Goal: Task Accomplishment & Management: Use online tool/utility

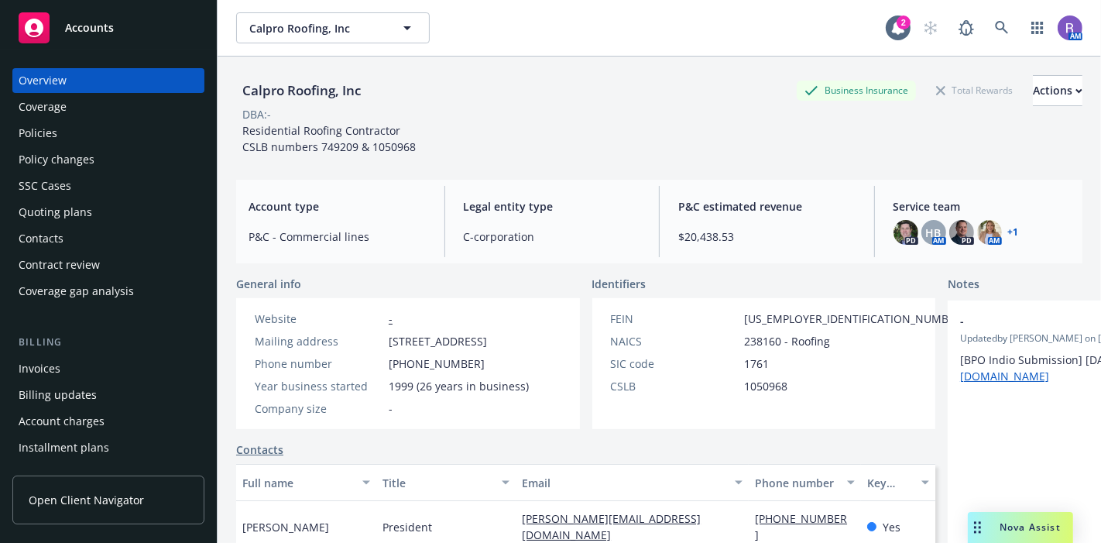
click at [36, 369] on div "Invoices" at bounding box center [40, 368] width 42 height 25
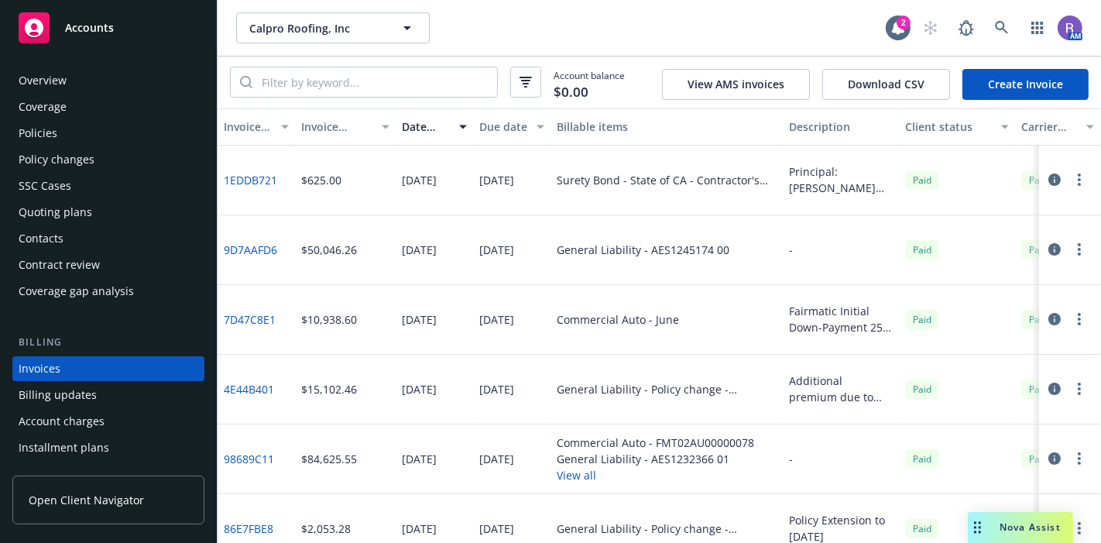
click at [540, 33] on div "Calpro Roofing, Inc Calpro Roofing, Inc" at bounding box center [561, 27] width 650 height 31
click at [1003, 33] on icon at bounding box center [1002, 28] width 14 height 14
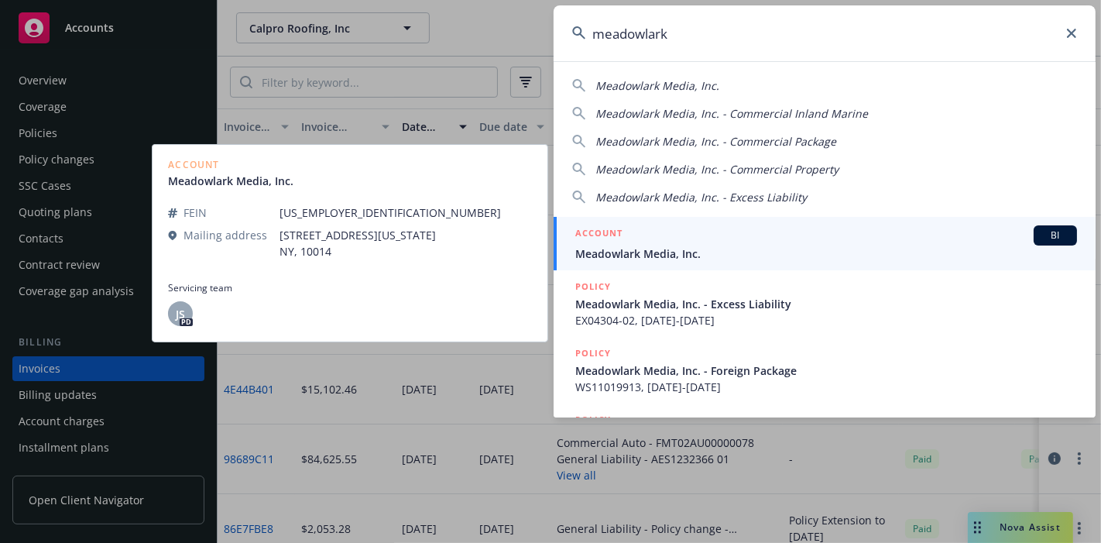
type input "meadowlark"
click at [651, 232] on div "ACCOUNT BI" at bounding box center [826, 235] width 502 height 20
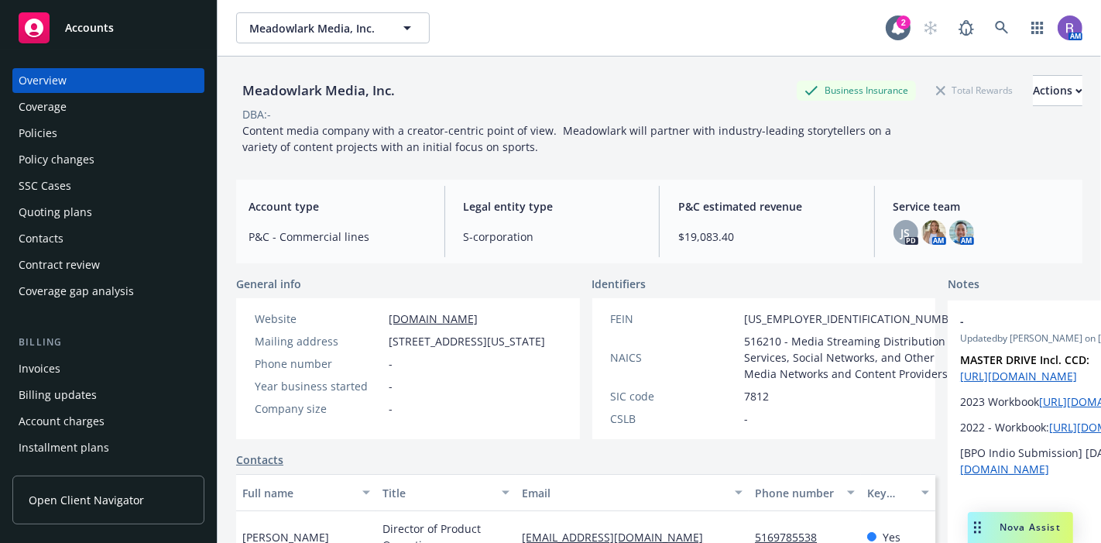
click at [55, 136] on div "Policies" at bounding box center [38, 133] width 39 height 25
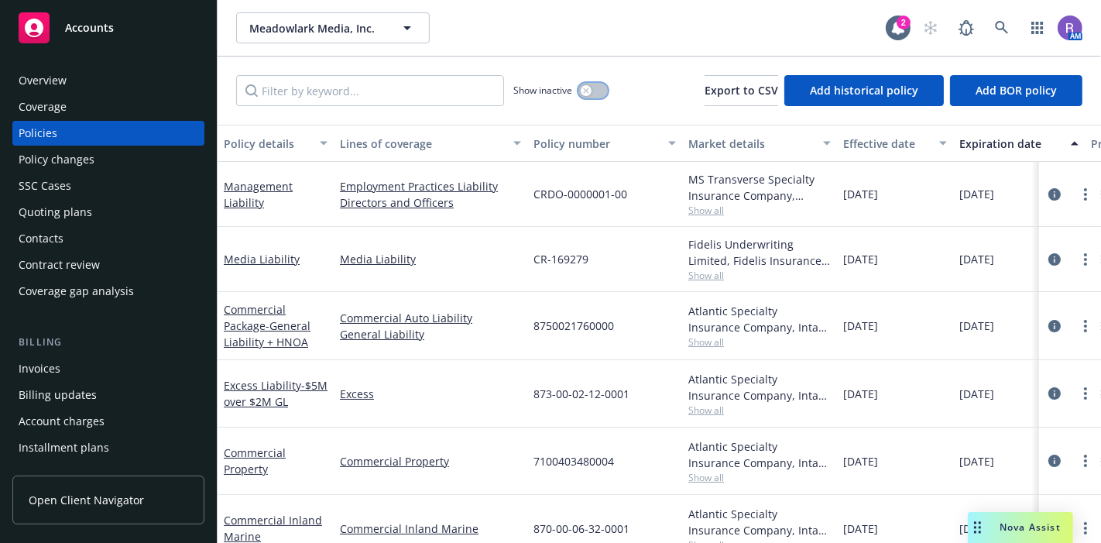
click at [589, 91] on icon "button" at bounding box center [586, 91] width 6 height 6
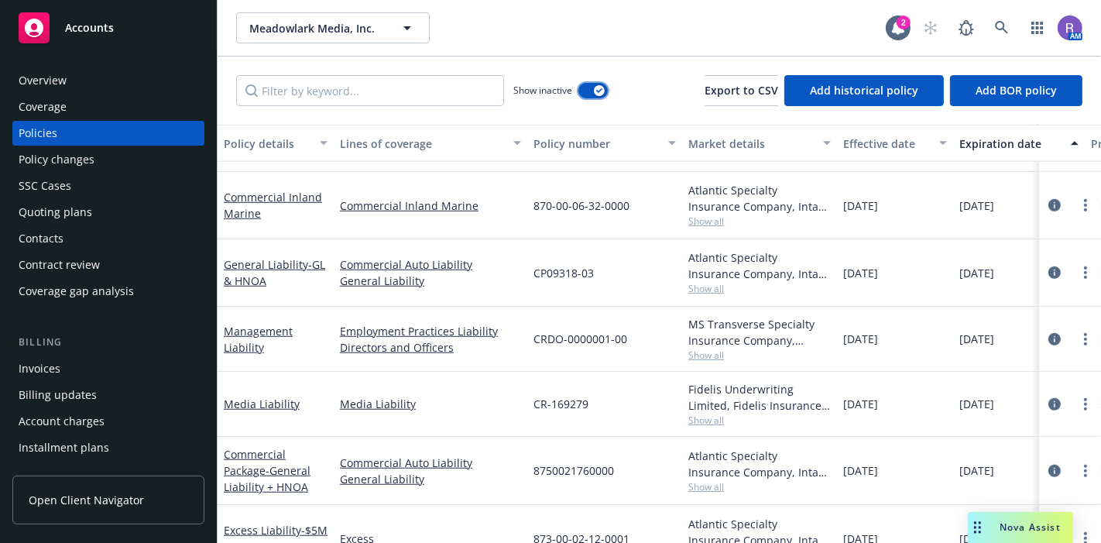
scroll to position [928, 0]
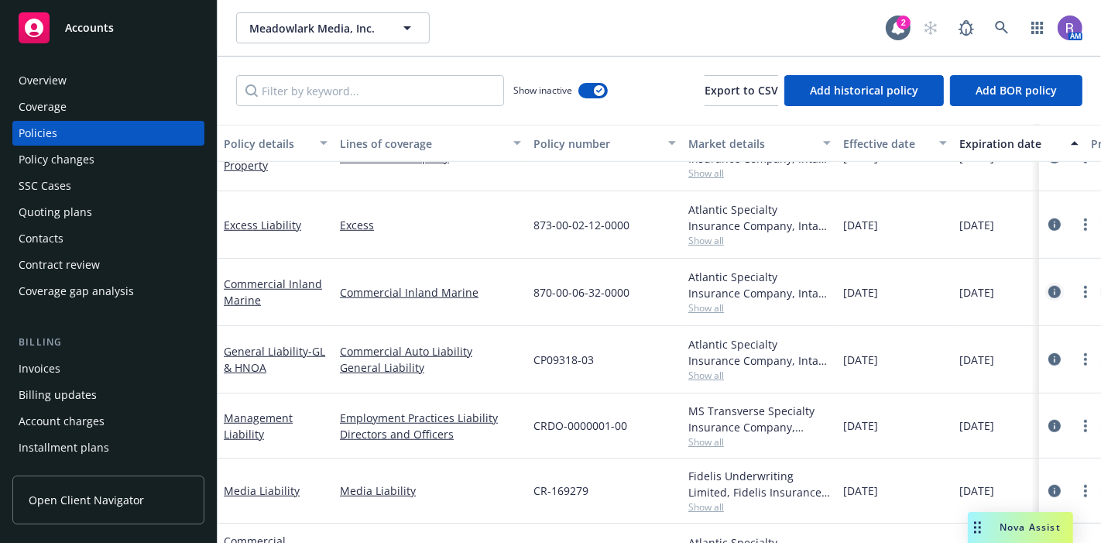
click at [1049, 293] on icon "circleInformation" at bounding box center [1055, 292] width 12 height 12
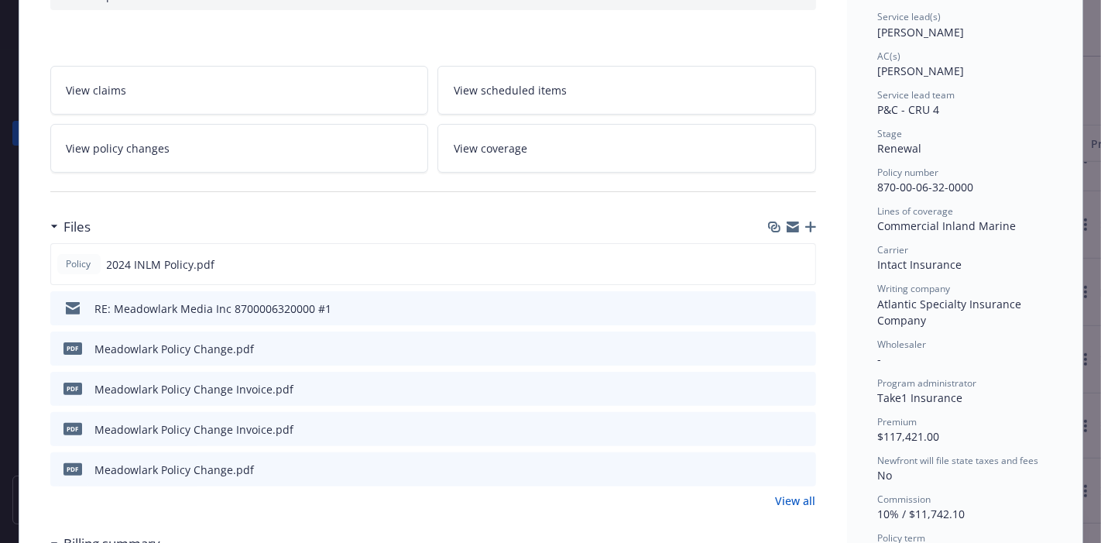
scroll to position [241, 0]
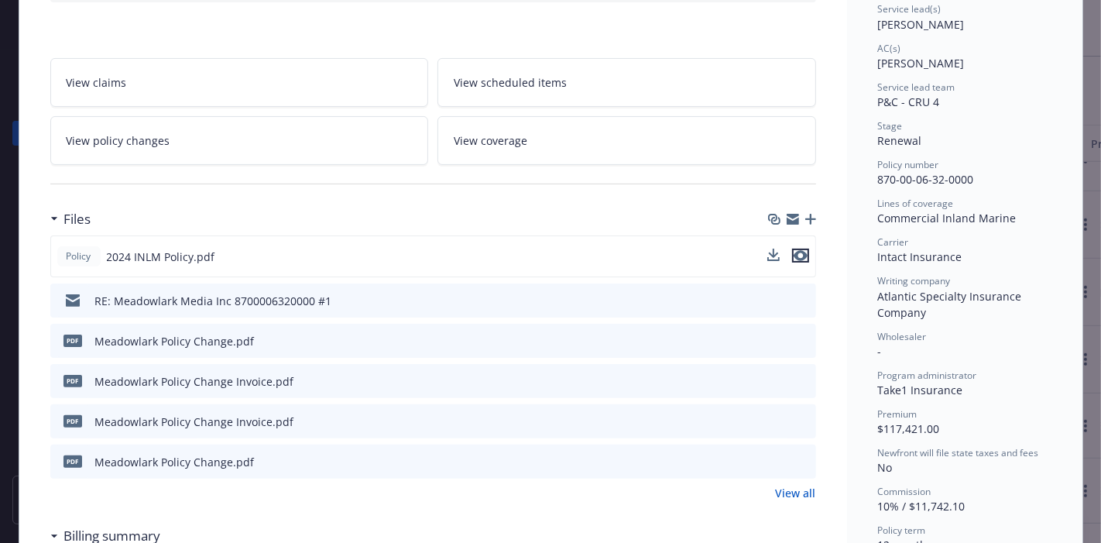
click at [794, 250] on icon "preview file" at bounding box center [801, 255] width 14 height 11
click at [799, 293] on button at bounding box center [803, 301] width 14 height 16
click at [795, 298] on icon "preview file" at bounding box center [802, 299] width 14 height 11
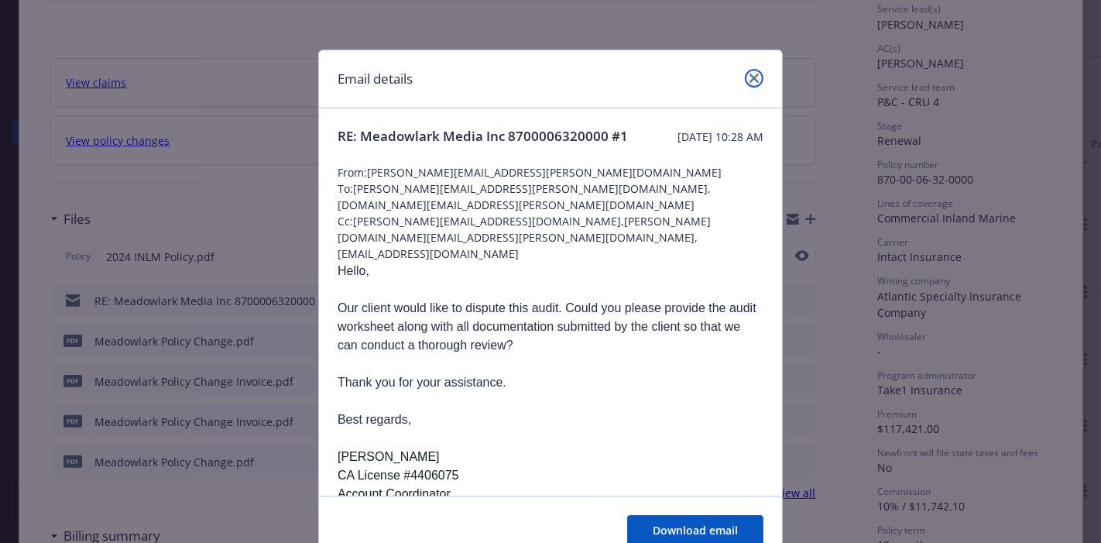
click at [745, 84] on link "close" at bounding box center [754, 78] width 19 height 19
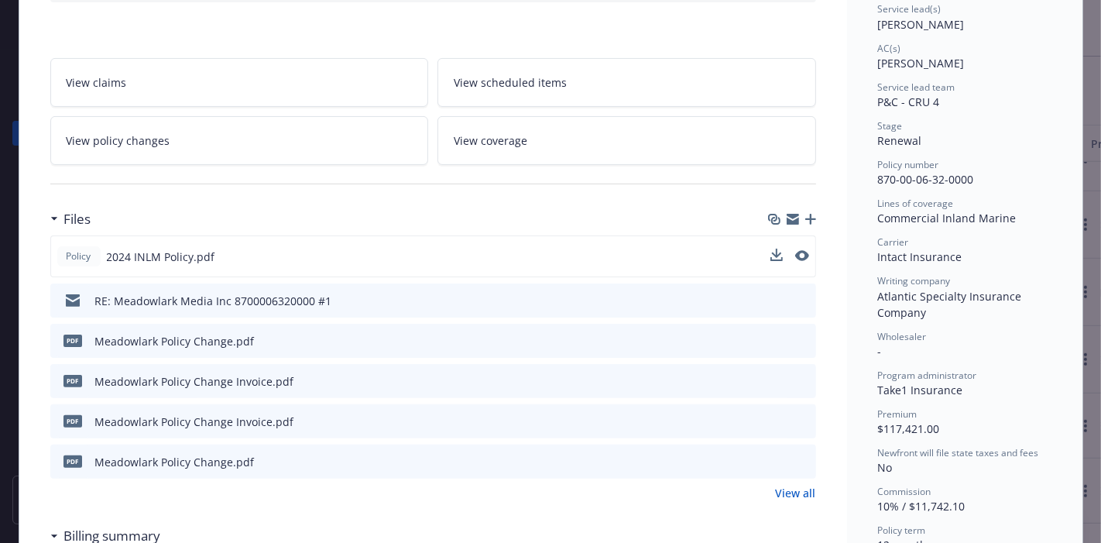
click at [795, 339] on icon "preview file" at bounding box center [802, 340] width 14 height 11
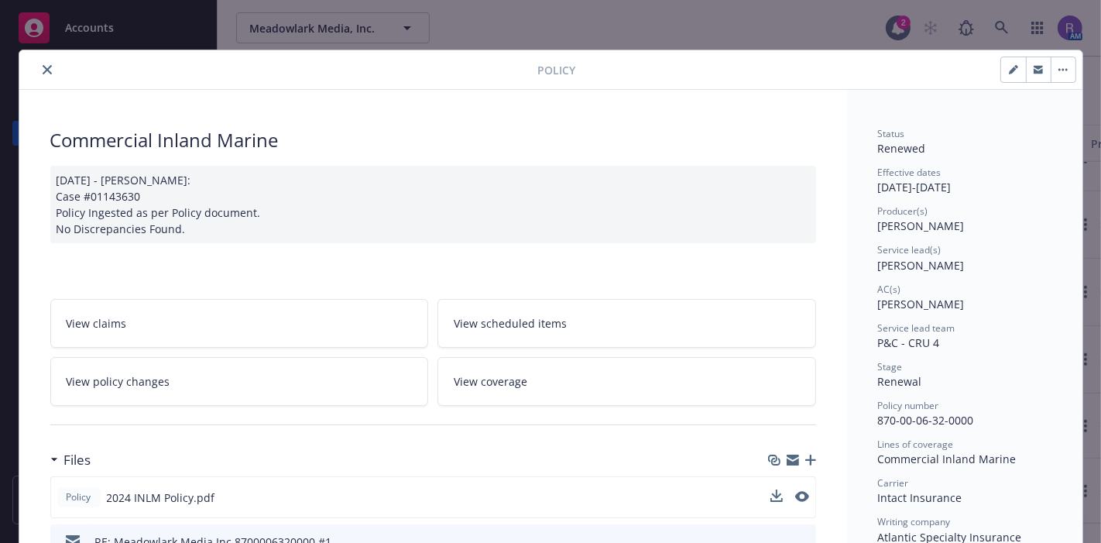
click at [44, 65] on icon "close" at bounding box center [47, 69] width 9 height 9
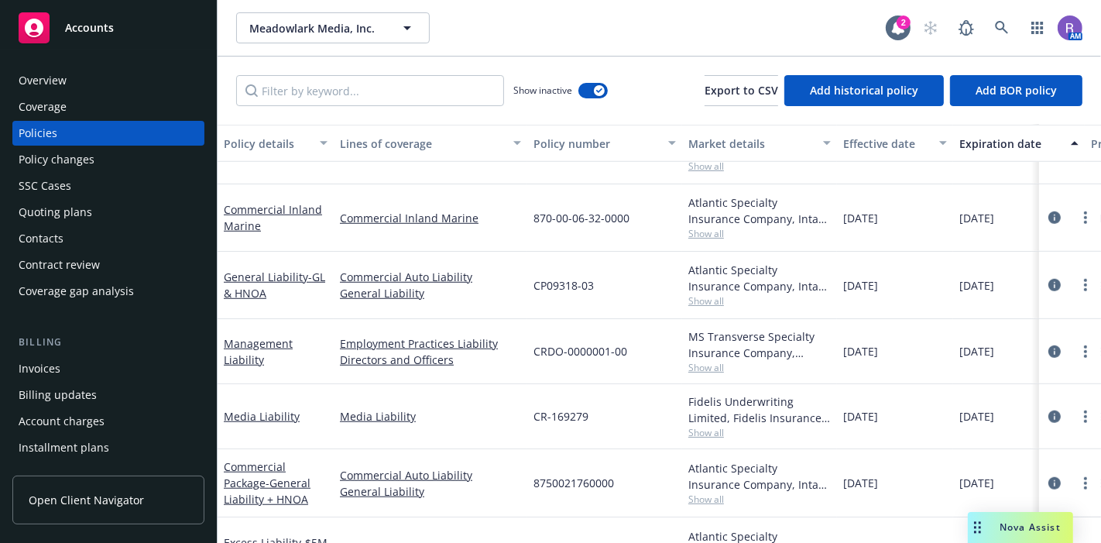
scroll to position [979, 0]
click at [1049, 283] on icon "circleInformation" at bounding box center [1055, 286] width 12 height 12
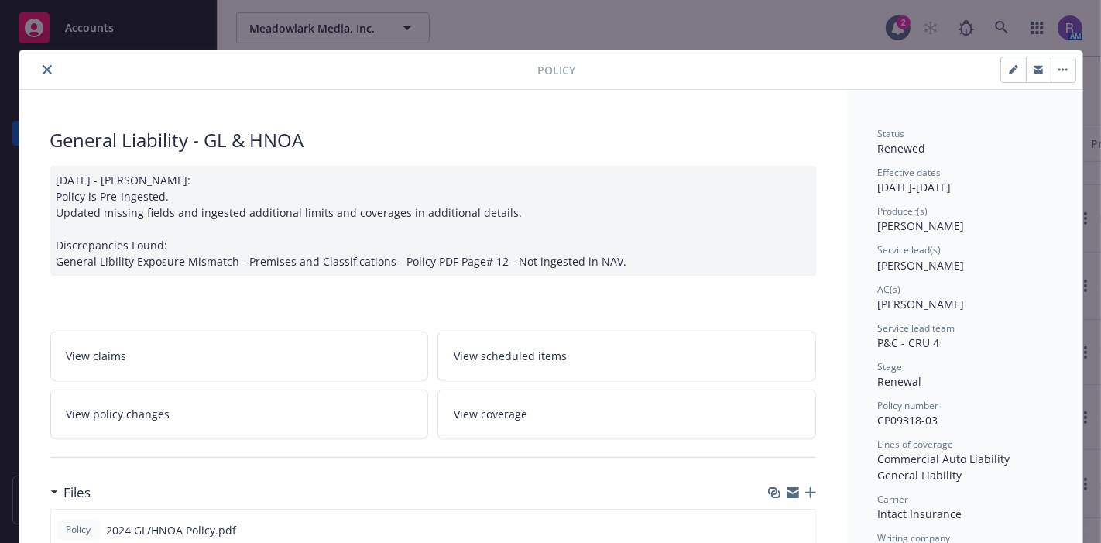
click at [43, 74] on button "close" at bounding box center [47, 69] width 19 height 19
click at [1006, 25] on icon at bounding box center [1002, 28] width 14 height 14
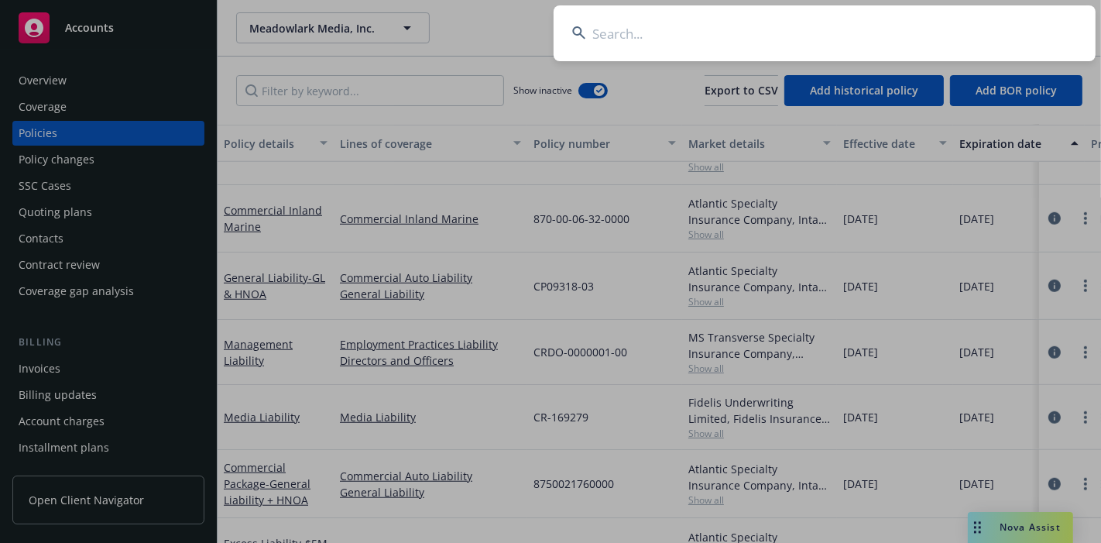
click at [778, 39] on input at bounding box center [825, 33] width 542 height 56
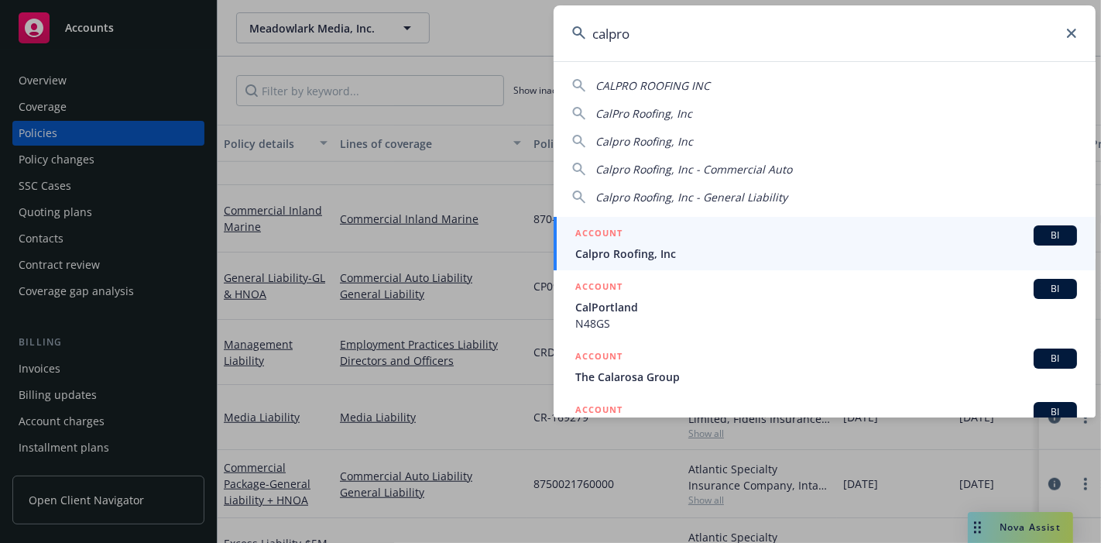
type input "calpro"
click at [651, 242] on div "ACCOUNT BI" at bounding box center [826, 235] width 502 height 20
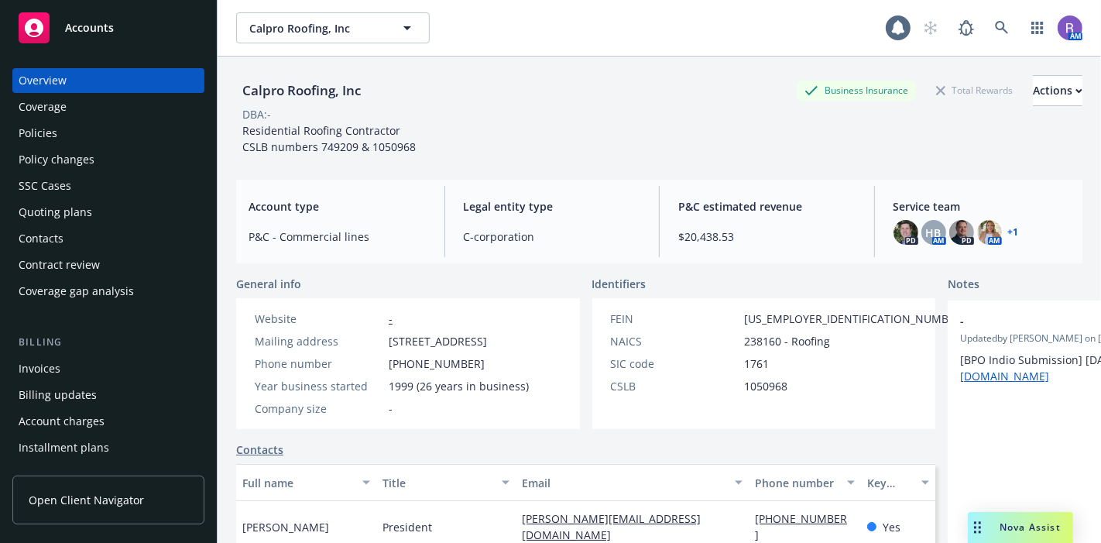
click at [67, 370] on div "Invoices" at bounding box center [109, 368] width 180 height 25
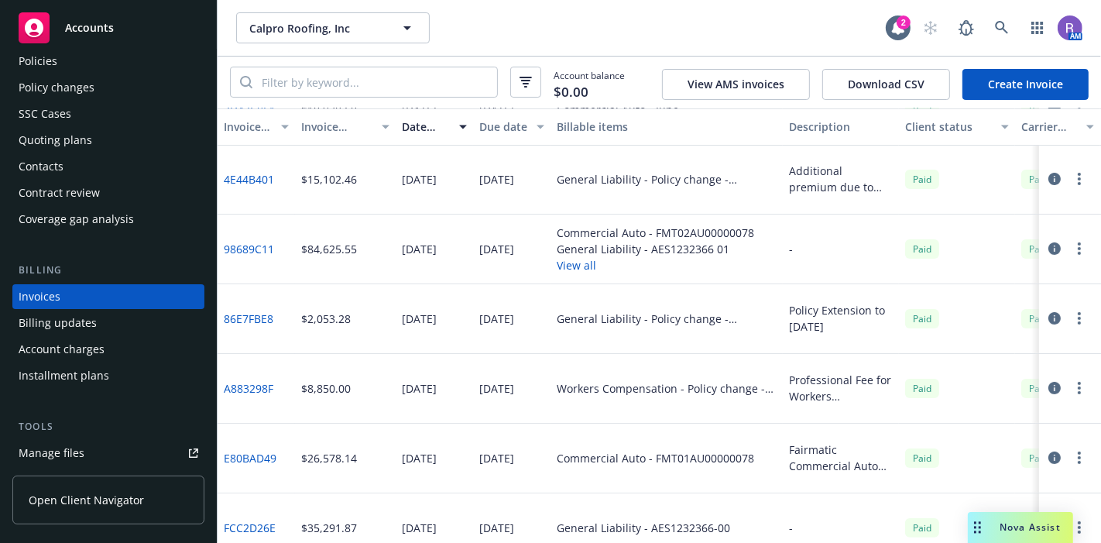
scroll to position [237, 0]
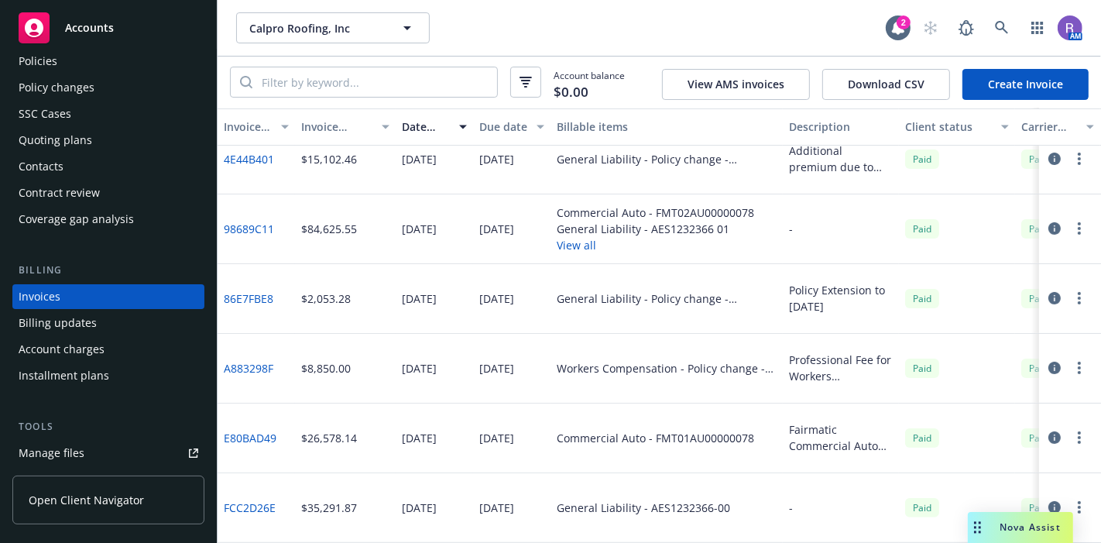
click at [1045, 438] on button "button" at bounding box center [1054, 437] width 19 height 19
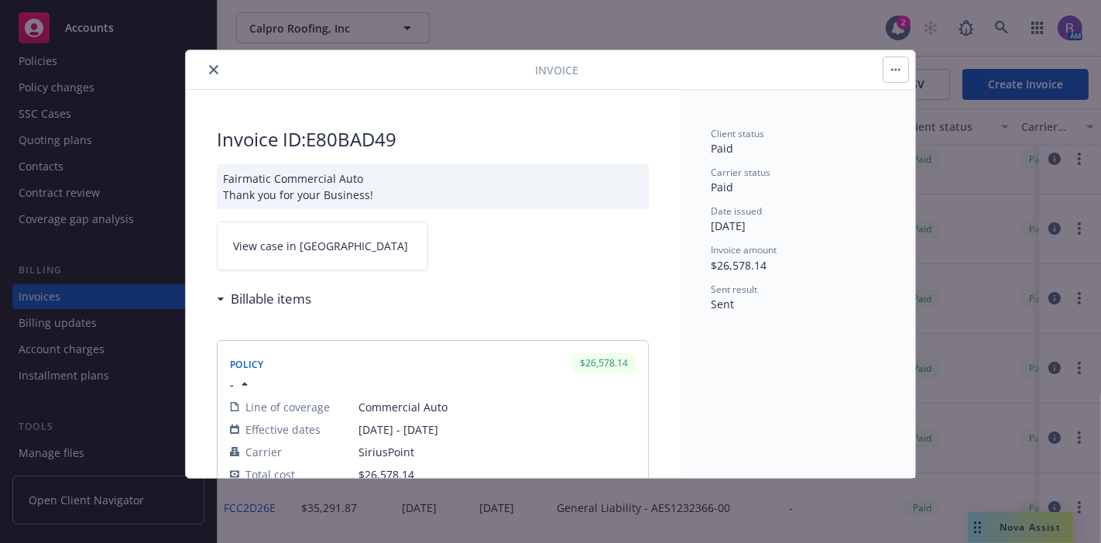
click at [212, 67] on icon "close" at bounding box center [213, 69] width 9 height 9
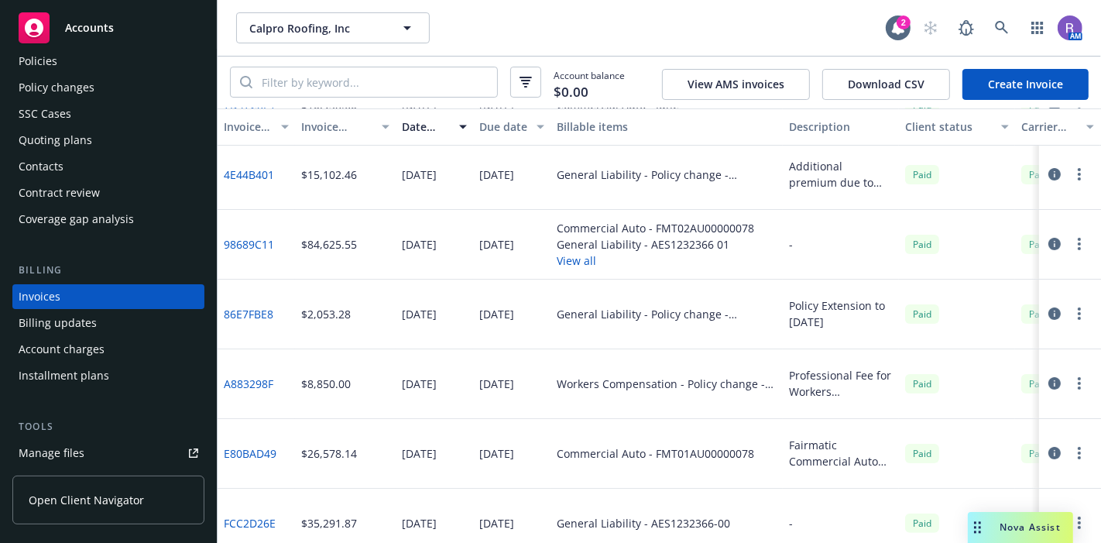
scroll to position [214, 0]
click at [1049, 246] on icon "button" at bounding box center [1055, 245] width 12 height 12
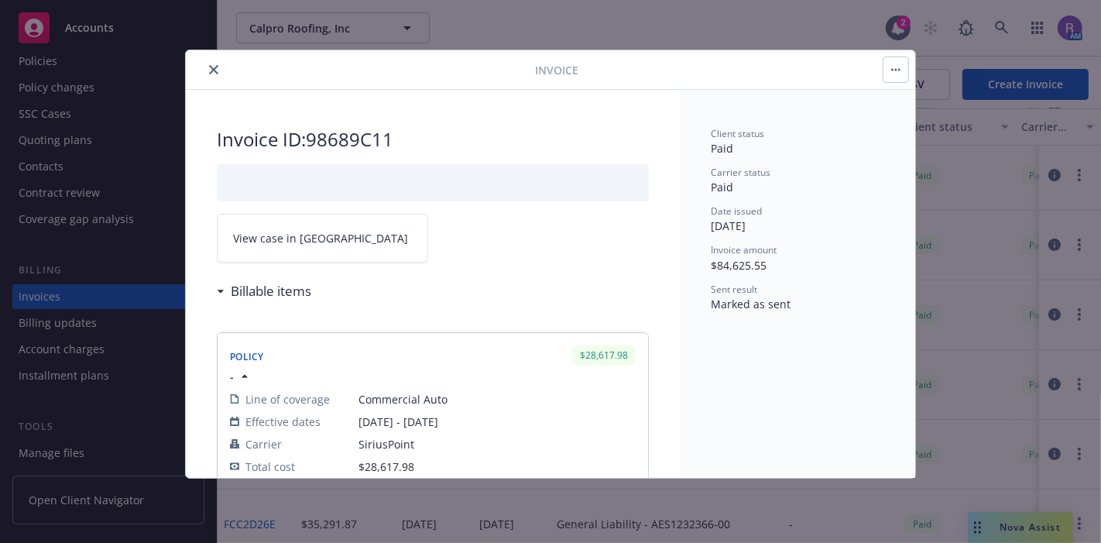
scroll to position [166, 0]
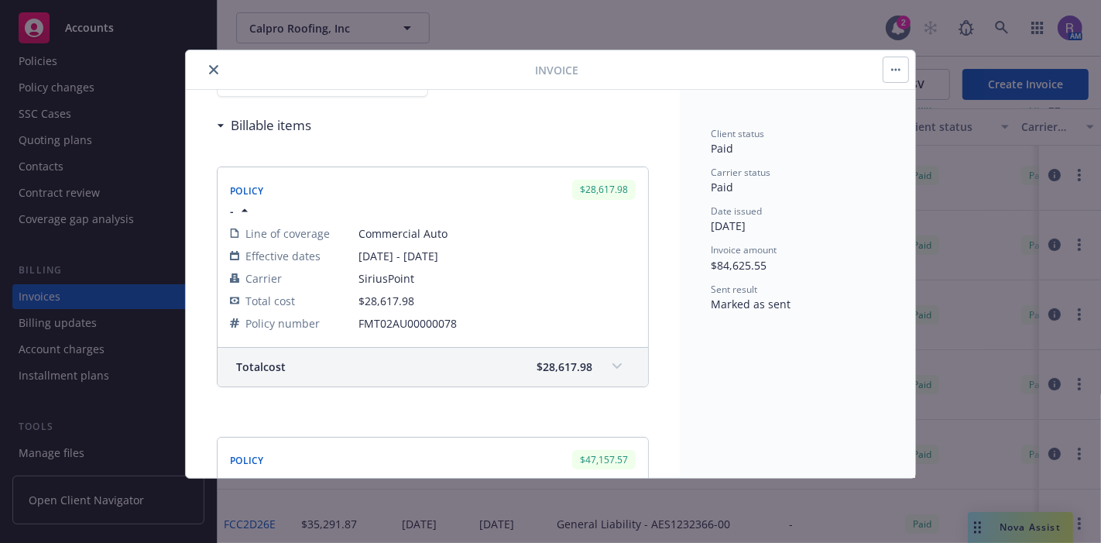
click at [613, 363] on span at bounding box center [617, 366] width 25 height 25
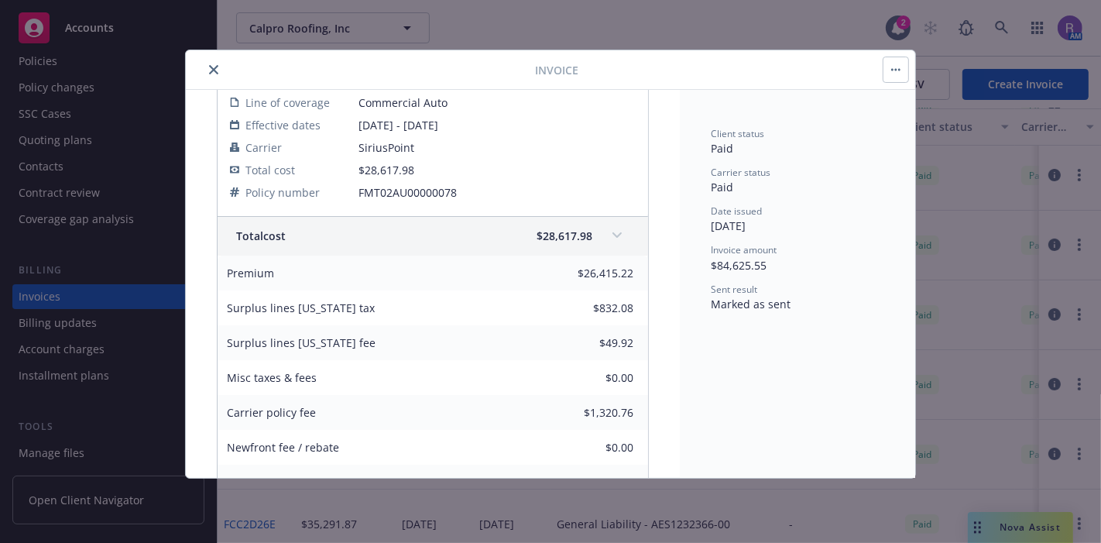
scroll to position [0, 0]
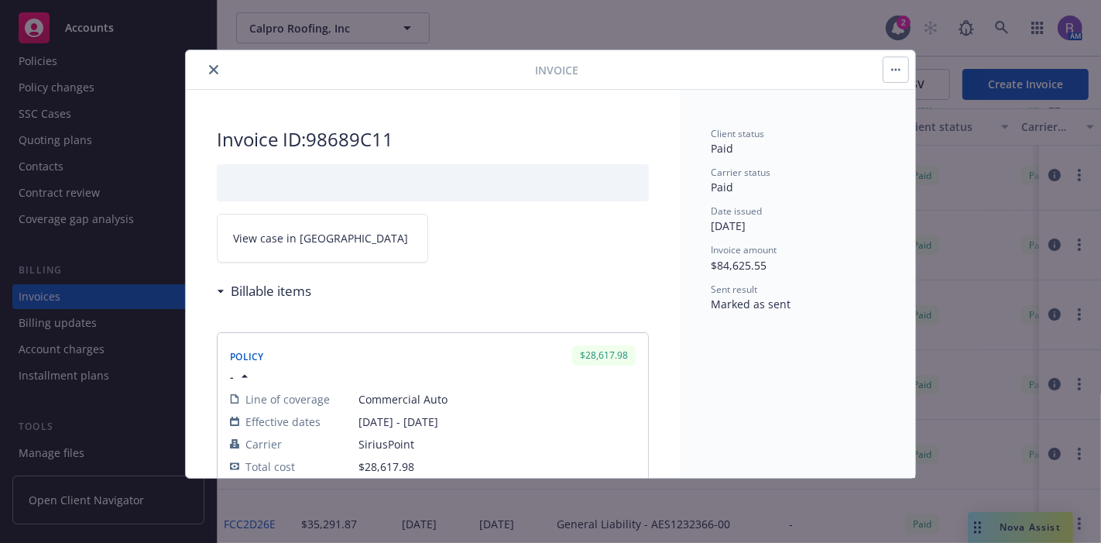
click at [300, 254] on link "View case in SSC" at bounding box center [322, 238] width 211 height 49
click at [224, 63] on div at bounding box center [363, 69] width 343 height 19
click at [208, 73] on button "close" at bounding box center [213, 69] width 19 height 19
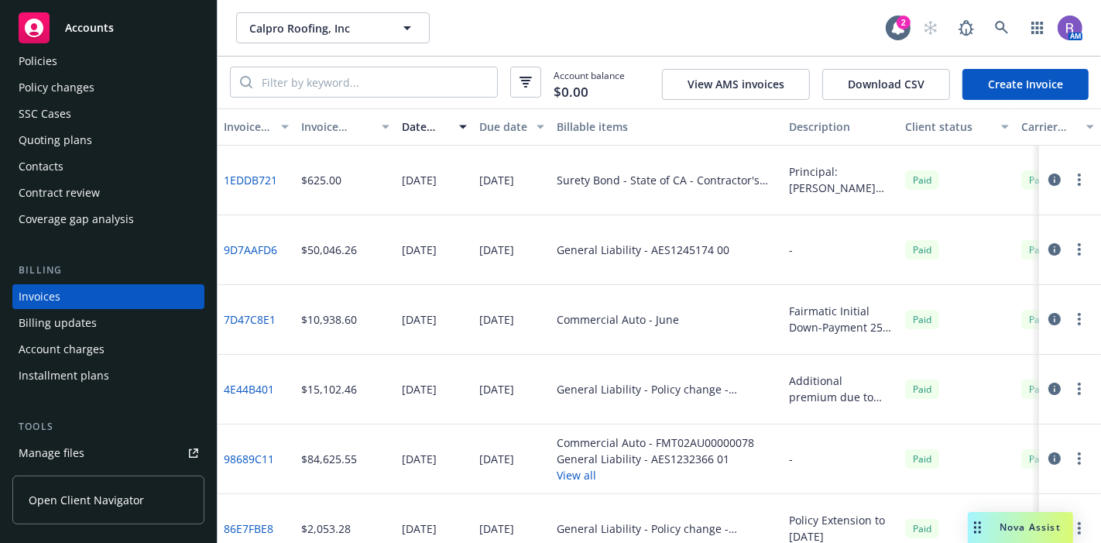
scroll to position [53, 0]
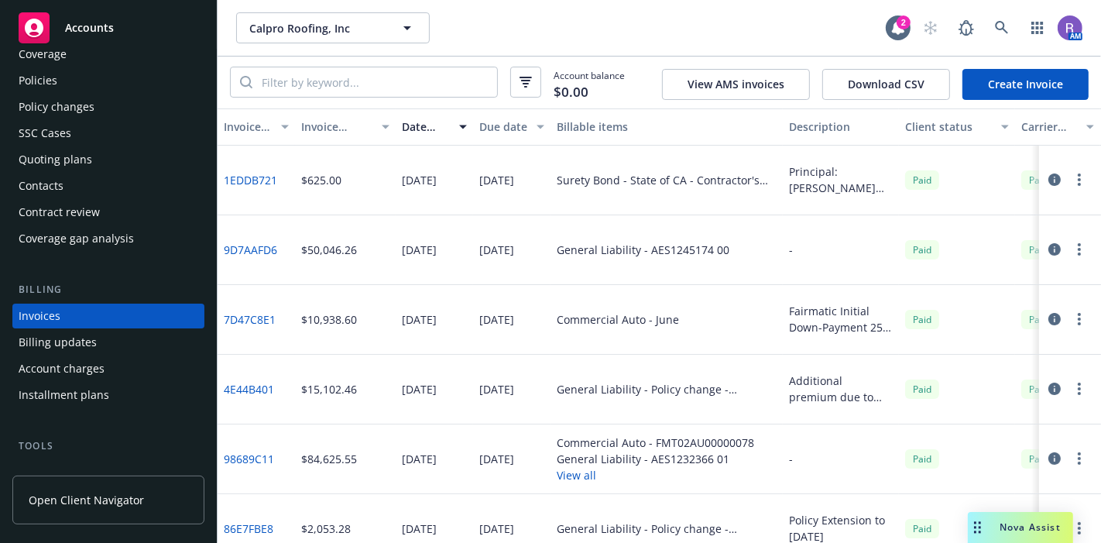
click at [50, 88] on div "Policies" at bounding box center [38, 80] width 39 height 25
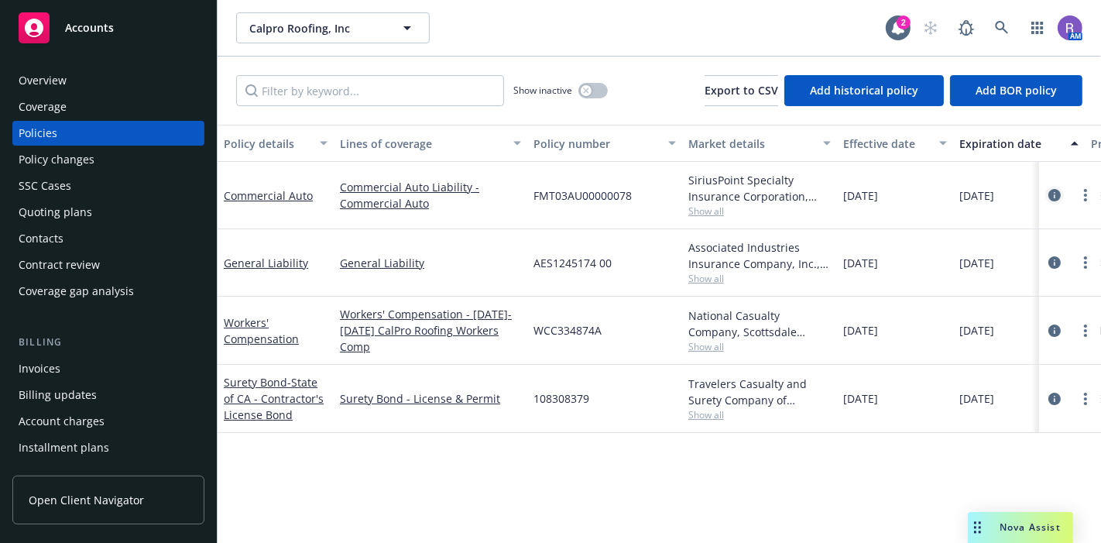
click at [1060, 193] on icon "circleInformation" at bounding box center [1055, 195] width 12 height 12
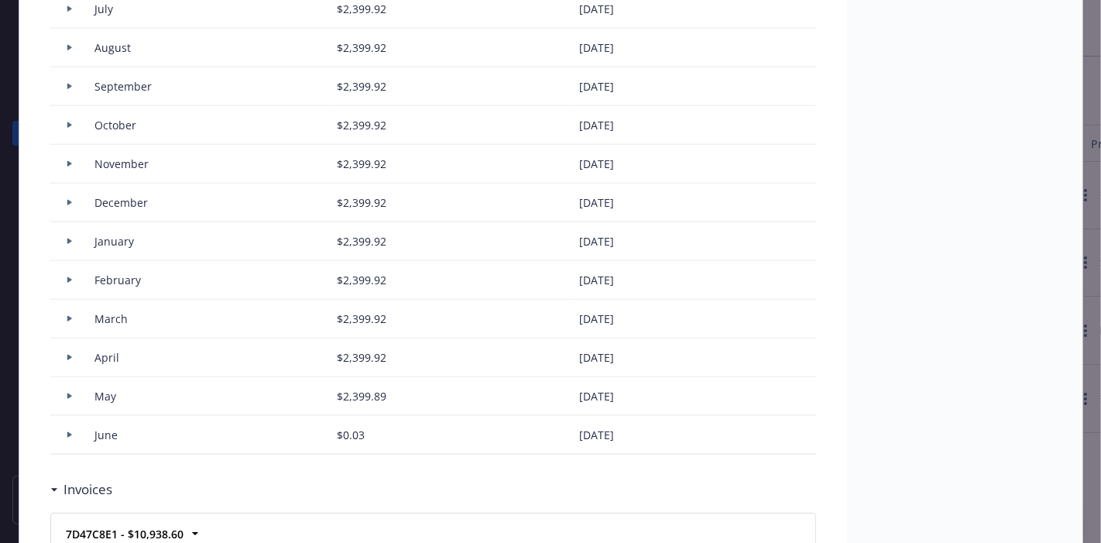
scroll to position [1260, 0]
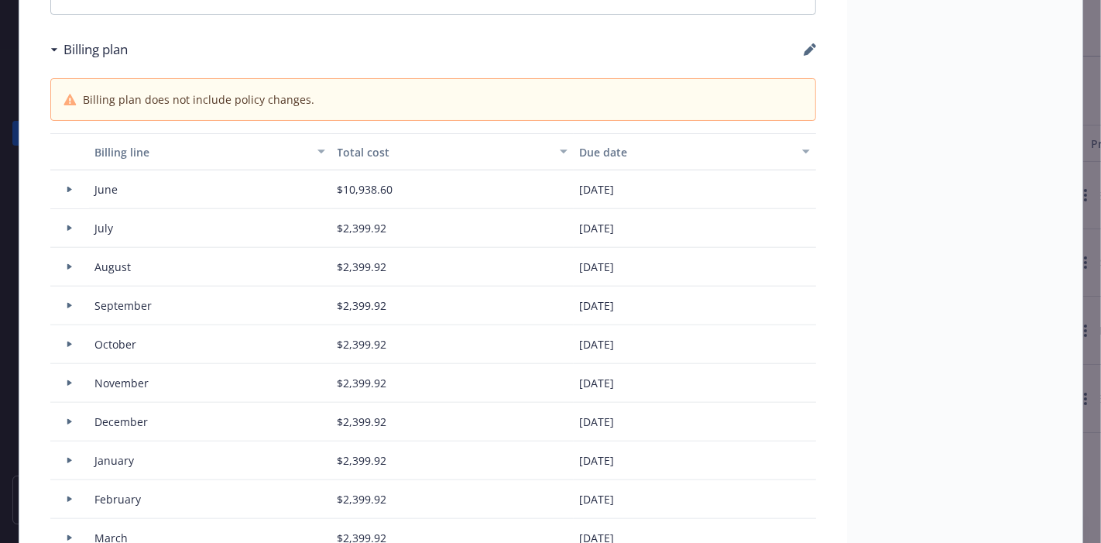
click at [802, 149] on icon "button" at bounding box center [806, 151] width 8 height 5
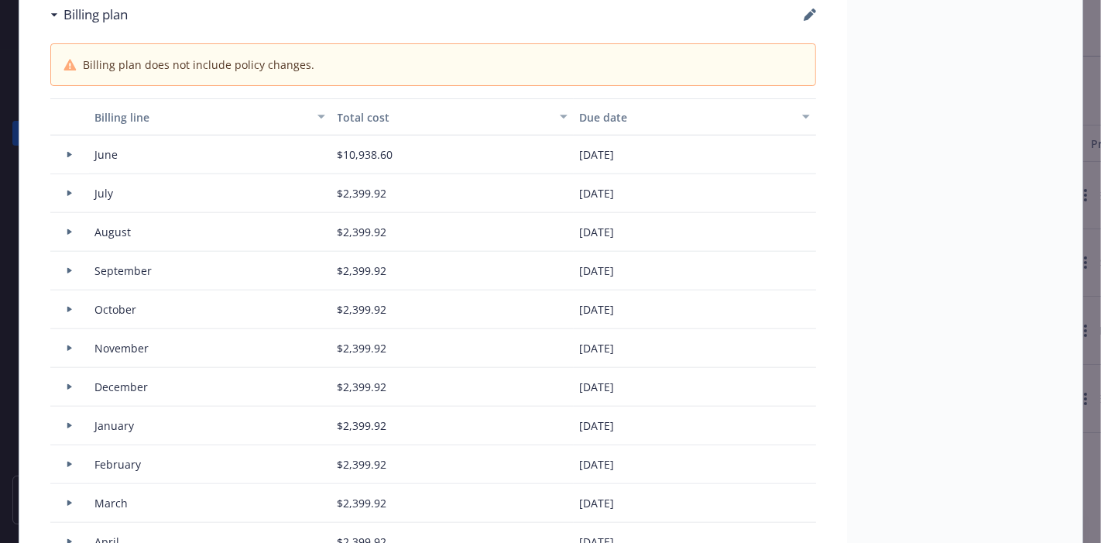
scroll to position [1217, 0]
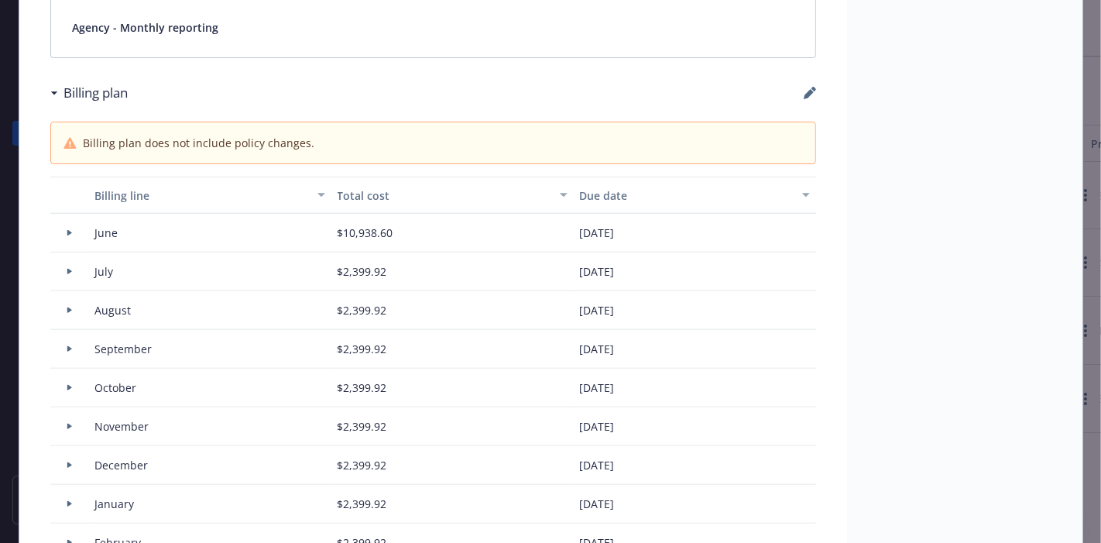
click at [203, 135] on span "Billing plan does not include policy changes." at bounding box center [199, 143] width 232 height 16
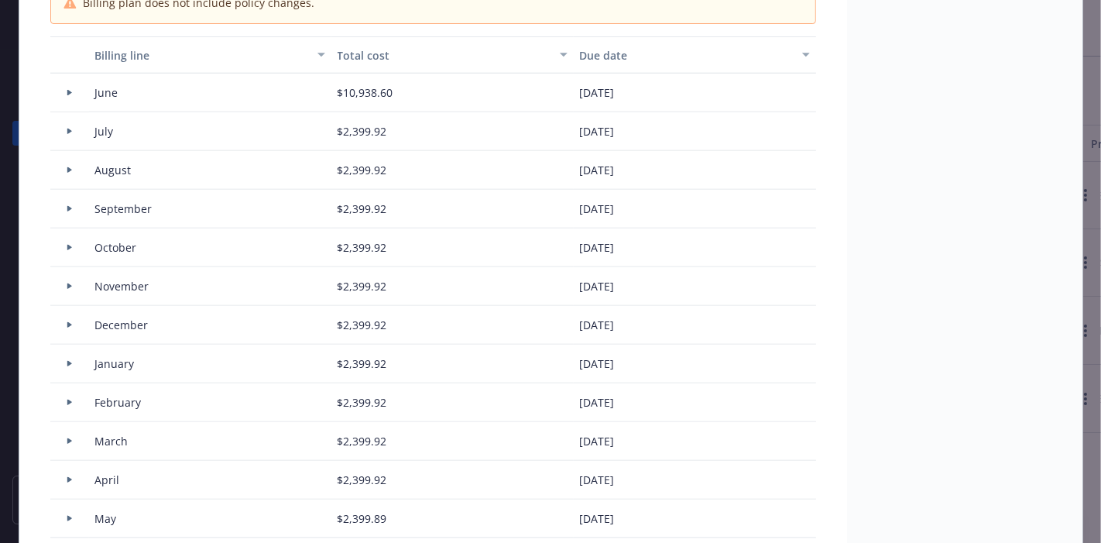
click at [68, 120] on div at bounding box center [69, 131] width 39 height 39
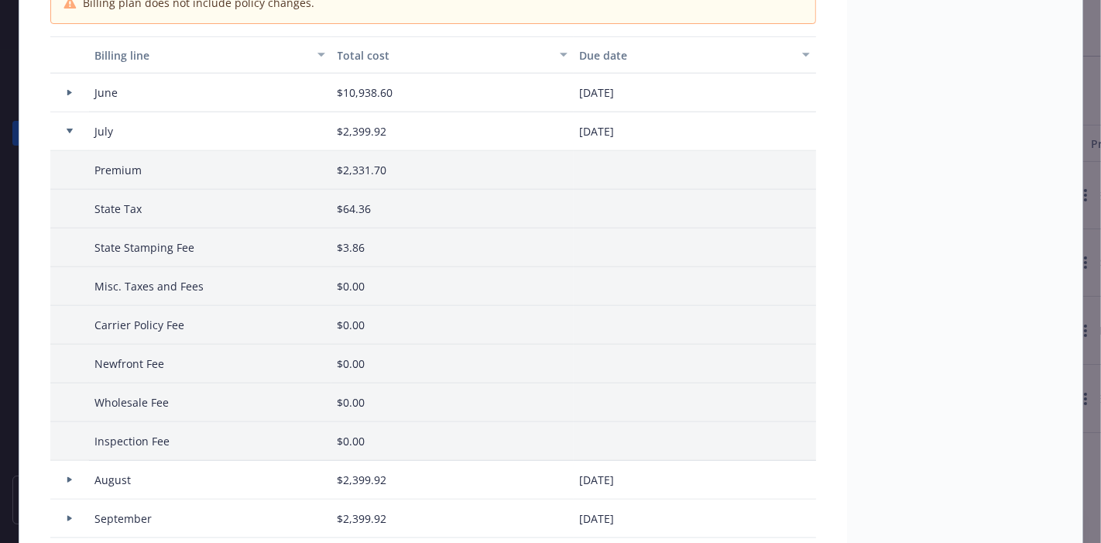
click at [67, 129] on div at bounding box center [70, 131] width 26 height 5
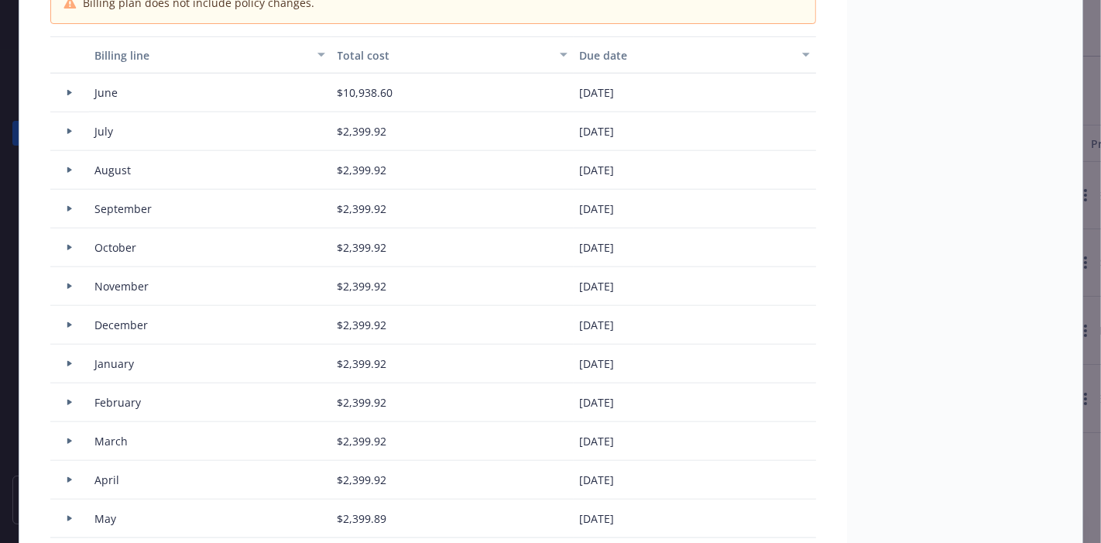
click at [65, 162] on div at bounding box center [69, 170] width 39 height 39
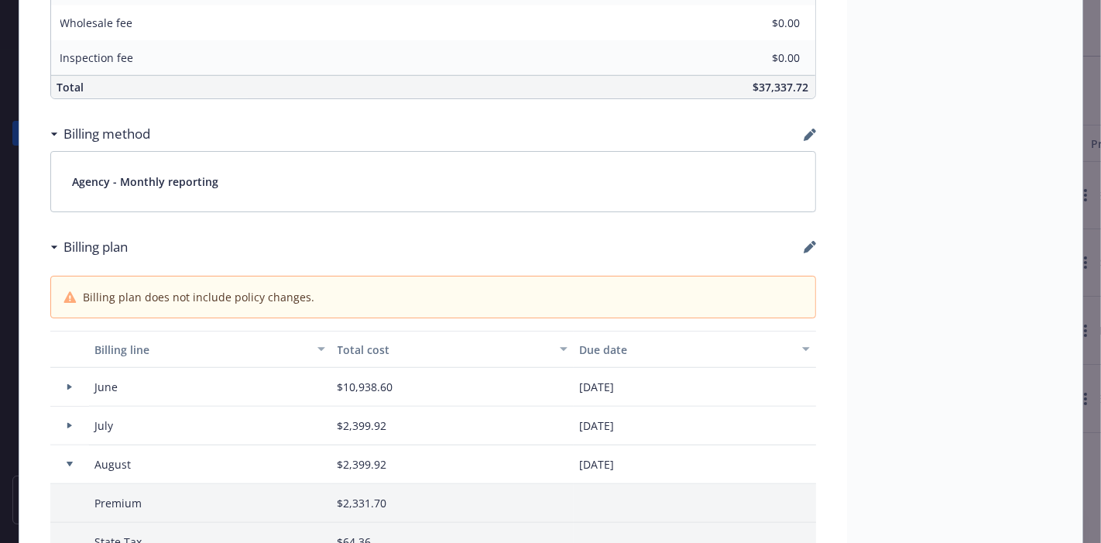
scroll to position [1033, 0]
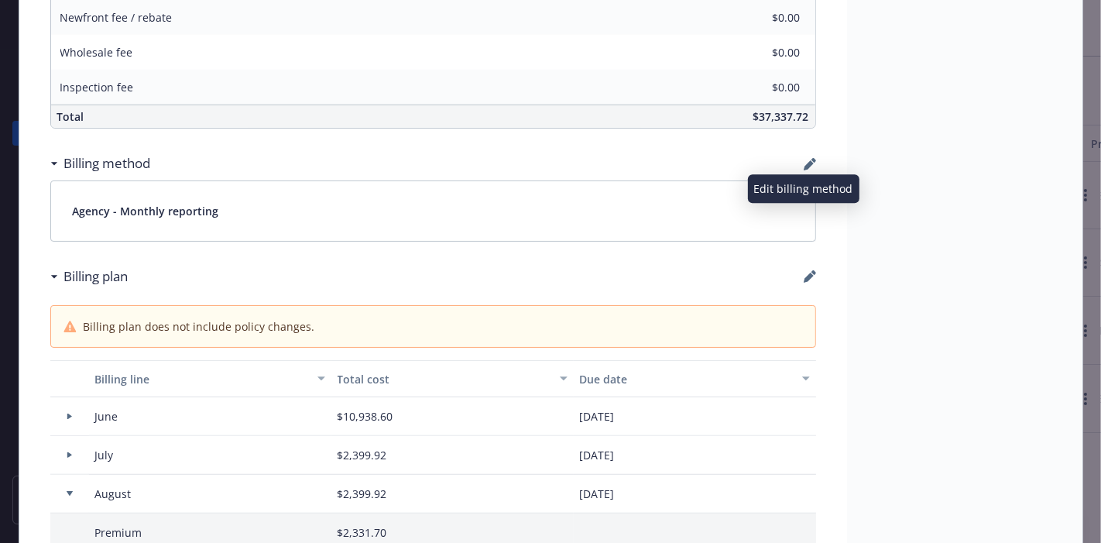
click at [805, 158] on icon "button" at bounding box center [810, 164] width 12 height 12
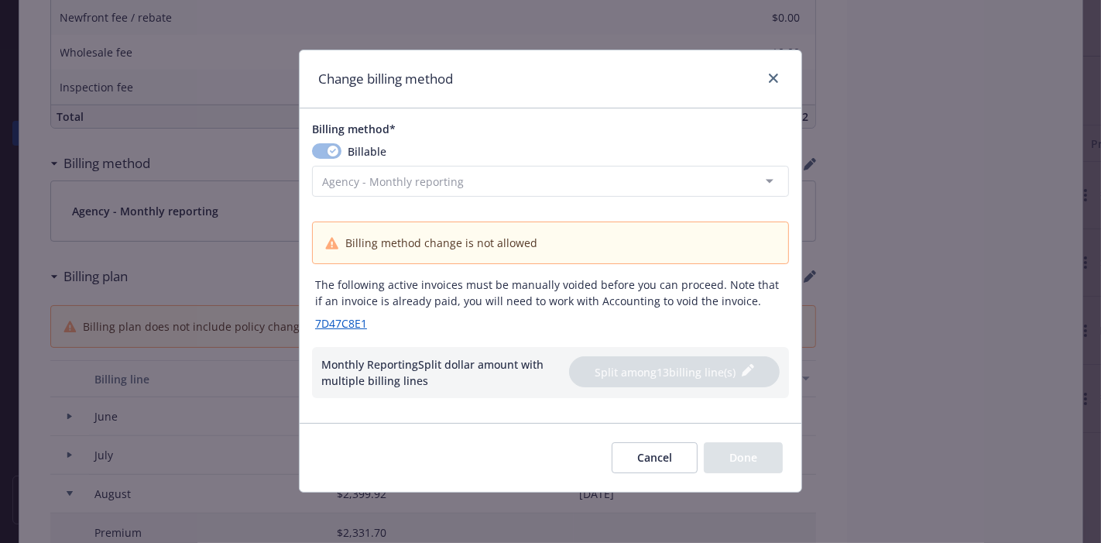
click at [347, 324] on link "7D47C8E1" at bounding box center [347, 323] width 64 height 16
click at [778, 80] on icon "close" at bounding box center [773, 78] width 9 height 9
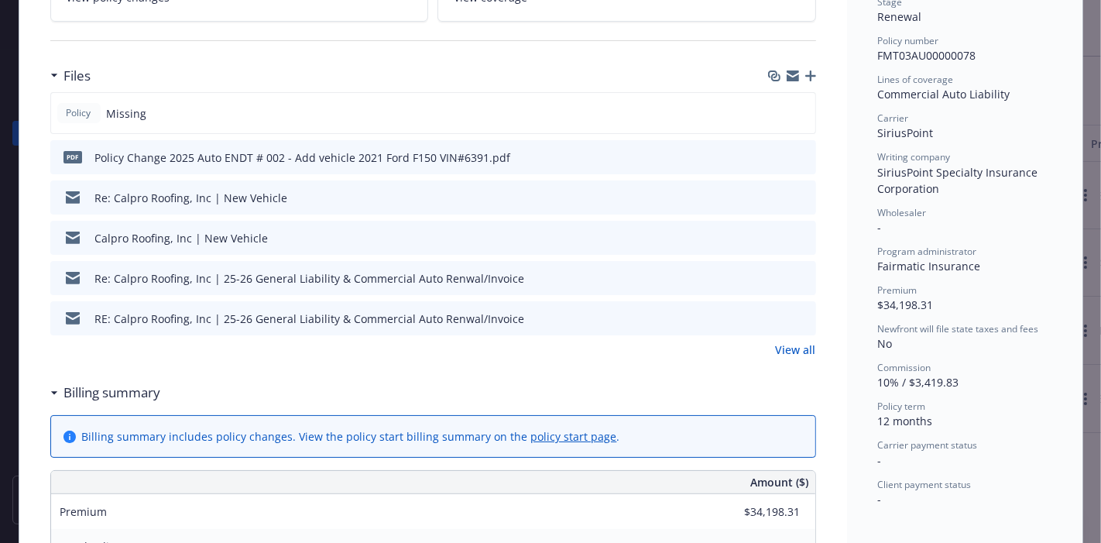
scroll to position [0, 0]
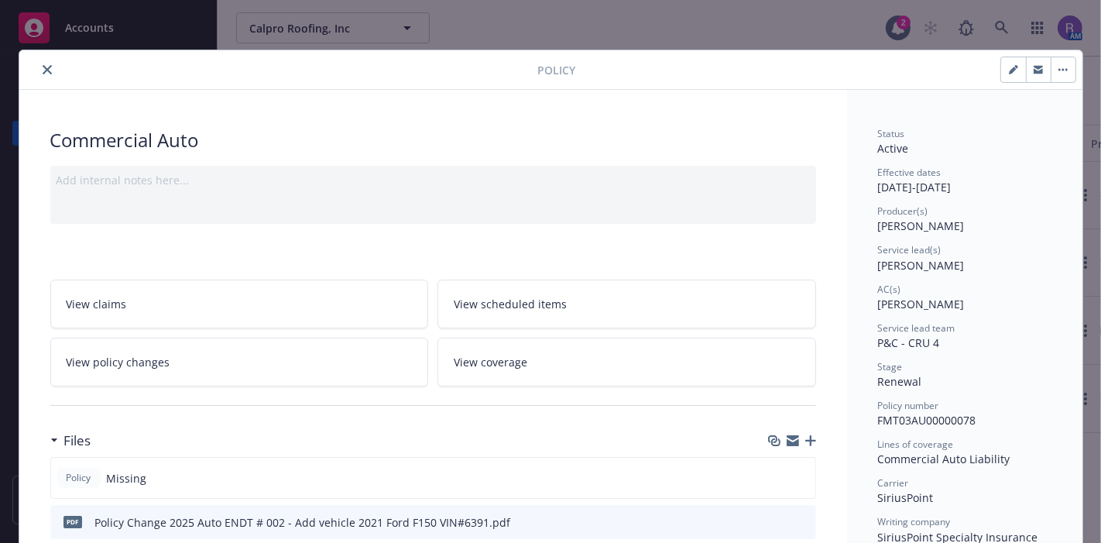
click at [38, 68] on button "close" at bounding box center [47, 69] width 19 height 19
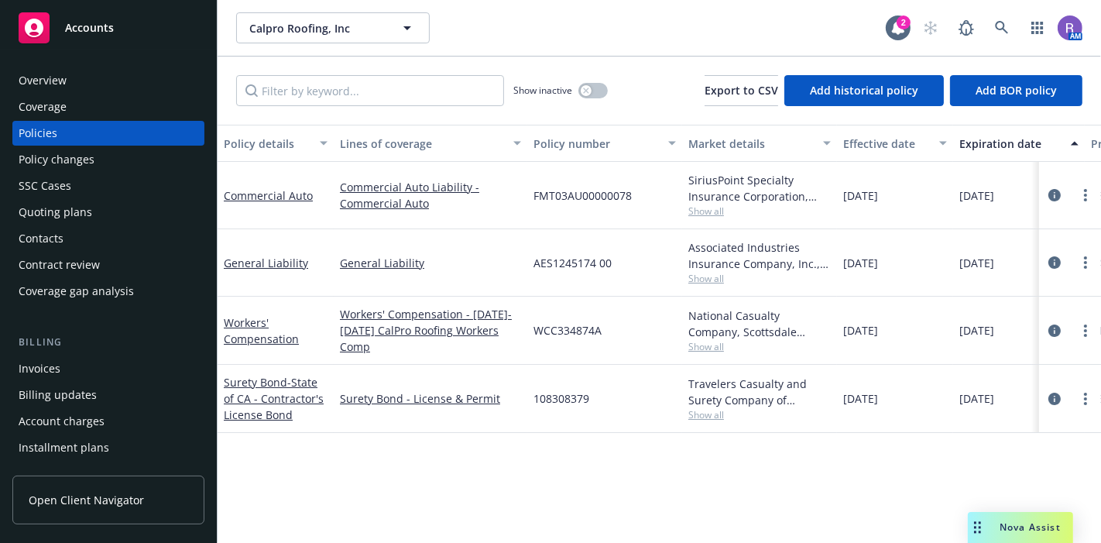
click at [72, 360] on div "Invoices" at bounding box center [109, 368] width 180 height 25
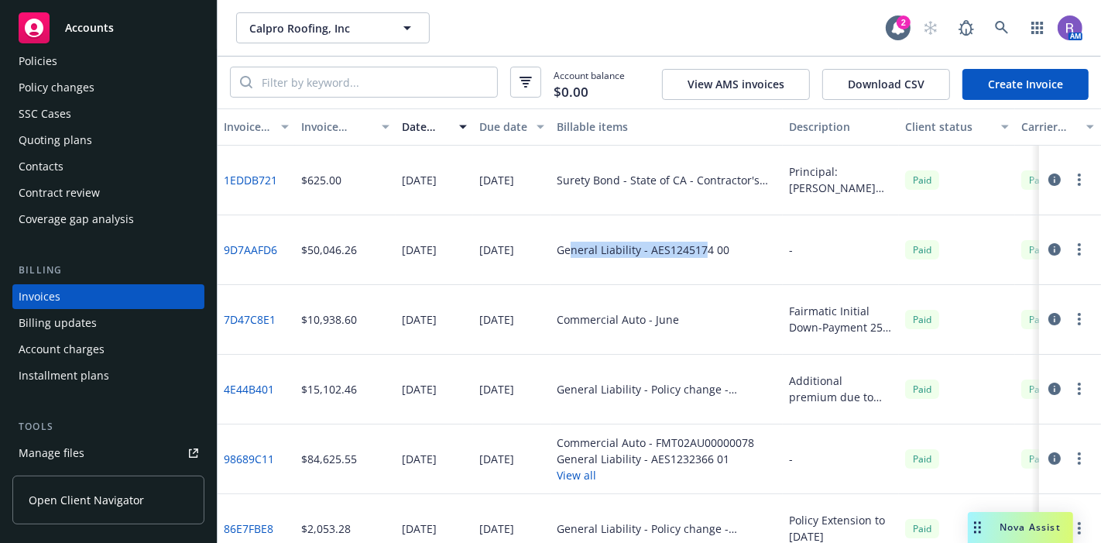
drag, startPoint x: 571, startPoint y: 249, endPoint x: 711, endPoint y: 245, distance: 140.2
click at [711, 245] on div "General Liability - AES1245174 00" at bounding box center [643, 250] width 173 height 16
click at [729, 244] on div "General Liability - AES1245174 00" at bounding box center [667, 250] width 232 height 70
click at [1049, 318] on icon "button" at bounding box center [1055, 319] width 12 height 12
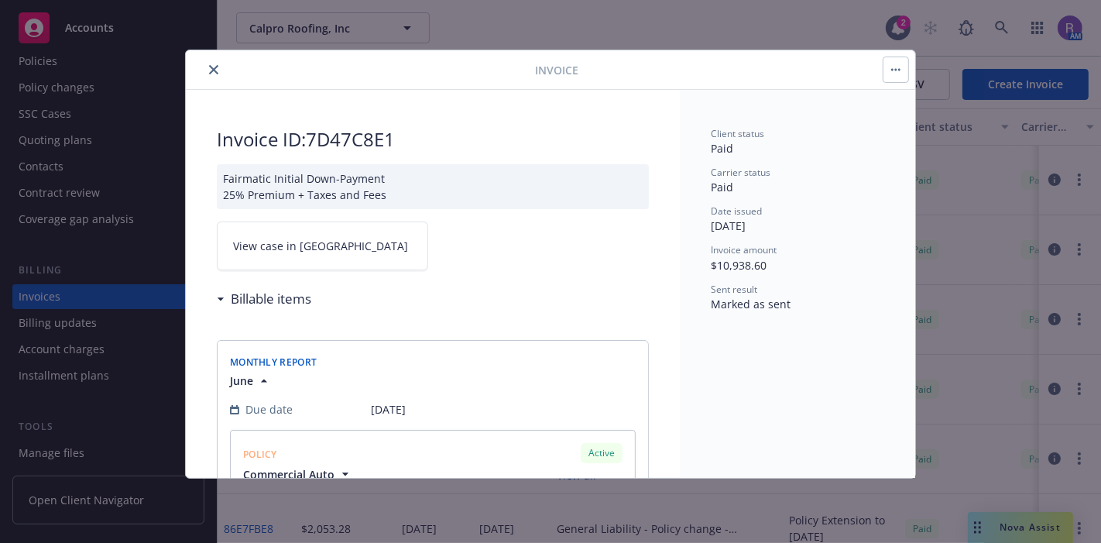
click at [217, 69] on icon "close" at bounding box center [213, 69] width 9 height 9
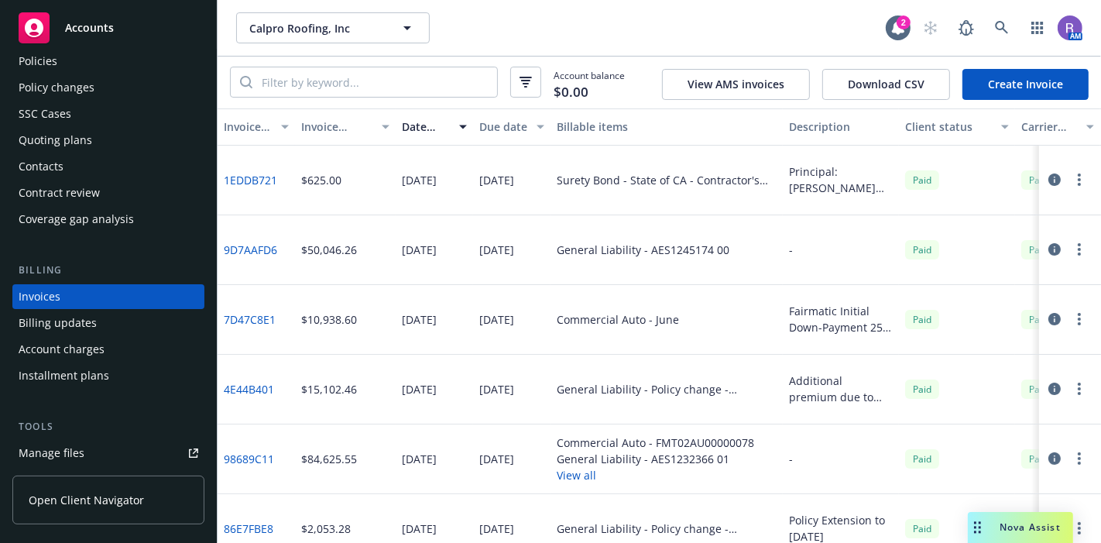
click at [1002, 90] on link "Create Invoice" at bounding box center [1026, 84] width 126 height 31
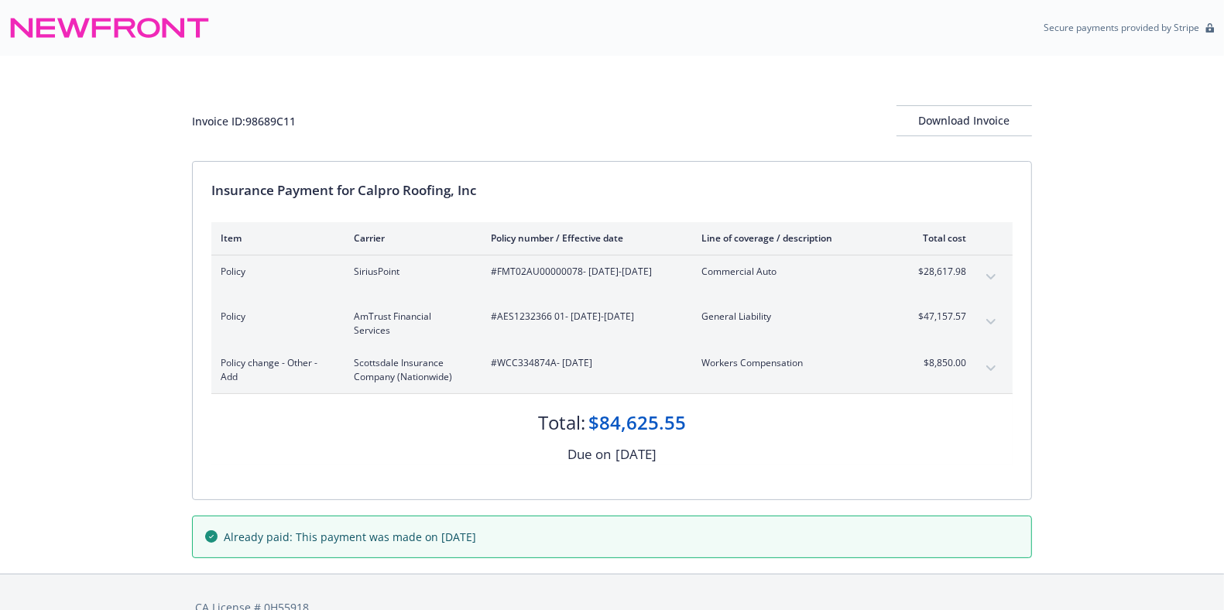
click at [1001, 275] on button "expand content" at bounding box center [991, 277] width 25 height 25
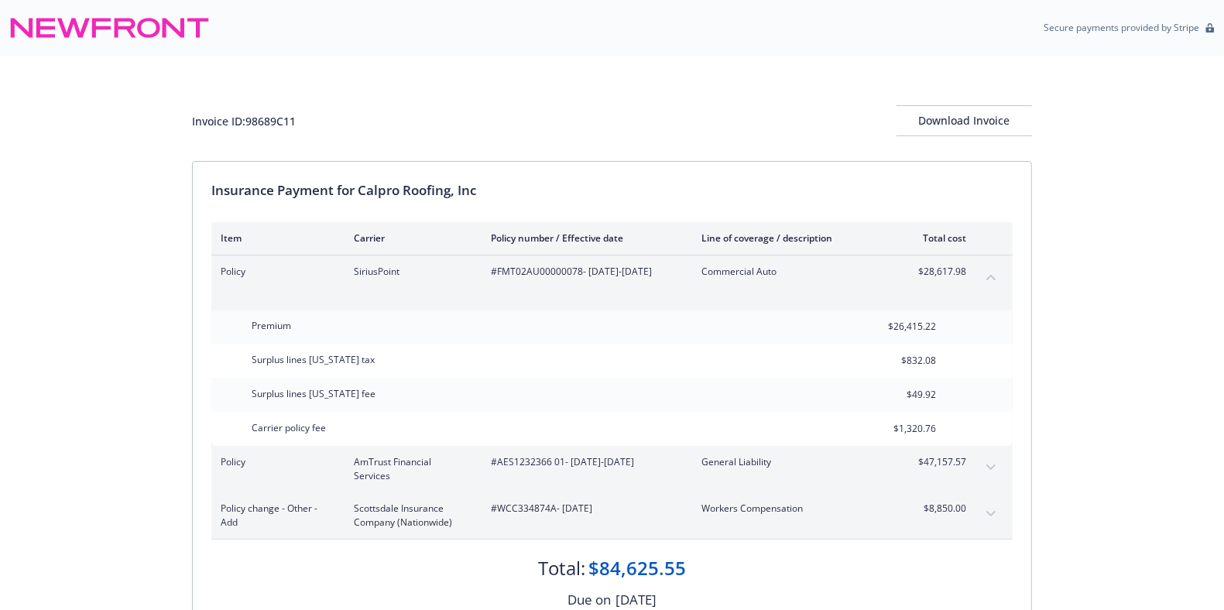
click at [548, 271] on span "#FMT02AU00000078 - 06/12/2024-06/12/2025" at bounding box center [584, 272] width 186 height 14
copy span "FMT02AU00000078"
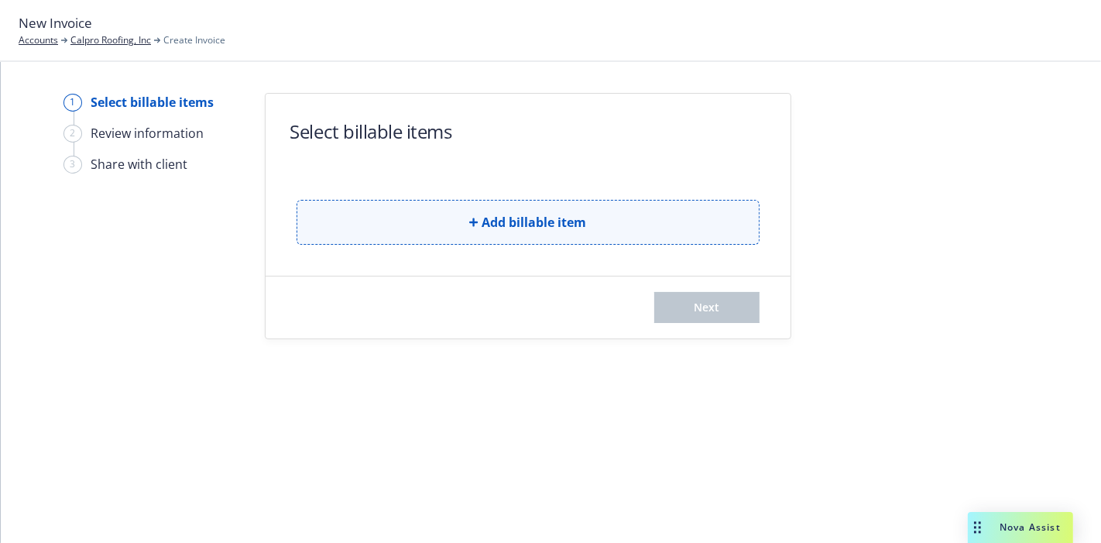
click at [551, 208] on button "Add billable item" at bounding box center [528, 222] width 463 height 45
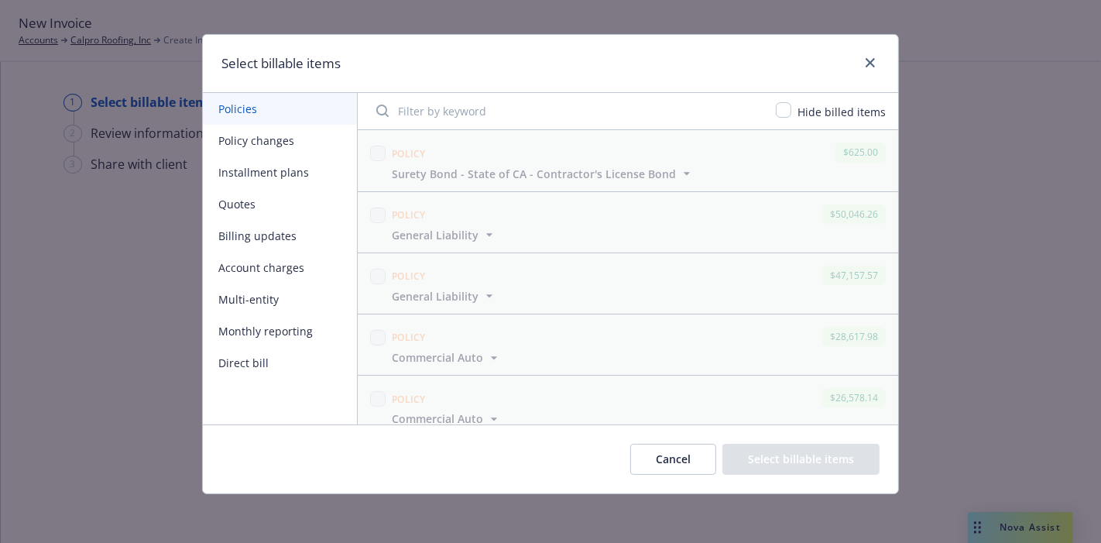
click at [277, 177] on button "Installment plans" at bounding box center [280, 172] width 154 height 32
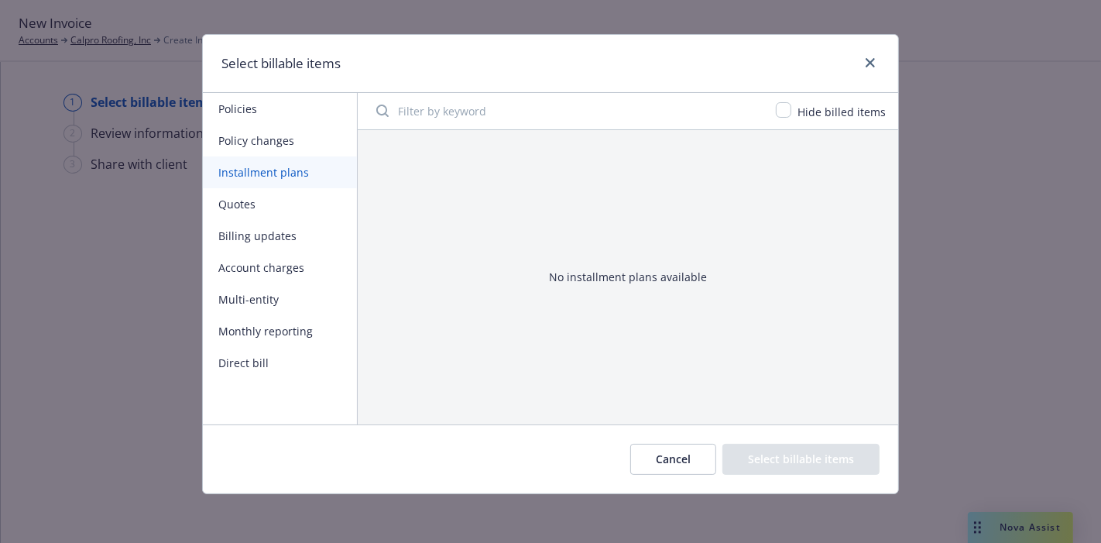
click at [454, 110] on input "Filter by keyword" at bounding box center [567, 110] width 400 height 31
click at [256, 211] on button "Quotes" at bounding box center [280, 204] width 154 height 32
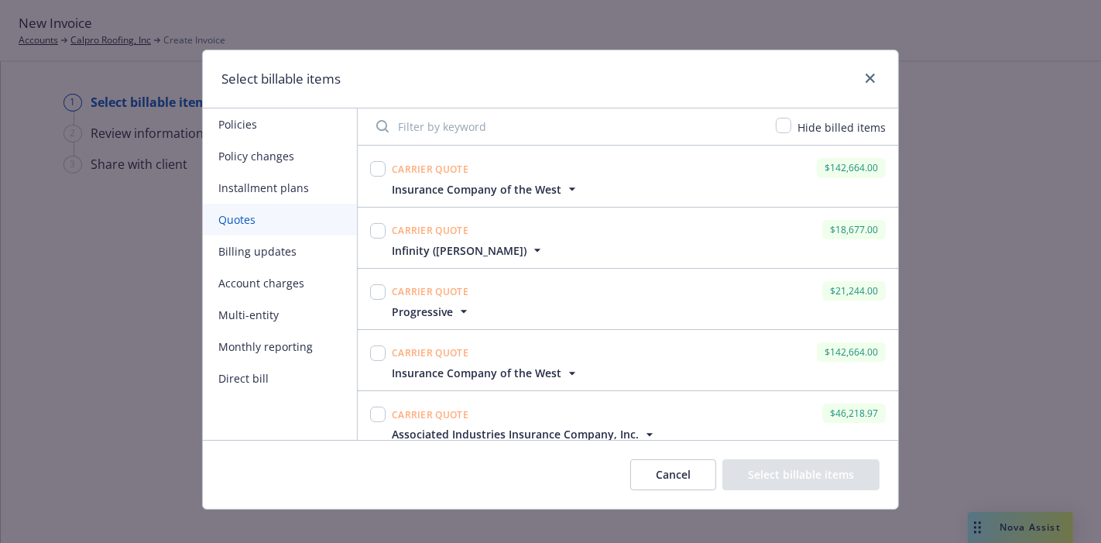
click at [274, 191] on button "Installment plans" at bounding box center [280, 188] width 154 height 32
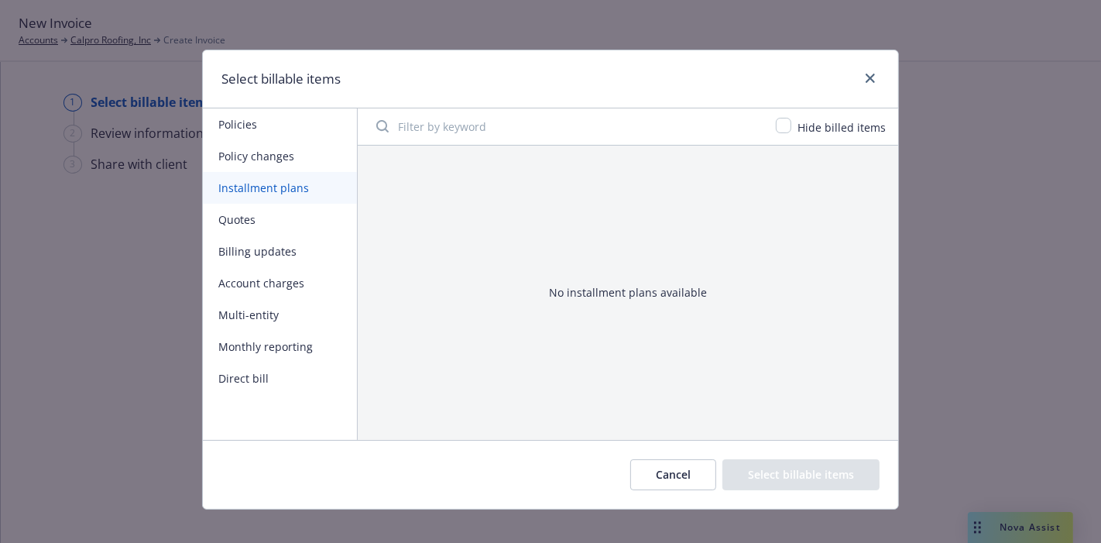
click at [253, 341] on button "Monthly reporting" at bounding box center [280, 347] width 154 height 32
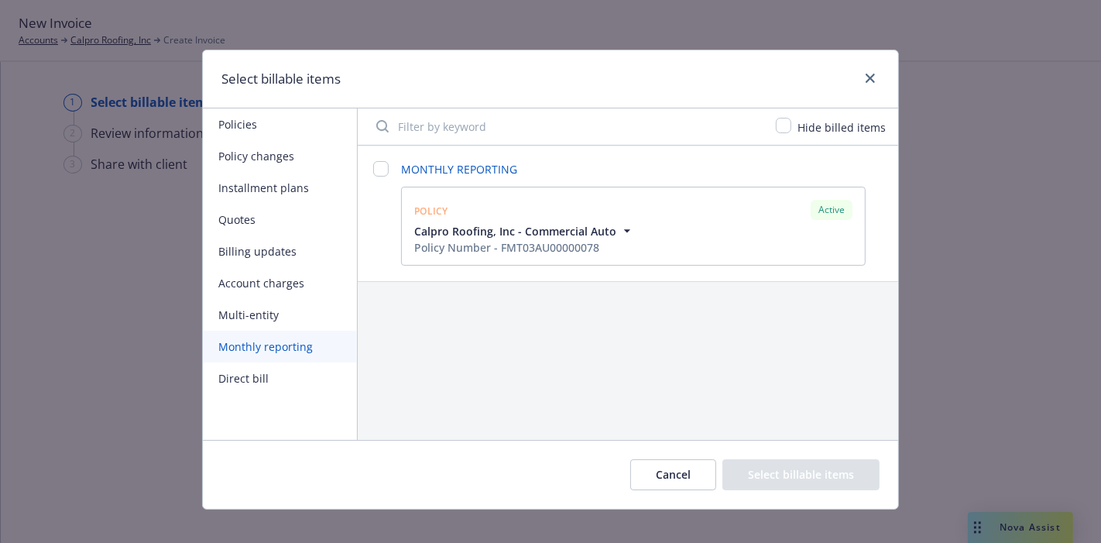
click at [620, 228] on icon "button" at bounding box center [627, 230] width 15 height 15
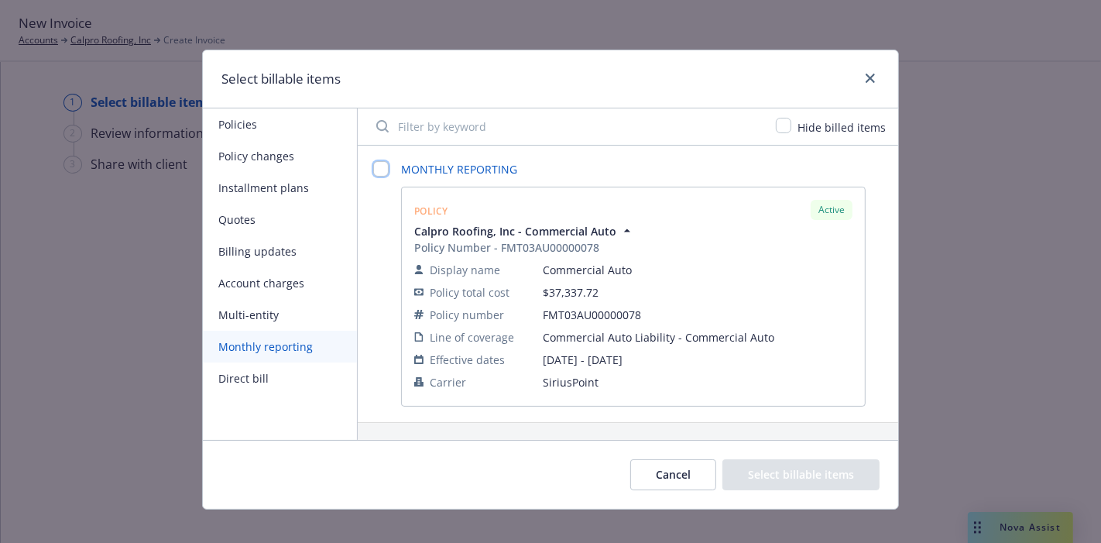
click at [374, 172] on input "checkbox" at bounding box center [380, 168] width 15 height 15
checkbox input "false"
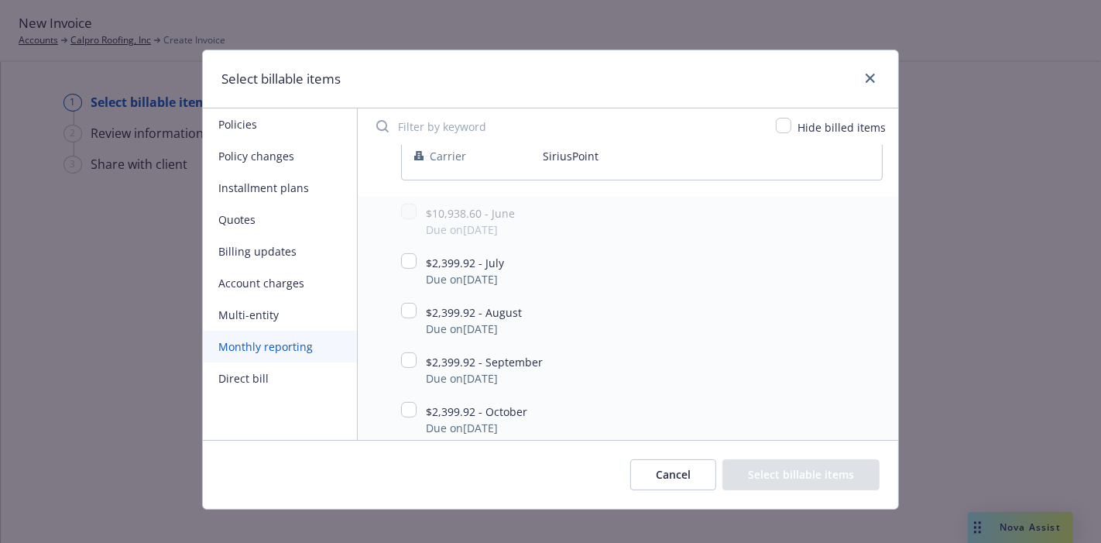
scroll to position [366, 0]
click at [403, 263] on input "checkbox" at bounding box center [408, 259] width 15 height 15
checkbox input "true"
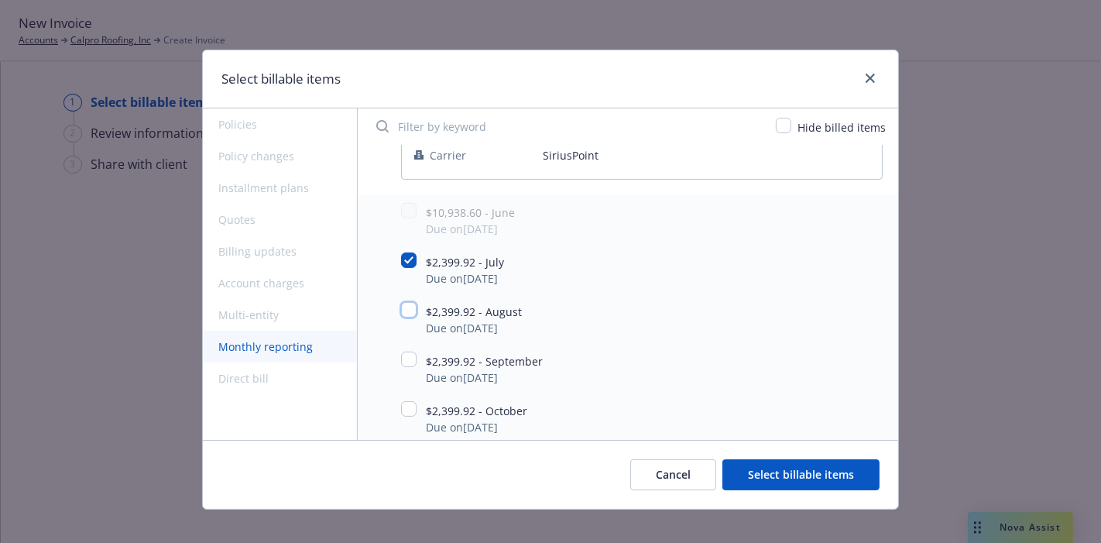
click at [402, 307] on input "checkbox" at bounding box center [408, 309] width 15 height 15
checkbox input "true"
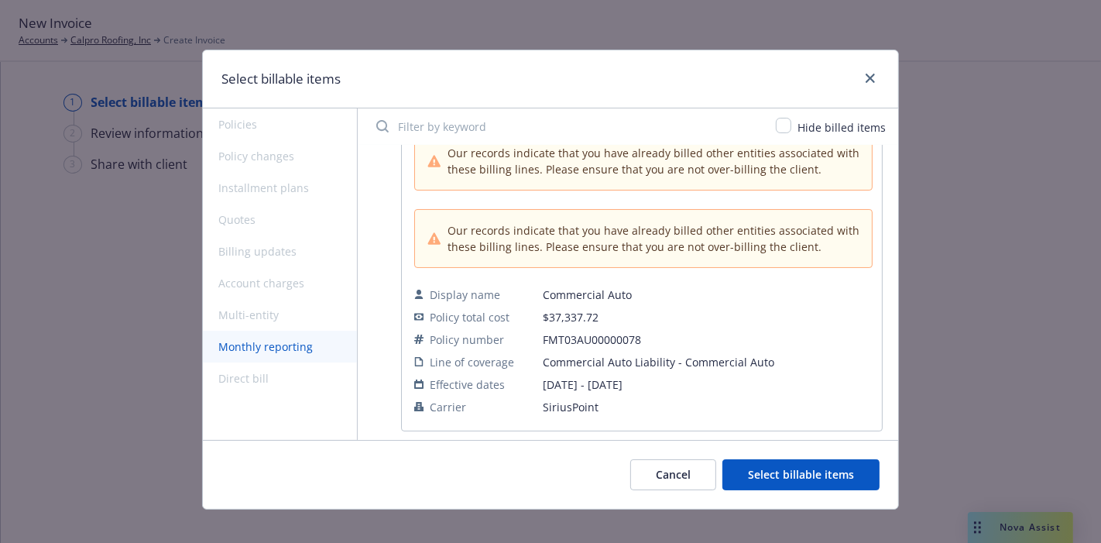
scroll to position [0, 0]
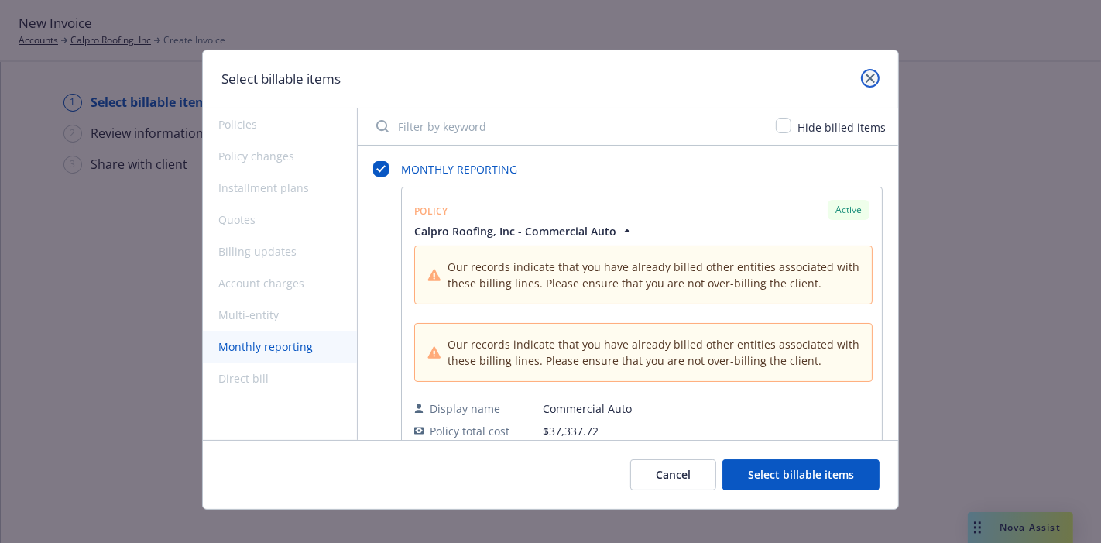
click at [866, 79] on icon "close" at bounding box center [870, 78] width 9 height 9
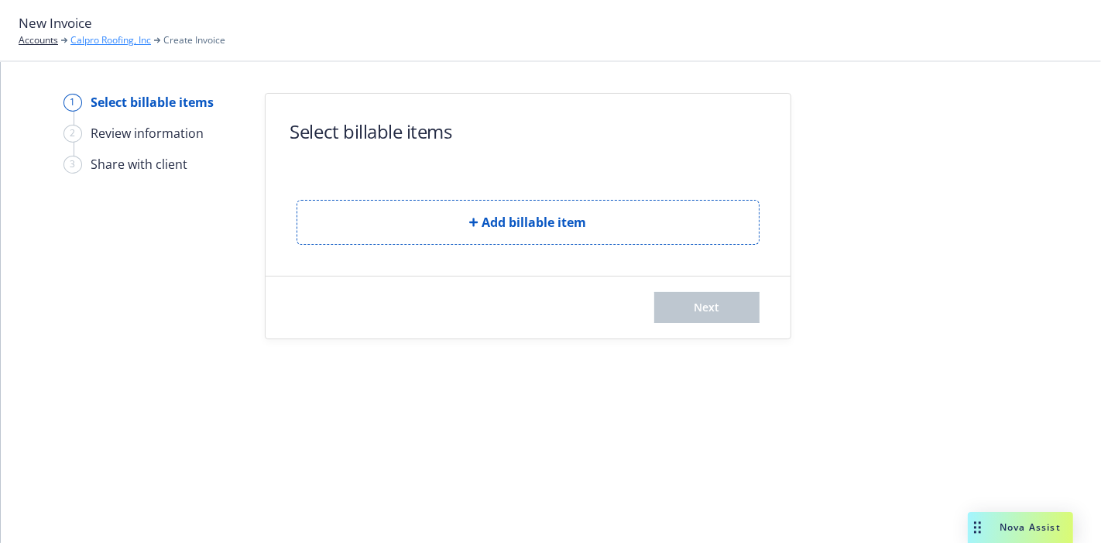
click at [107, 46] on link "Calpro Roofing, Inc" at bounding box center [110, 40] width 81 height 14
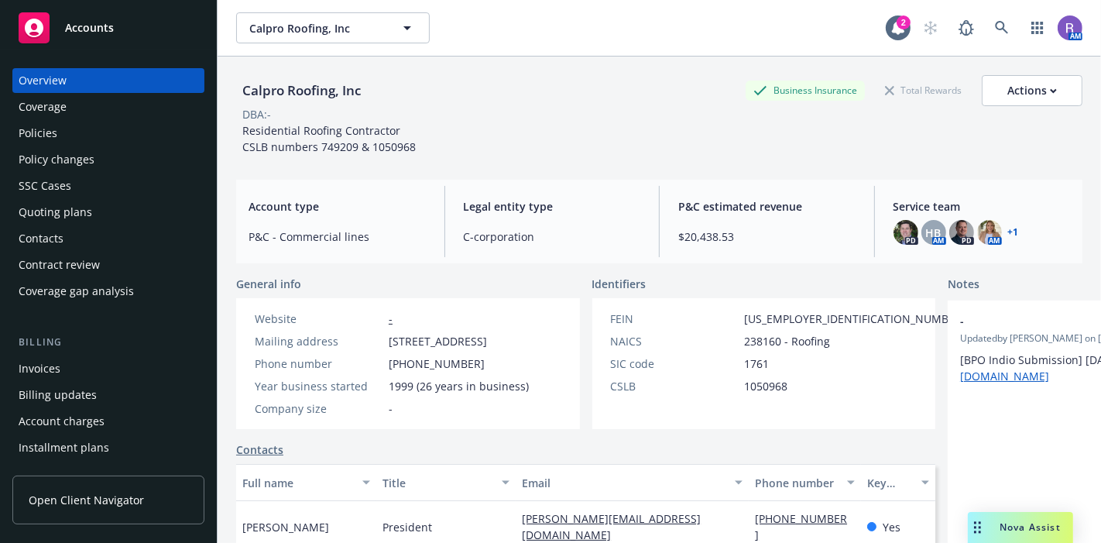
click at [89, 152] on div "Policy changes" at bounding box center [57, 159] width 76 height 25
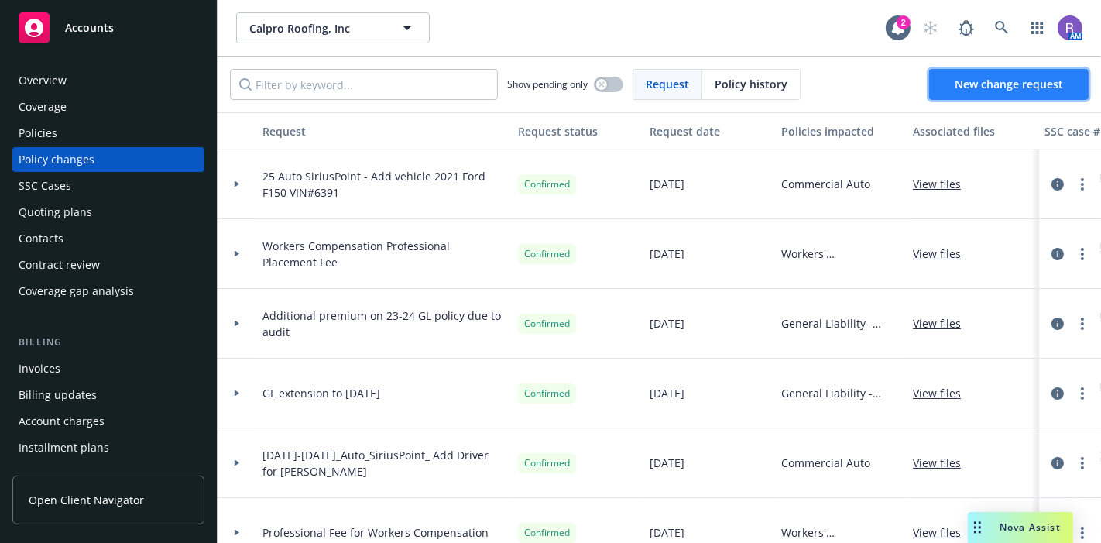
click at [962, 83] on span "New change request" at bounding box center [1009, 84] width 108 height 15
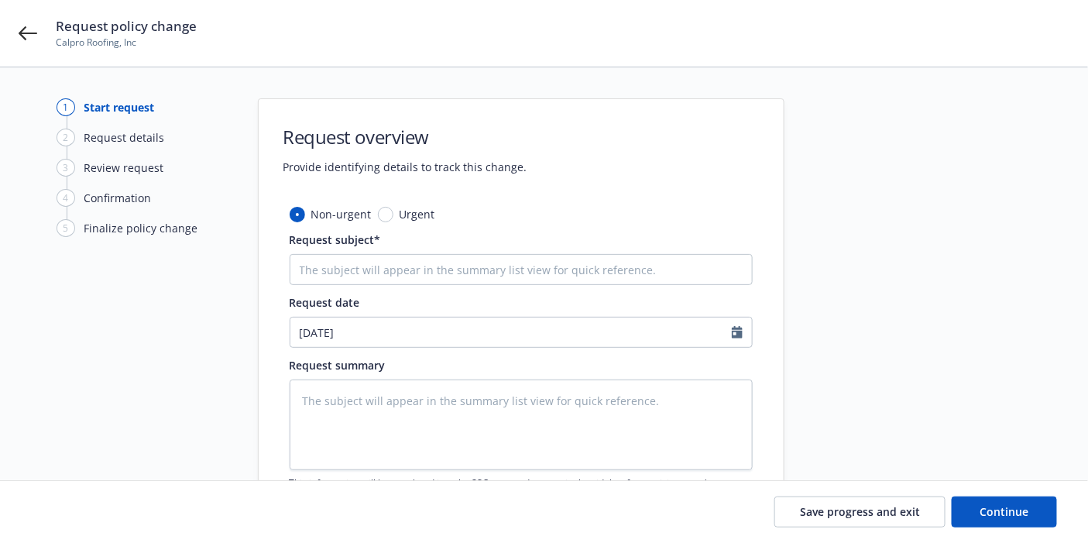
type textarea "x"
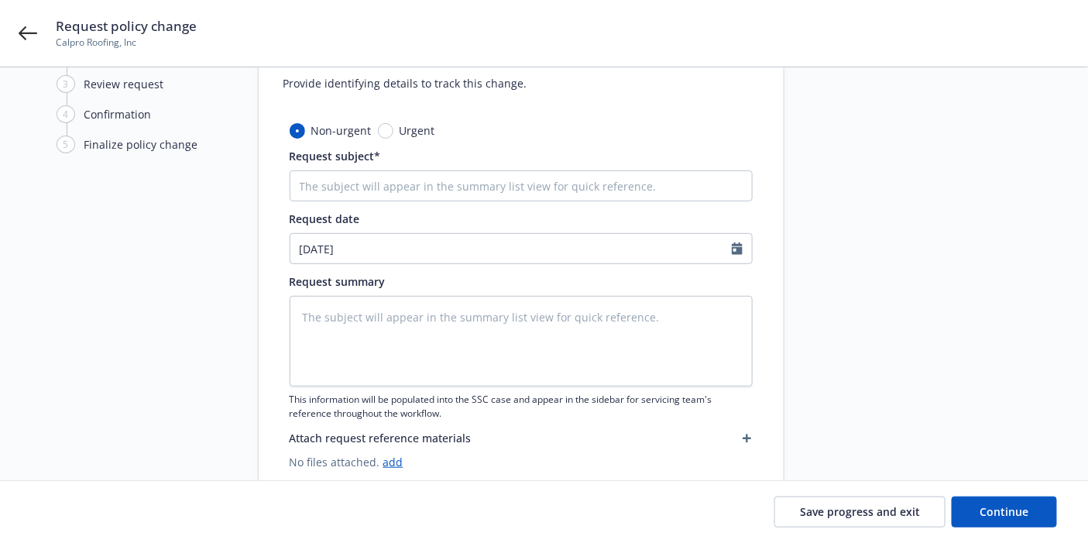
scroll to position [85, 0]
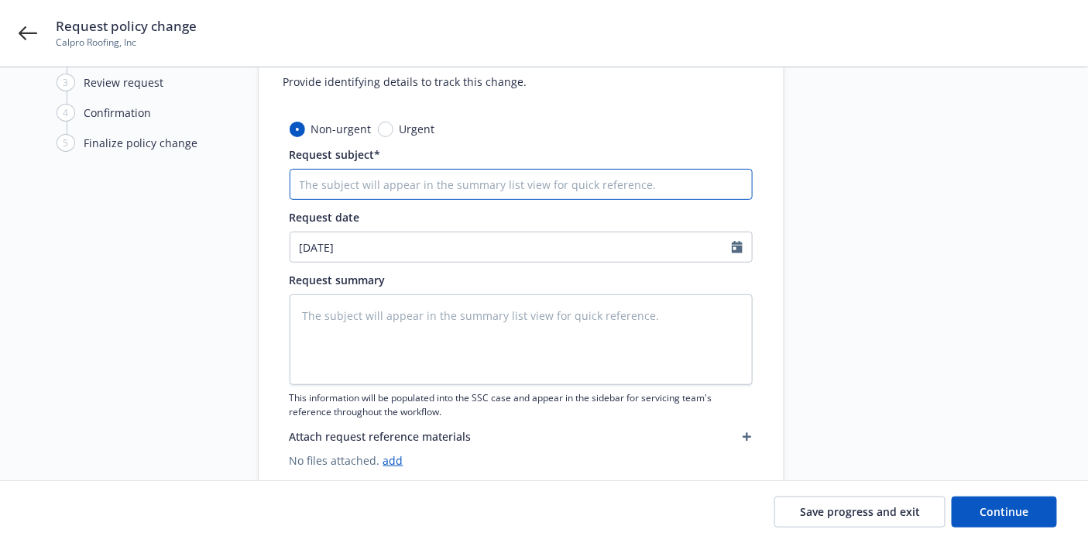
click at [462, 173] on input "Request subject*" at bounding box center [521, 184] width 463 height 31
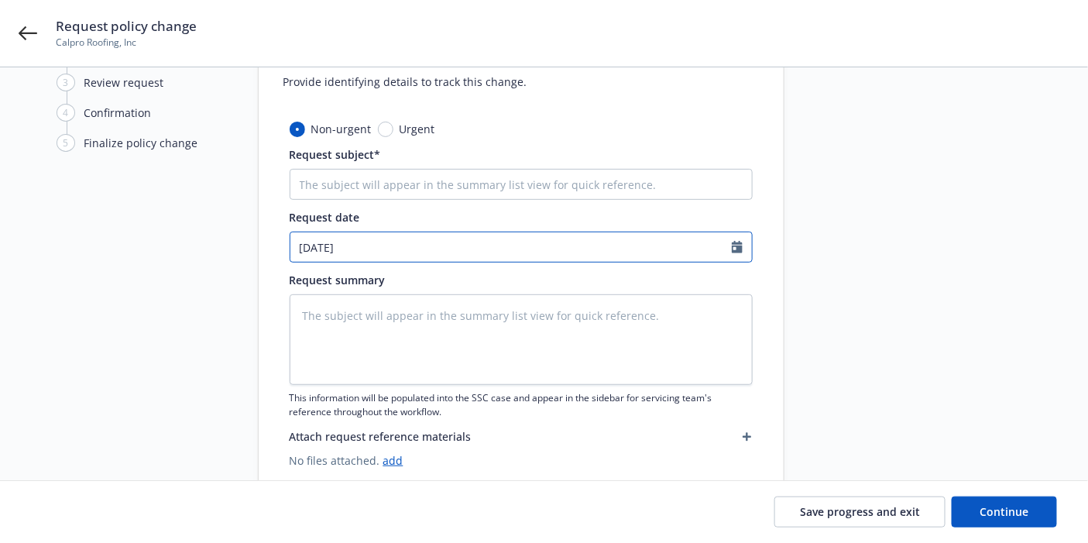
click at [418, 255] on input "09/16/2025" at bounding box center [510, 246] width 441 height 29
select select "9"
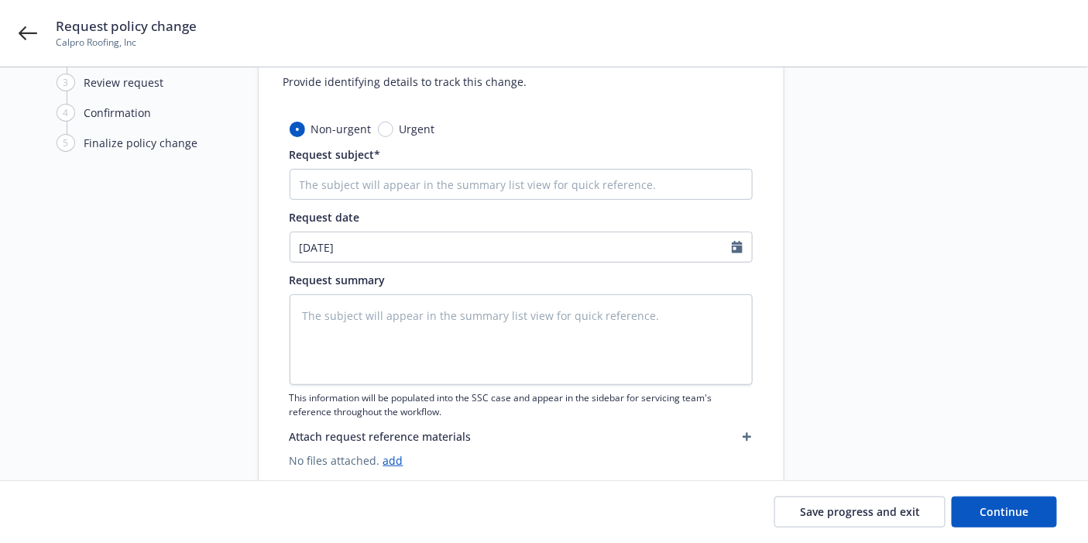
type textarea "x"
click at [132, 283] on div "1 Start request 2 Request details 3 Review request 4 Confirmation 5 Finalize po…" at bounding box center [142, 253] width 170 height 481
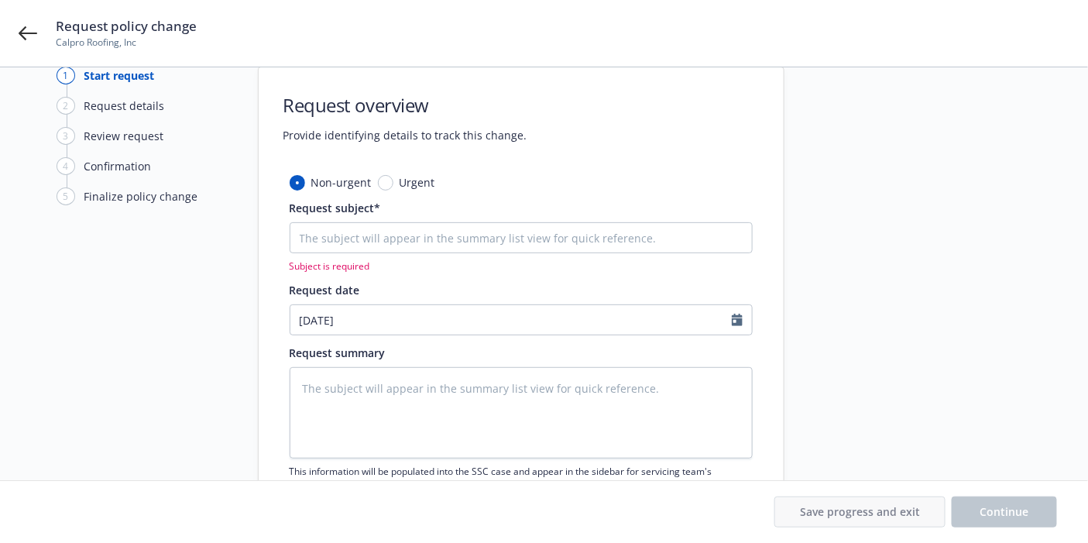
scroll to position [2, 0]
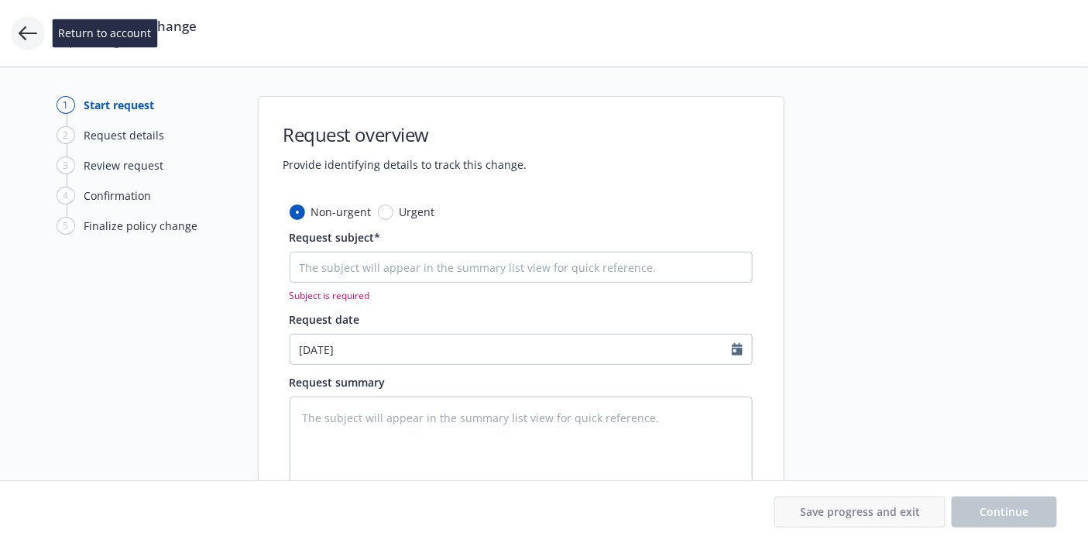
click at [19, 33] on icon at bounding box center [28, 33] width 19 height 14
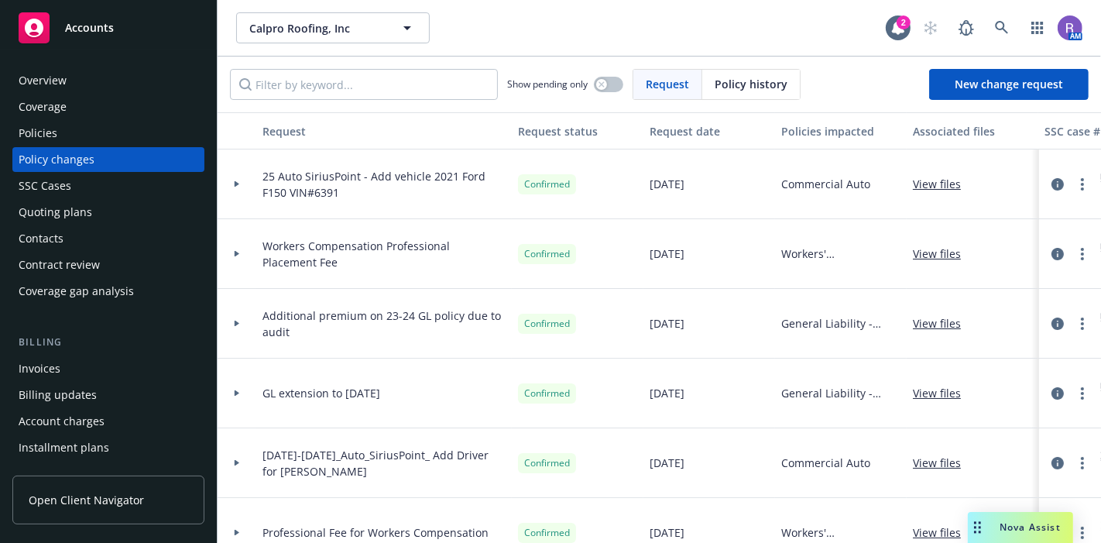
click at [236, 184] on icon at bounding box center [237, 184] width 5 height 6
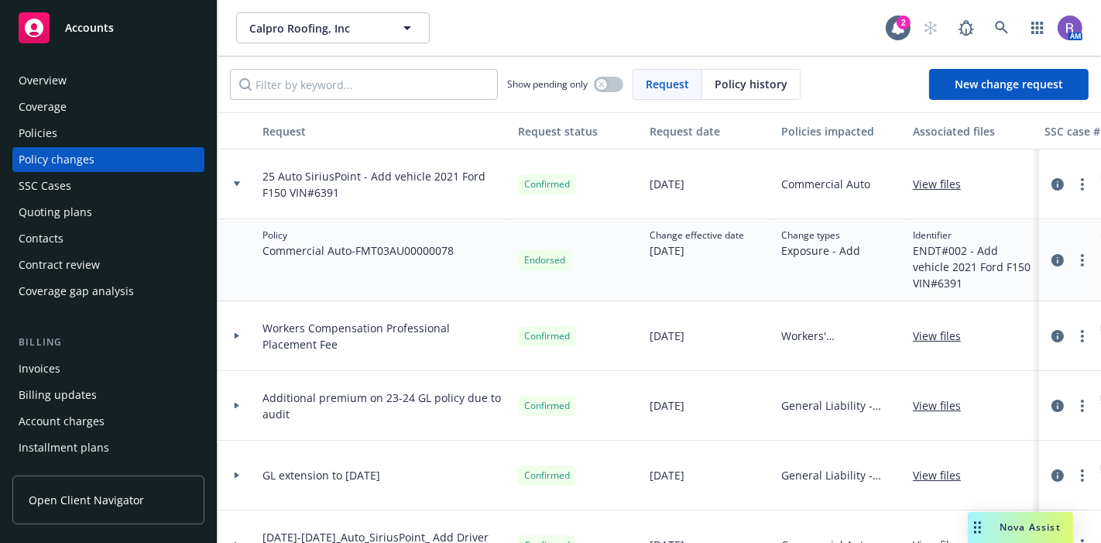
click at [236, 182] on icon at bounding box center [237, 183] width 6 height 5
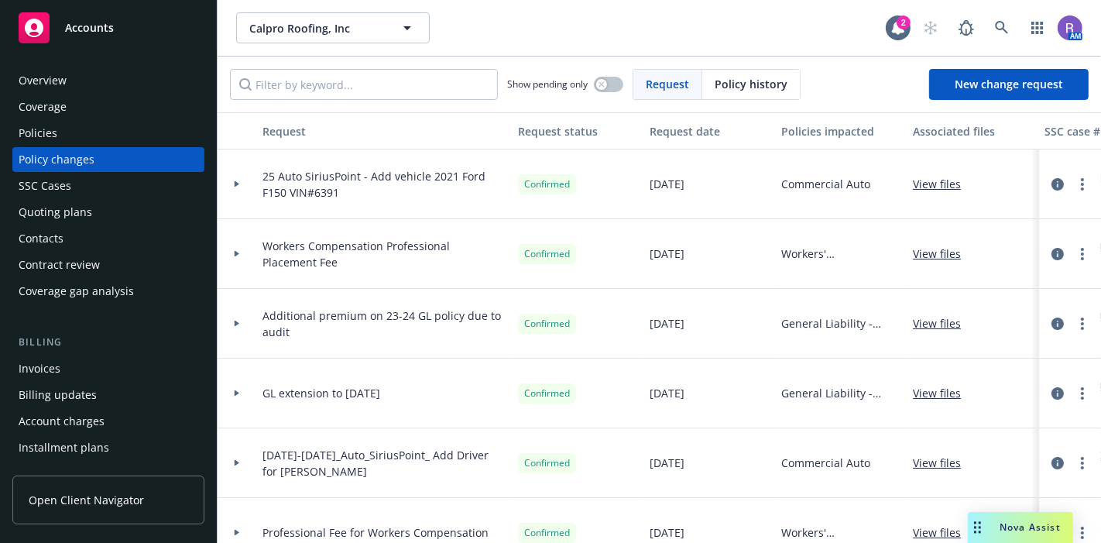
click at [93, 71] on div "Overview" at bounding box center [109, 80] width 180 height 25
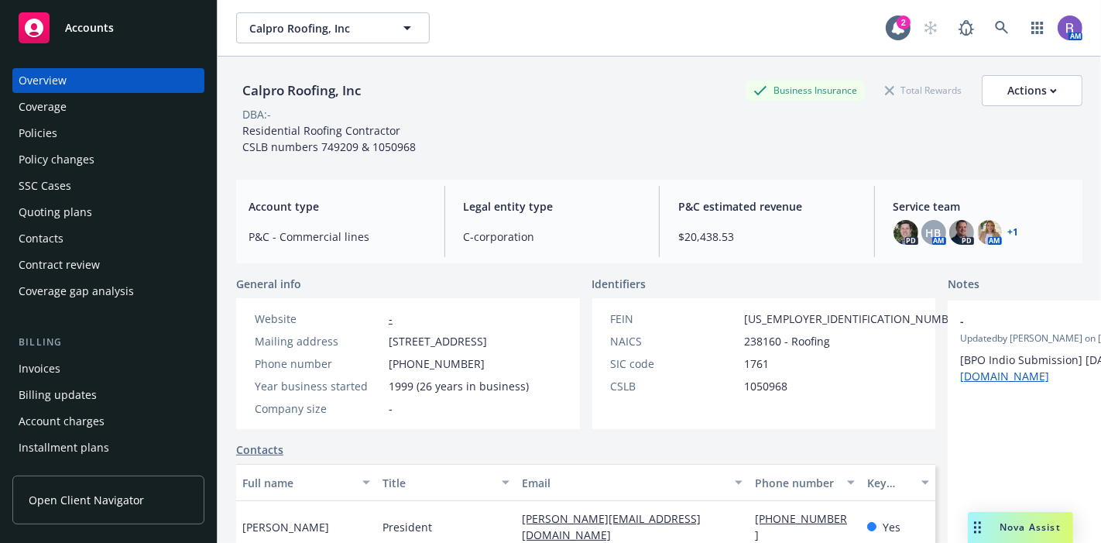
click at [557, 99] on div "Calpro Roofing, Inc Business Insurance Total Rewards Actions" at bounding box center [659, 90] width 846 height 31
click at [59, 368] on div "Invoices" at bounding box center [109, 368] width 180 height 25
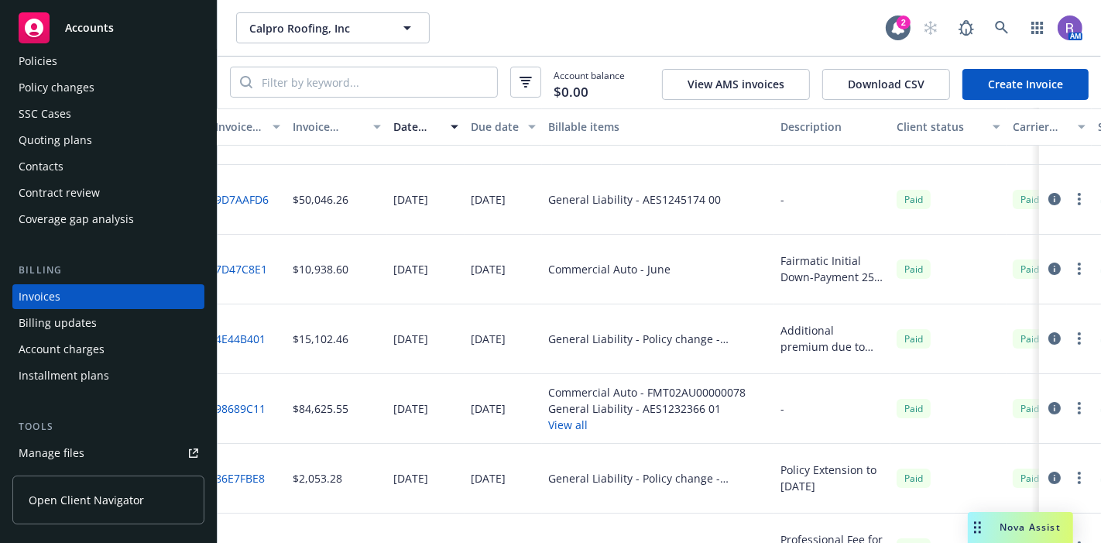
scroll to position [40, 0]
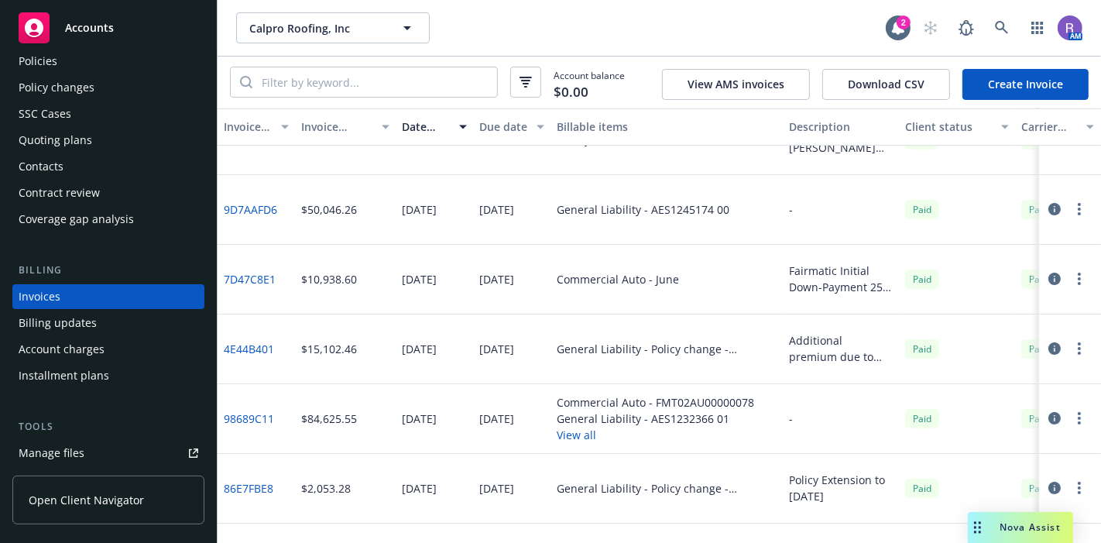
click at [1049, 414] on icon "button" at bounding box center [1055, 418] width 12 height 12
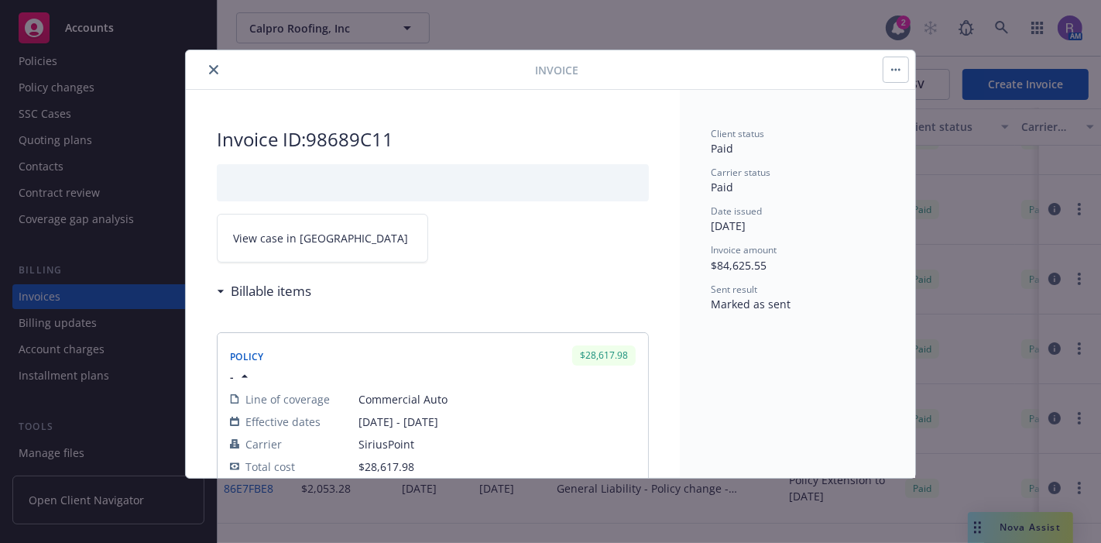
click at [283, 226] on link "View case in SSC" at bounding box center [322, 238] width 211 height 49
click at [352, 146] on h2 "Invoice ID: 98689C11" at bounding box center [433, 139] width 432 height 25
click at [214, 64] on button "close" at bounding box center [213, 69] width 19 height 19
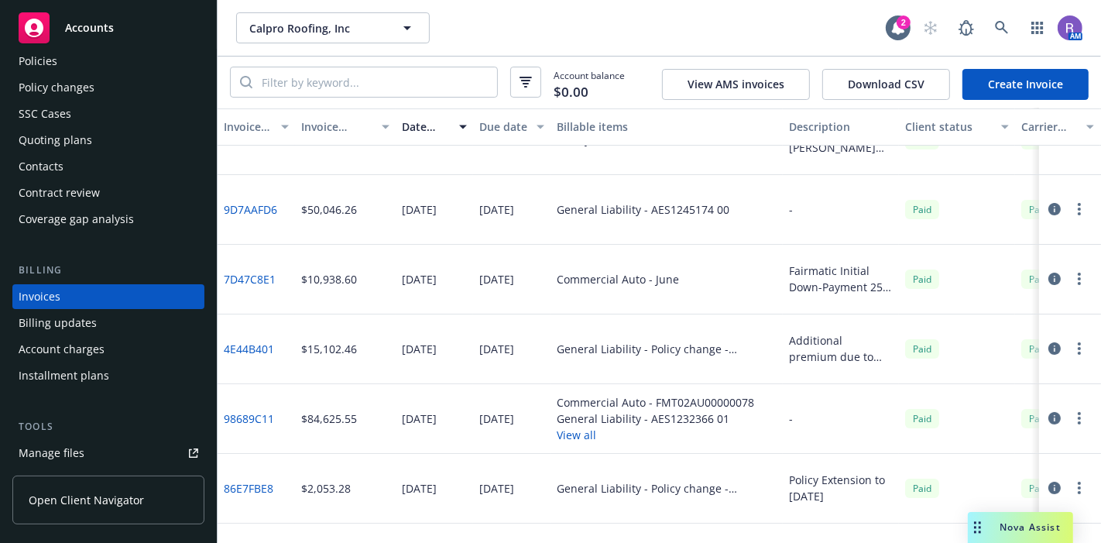
click at [257, 211] on link "9D7AAFD6" at bounding box center [250, 209] width 53 height 16
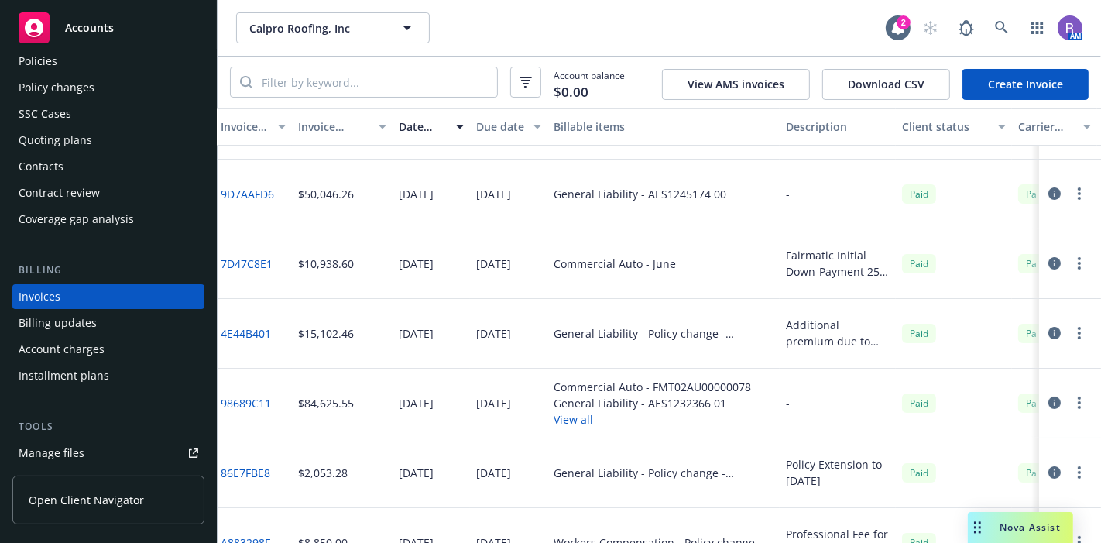
scroll to position [70, 5]
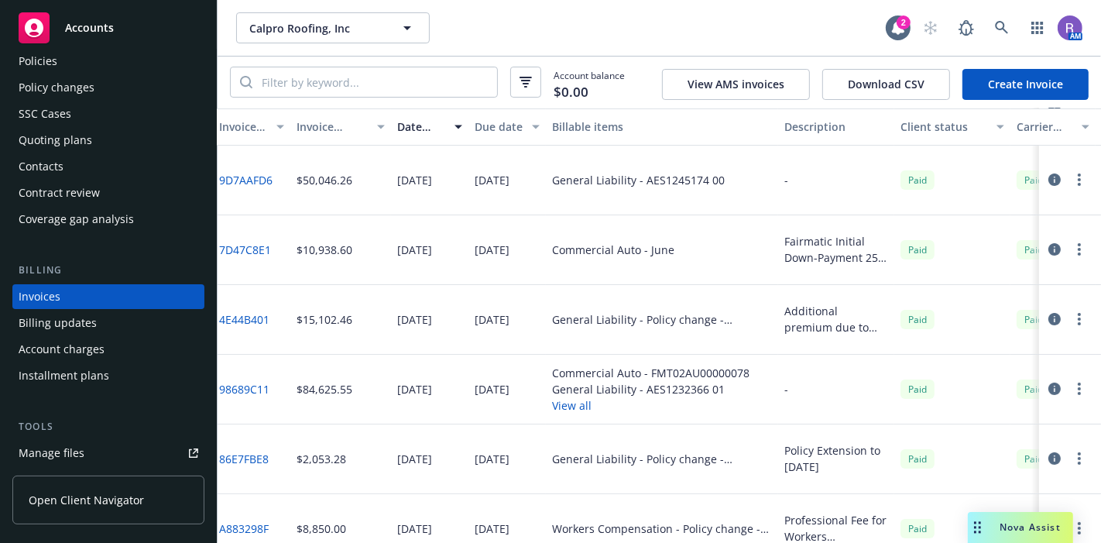
click at [229, 381] on link "98689C11" at bounding box center [244, 389] width 50 height 16
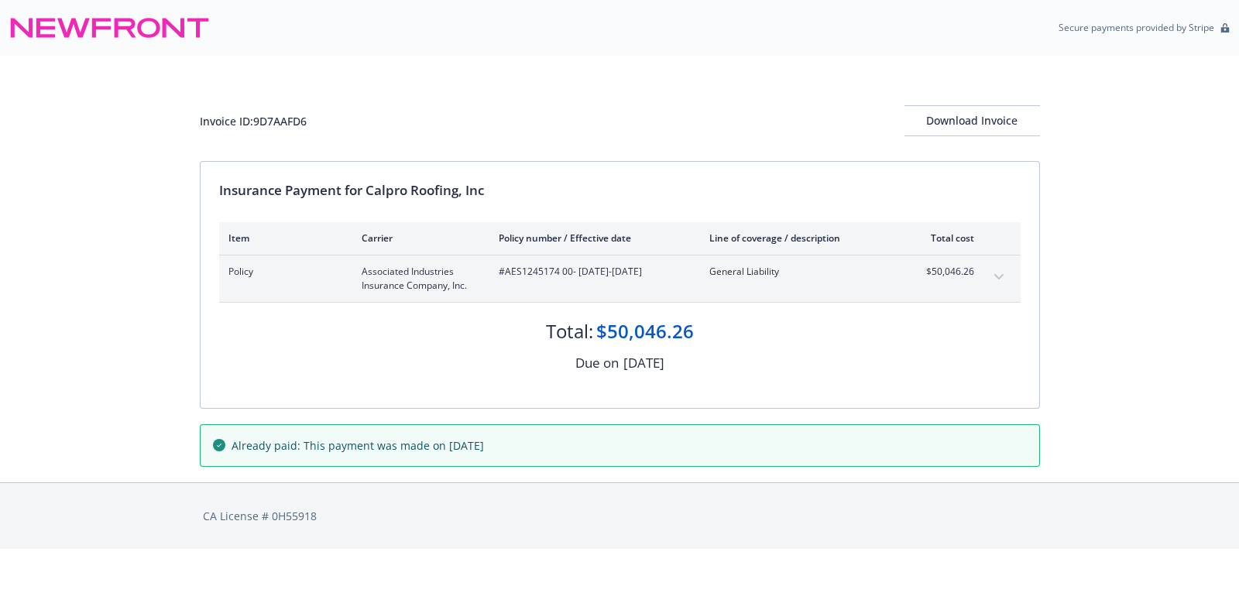
click at [663, 255] on hr at bounding box center [620, 255] width 802 height 1
click at [967, 275] on span "$50,046.26" at bounding box center [945, 272] width 58 height 14
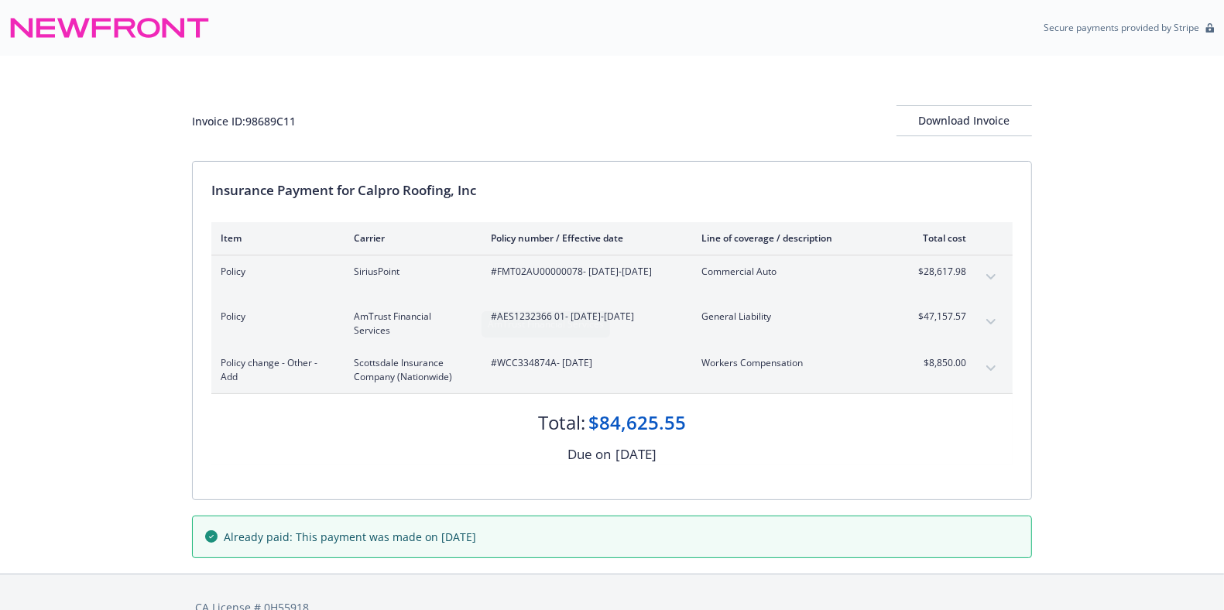
click at [97, 318] on div "Invoice ID: 98689C11 Download Invoice Insurance Payment for Calpro Roofing, Inc…" at bounding box center [612, 315] width 1224 height 518
click at [998, 280] on button "expand content" at bounding box center [991, 277] width 25 height 25
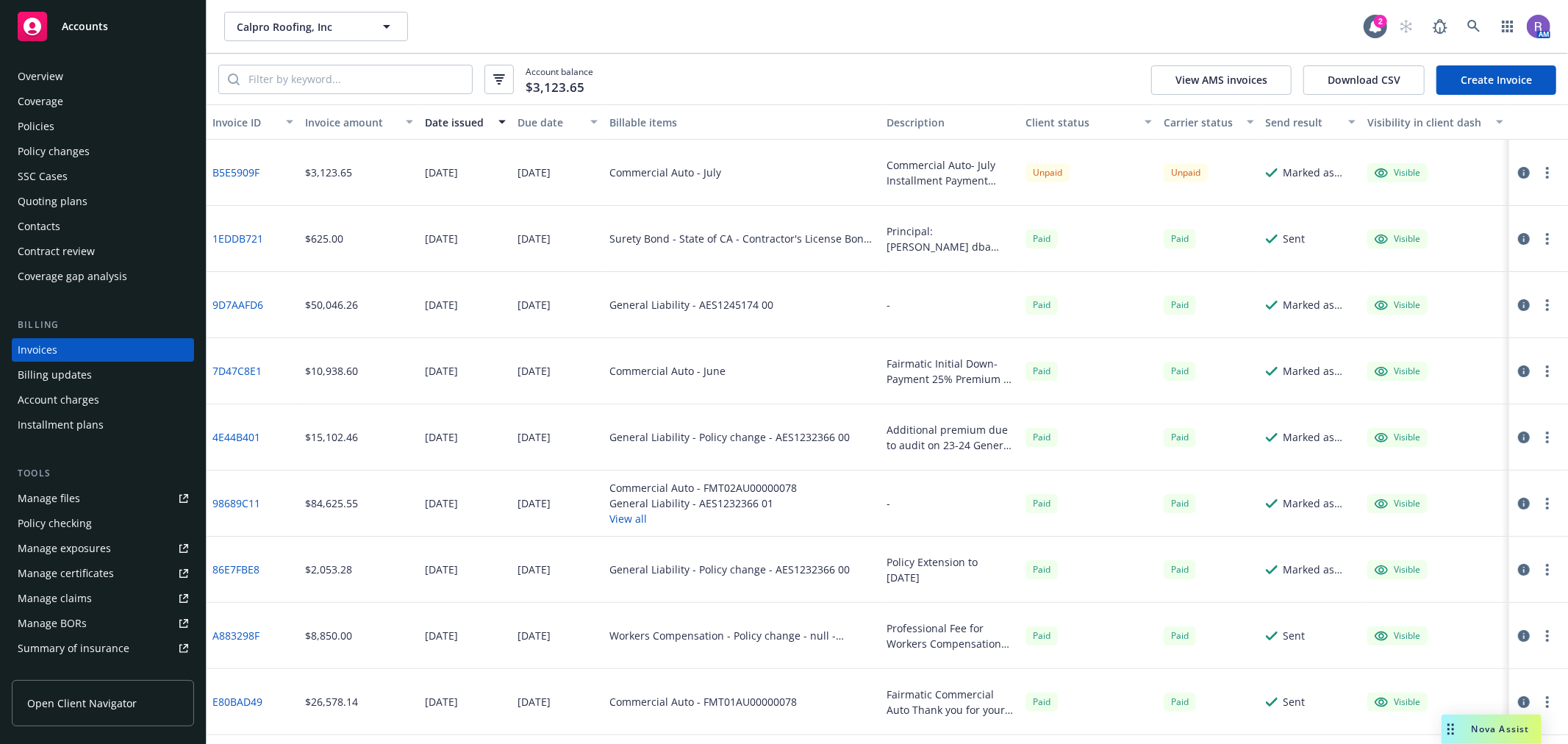
click at [1546, 74] on link "Create Invoice" at bounding box center [1496, 80] width 120 height 29
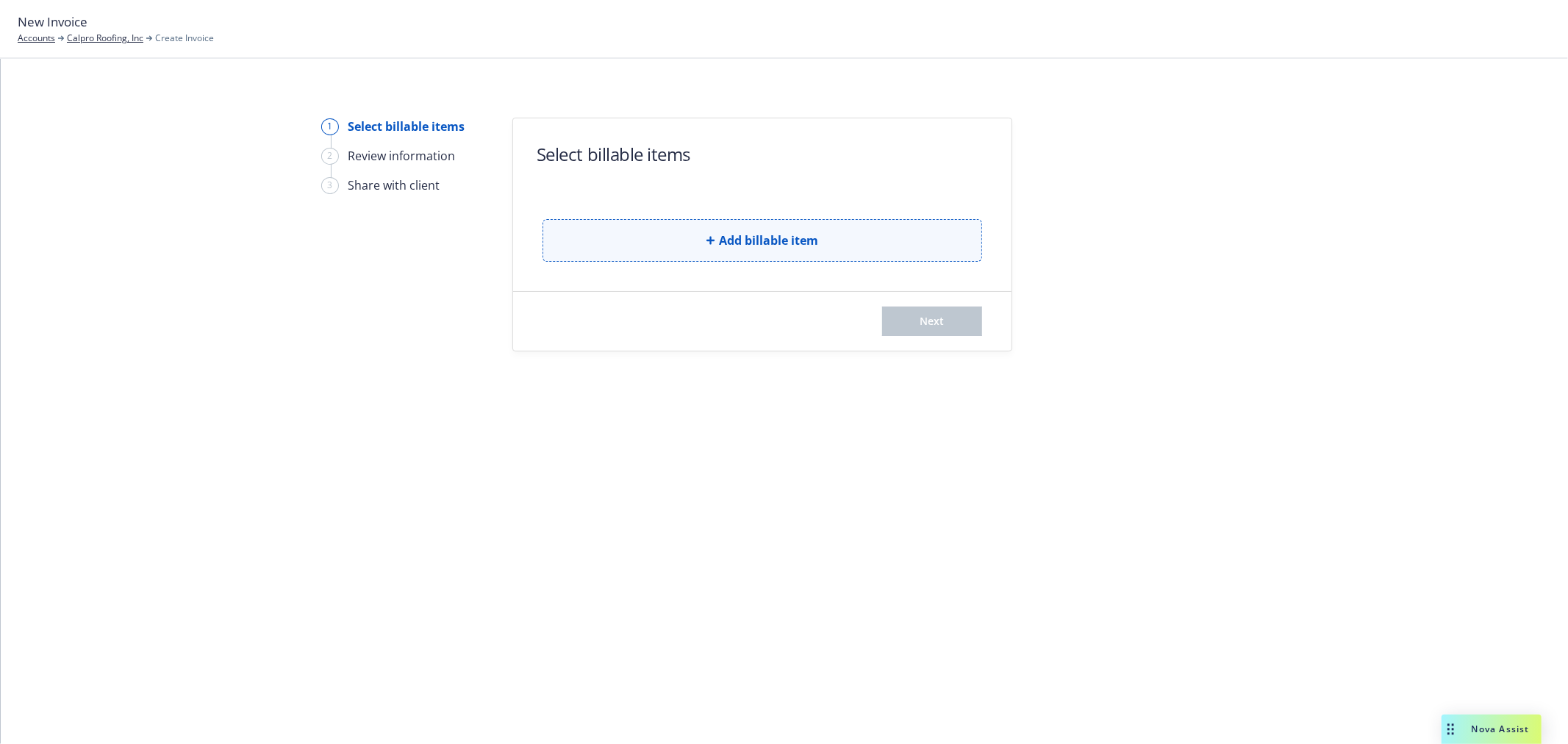
click at [614, 223] on button "Add billable item" at bounding box center [762, 240] width 439 height 43
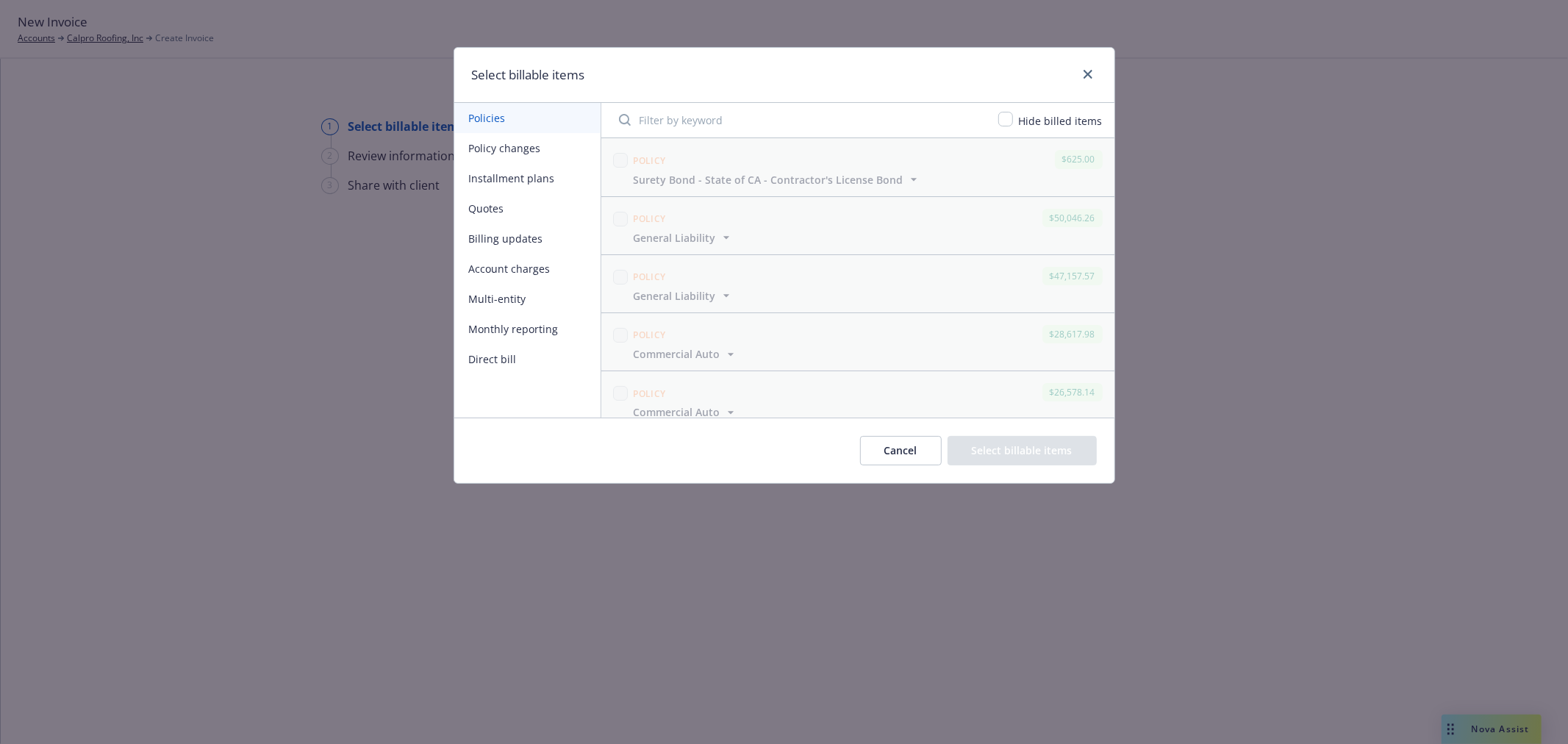
click at [508, 330] on button "Monthly reporting" at bounding box center [528, 329] width 146 height 30
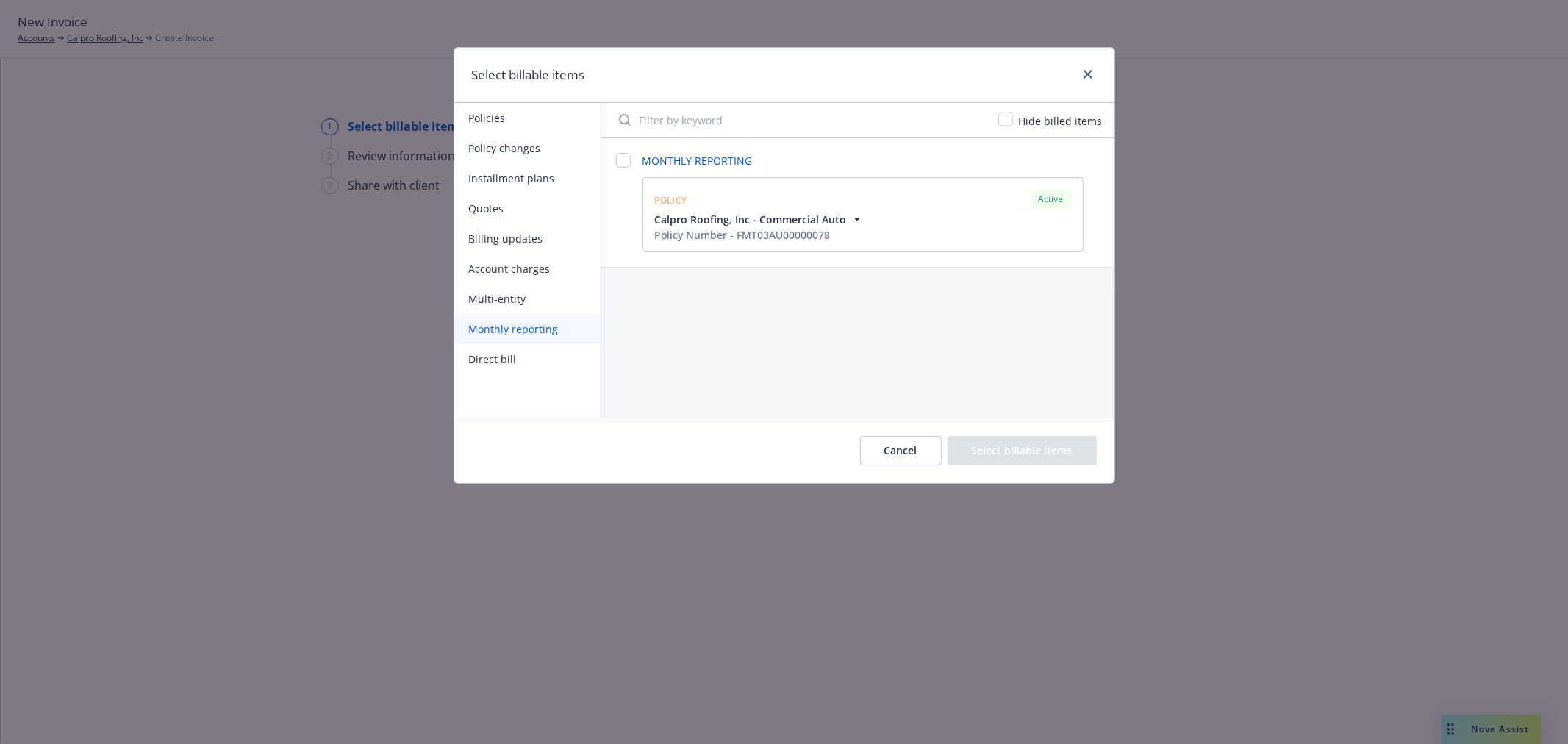
click at [751, 208] on div "Policy Active" at bounding box center [863, 199] width 422 height 25
click at [627, 162] on input "checkbox" at bounding box center [623, 159] width 14 height 14
checkbox input "false"
click at [648, 262] on input "checkbox" at bounding box center [649, 262] width 14 height 14
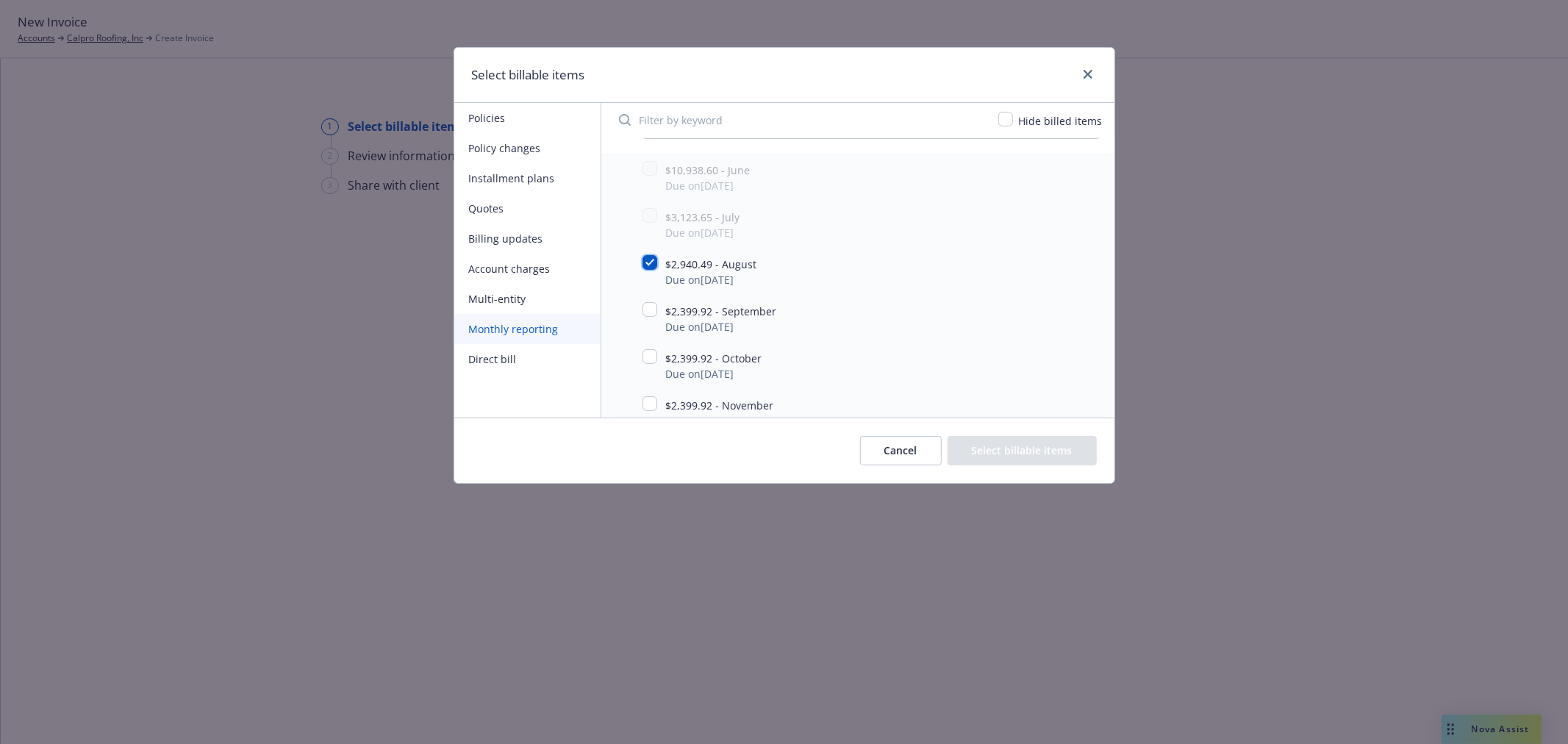
checkbox input "true"
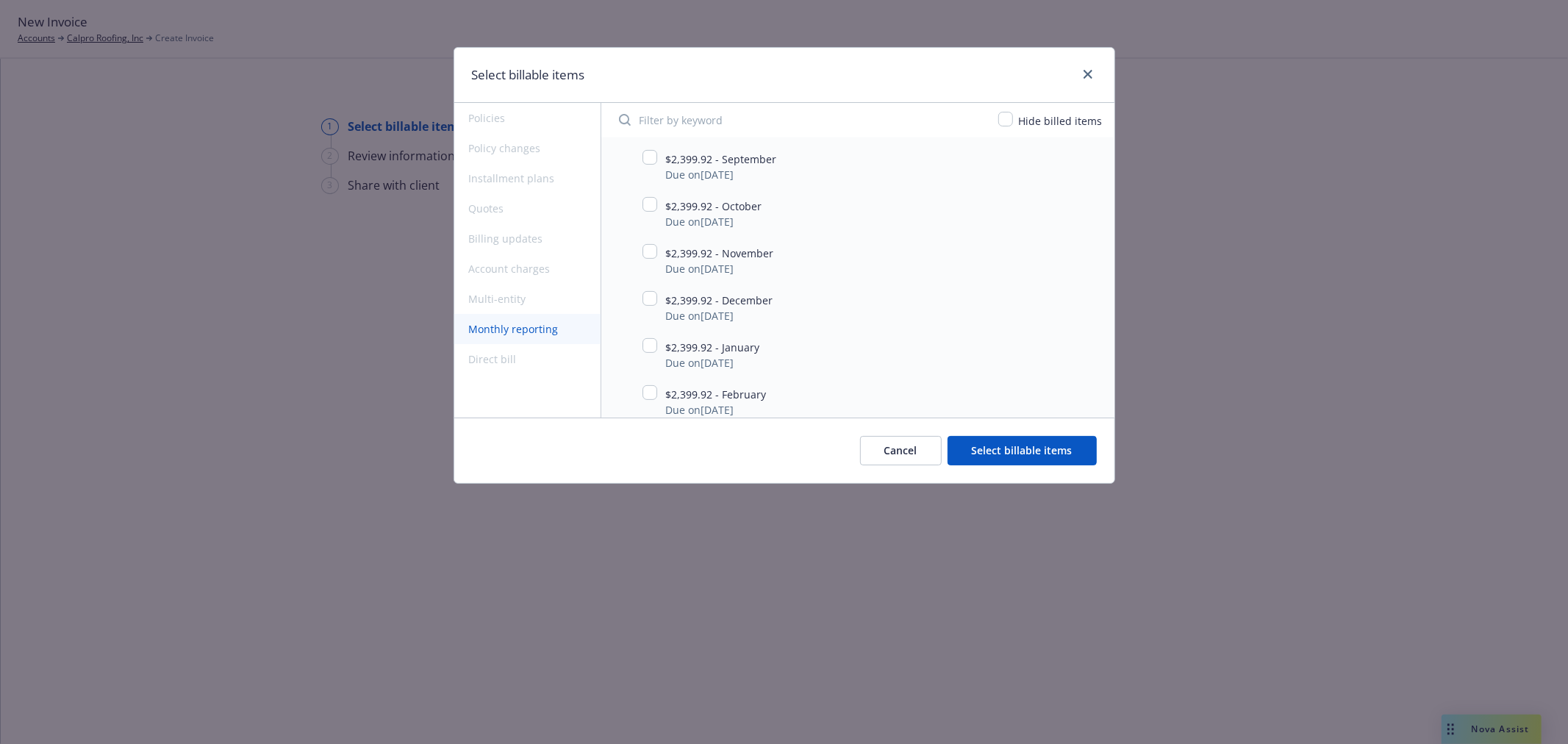
scroll to position [408, 0]
click at [1015, 449] on button "Select billable items" at bounding box center [1021, 450] width 149 height 29
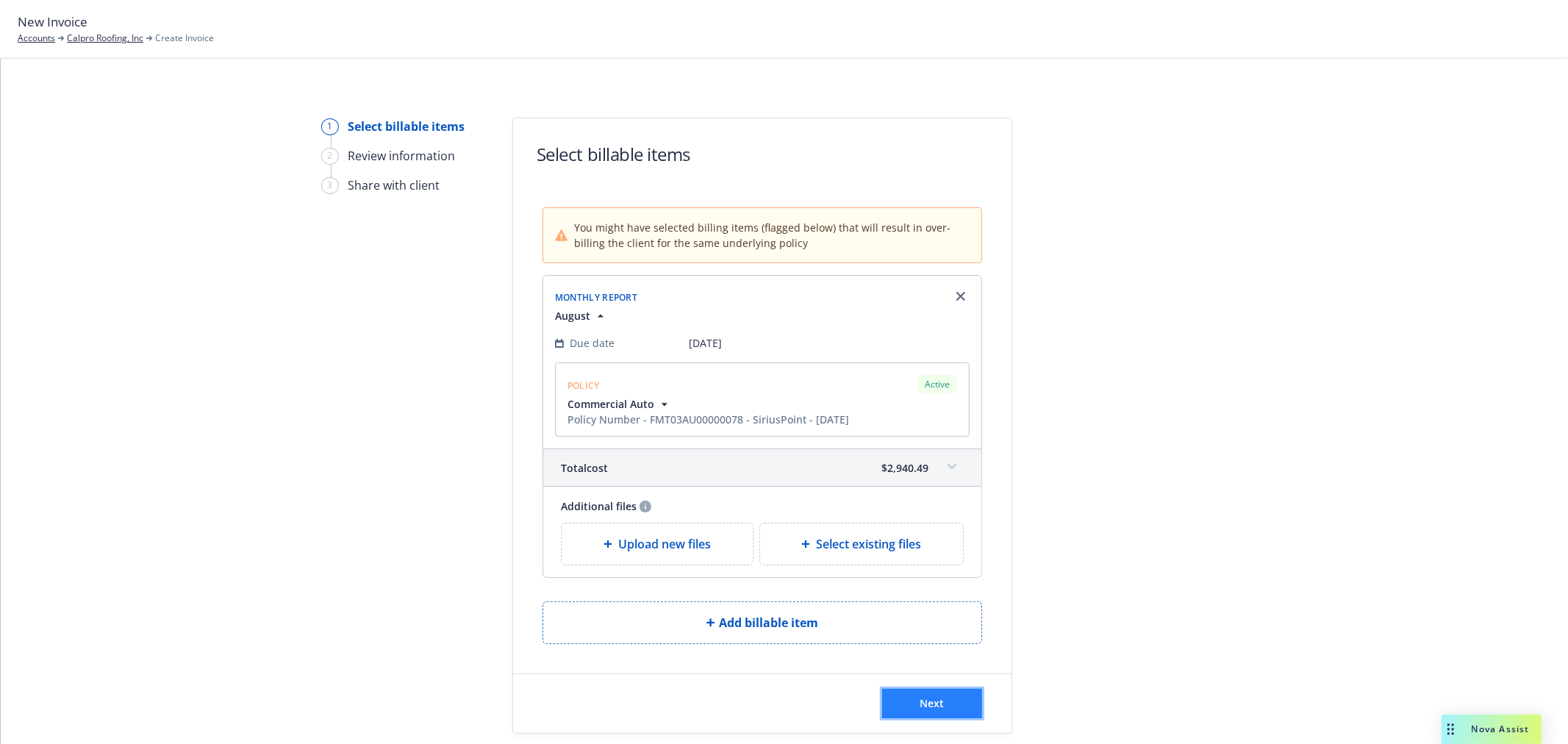
click at [938, 704] on button "Next" at bounding box center [931, 703] width 100 height 29
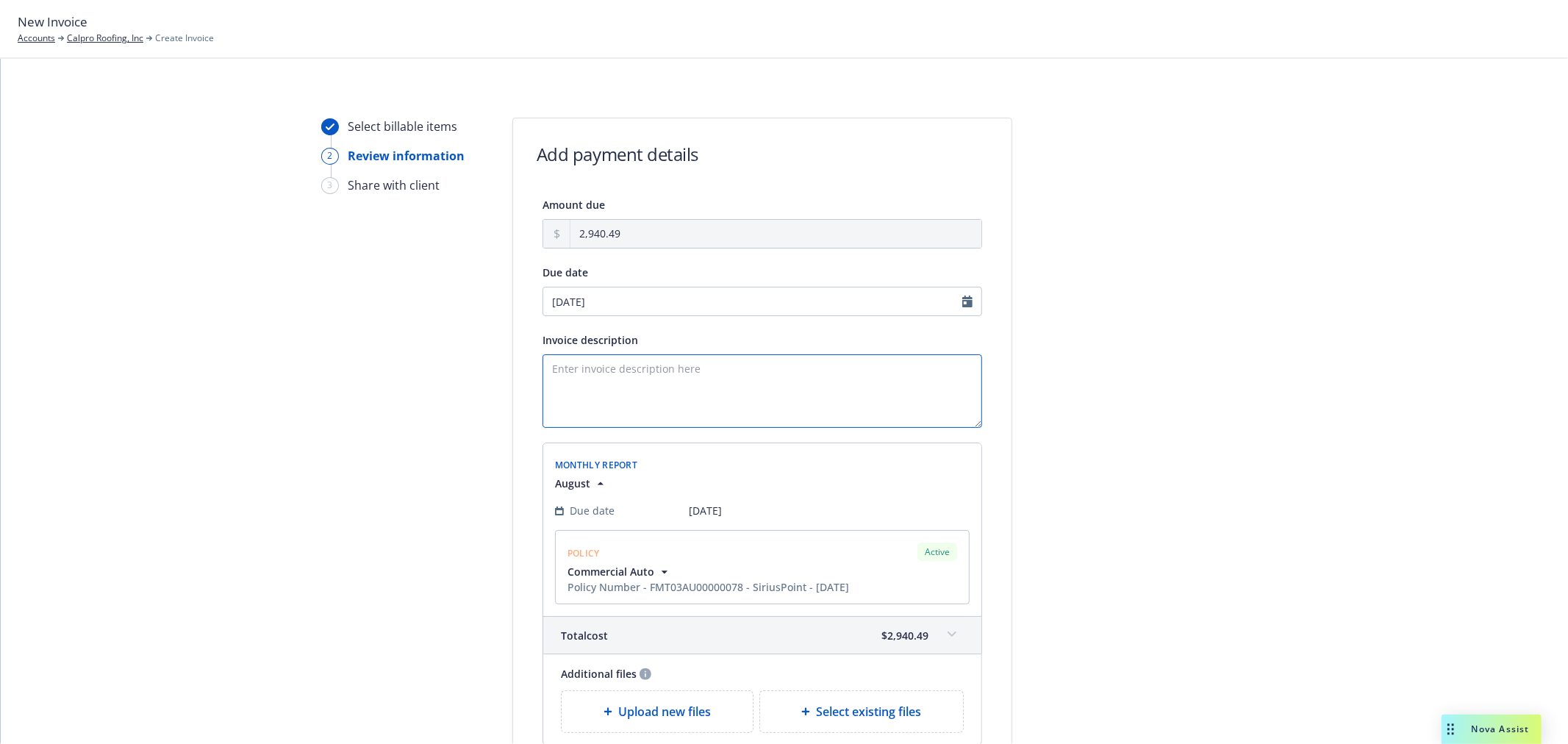
click at [685, 389] on textarea "Invoice description" at bounding box center [762, 390] width 439 height 73
click at [657, 303] on input "09/30/2025" at bounding box center [762, 301] width 439 height 29
select select "September"
select select "2025"
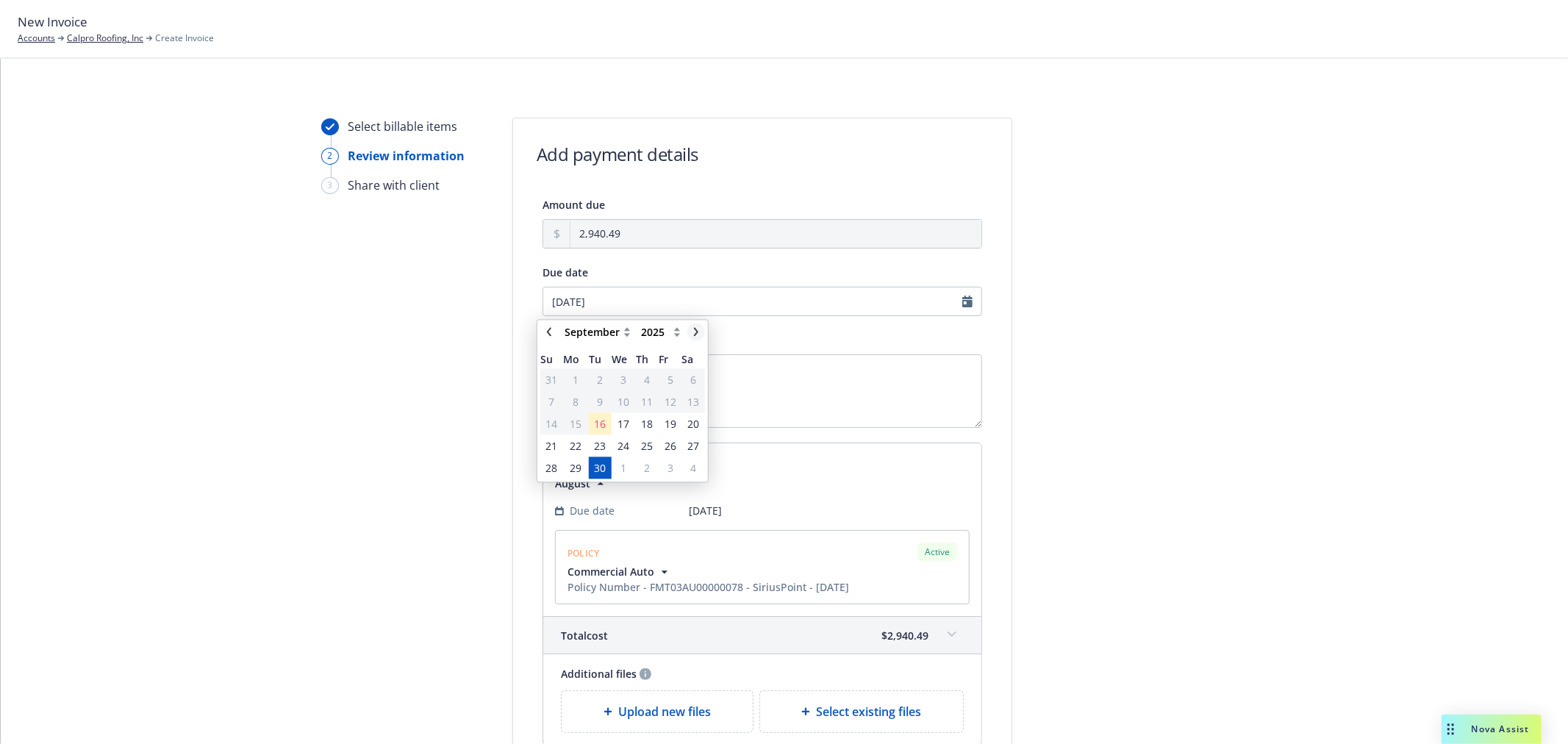
click at [696, 335] on icon "chevronRight" at bounding box center [696, 331] width 9 height 9
click at [697, 333] on icon "chevronRight" at bounding box center [696, 331] width 5 height 9
select select "November"
click at [616, 421] on span "12" at bounding box center [624, 423] width 21 height 18
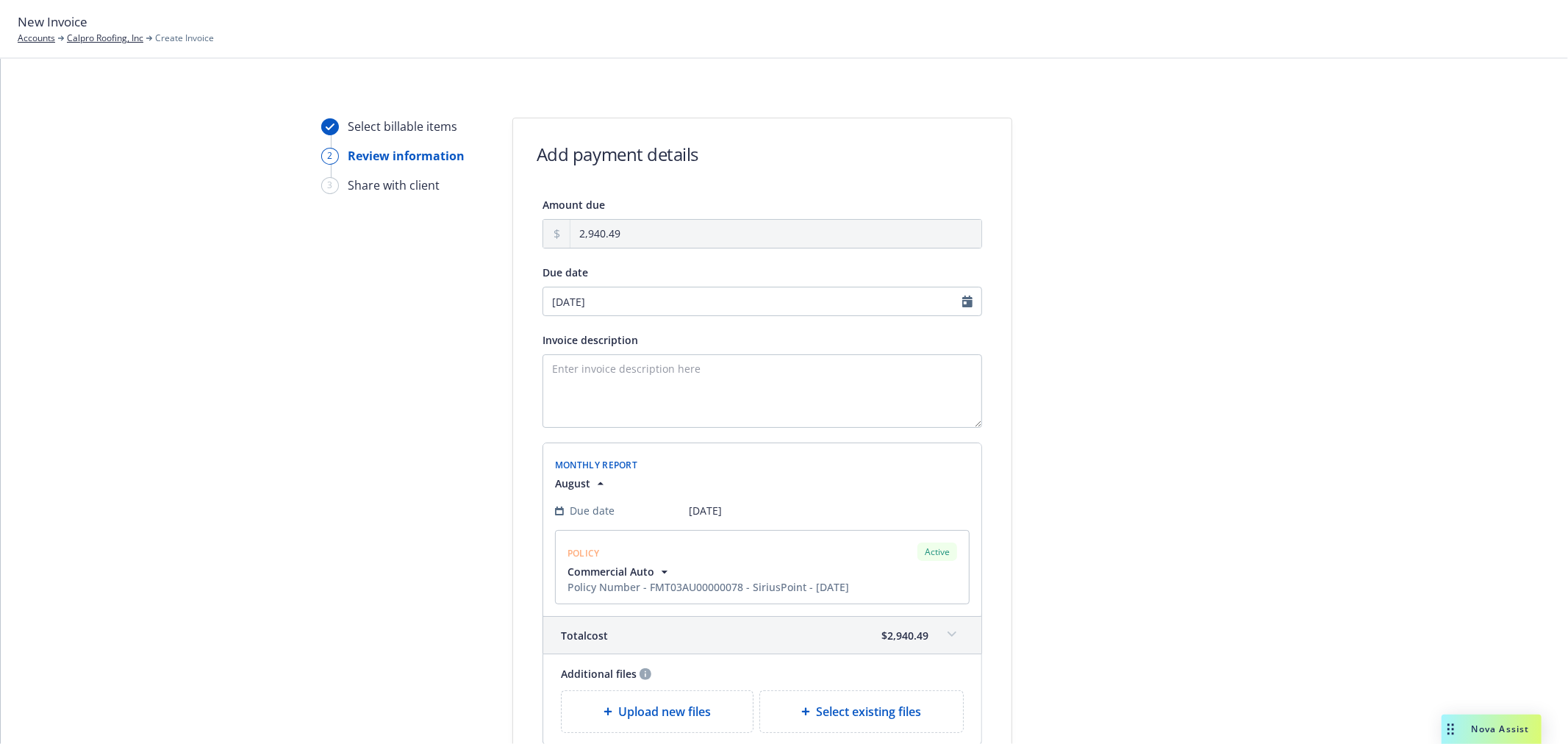
type input "11/12/2025"
click at [693, 387] on textarea "Invoice description" at bounding box center [762, 390] width 439 height 73
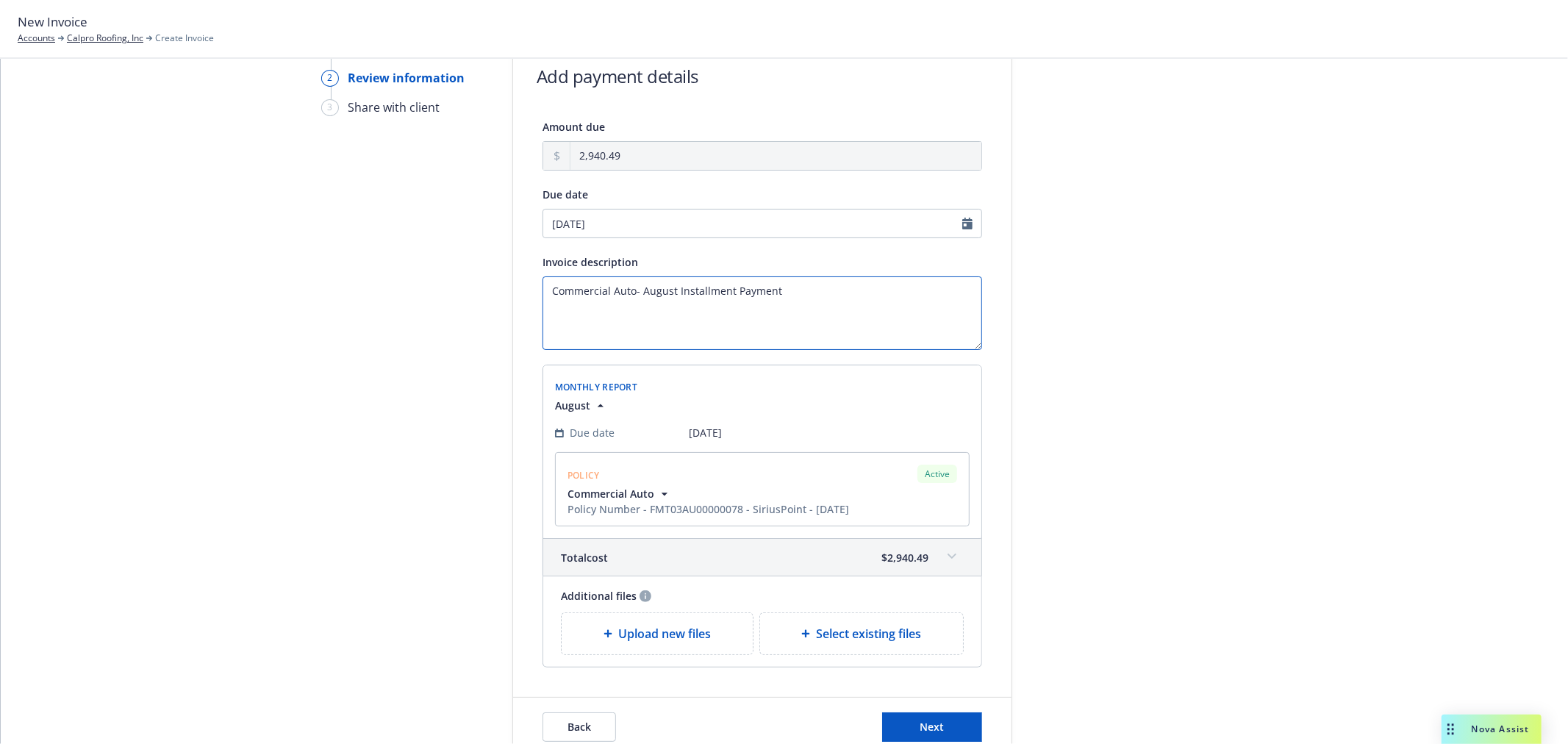
scroll to position [187, 0]
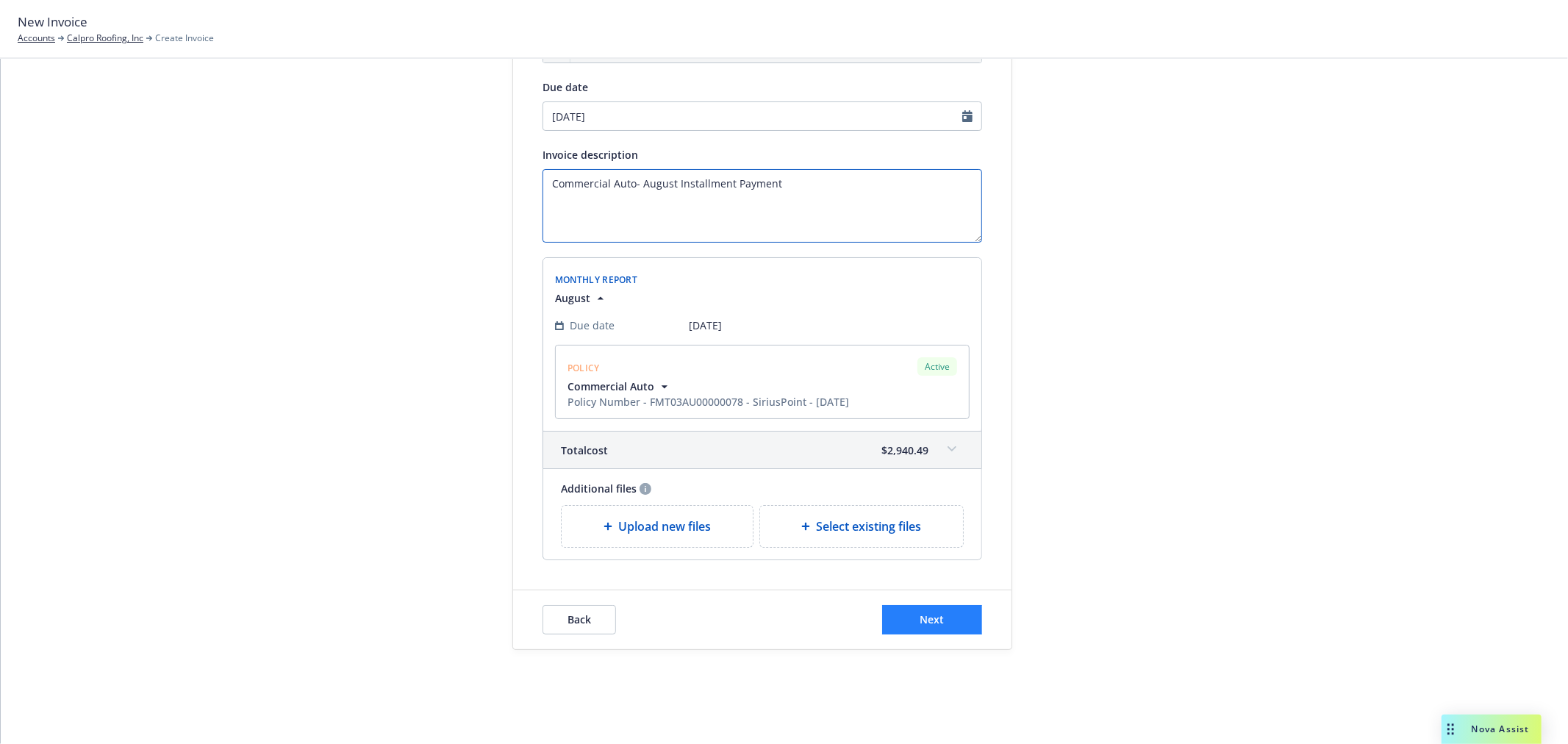
type textarea "Commercial Auto- August Installment Payment"
click at [960, 634] on button "Next" at bounding box center [931, 619] width 100 height 29
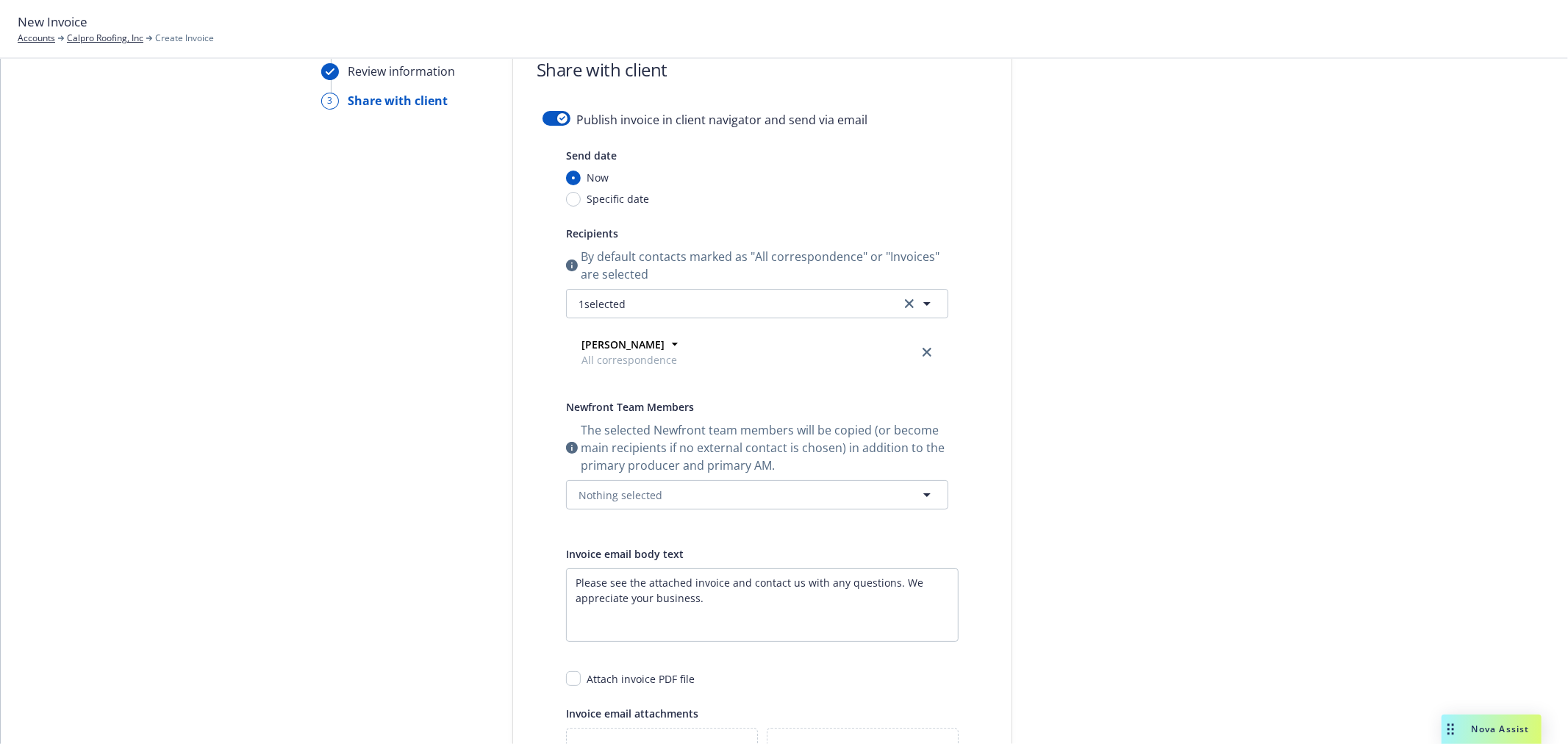
scroll to position [0, 0]
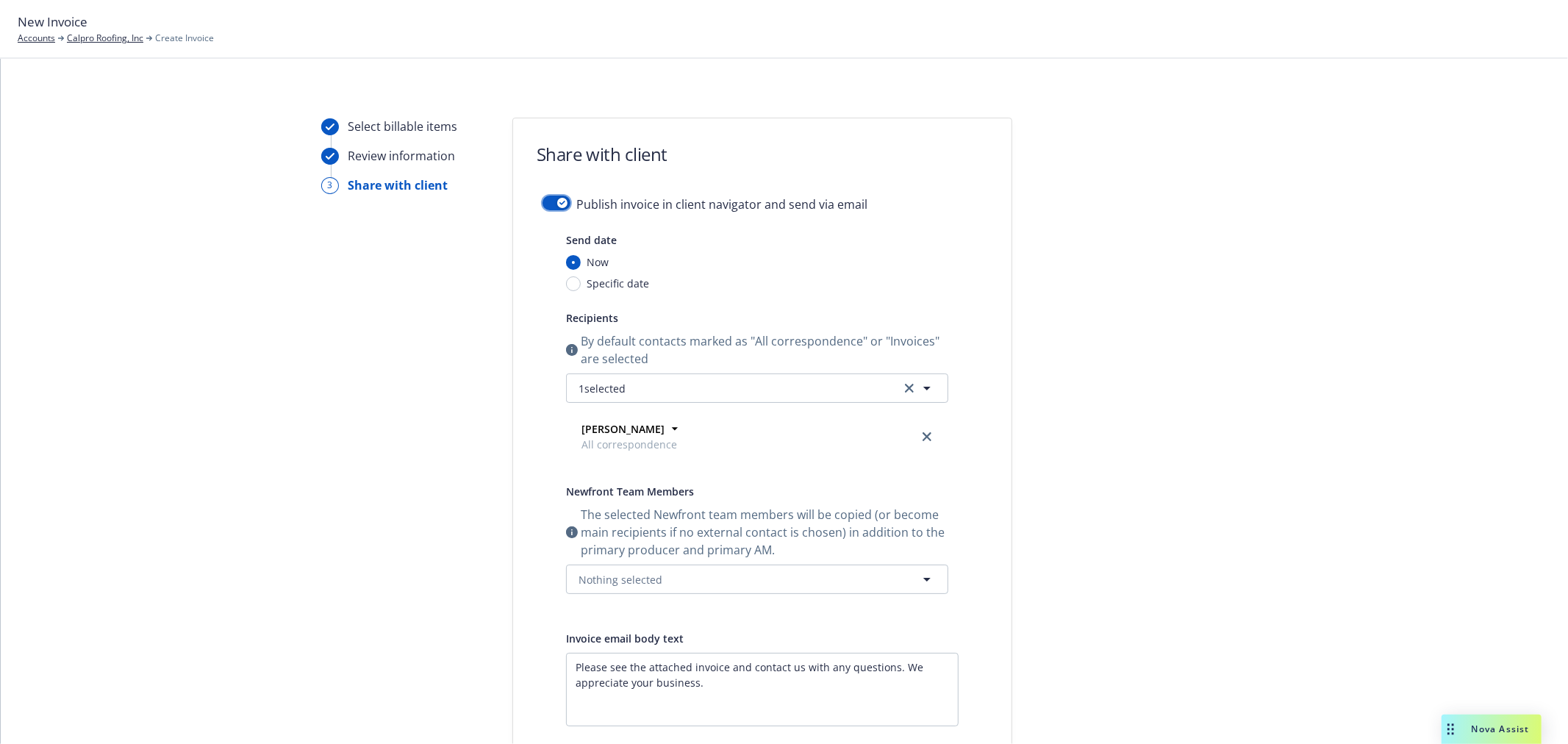
click at [545, 207] on button "button" at bounding box center [556, 202] width 28 height 14
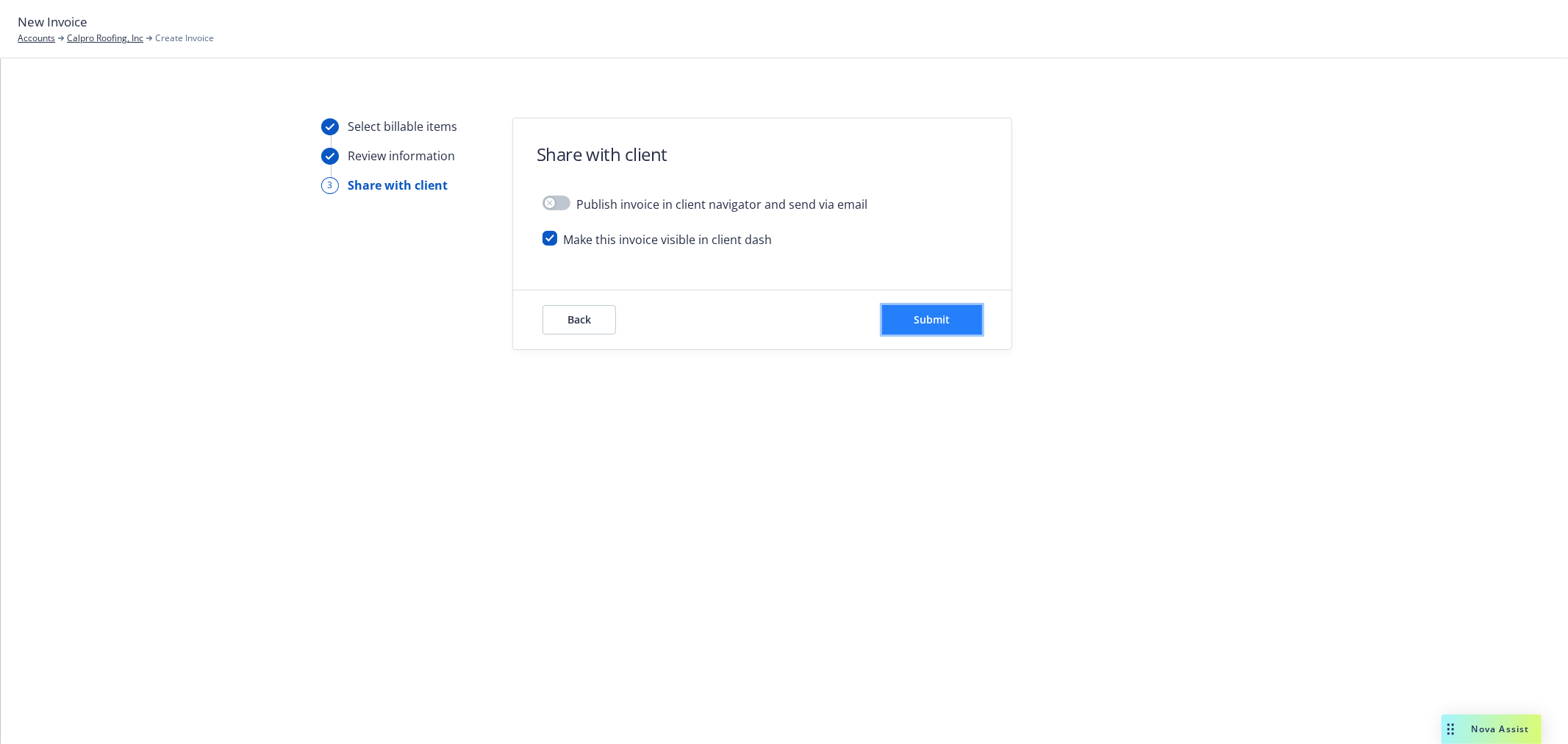
click at [949, 317] on span "Submit" at bounding box center [932, 319] width 36 height 14
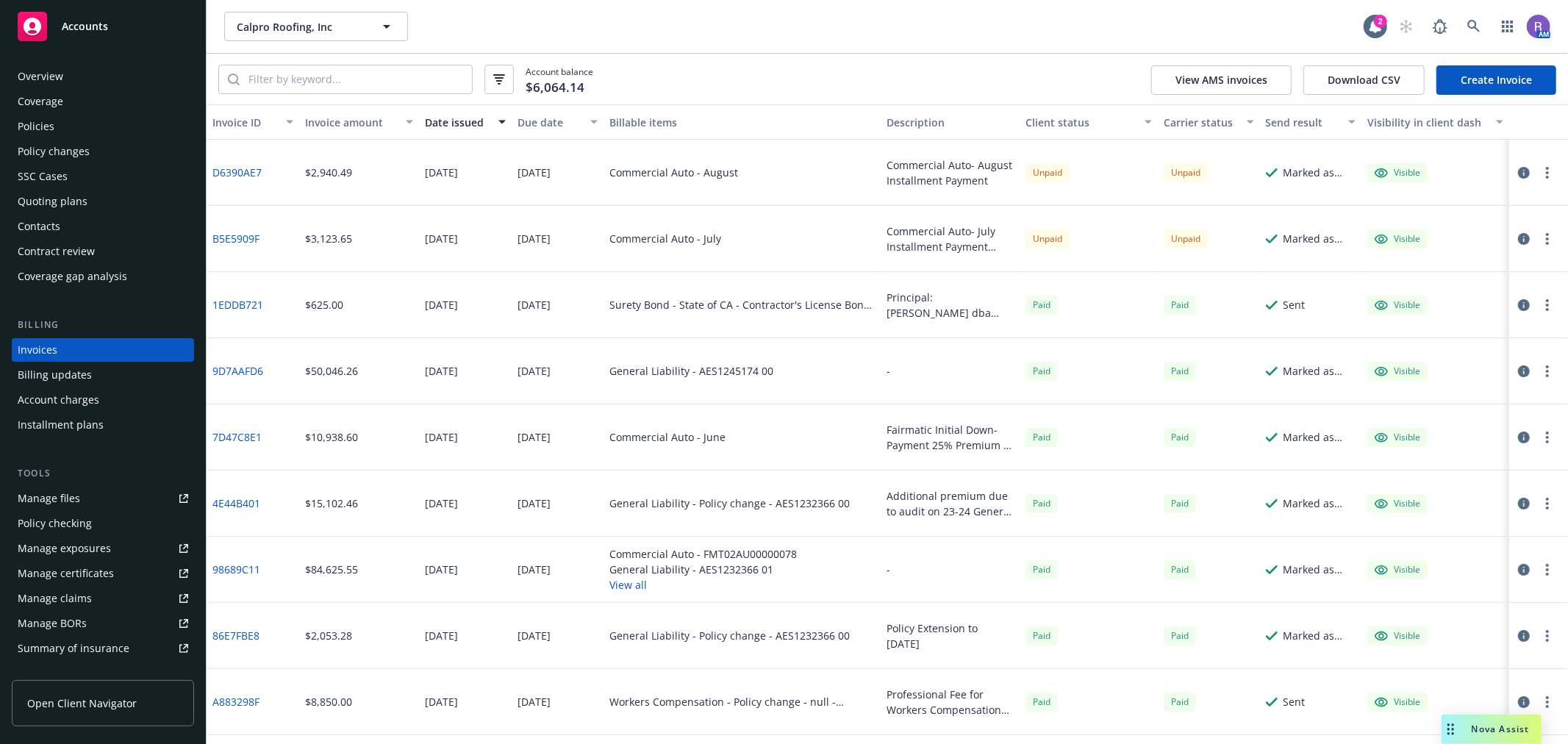
click at [1515, 175] on button "button" at bounding box center [1523, 173] width 18 height 18
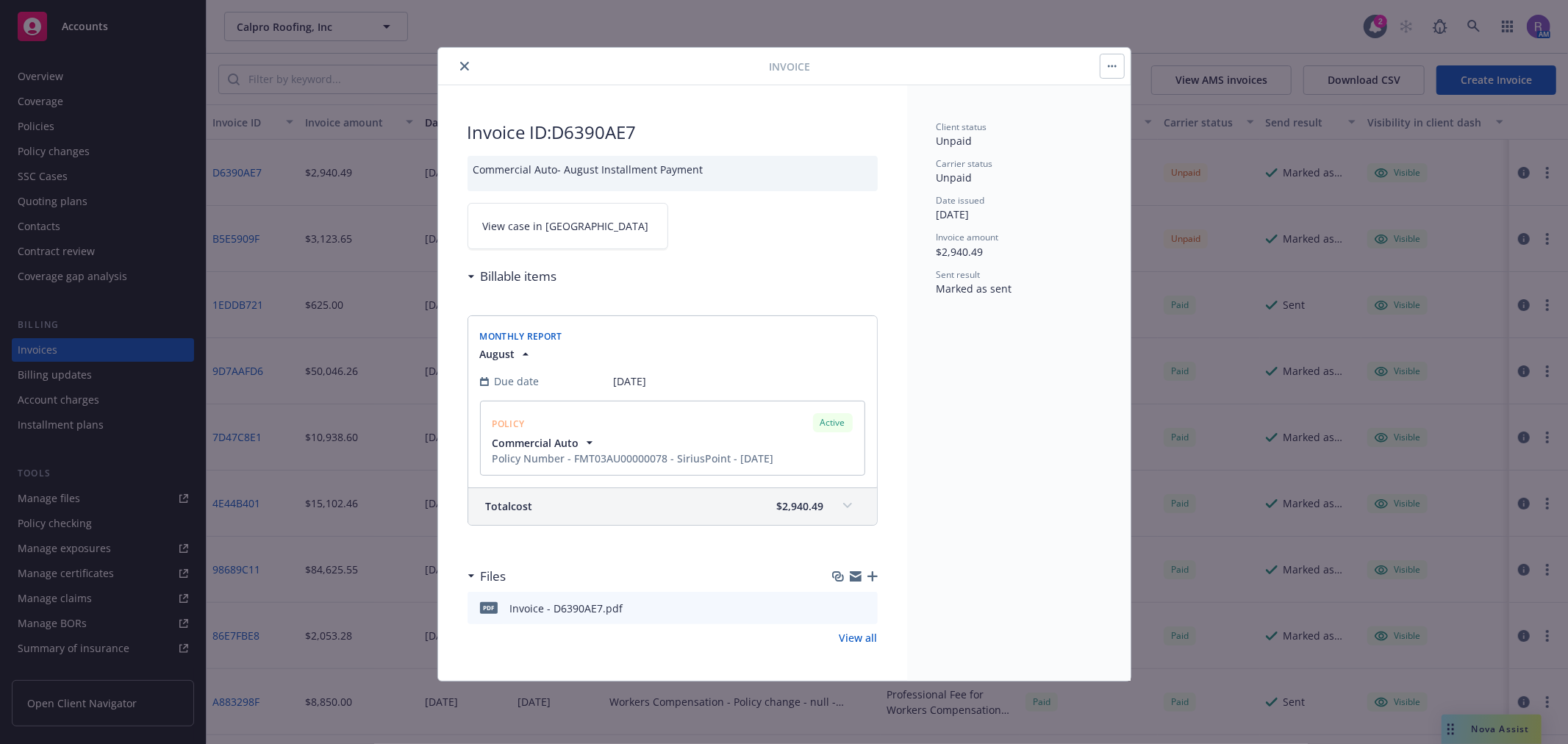
click at [465, 62] on icon "close" at bounding box center [464, 65] width 9 height 9
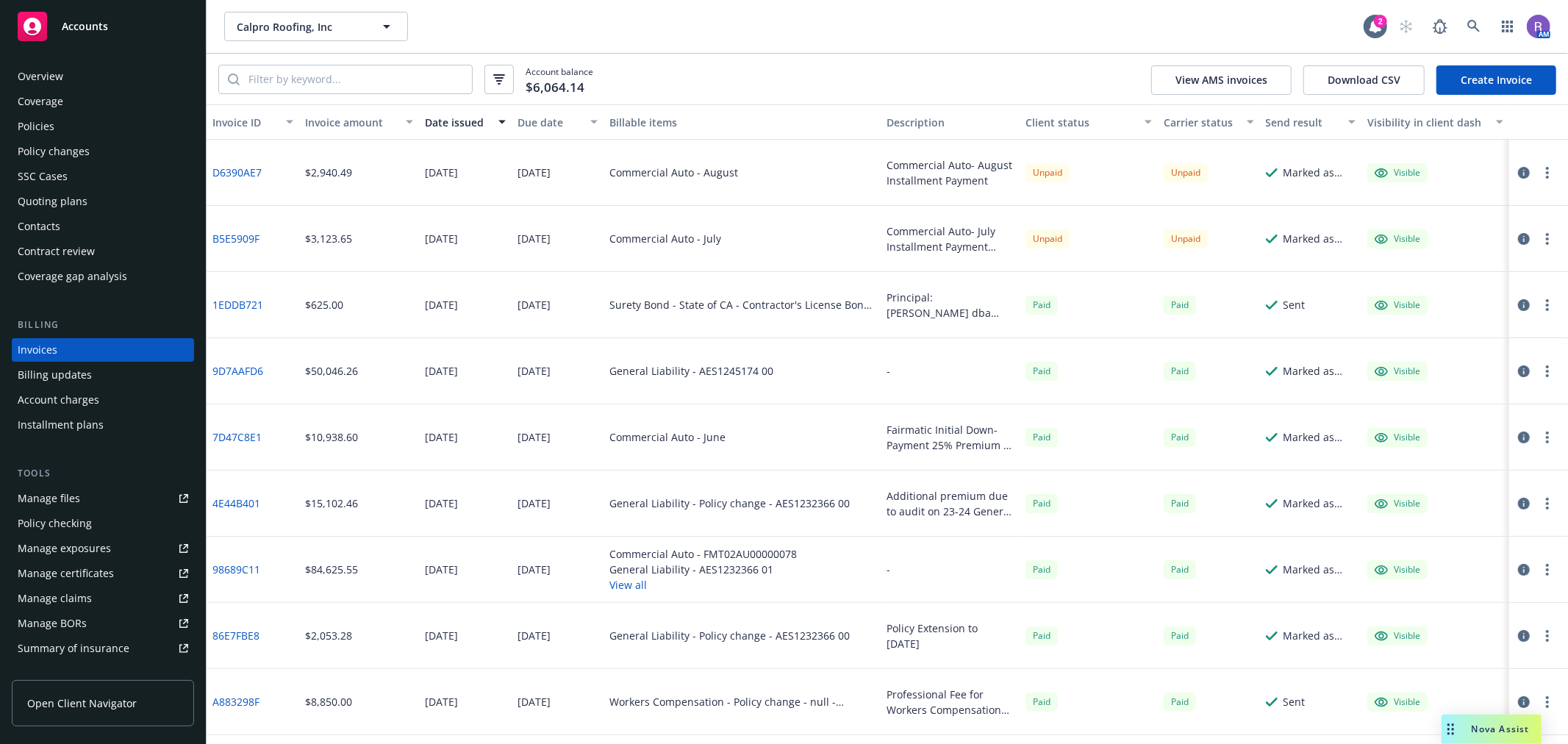
click at [239, 236] on link "B5E5909F" at bounding box center [236, 238] width 47 height 15
click at [893, 41] on div "Calpro Roofing, Inc Calpro Roofing, Inc" at bounding box center [793, 26] width 1139 height 29
click at [765, 68] on div "Account balance $6,064.14 View AMS invoices Download CSV Create Invoice" at bounding box center [887, 79] width 1361 height 50
click at [709, 171] on div "Commercial Auto - August" at bounding box center [674, 172] width 129 height 15
click at [84, 119] on div "Policies" at bounding box center [103, 126] width 171 height 24
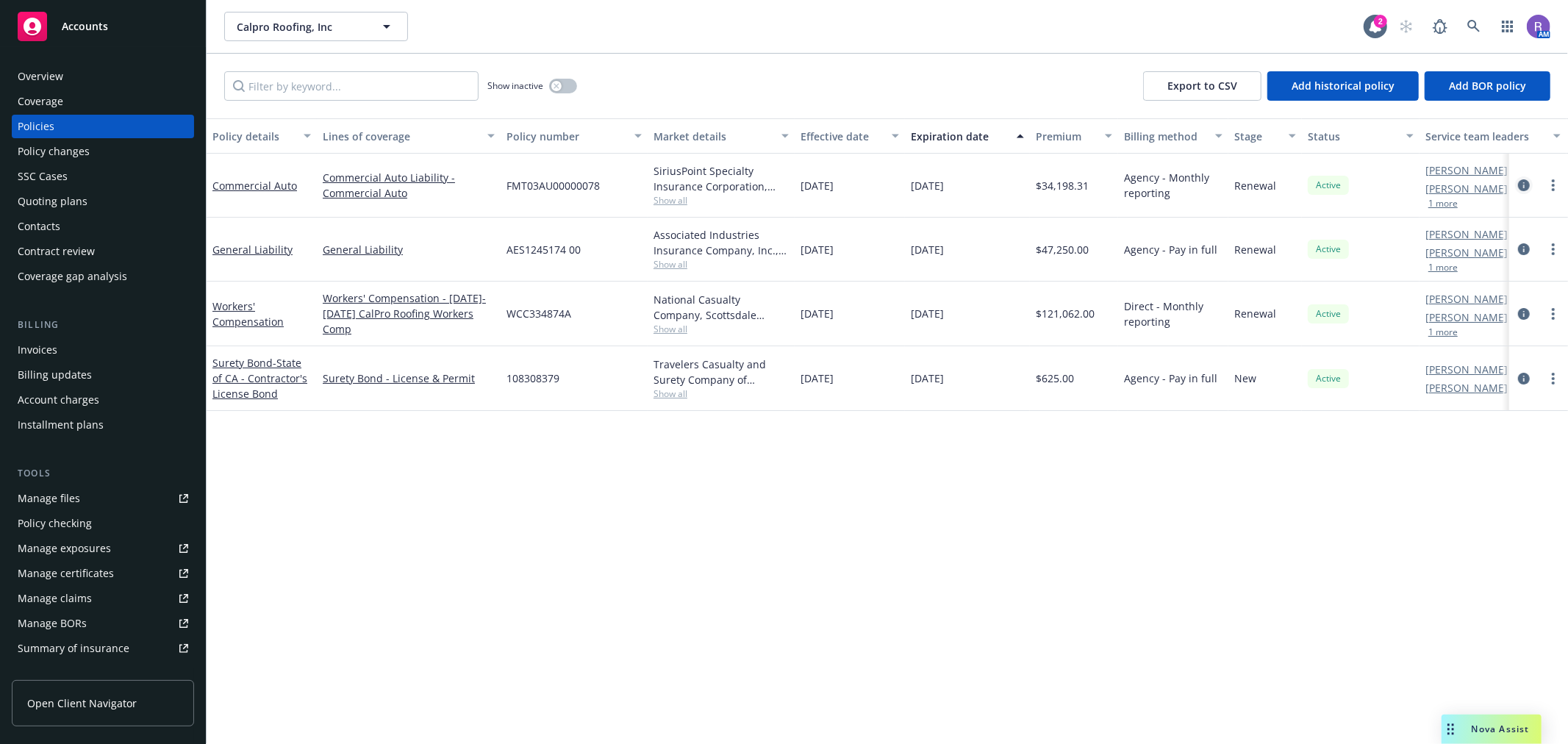
click at [1523, 185] on icon "circleInformation" at bounding box center [1523, 185] width 11 height 11
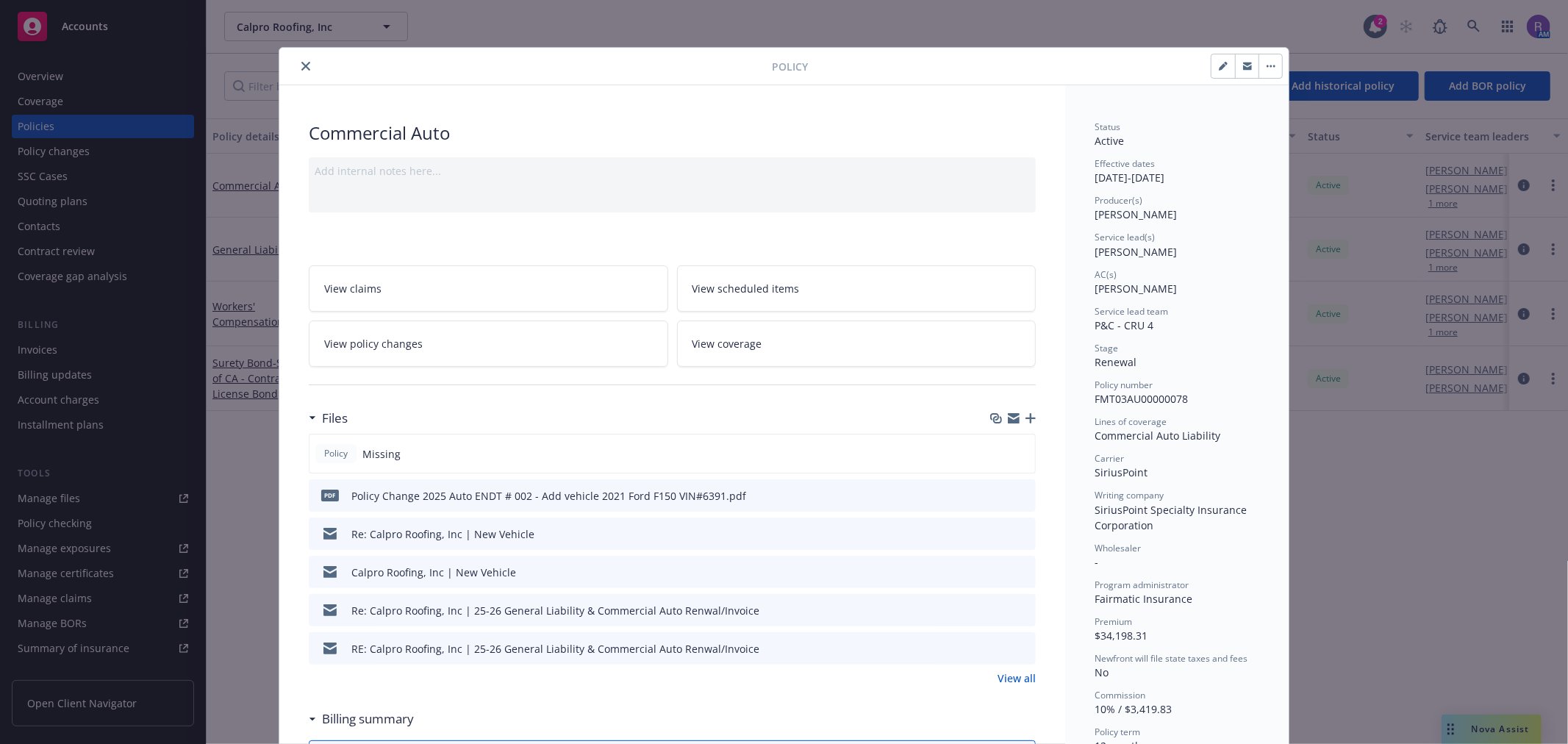
click at [515, 189] on div "Add internal notes here..." at bounding box center [672, 185] width 727 height 55
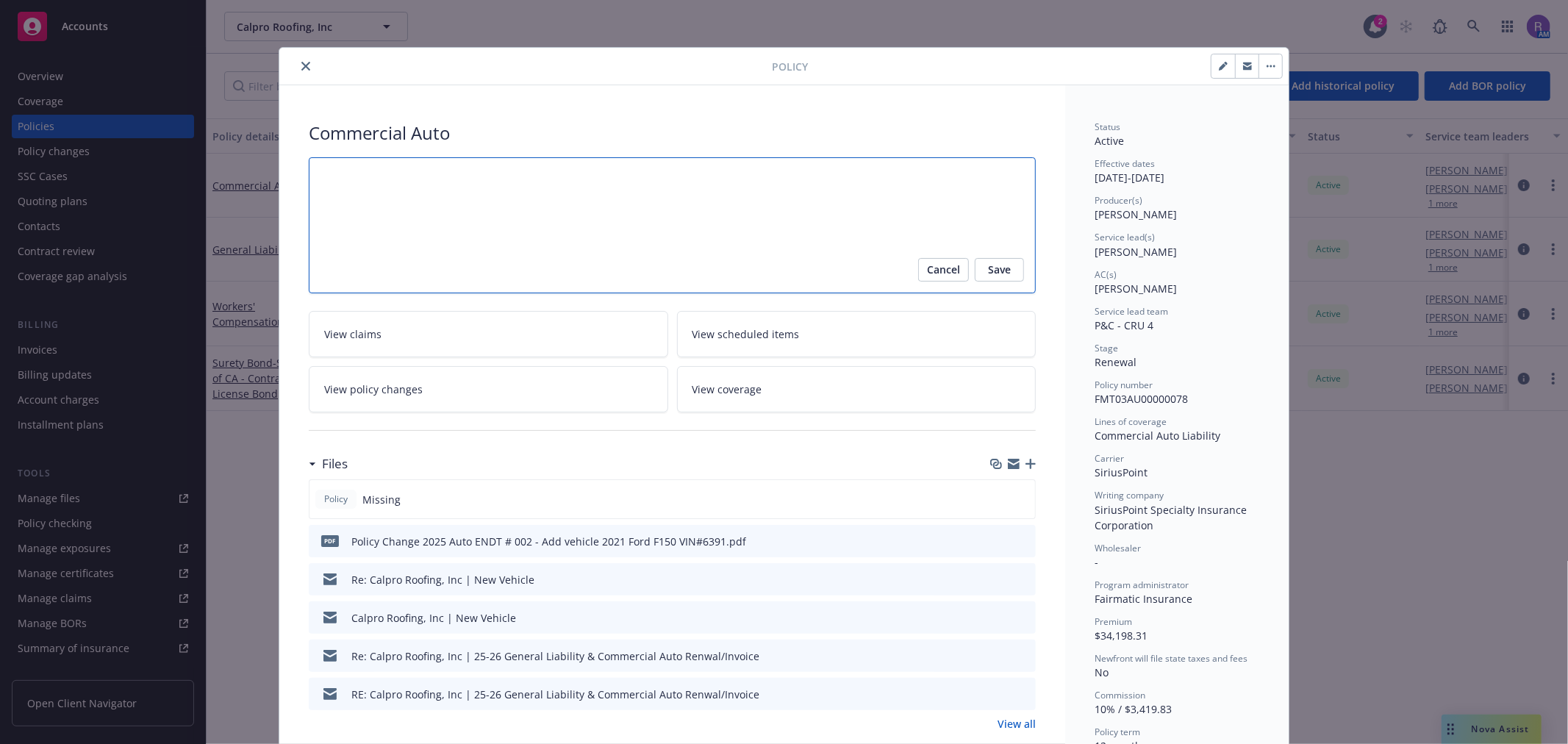
click at [517, 194] on textarea at bounding box center [672, 225] width 727 height 136
type textarea "x"
type textarea "A"
type textarea "x"
type textarea "Ag"
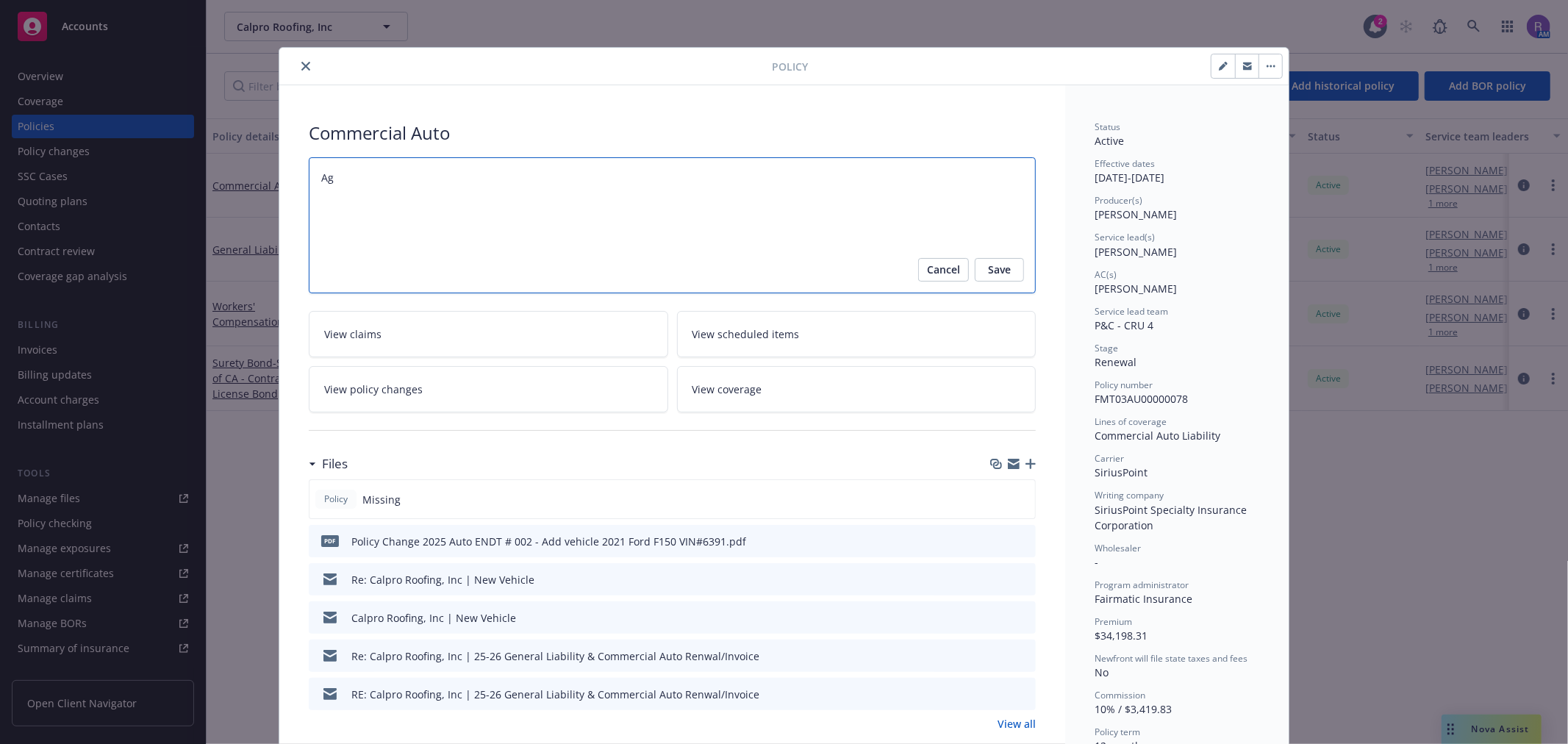
type textarea "x"
type textarea "Age"
type textarea "x"
type textarea "Agec"
type textarea "x"
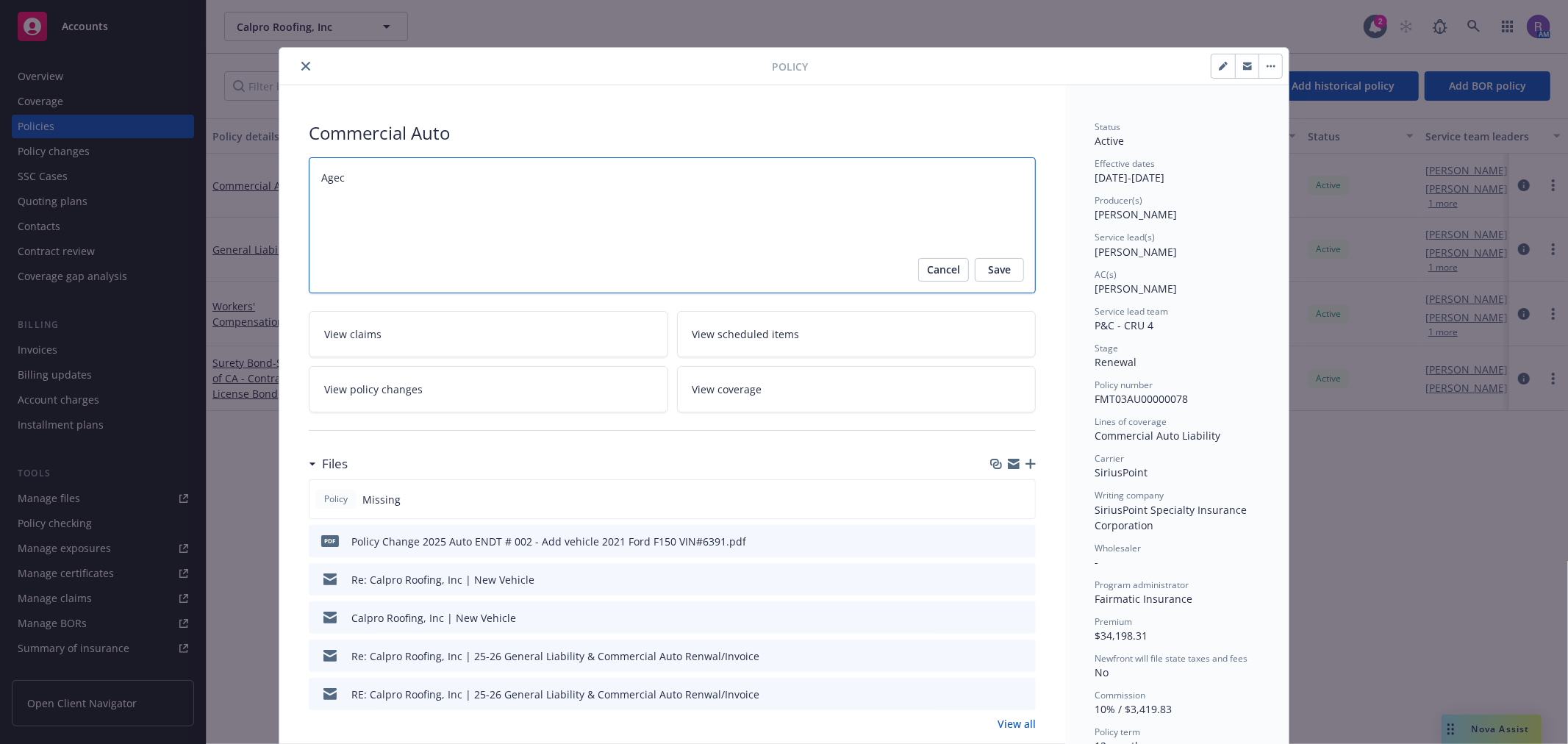
type textarea "Agecy"
type textarea "x"
type textarea "Agec"
type textarea "x"
type textarea "Age"
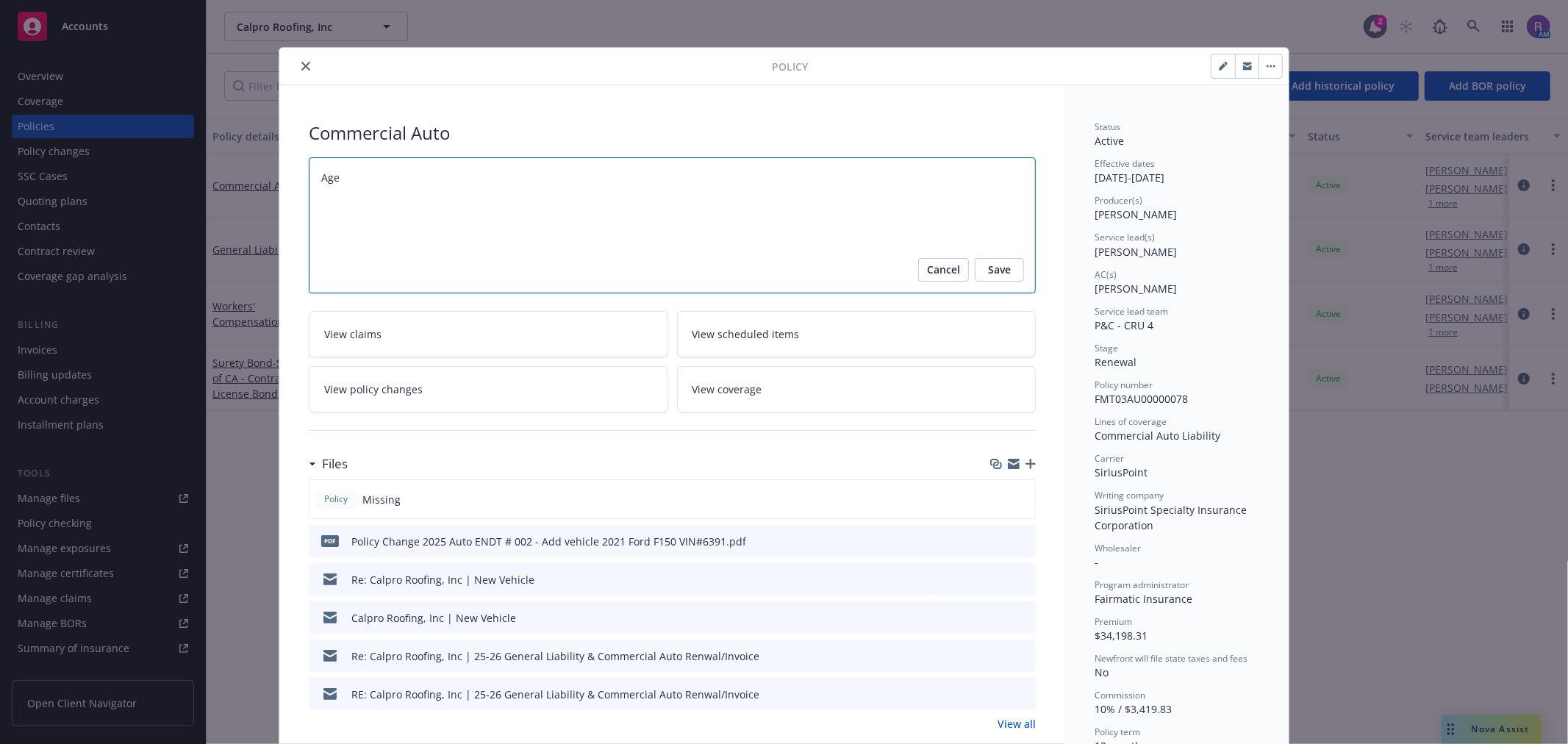
type textarea "x"
type textarea "Agen"
type textarea "x"
type textarea "Agency"
type textarea "x"
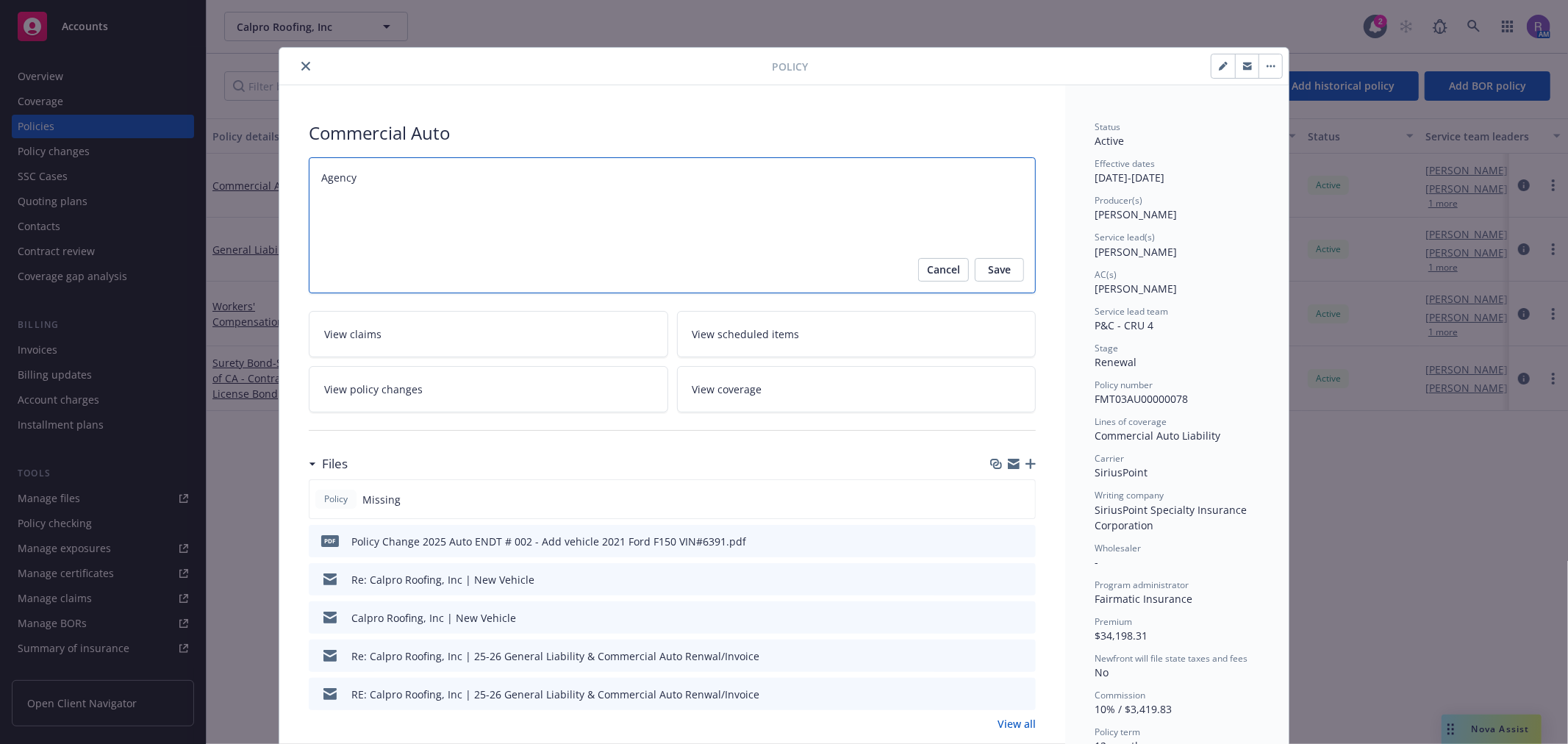
type textarea "Agency"
type textarea "x"
type textarea "Agency B"
type textarea "x"
type textarea "Agency Bi"
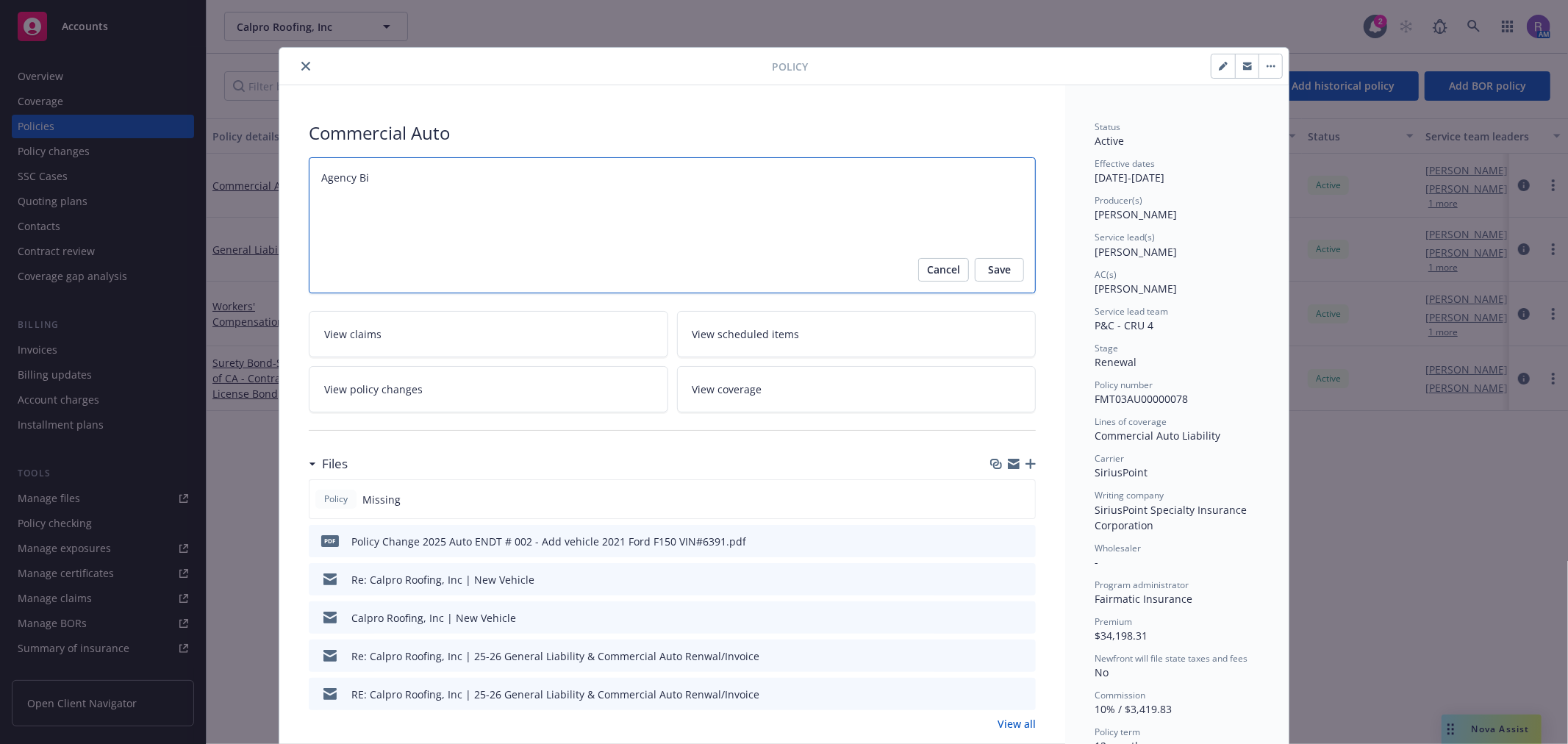
type textarea "x"
type textarea "Agency Bil"
type textarea "x"
type textarea "Agency Bill"
type textarea "x"
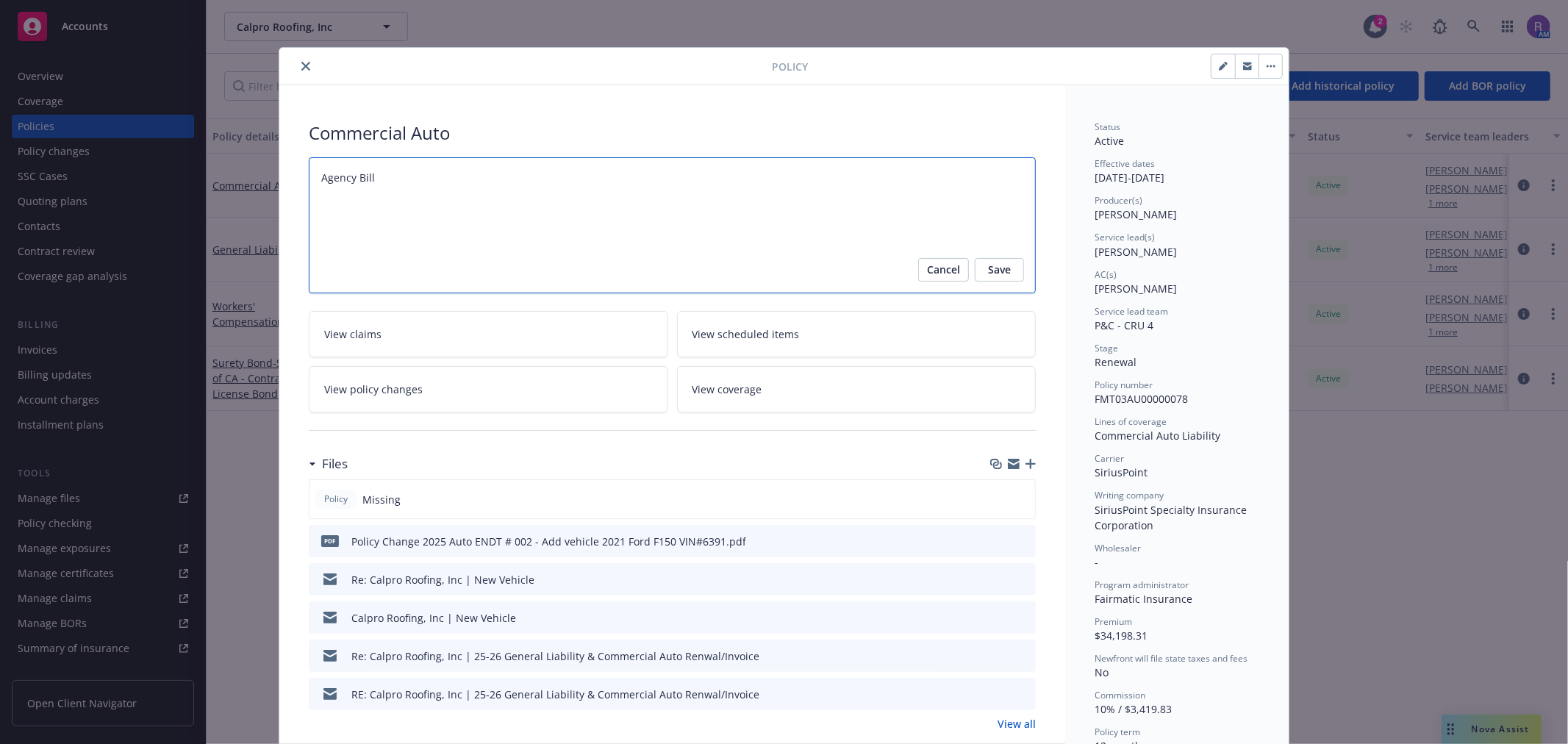
type textarea "Agency Bill"
type textarea "x"
type textarea "Agency Bill I"
type textarea "x"
type textarea "Agency Bill In"
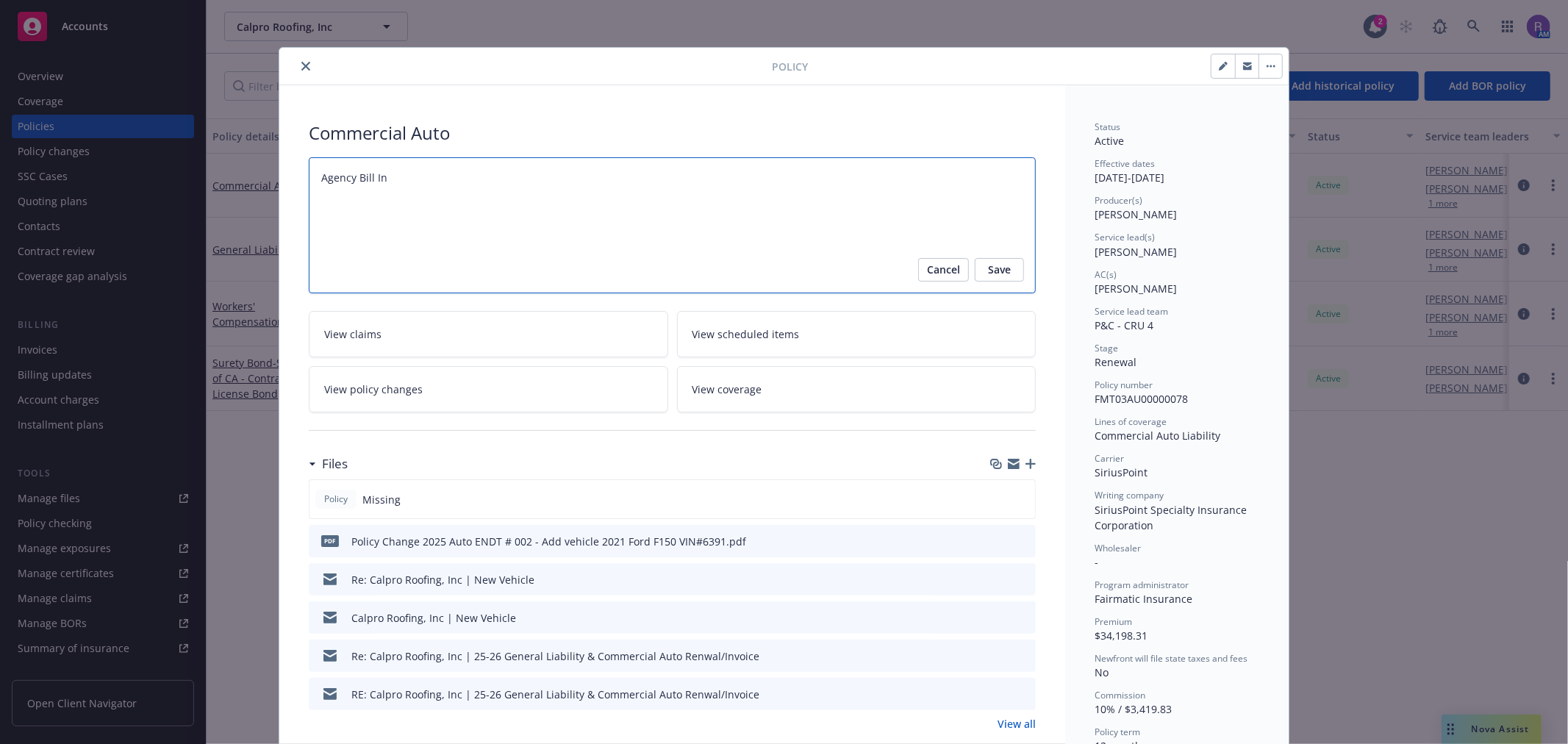
type textarea "x"
type textarea "Agency Bill Ins"
type textarea "x"
type textarea "Agency Bill Insta"
type textarea "x"
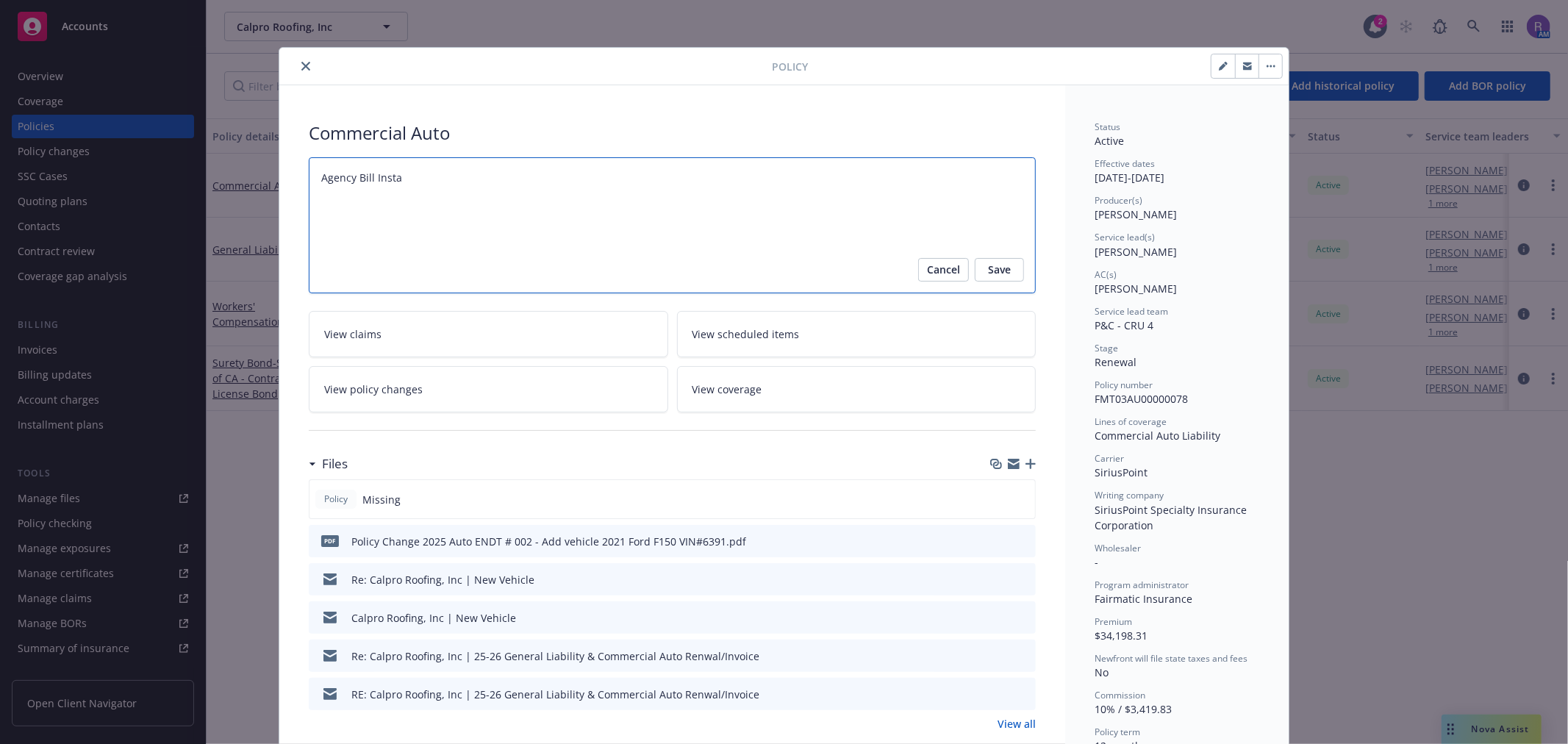
type textarea "Agency Bill Instal"
type textarea "x"
type textarea "Agency Bill Install"
type textarea "x"
type textarea "Agency Bill Installm"
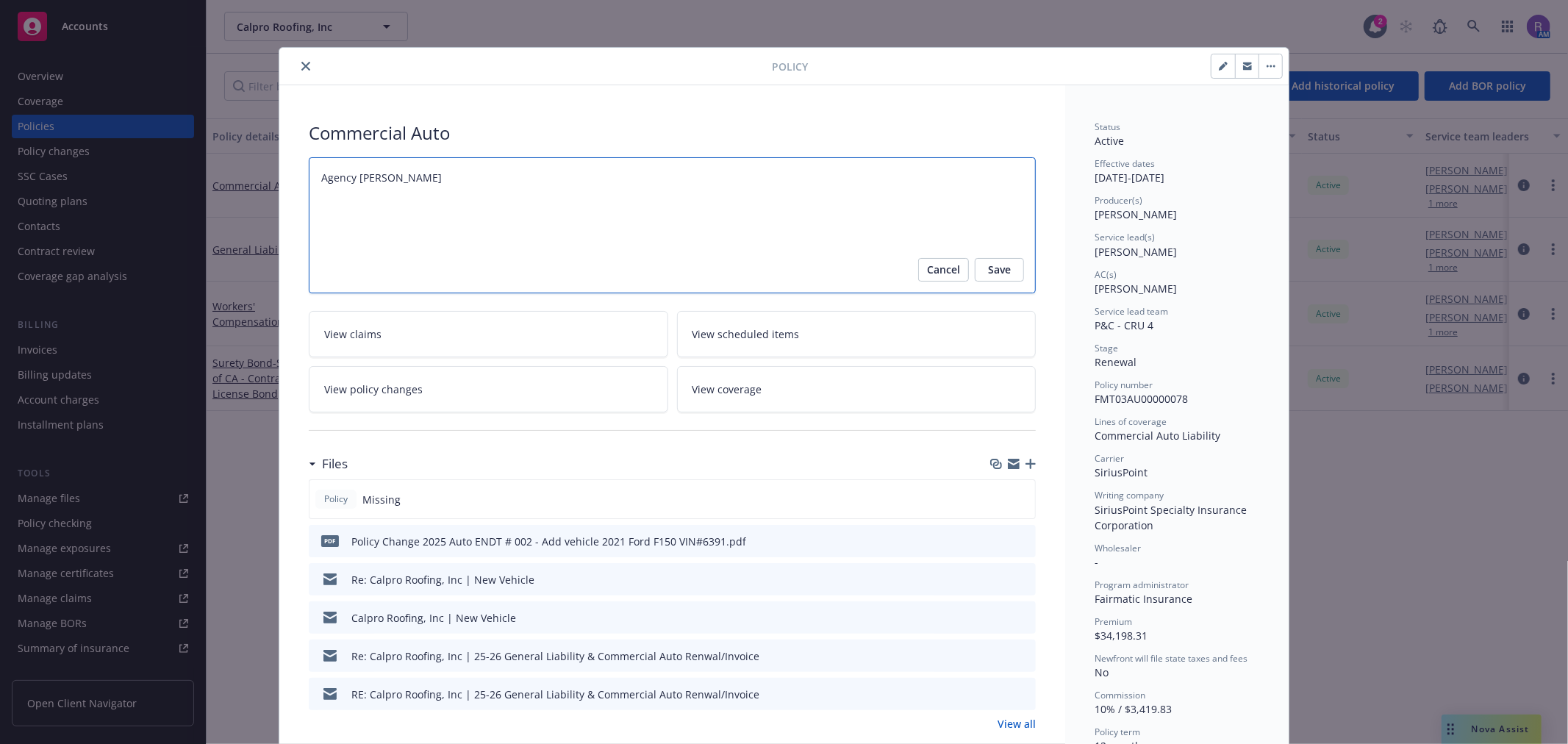
type textarea "x"
type textarea "Agency Bill Installmen"
type textarea "x"
type textarea "Agency Bill Installment"
type textarea "x"
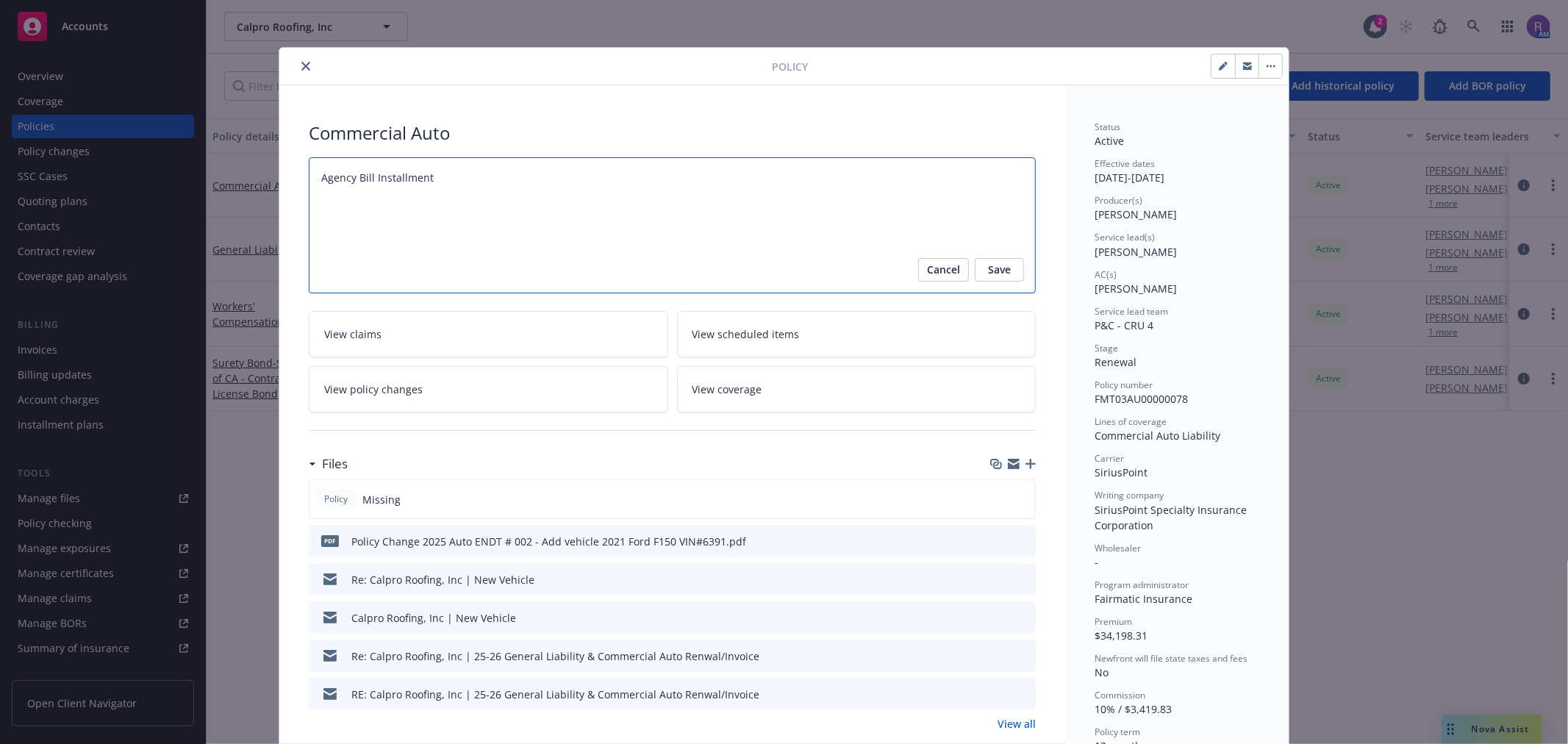
type textarea "Agency Bill Installment"
type textarea "x"
type textarea "Agency Bill Installment p"
type textarea "x"
type textarea "Agency Bill Installment pl"
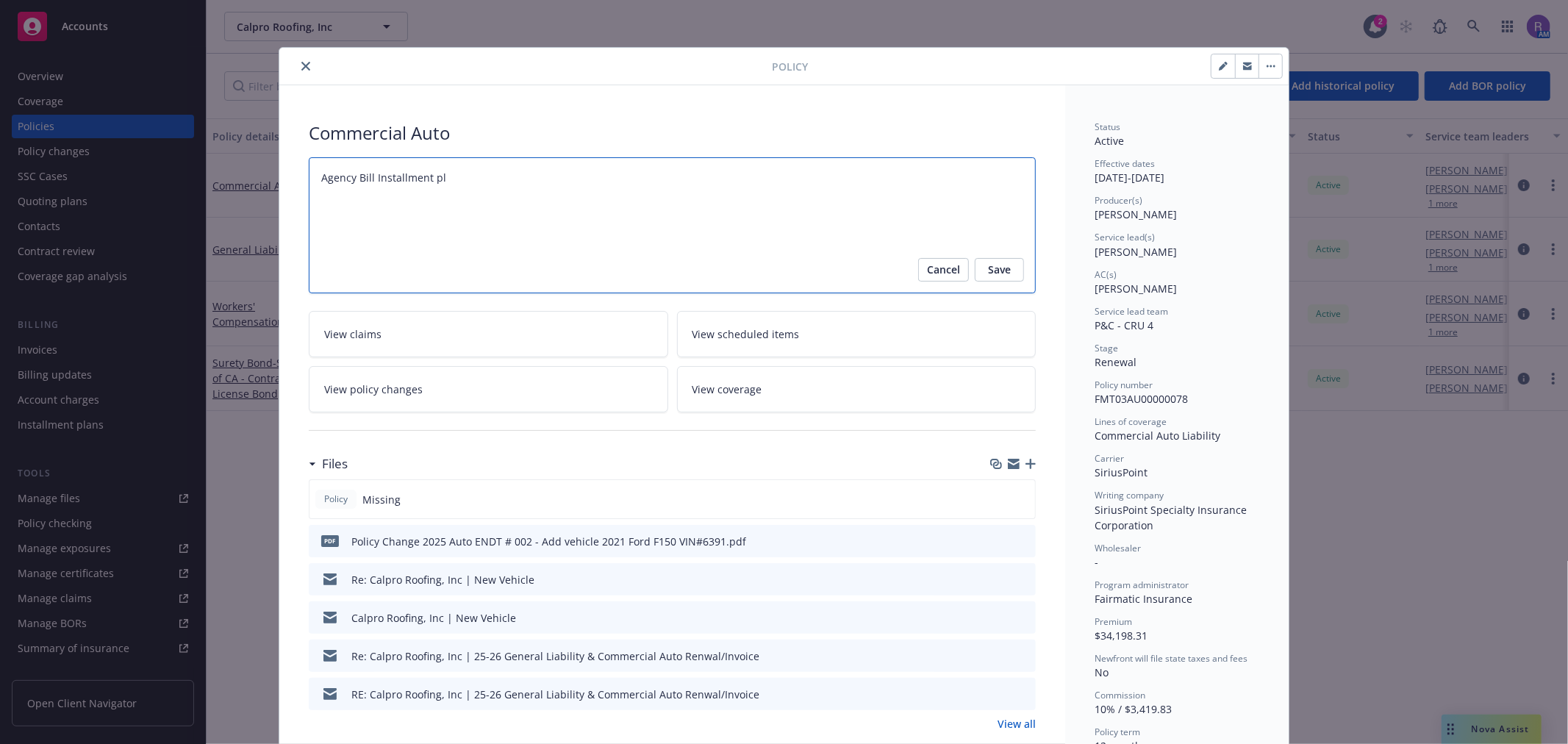
type textarea "x"
type textarea "Agency Bill Installment pla"
type textarea "x"
type textarea "Agency Bill Installment plan"
type textarea "x"
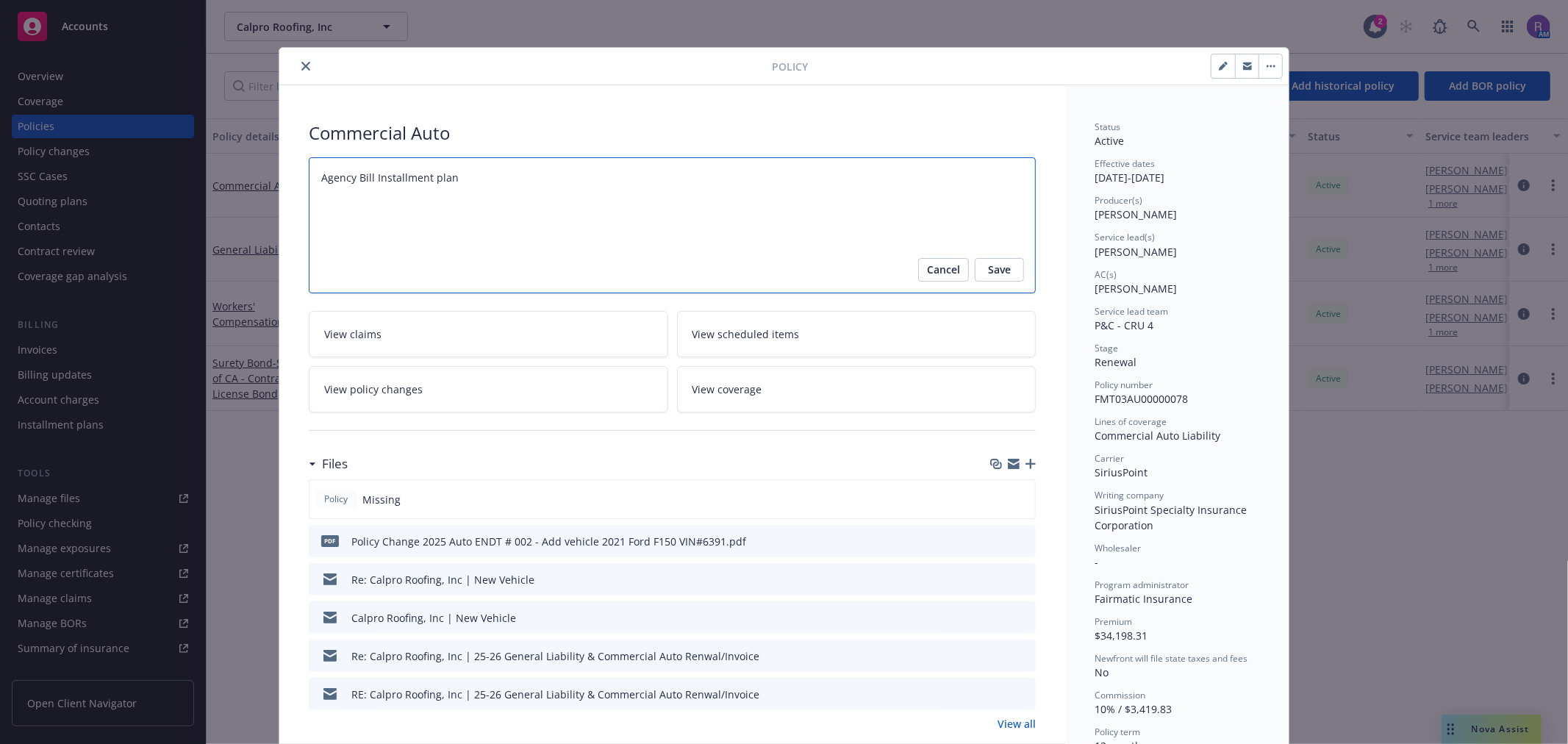
type textarea "Agency Bill Installment plan"
type textarea "x"
type textarea "Agency Bill Installment plan w"
type textarea "x"
type textarea "Agency Bill Installment plan wa"
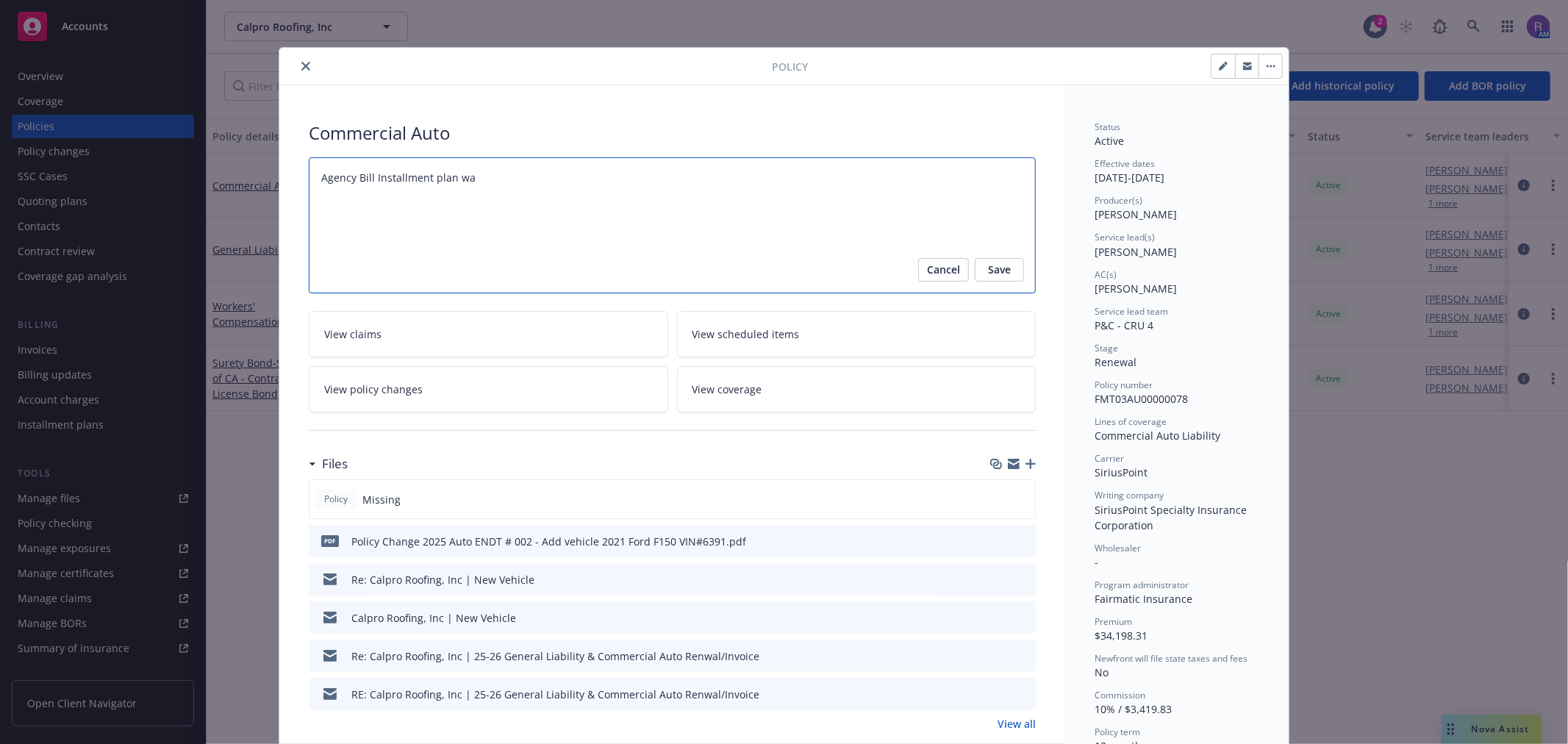
type textarea "x"
type textarea "Agency Bill Installment plan was"
type textarea "x"
type textarea "Agency Bill Installment plan was b"
type textarea "x"
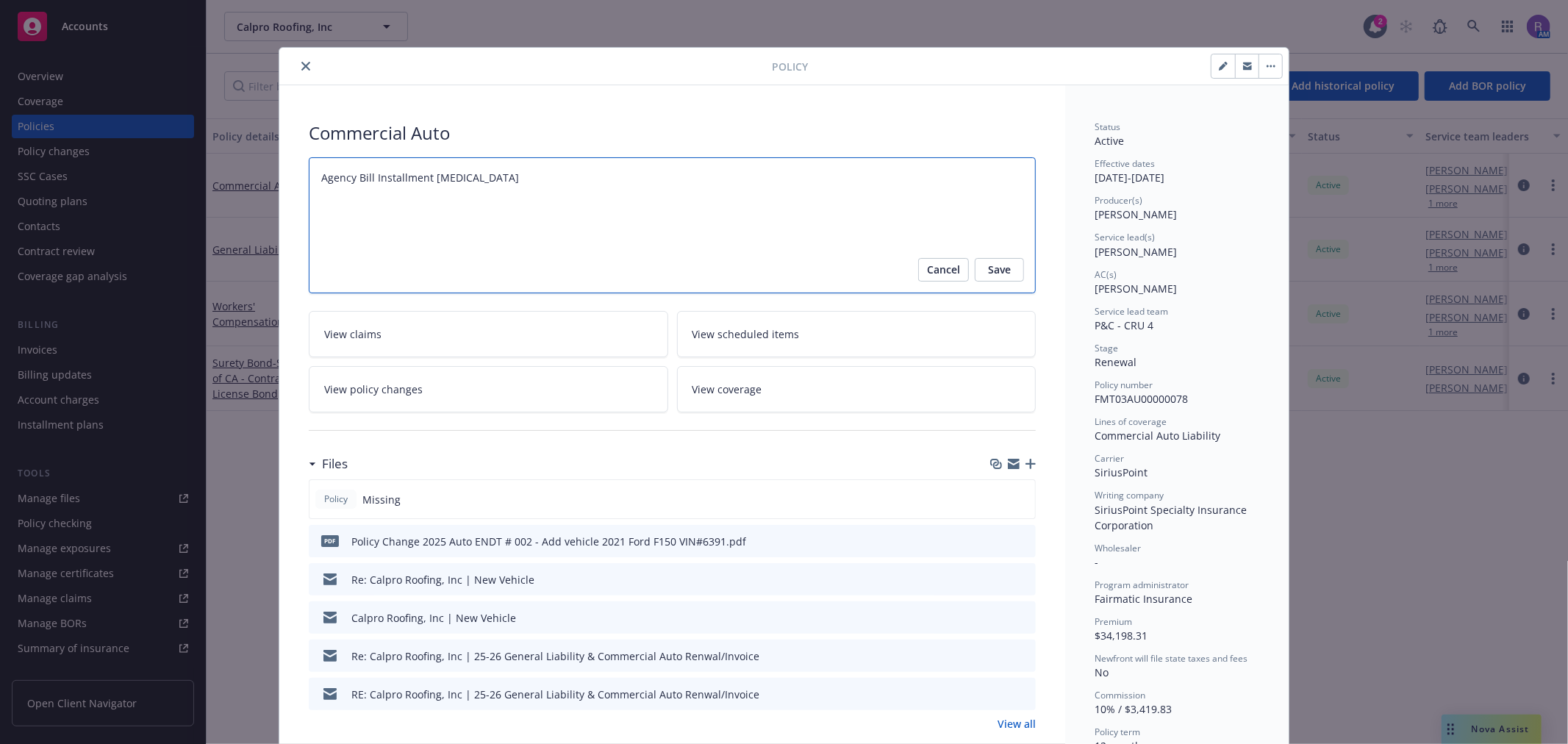
type textarea "Agency Bill Installment plan was ba"
type textarea "x"
type textarea "Agency Bill Installment plan was bas"
type textarea "x"
type textarea "Agency Bill Installment plan was base"
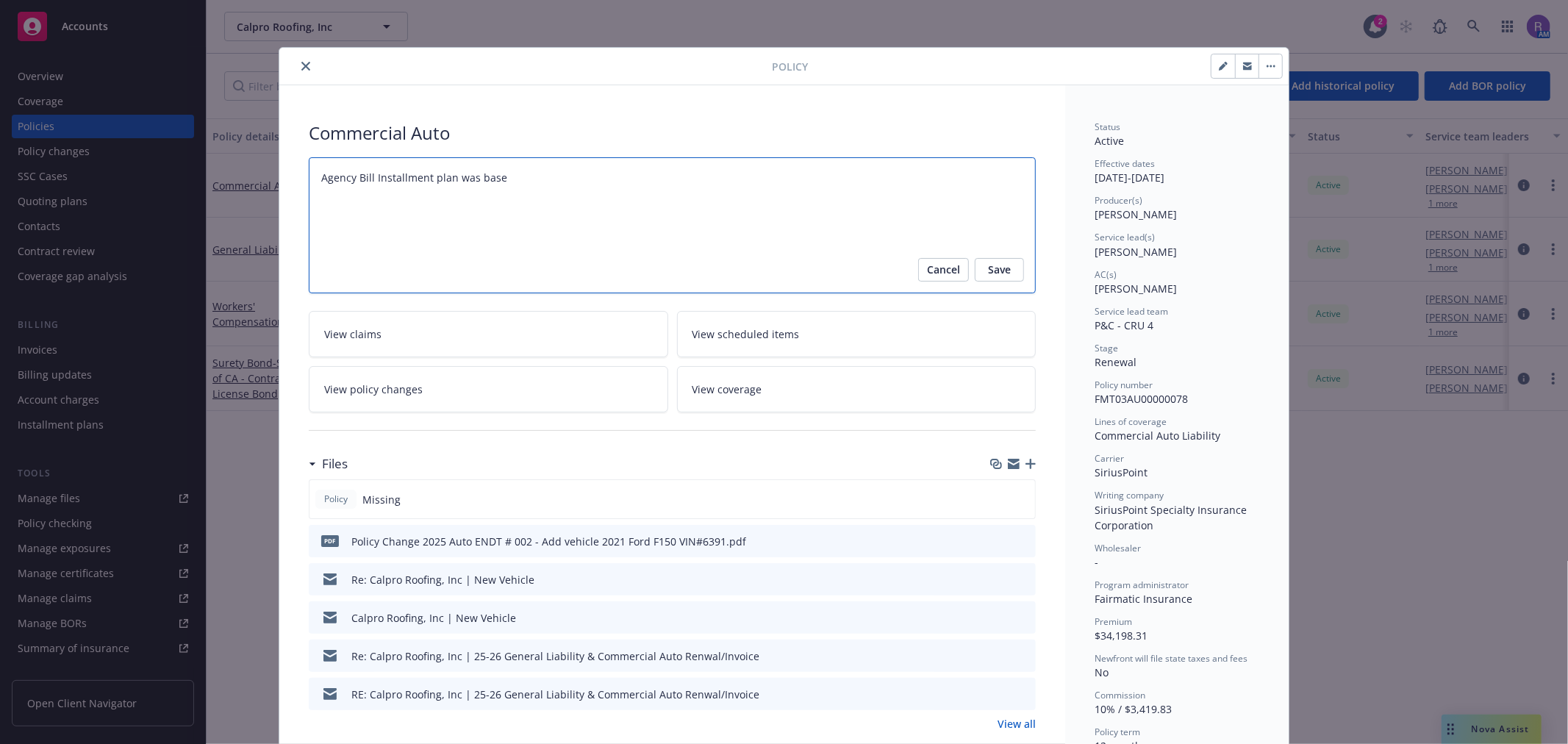
type textarea "x"
type textarea "Agency Bill Installment plan was based"
type textarea "x"
type textarea "Agency Bill Installment plan was based"
type textarea "x"
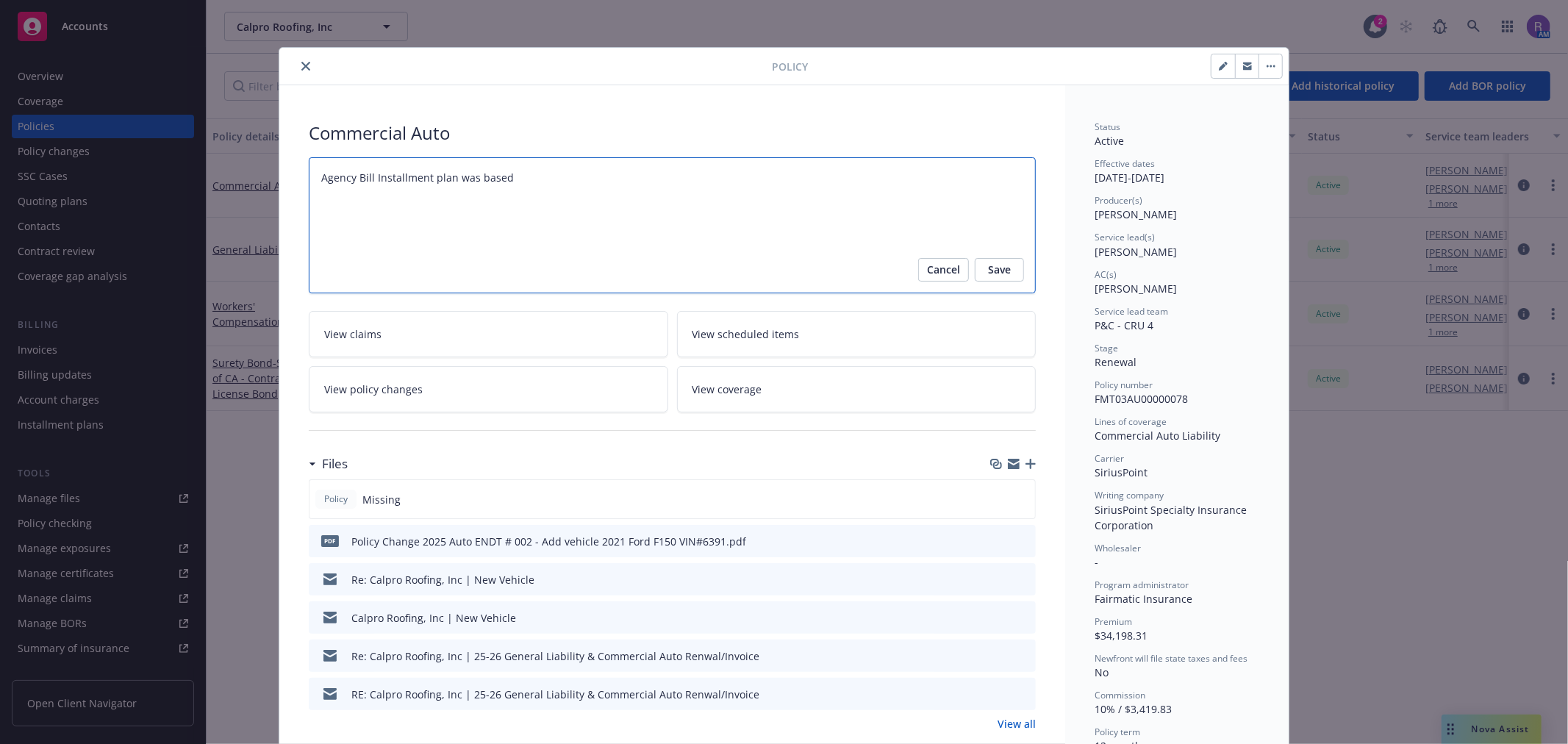
type textarea "Agency Bill Installment plan was based o"
type textarea "x"
type textarea "Agency Bill Installment plan was based on"
type textarea "x"
type textarea "Agency Bill Installment plan was based on"
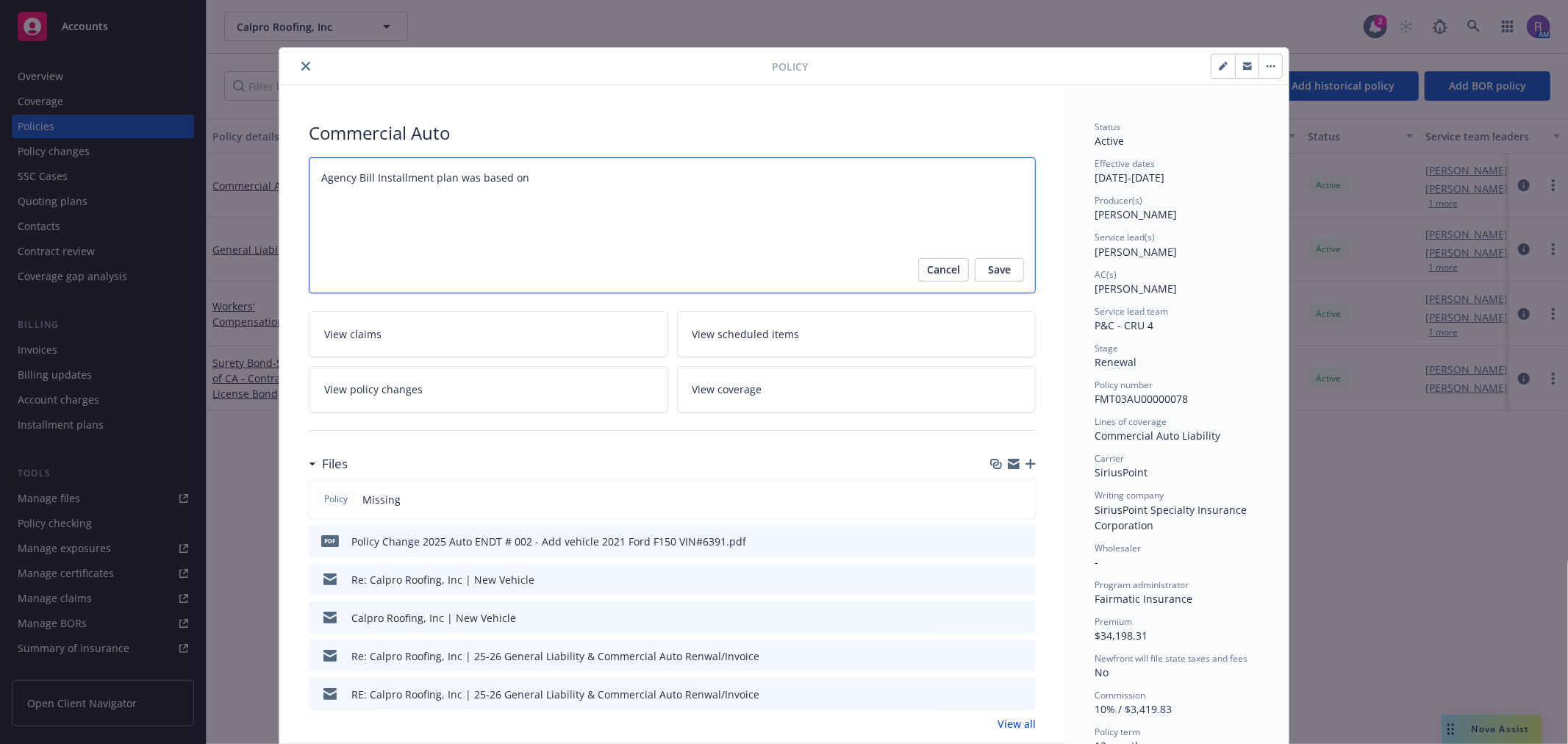
type textarea "x"
type textarea "Agency Bill Installment plan was based on t"
type textarea "x"
type textarea "Agency Bill Installment plan was based on th"
type textarea "x"
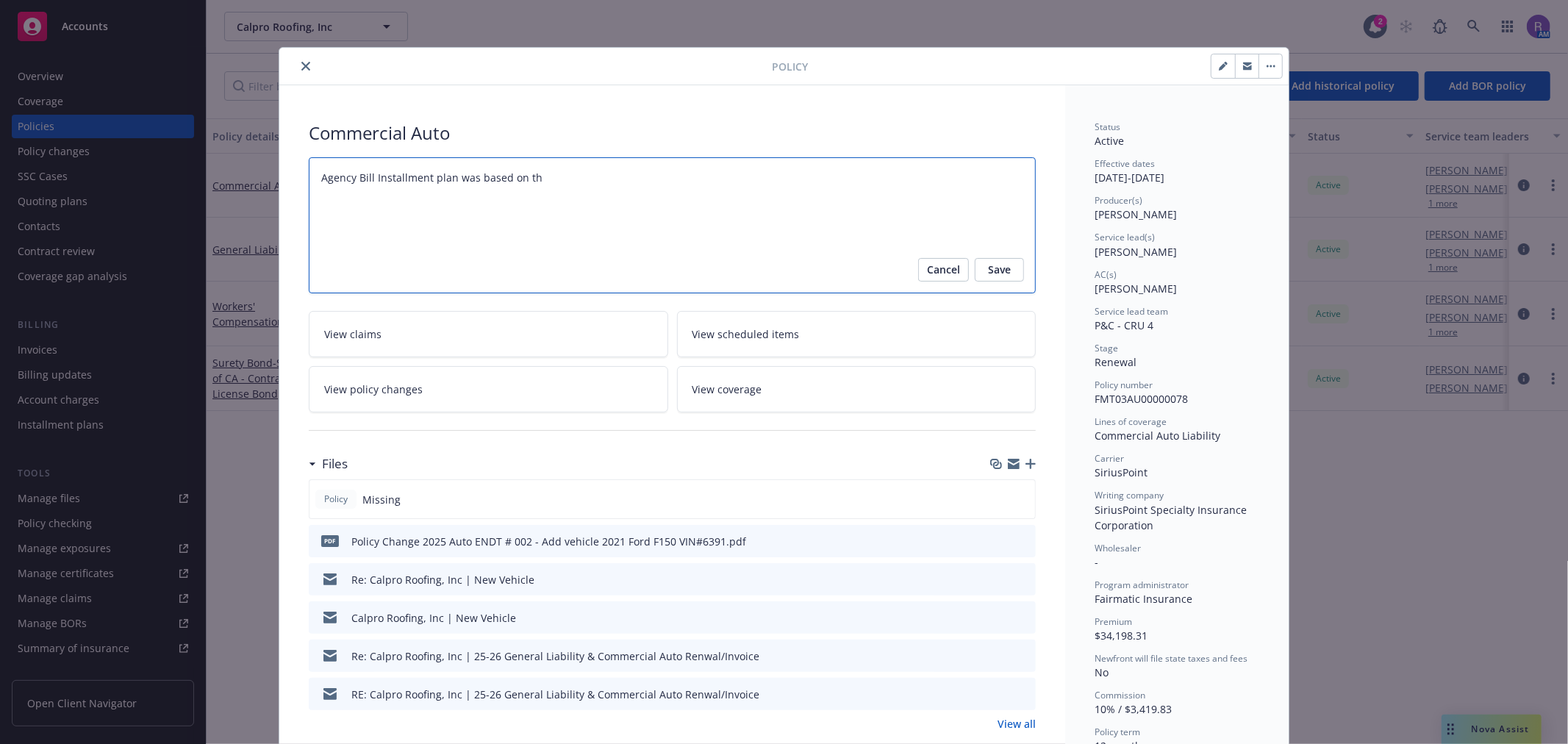
type textarea "Agency Bill Installment plan was based on the"
type textarea "x"
type textarea "Agency Bill Installment plan was based on the"
type textarea "x"
type textarea "Agency Bill Installment plan was based on the p"
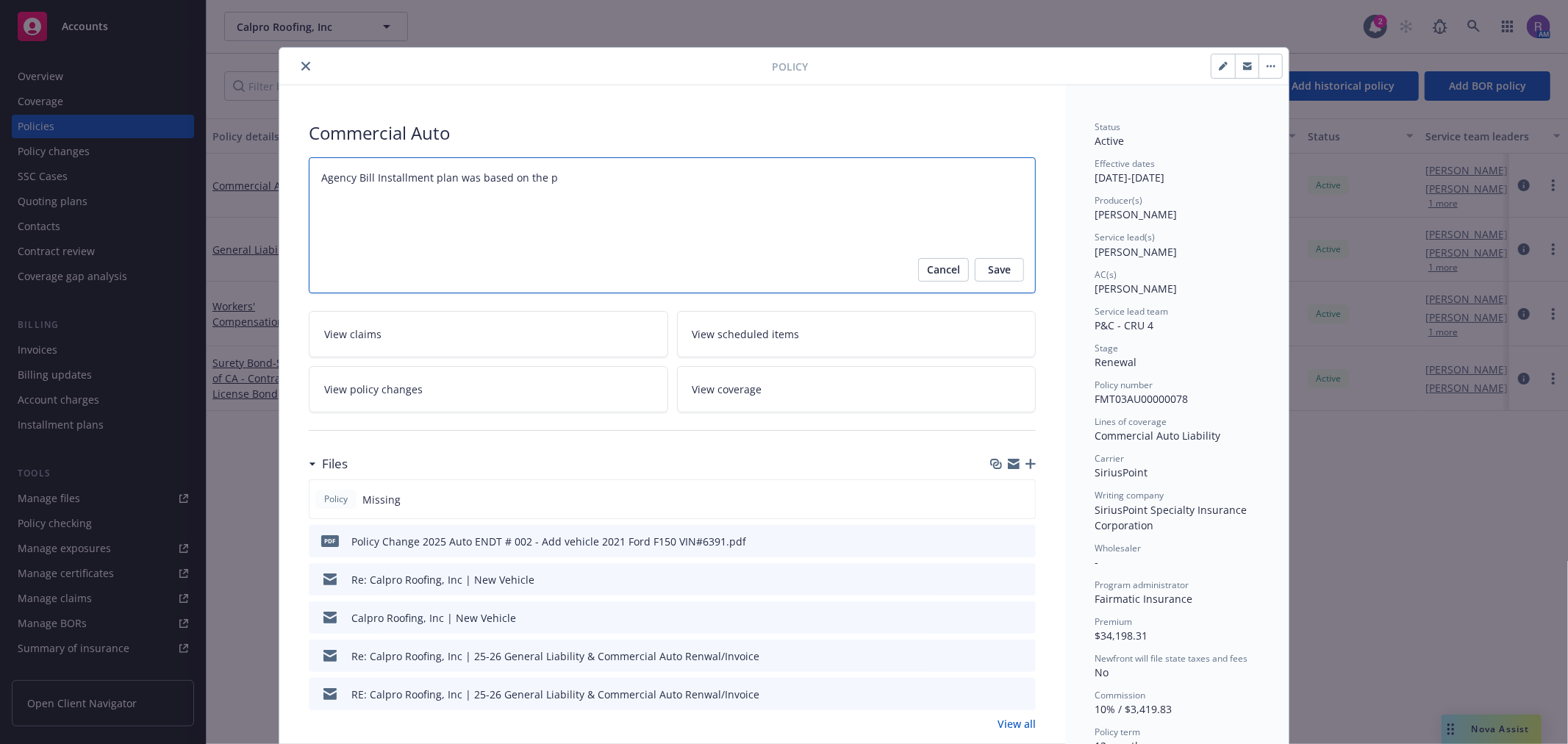
type textarea "x"
type textarea "Agency Bill Installment plan was based on the pr"
type textarea "x"
type textarea "Agency Bill Installment plan was based on the pro"
type textarea "x"
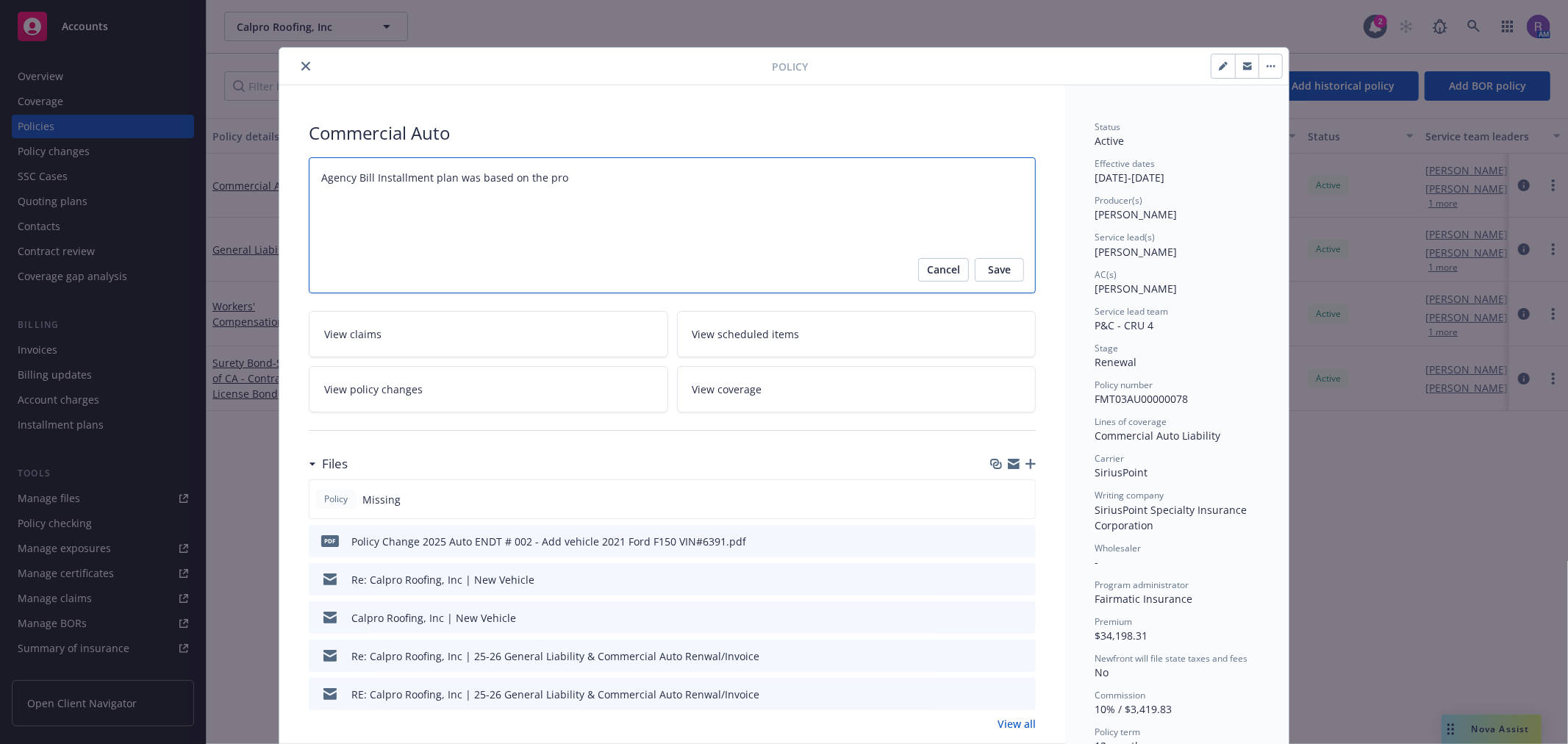
type textarea "Agency Bill Installment plan was based on the prop"
type textarea "x"
type textarea "Agency Bill Installment plan was based on the propo"
type textarea "x"
type textarea "Agency Bill Installment plan was based on the propos"
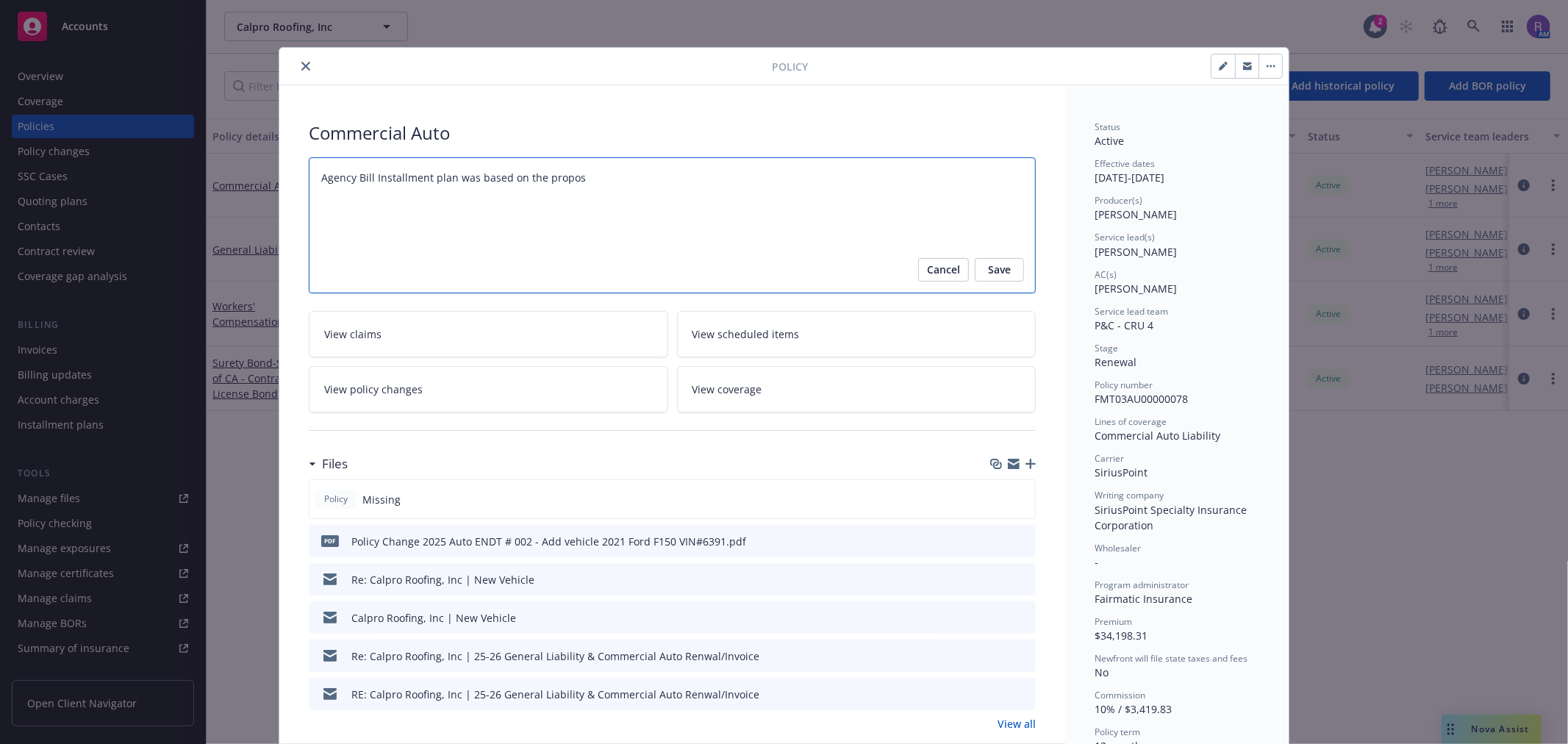
type textarea "x"
type textarea "Agency Bill Installment plan was based on the proposa"
type textarea "x"
type textarea "Agency Bill Installment plan was based on the proposal"
type textarea "x"
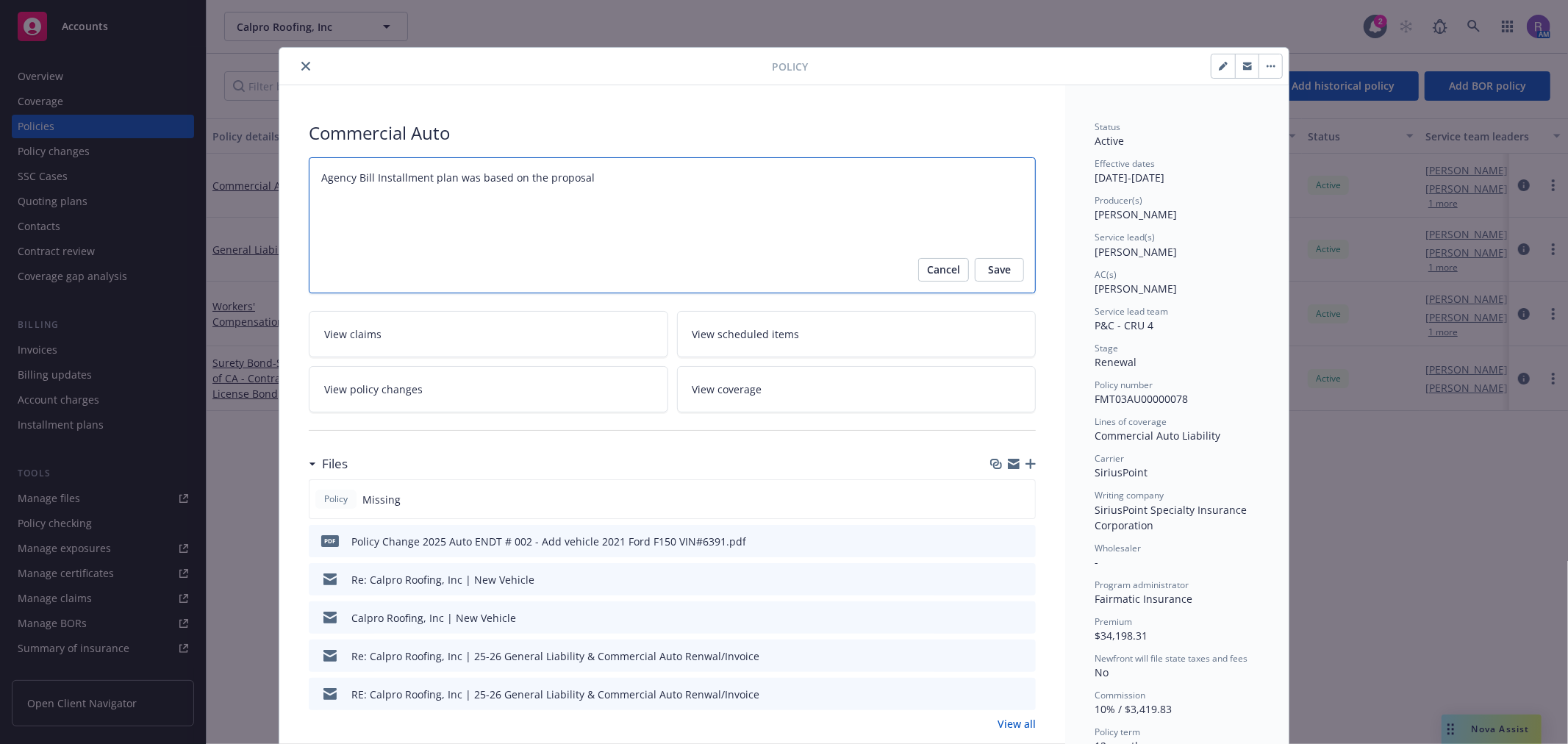
type textarea "Agency Bill Installment plan was based on the proposal/"
type textarea "x"
type textarea "Agency Bill Installment plan was based on the proposal/"
type textarea "x"
type textarea "Agency Bill Installment plan was based on the proposal/ b"
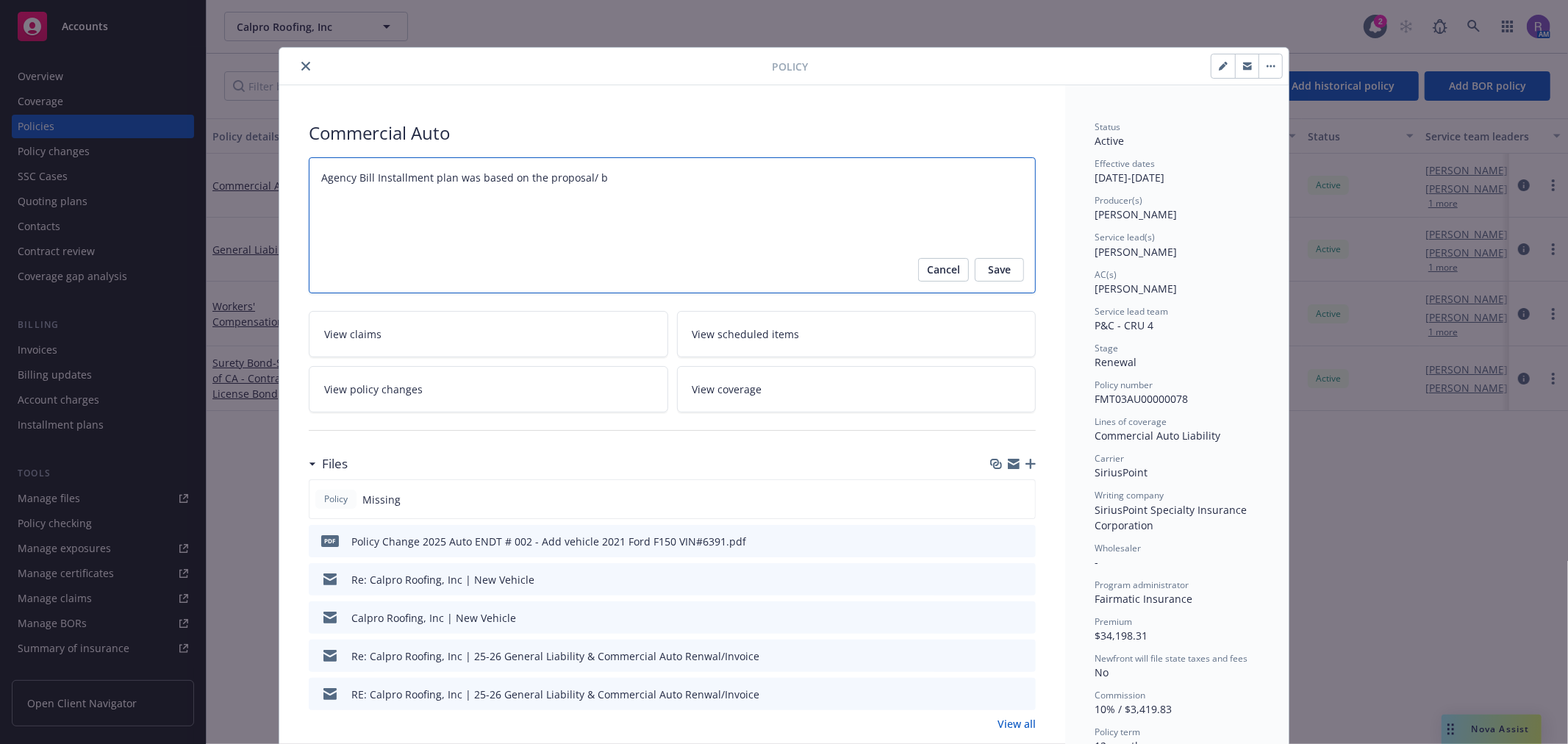
type textarea "x"
type textarea "Agency Bill Installment plan was based on the proposal/ bi"
type textarea "x"
type textarea "Agency Bill Installment plan was based on the proposal/ bin"
type textarea "x"
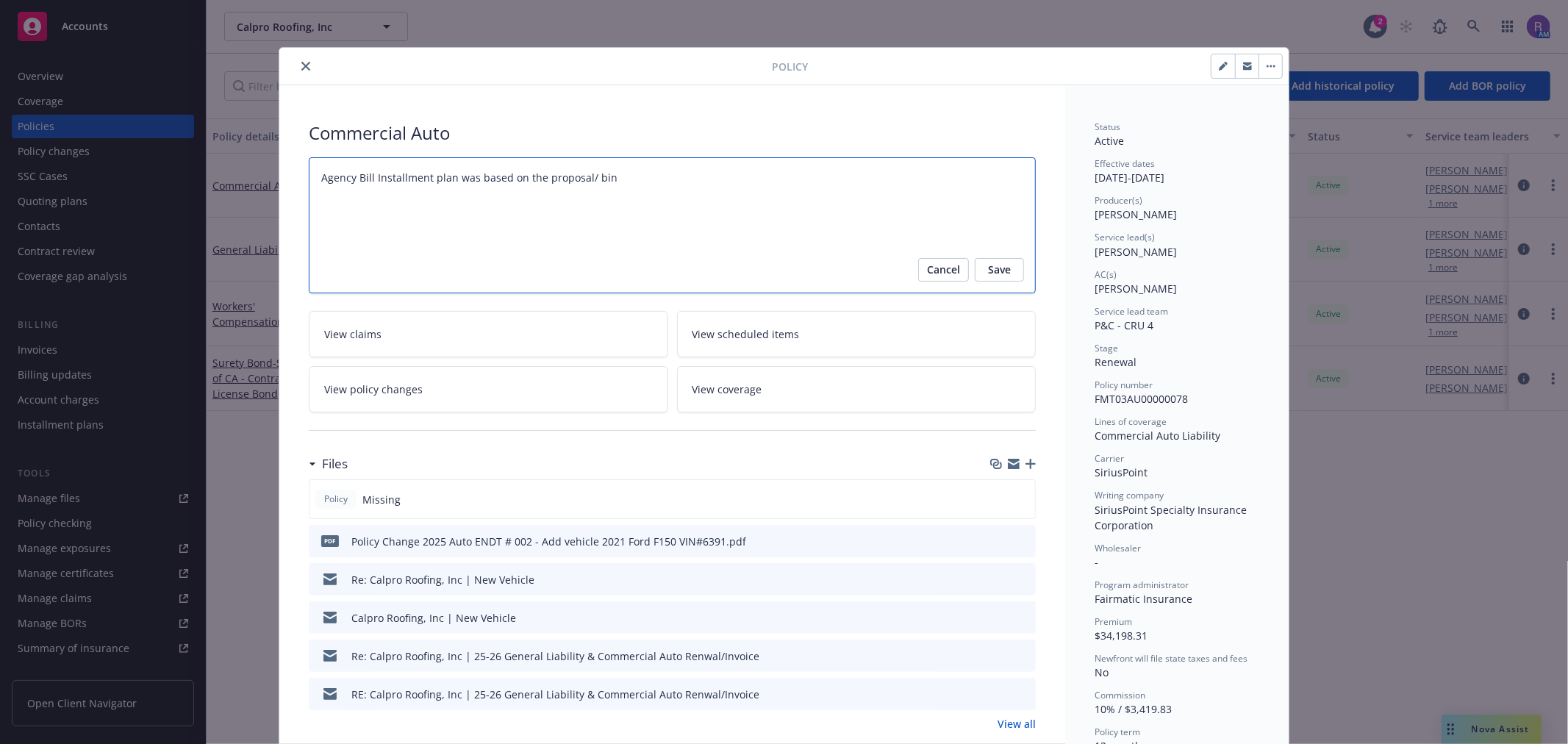
type textarea "Agency Bill Installment plan was based on the proposal/ bind"
type textarea "x"
type textarea "Agency Bill Installment plan was based on the proposal/ binde"
type textarea "x"
type textarea "Agency Bill Installment plan was based on the proposal/ binder"
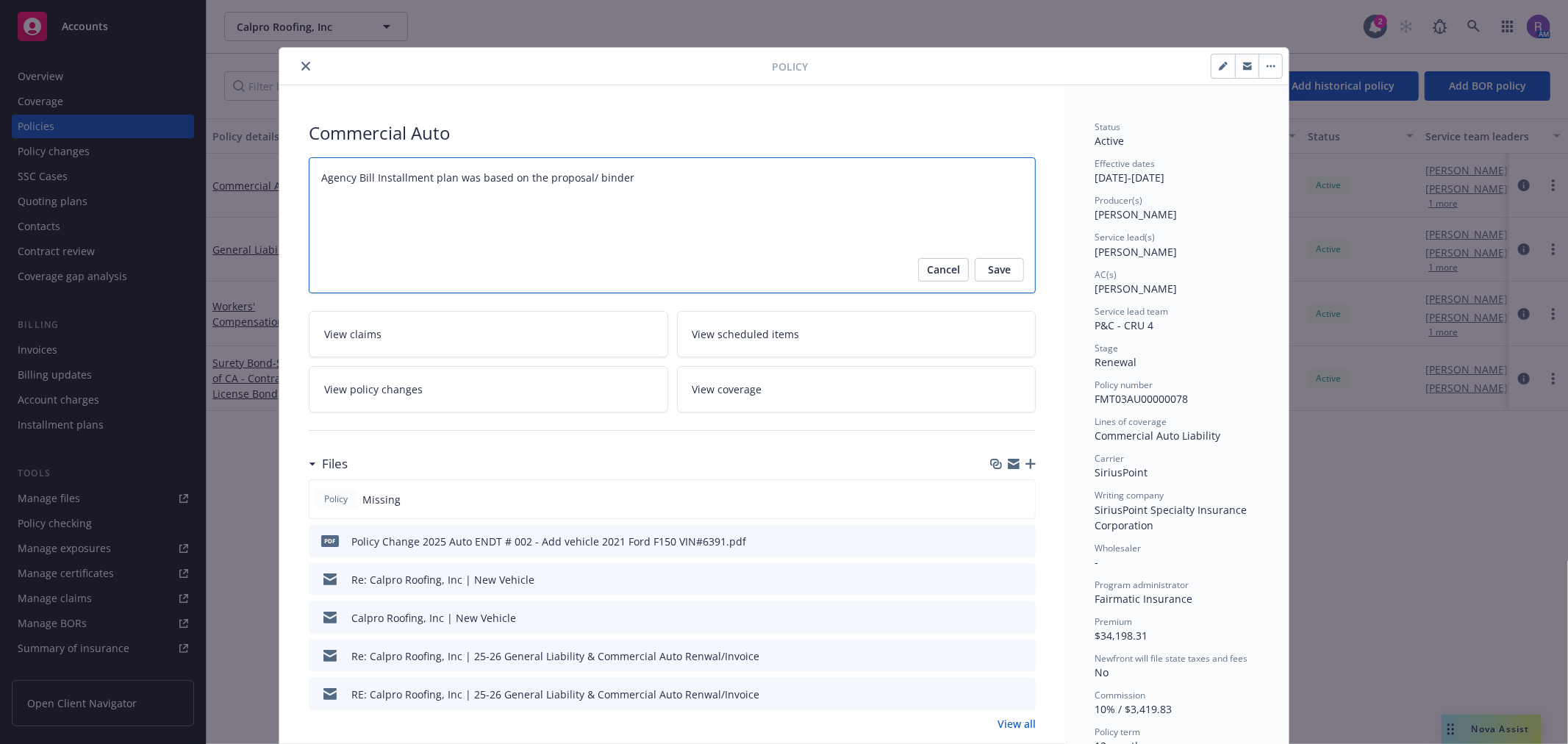
type textarea "x"
type textarea "Agency Bill Installment plan was based on the proposal/ binder at"
type textarea "x"
type textarea "Agency Bill Installment plan was based on the proposal/ binder at"
type textarea "x"
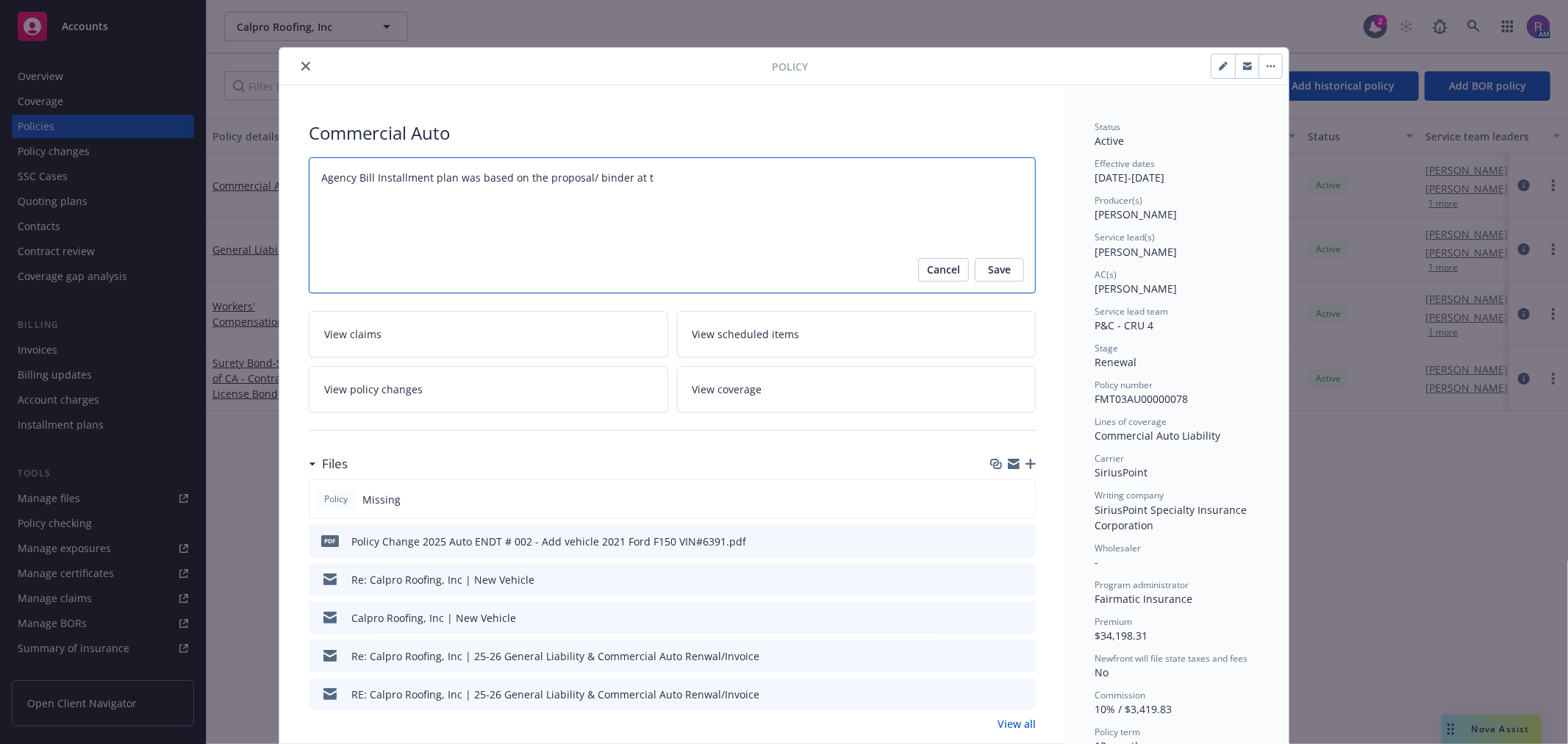
type textarea "Agency Bill Installment plan was based on the proposal/ binder at ti"
type textarea "x"
type textarea "Agency Bill Installment plan was based on the proposal/ binder at tim"
type textarea "x"
type textarea "Agency Bill Installment plan was based on the proposal/ binder at time"
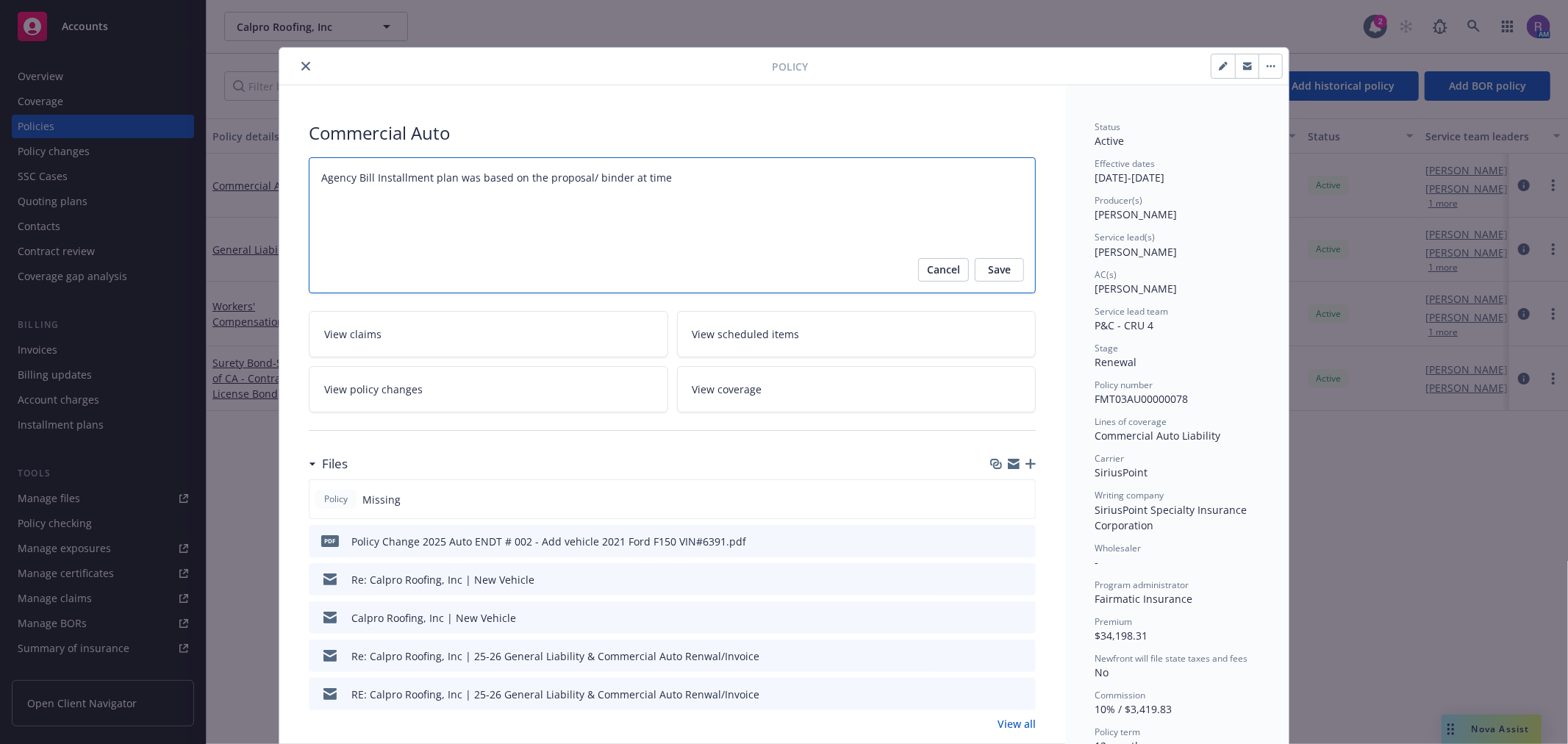
type textarea "x"
type textarea "Agency Bill Installment plan was based on the proposal/ binder at time fo"
type textarea "x"
type textarea "Agency Bill Installment plan was based on the proposal/ binder at time f"
type textarea "x"
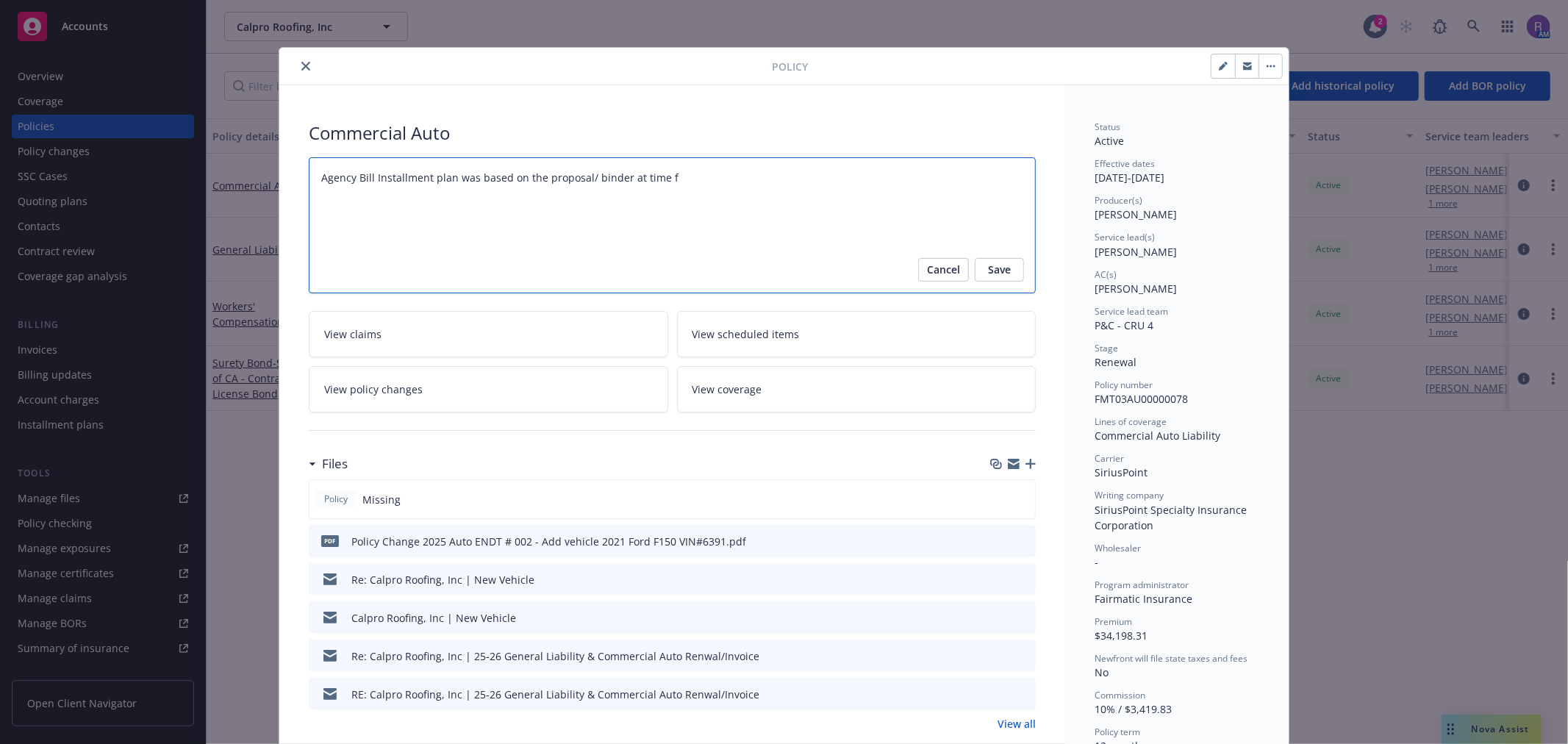
type textarea "Agency Bill Installment plan was based on the proposal/ binder at time"
type textarea "x"
type textarea "Agency Bill Installment plan was based on the proposal/ binder at time o"
type textarea "x"
type textarea "Agency Bill Installment plan was based on the proposal/ binder at time of"
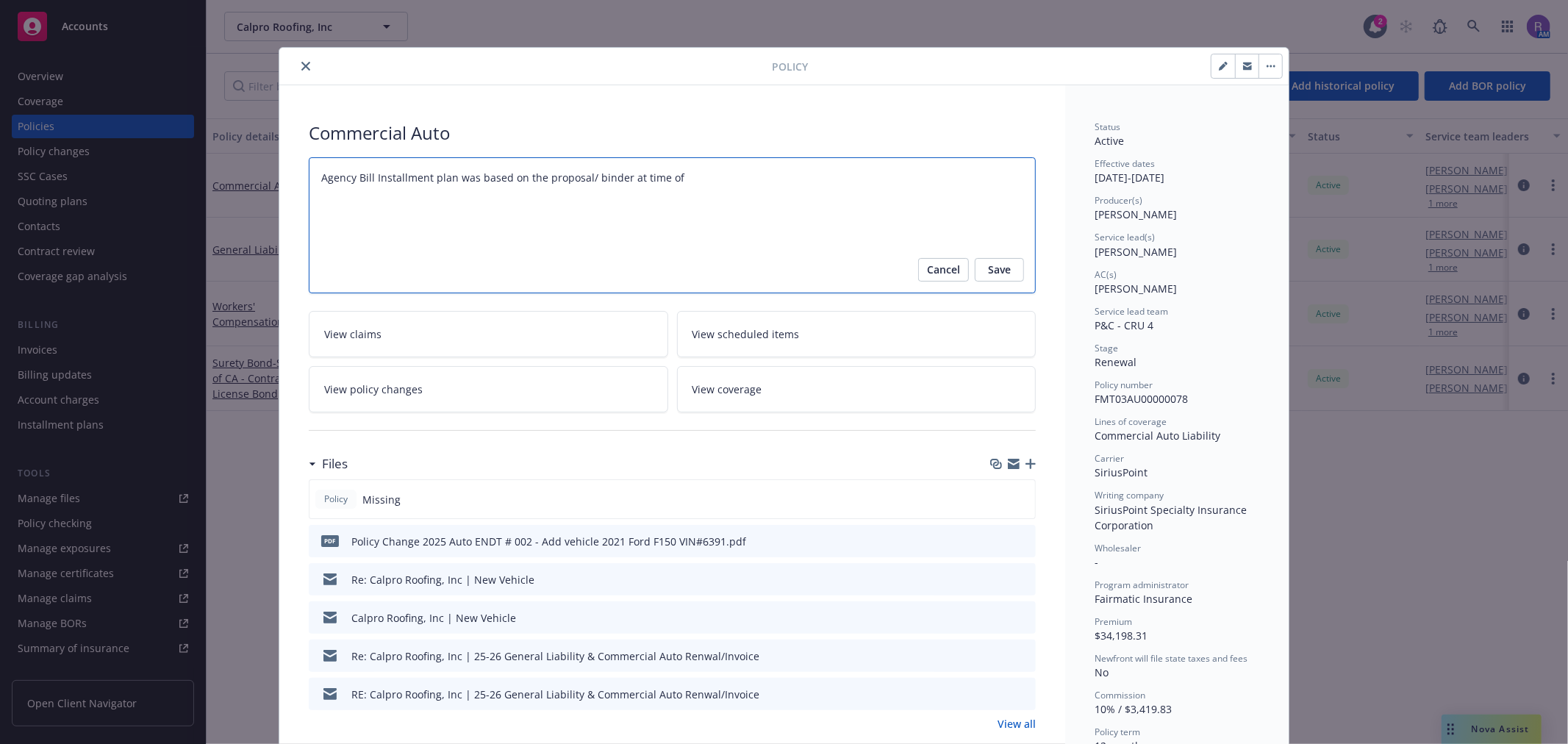
type textarea "x"
type textarea "Agency Bill Installment plan was based on the proposal/ binder at time of i"
type textarea "x"
type textarea "Agency Bill Installment plan was based on the proposal/ binder at time of is"
type textarea "x"
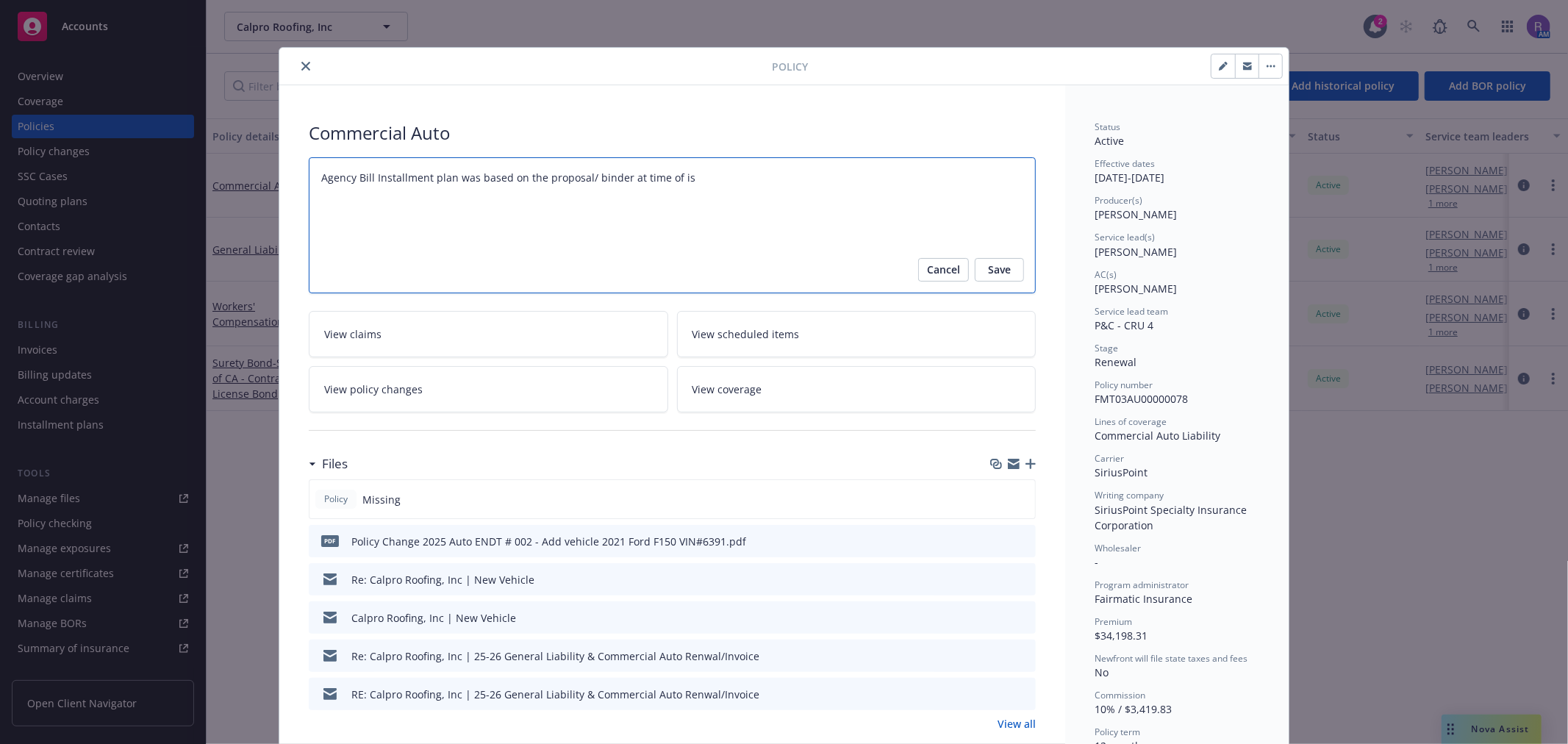
type textarea "Agency Bill Installment plan was based on the proposal/ binder at time of iss"
type textarea "x"
type textarea "Agency Bill Installment plan was based on the proposal/ binder at time of issu"
type textarea "x"
type textarea "Agency Bill Installment plan was based on the proposal/ binder at time of issur"
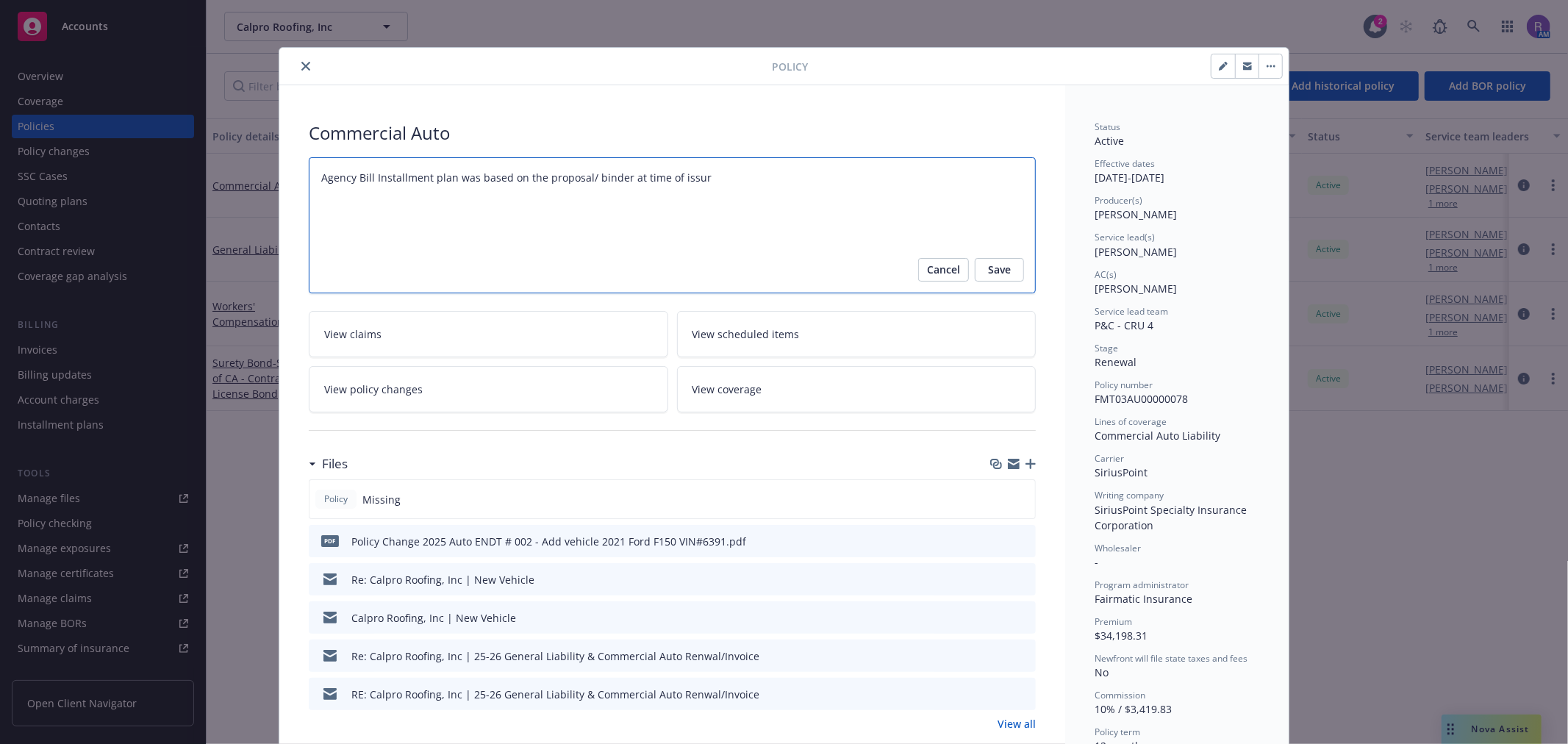
type textarea "x"
type textarea "Agency Bill Installment plan was based on the proposal/ binder at time of issura"
type textarea "x"
type textarea "Agency Bill Installment plan was based on the proposal/ binder at time of issur…"
type textarea "x"
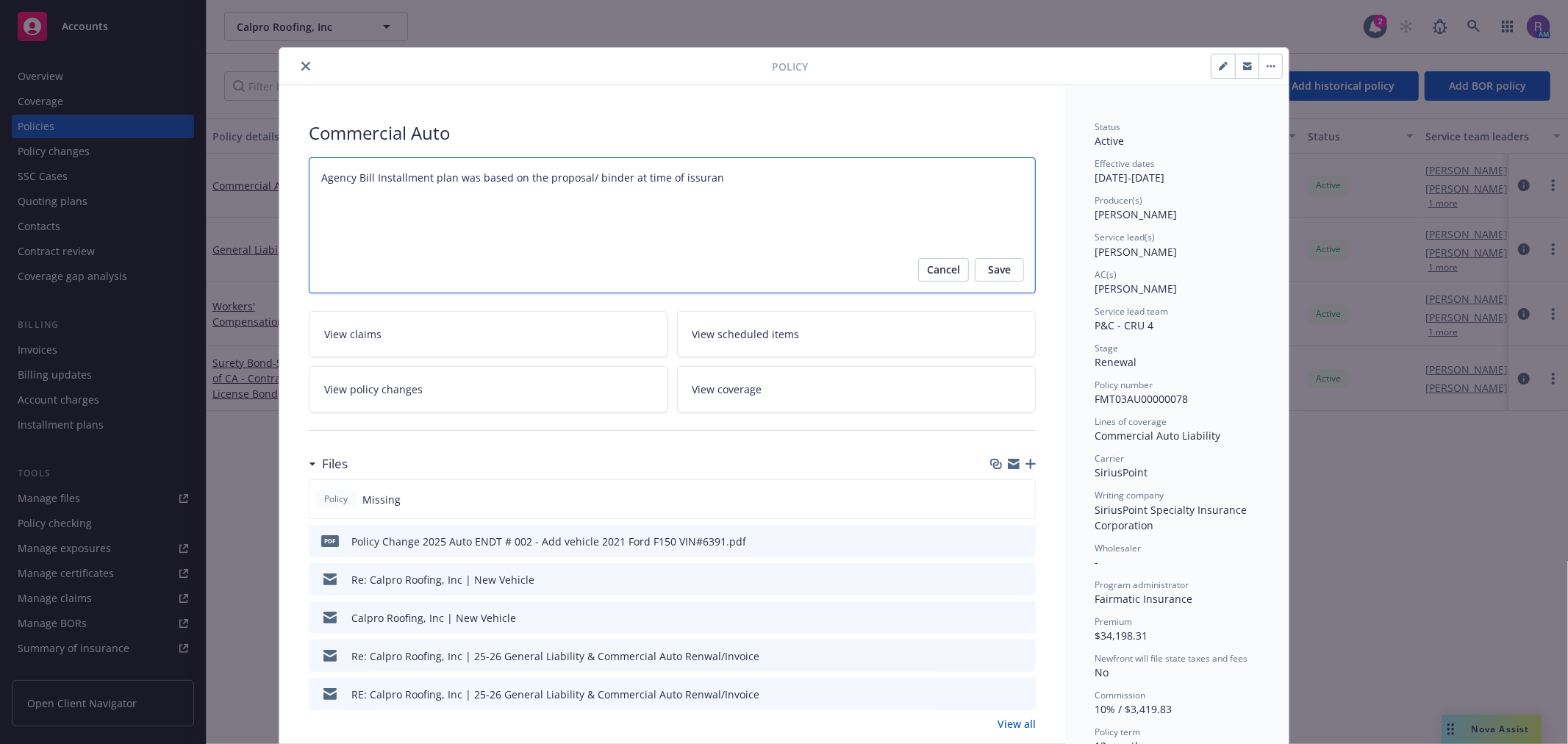
type textarea "Agency Bill Installment plan was based on the proposal/ binder at time of issur…"
type textarea "x"
type textarea "Agency Bill Installment plan was based on the proposal/ binder at time of issur…"
type textarea "x"
type textarea "Agency Bill Installment plan was based on the proposal/ binder at time of issur…"
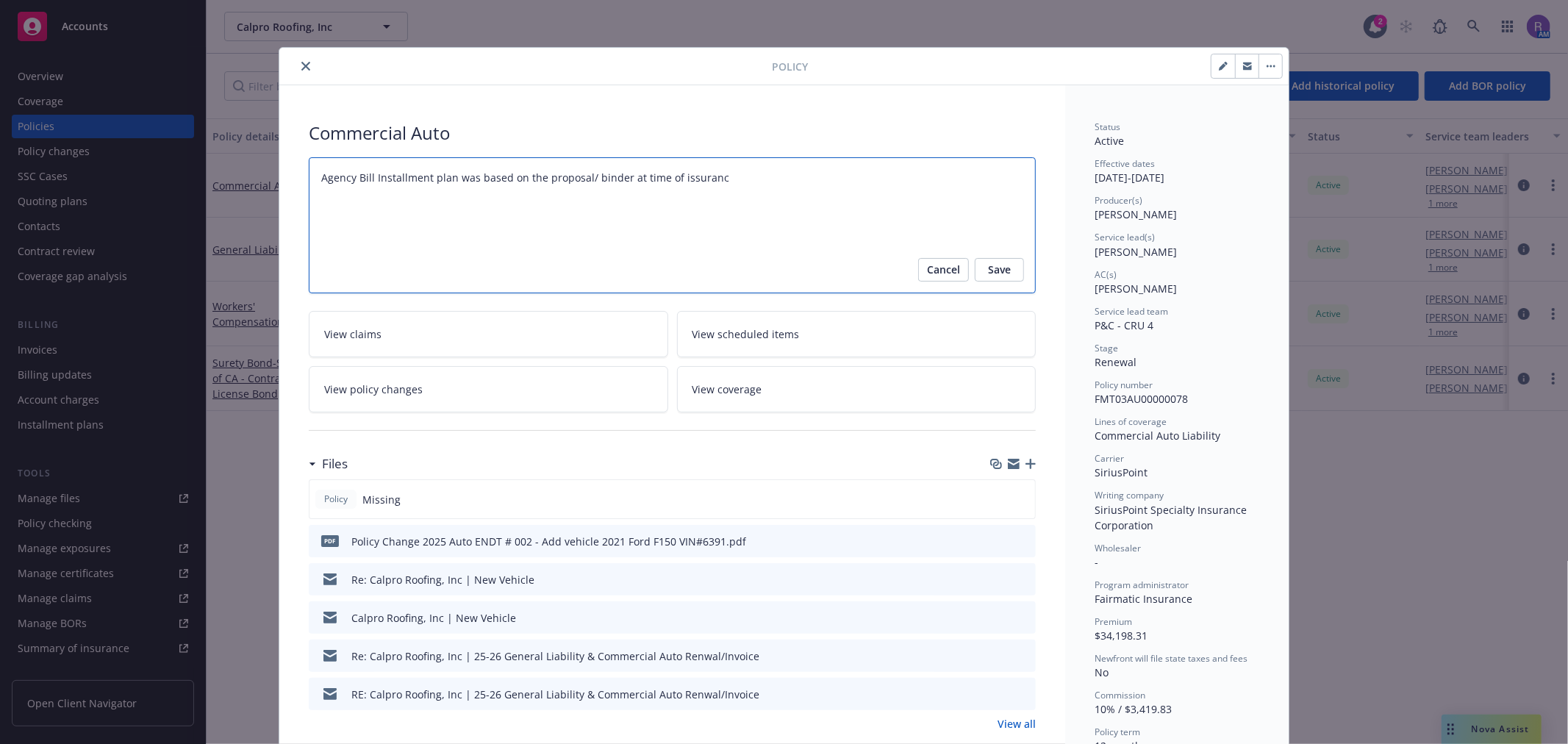
type textarea "x"
type textarea "Agency Bill Installment plan was based on the proposal/ binder at time of issur…"
type textarea "x"
type textarea "Agency Bill Installment plan was based on the proposal/ binder at time of issura"
type textarea "x"
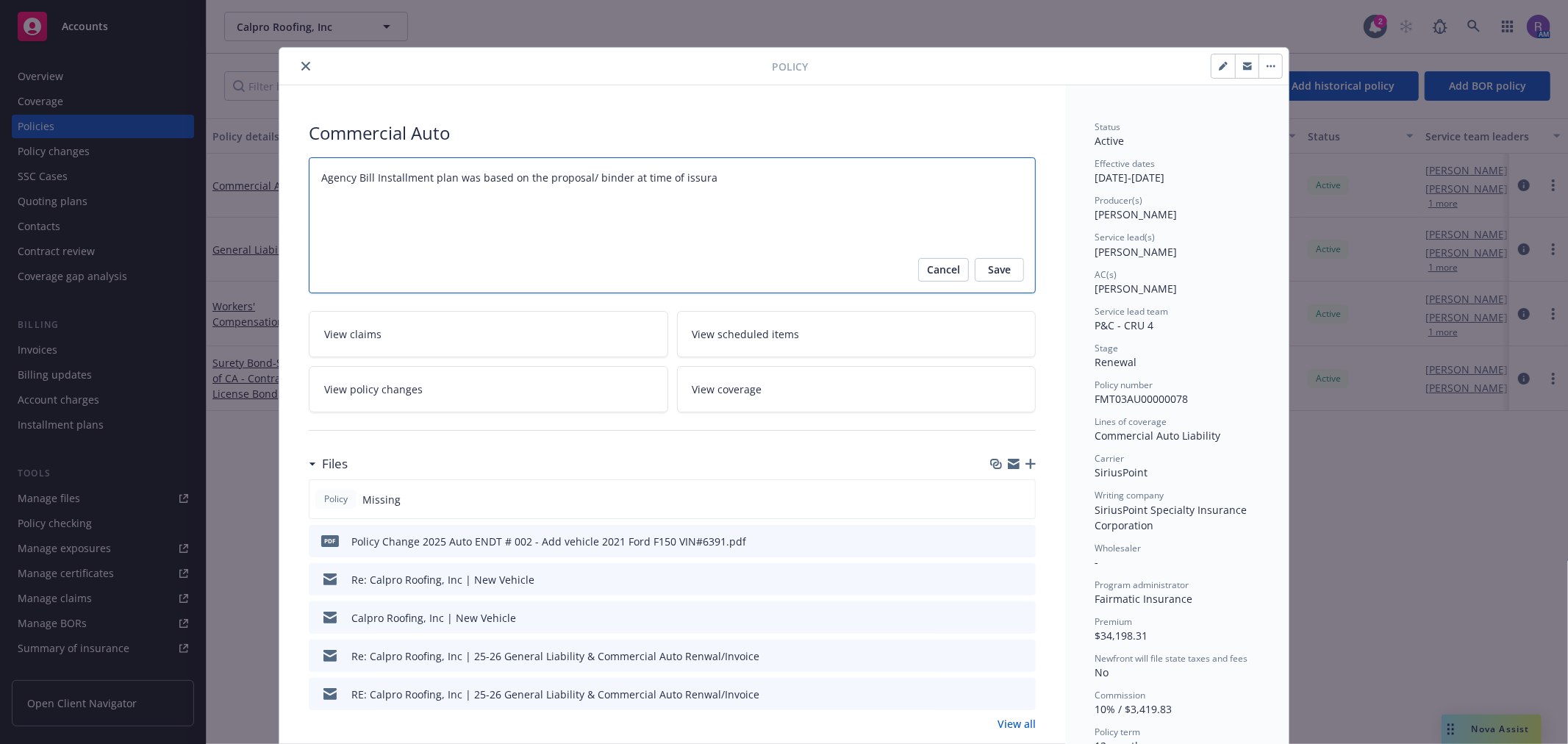
type textarea "Agency Bill Installment plan was based on the proposal/ binder at time of issur"
type textarea "x"
type textarea "Agency Bill Installment plan was based on the proposal/ binder at time of issu"
type textarea "x"
type textarea "Agency Bill Installment plan was based on the proposal/ binder at time of issua"
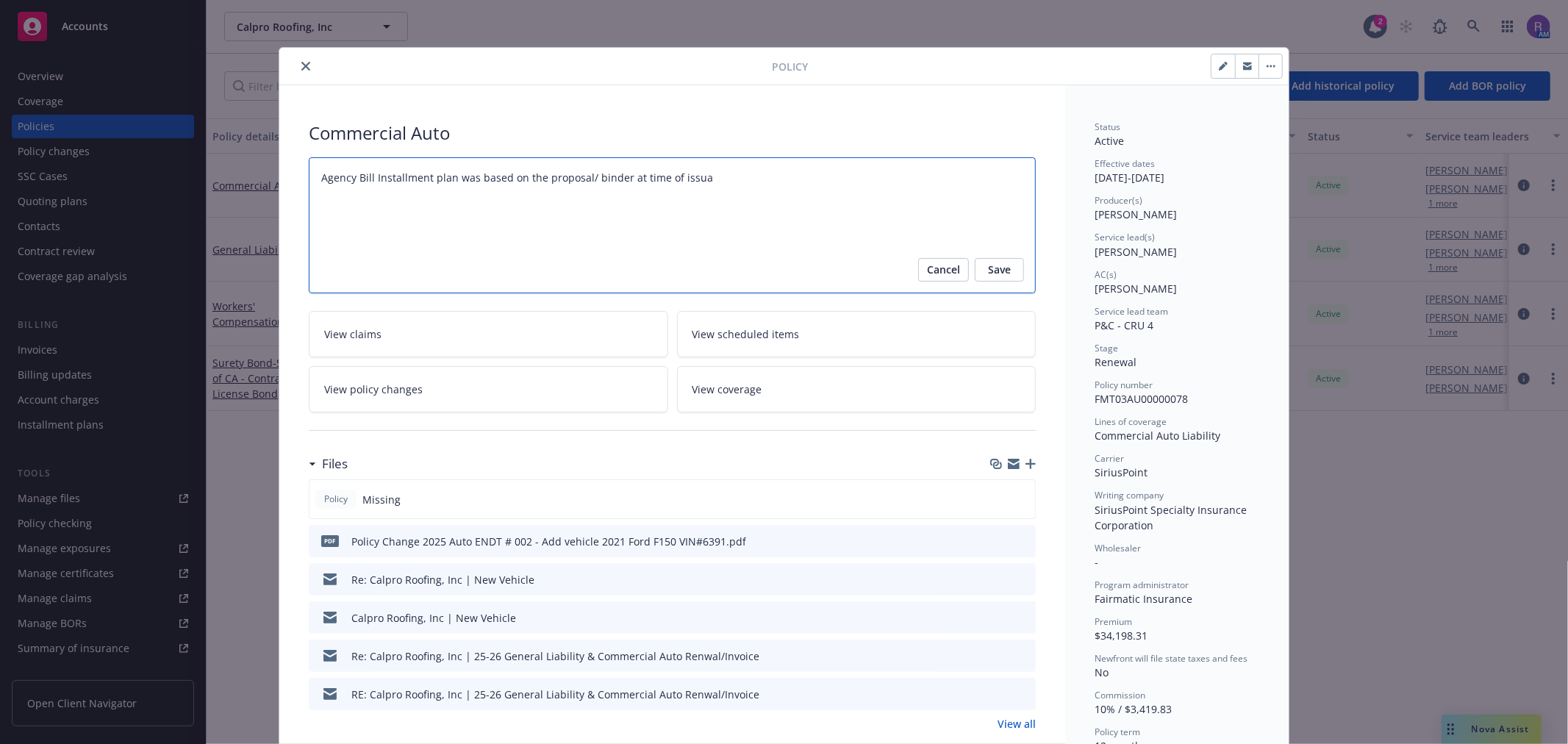
type textarea "x"
type textarea "Agency Bill Installment plan was based on the proposal/ binder at time of issuan"
type textarea "x"
type textarea "Agency Bill Installment plan was based on the proposal/ binder at time of issua…"
type textarea "x"
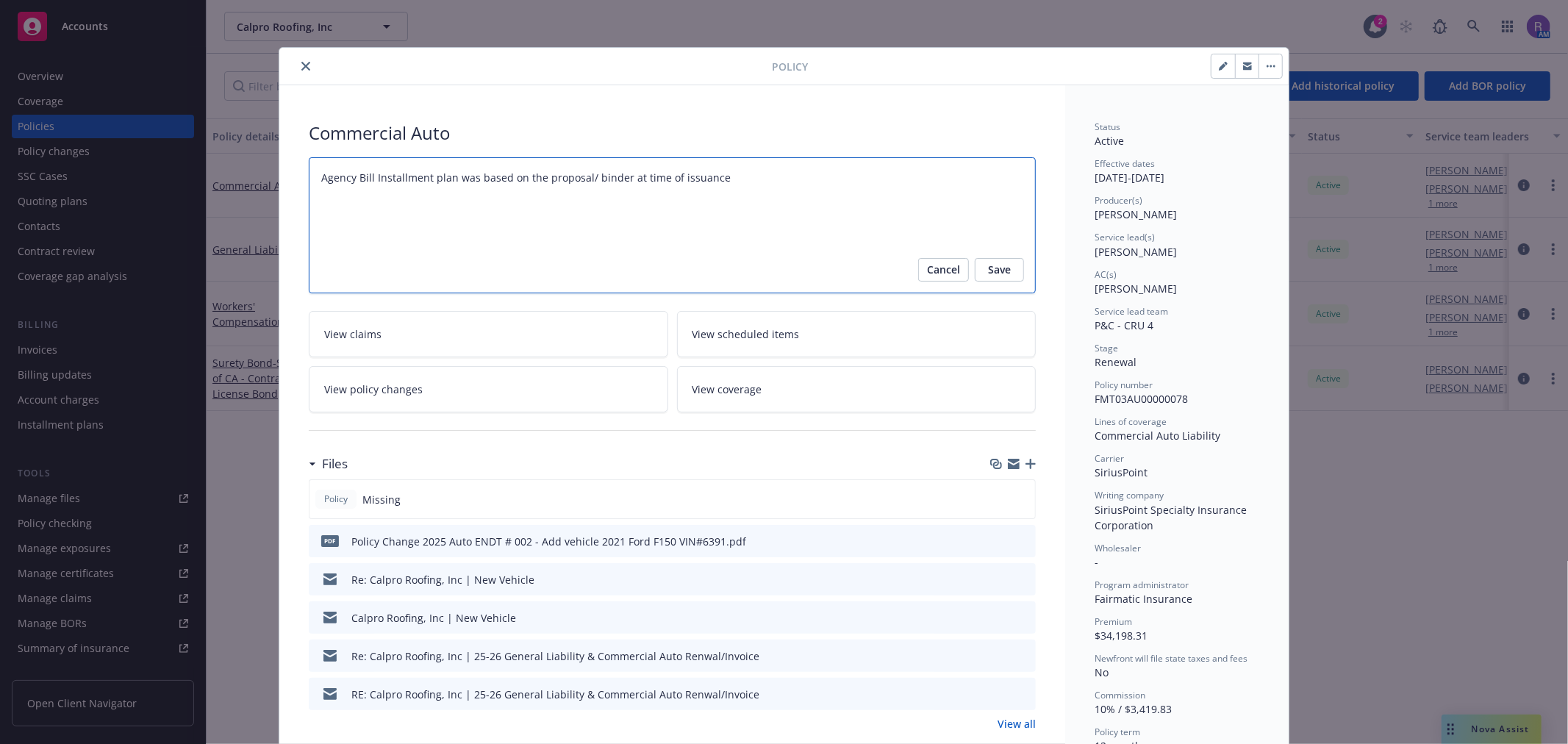
type textarea "Agency Bill Installment plan was based on the proposal/ binder at time of issua…"
type textarea "x"
type textarea "Agency Bill Installment plan was based on the proposal/ binder at time of issua…"
type textarea "x"
type textarea "Agency Bill Installment plan was based on the proposal/ binder at time of issua…"
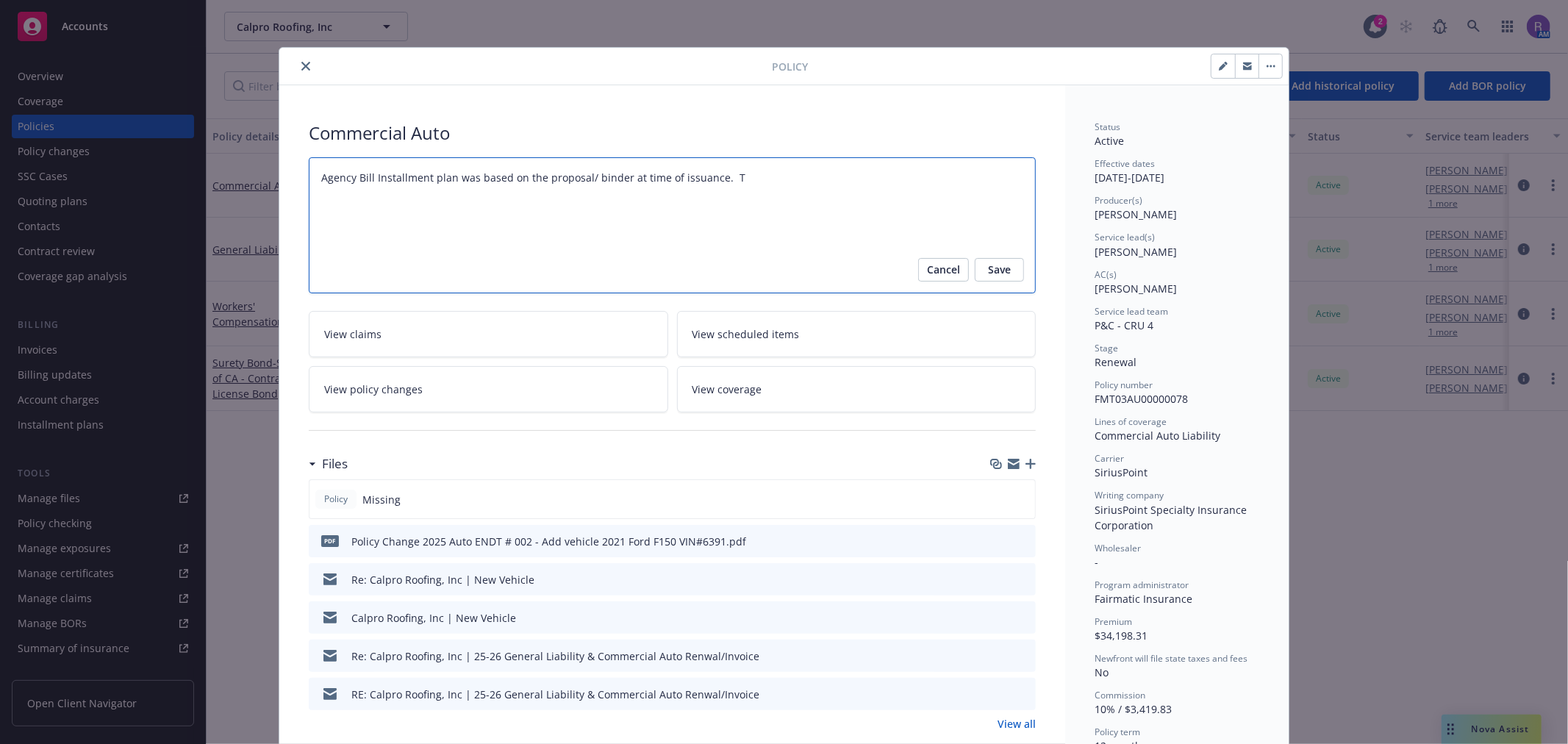
type textarea "x"
type textarea "Agency Bill Installment plan was based on the proposal/ binder at time of issua…"
type textarea "x"
type textarea "Agency Bill Installment plan was based on the proposal/ binder at time of issua…"
type textarea "x"
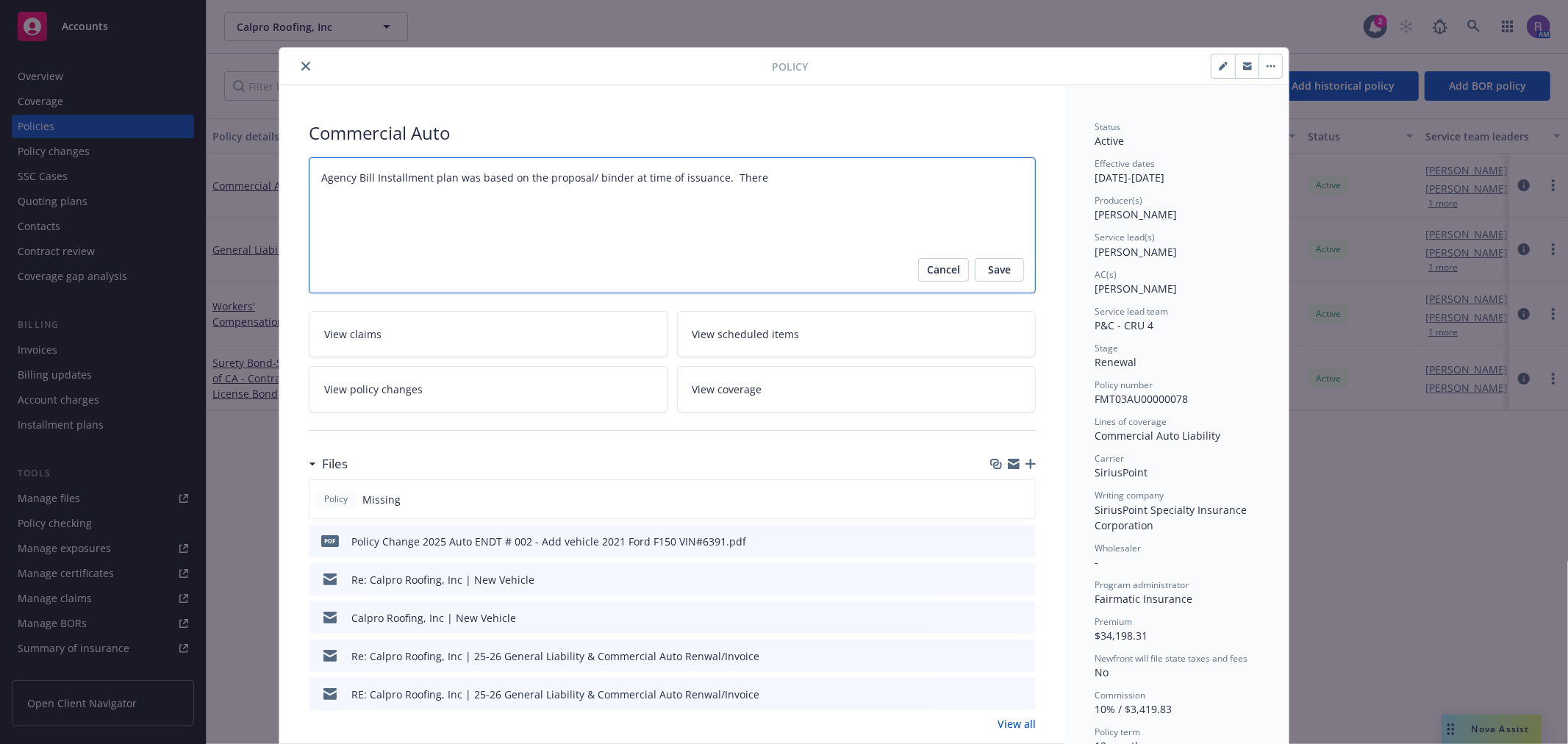
type textarea "Agency Bill Installment plan was based on the proposal/ binder at time of issua…"
type textarea "x"
type textarea "Agency Bill Installment plan was based on the proposal/ binder at time of issua…"
type textarea "x"
type textarea "Agency Bill Installment plan was based on the proposal/ binder at time of issua…"
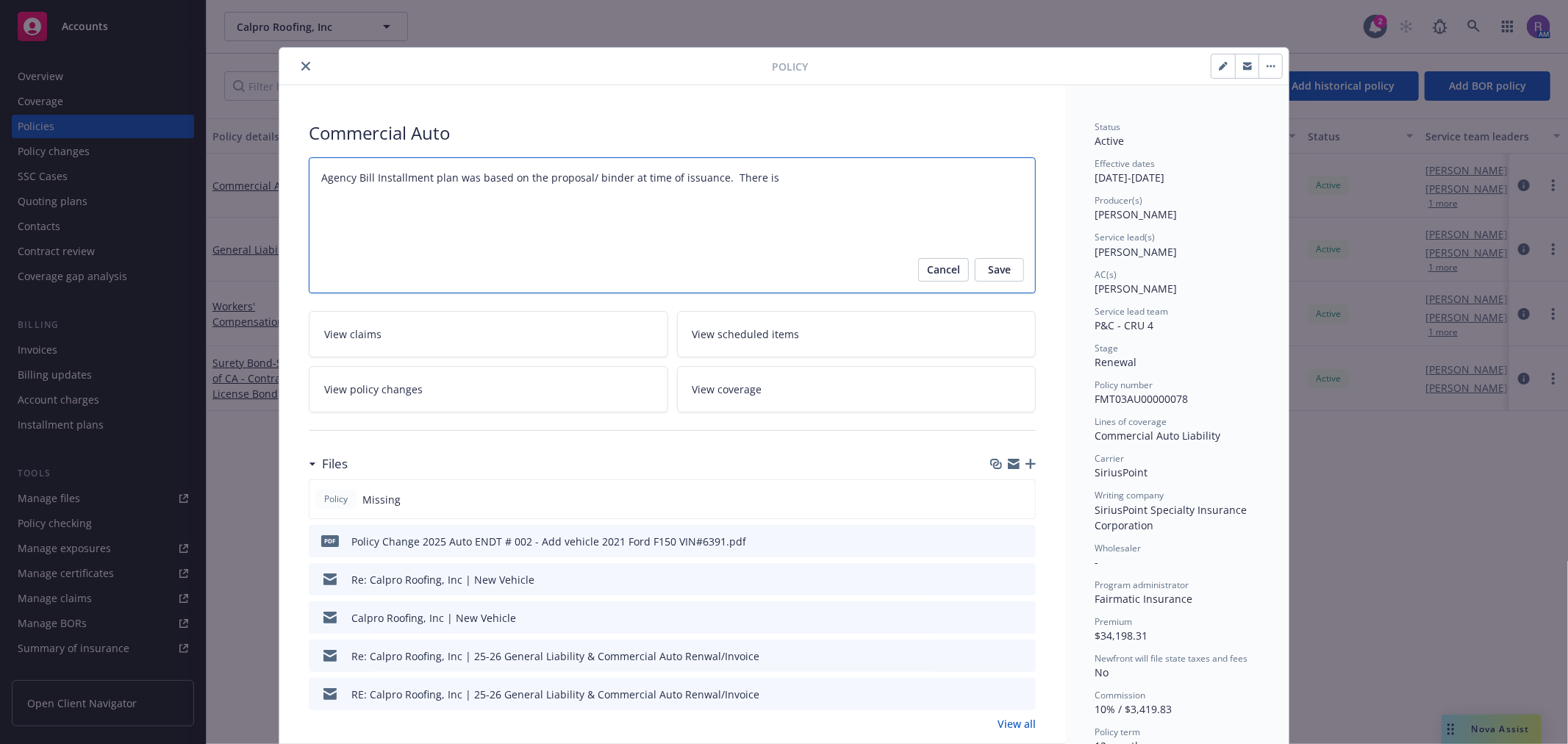
type textarea "x"
type textarea "Agency Bill Installment plan was based on the proposal/ binder at time of issua…"
type textarea "x"
type textarea "Agency Bill Installment plan was based on the proposal/ binder at time of issua…"
type textarea "x"
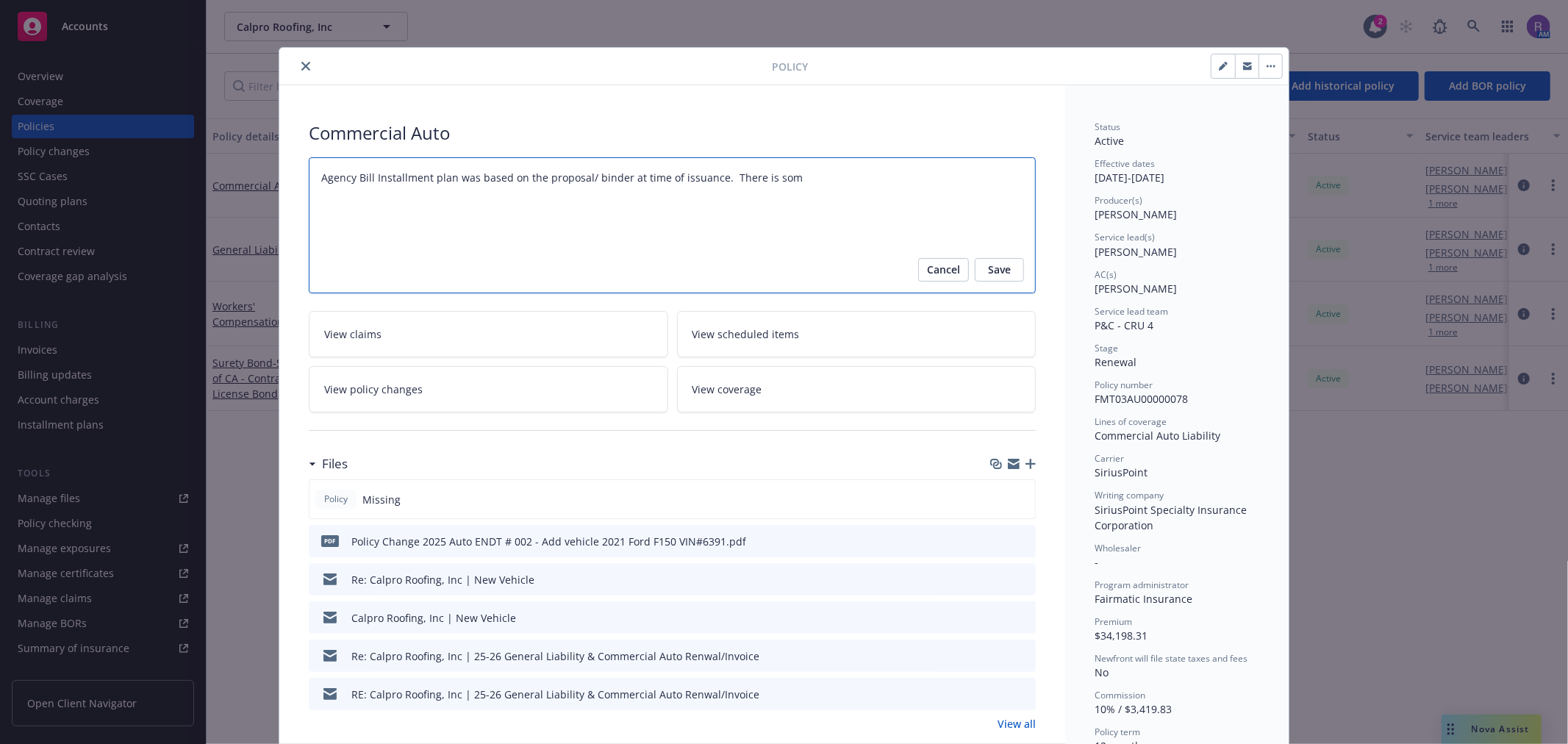
type textarea "Agency Bill Installment plan was based on the proposal/ binder at time of issua…"
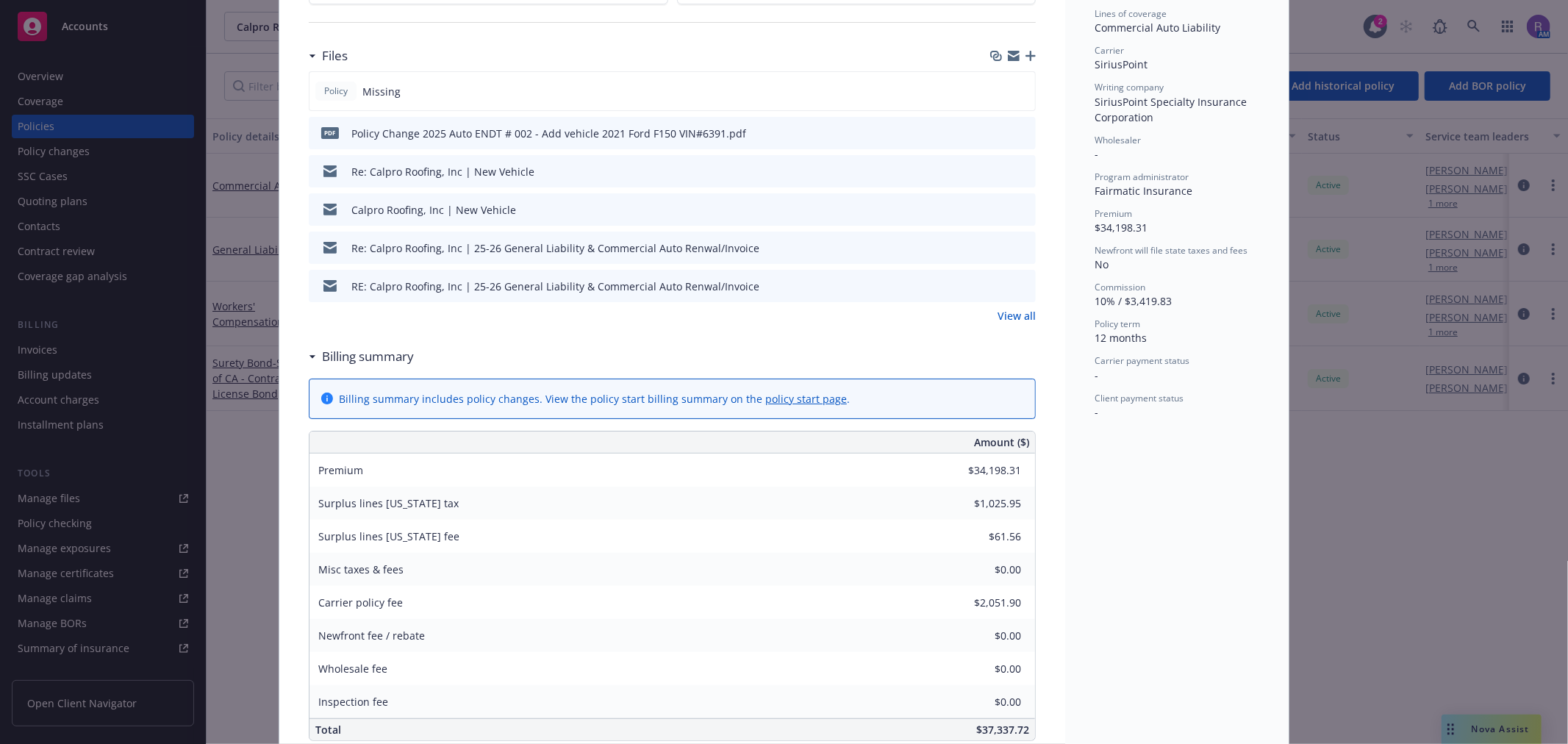
scroll to position [82, 0]
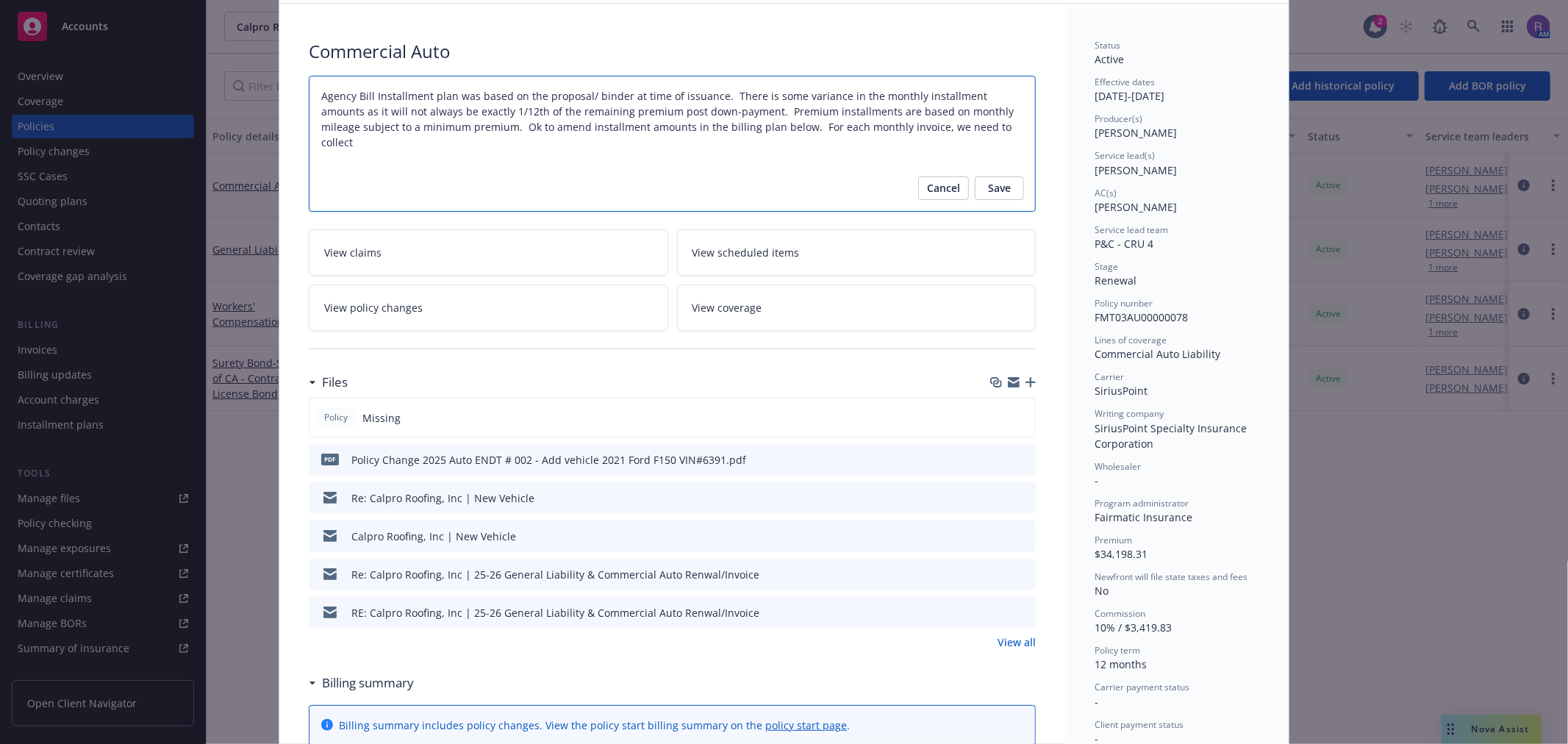
click at [975, 129] on textarea "Agency Bill Installment plan was based on the proposal/ binder at time of issua…" at bounding box center [672, 143] width 727 height 136
click at [663, 158] on textarea "Agency Bill Installment plan was based on the proposal/ binder at time of issua…" at bounding box center [672, 143] width 727 height 136
paste textarea "INV-2025001246"
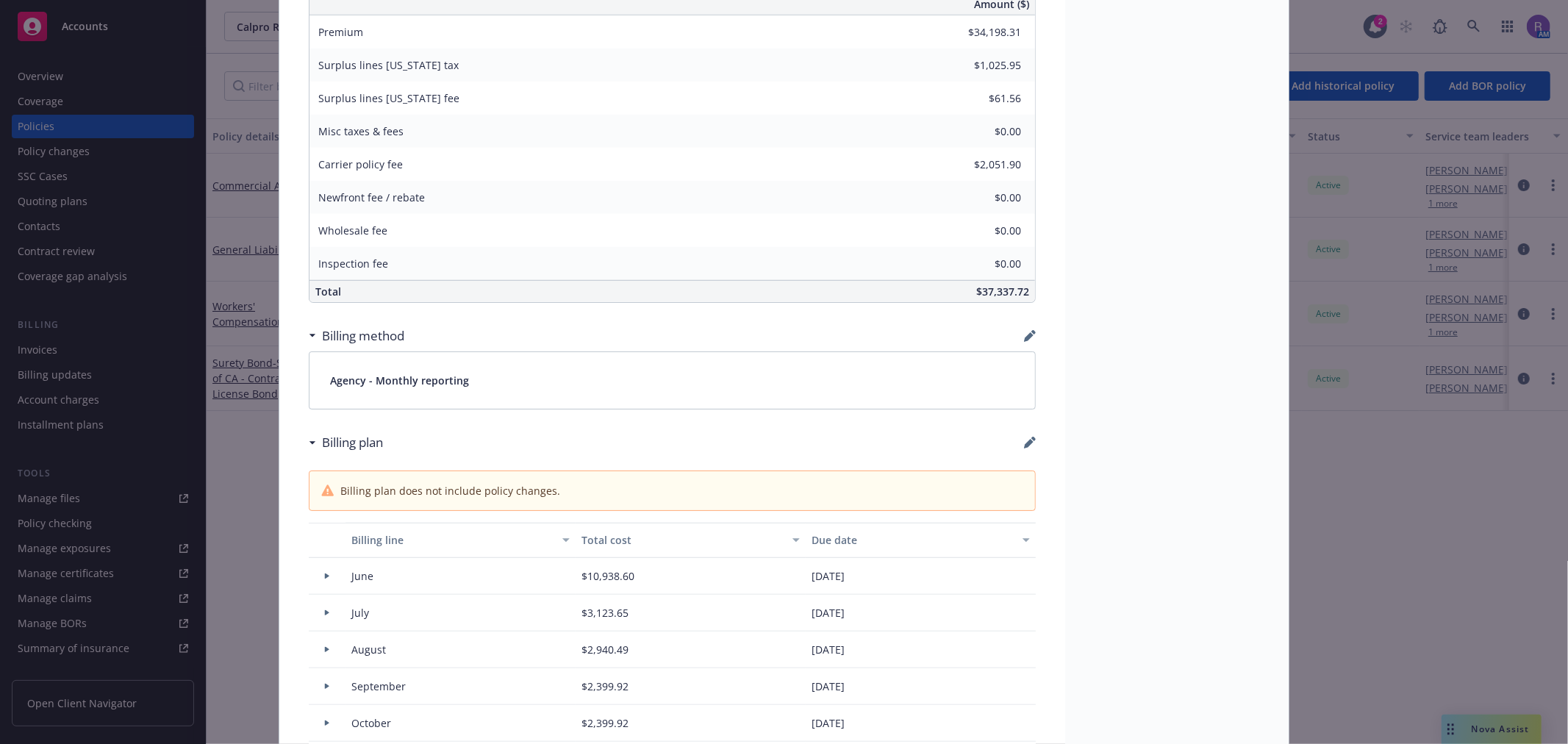
scroll to position [979, 0]
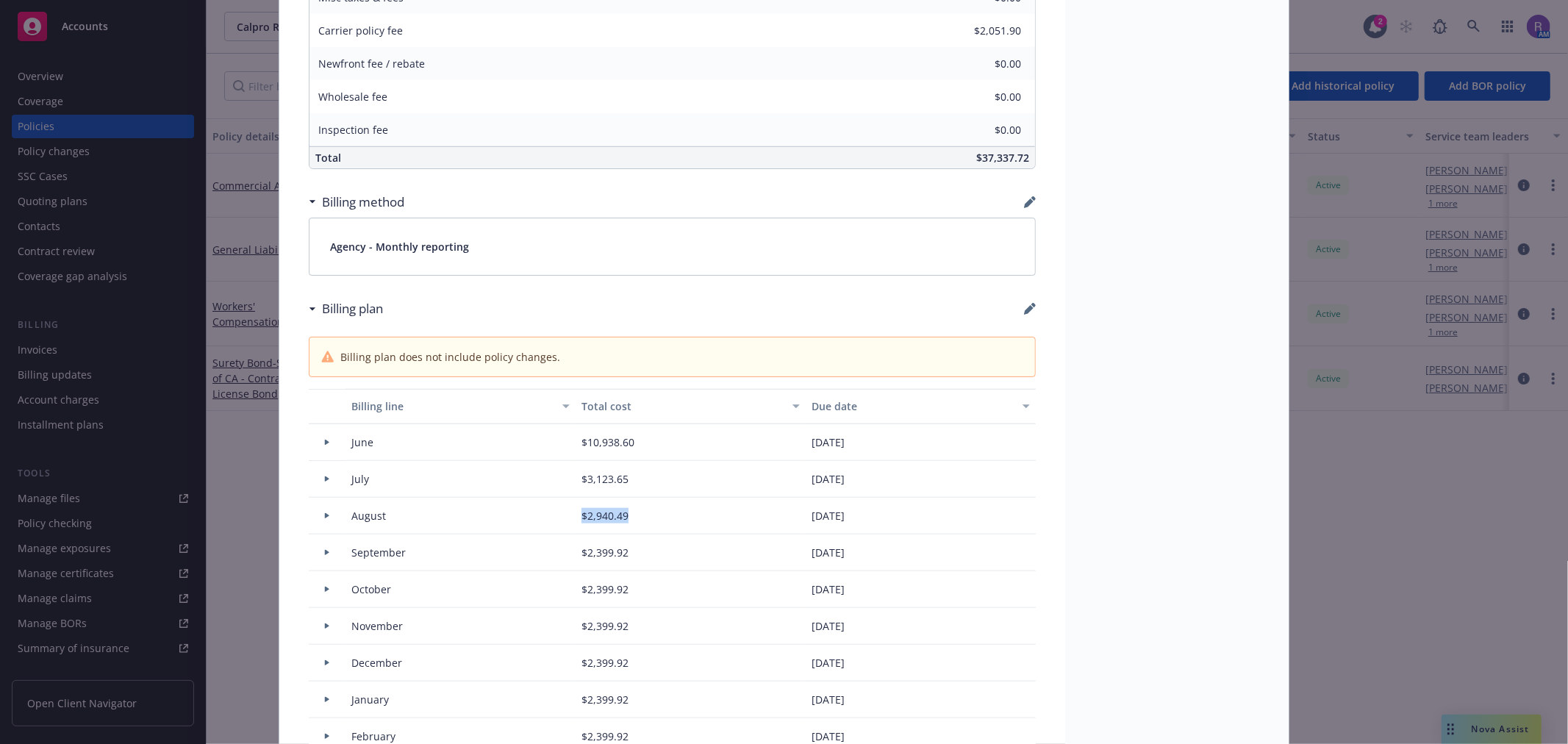
drag, startPoint x: 578, startPoint y: 516, endPoint x: 621, endPoint y: 517, distance: 43.0
click at [621, 517] on span "$2,940.49" at bounding box center [606, 515] width 47 height 15
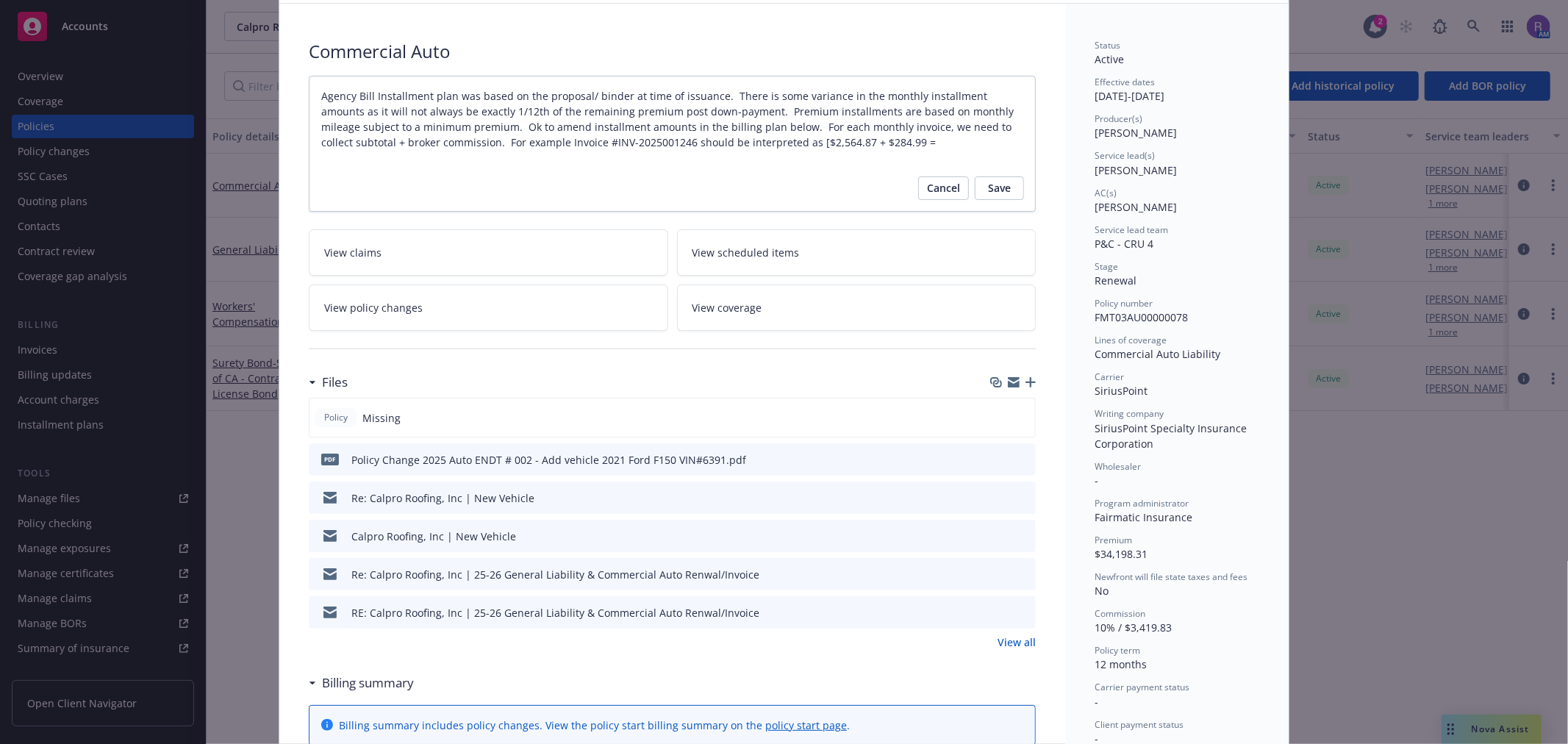
scroll to position [0, 0]
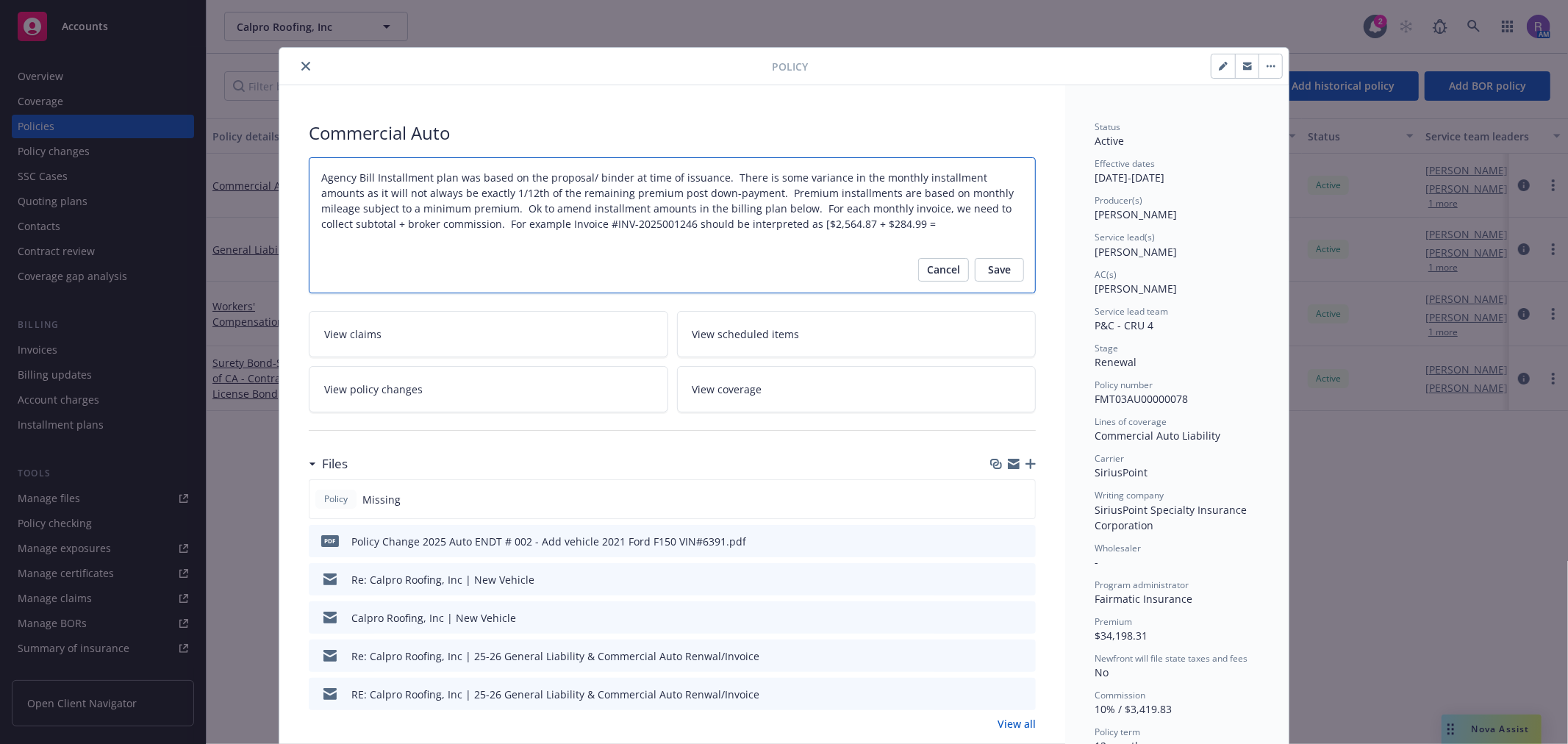
click at [880, 226] on textarea "Agency Bill Installment plan was based on the proposal/ binder at time of issua…" at bounding box center [672, 225] width 727 height 136
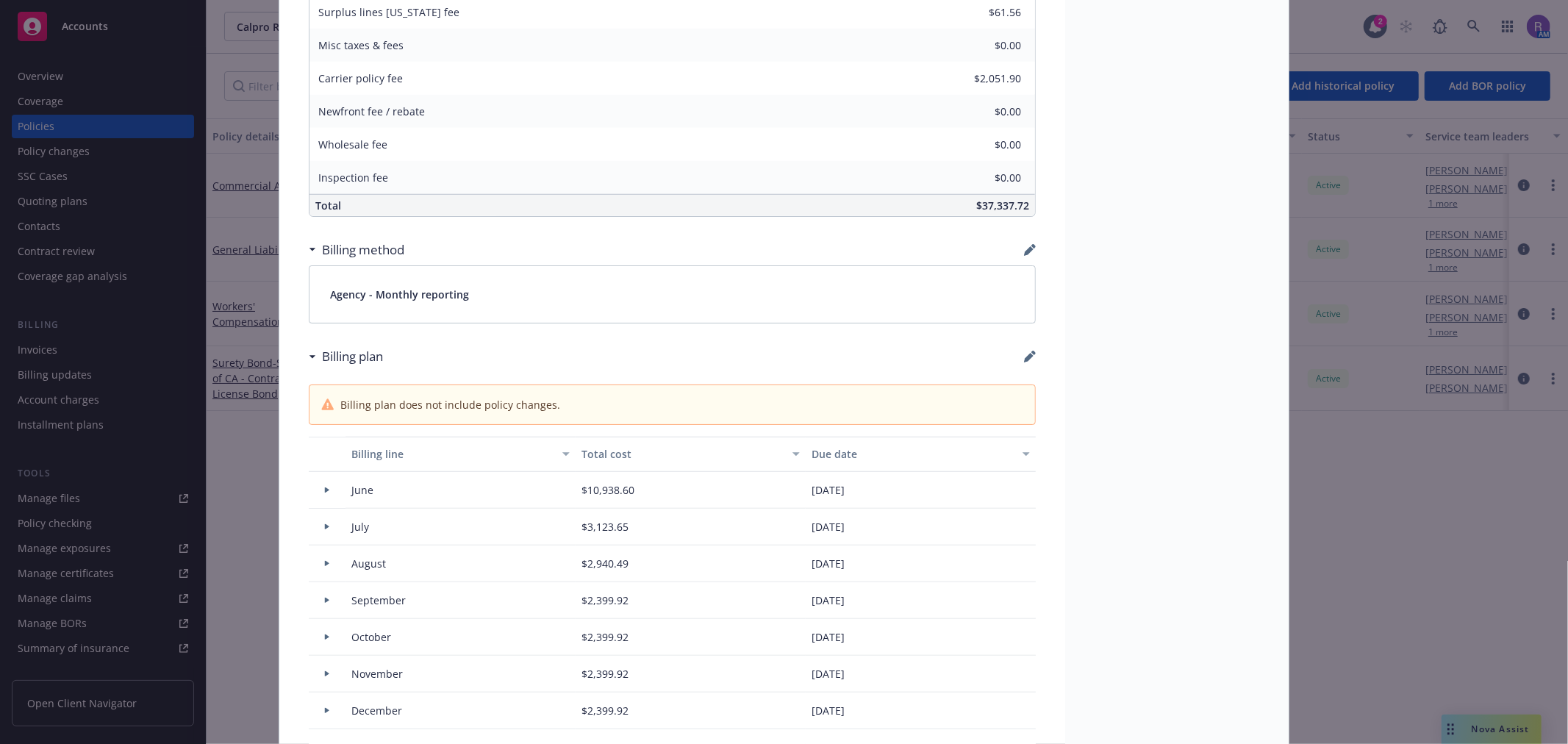
scroll to position [934, 0]
click at [325, 562] on icon at bounding box center [327, 562] width 5 height 6
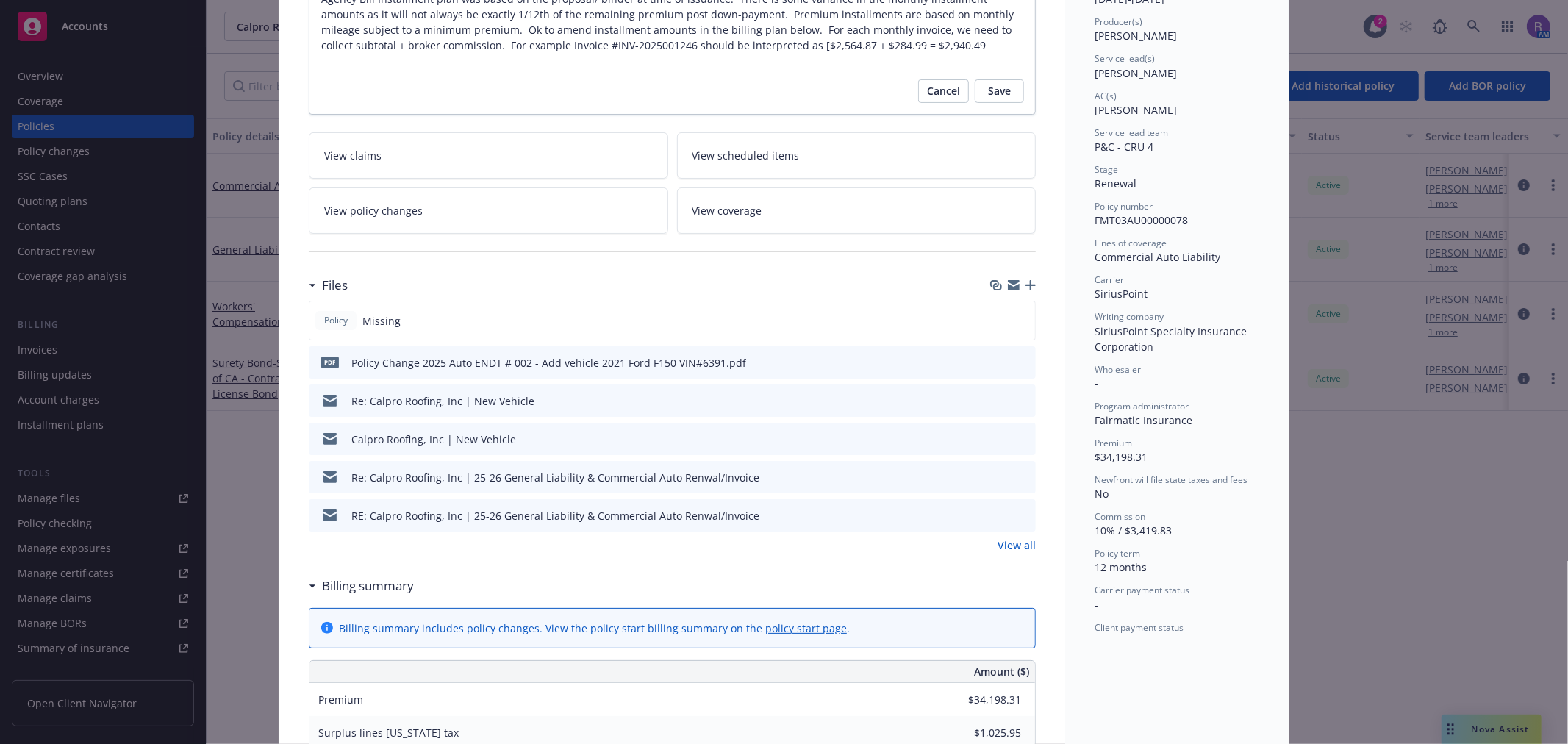
scroll to position [0, 0]
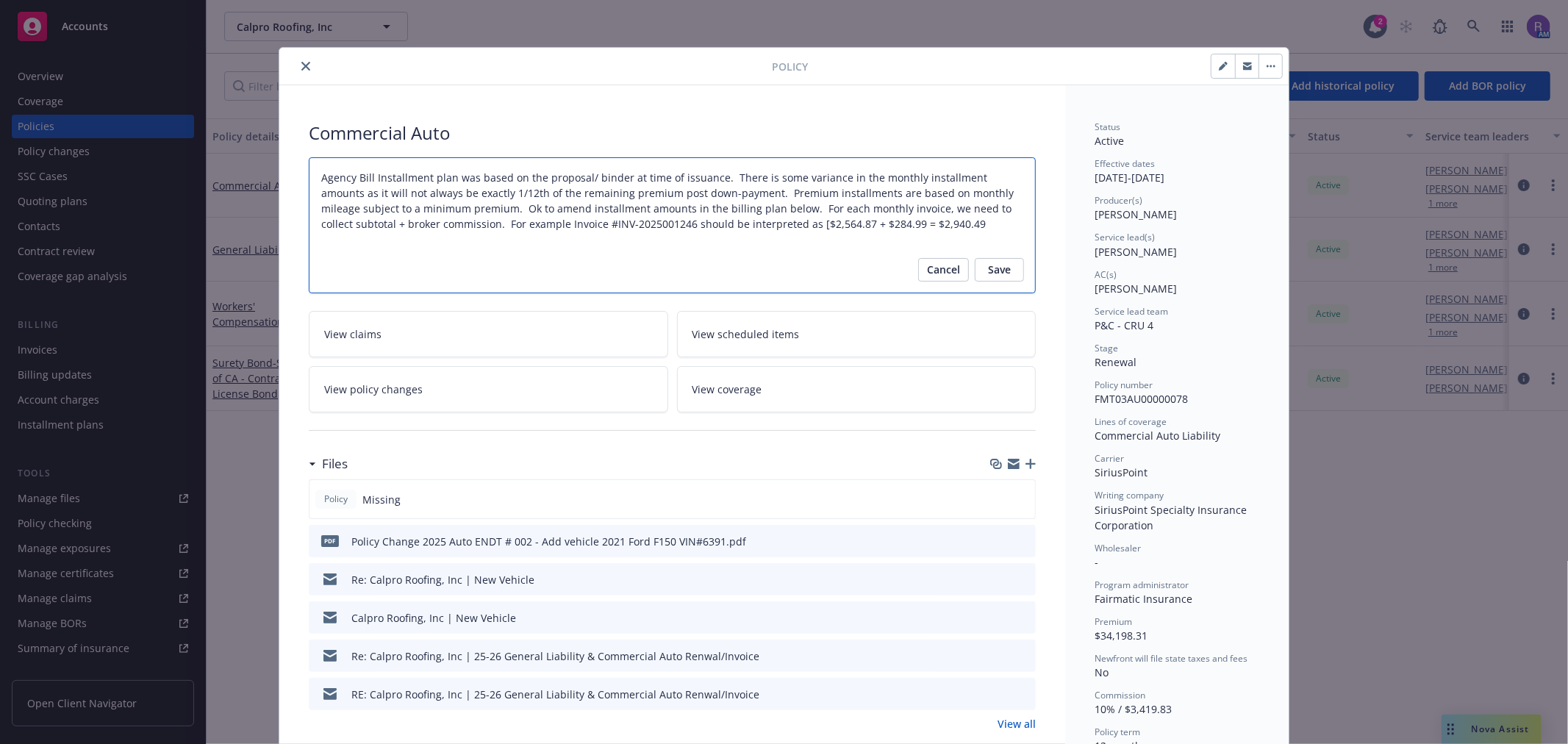
click at [825, 223] on textarea "Agency Bill Installment plan was based on the proposal/ binder at time of issua…" at bounding box center [672, 225] width 727 height 136
click at [937, 224] on textarea "Agency Bill Installment plan was based on the proposal/ binder at time of issua…" at bounding box center [672, 225] width 727 height 136
click at [614, 231] on textarea "Agency Bill Installment plan was based on the proposal/ binder at time of issua…" at bounding box center [672, 225] width 727 height 136
click at [572, 244] on textarea "Agency Bill Installment plan was based on the proposal/ binder at time of issua…" at bounding box center [672, 225] width 727 height 136
click at [997, 279] on span "Save" at bounding box center [999, 270] width 23 height 24
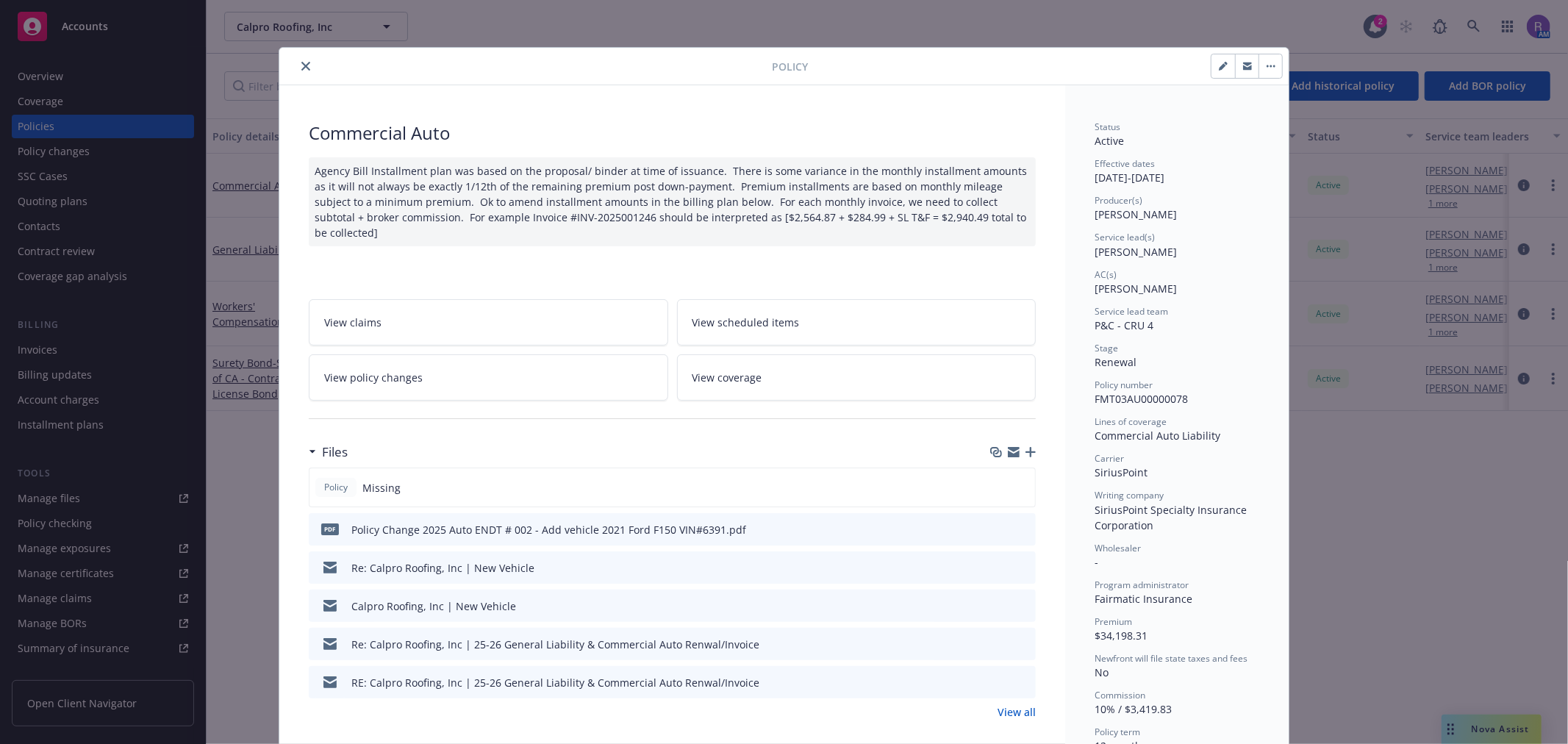
click at [364, 217] on div "Agency Bill Installment plan was based on the proposal/ binder at time of issua…" at bounding box center [672, 202] width 727 height 89
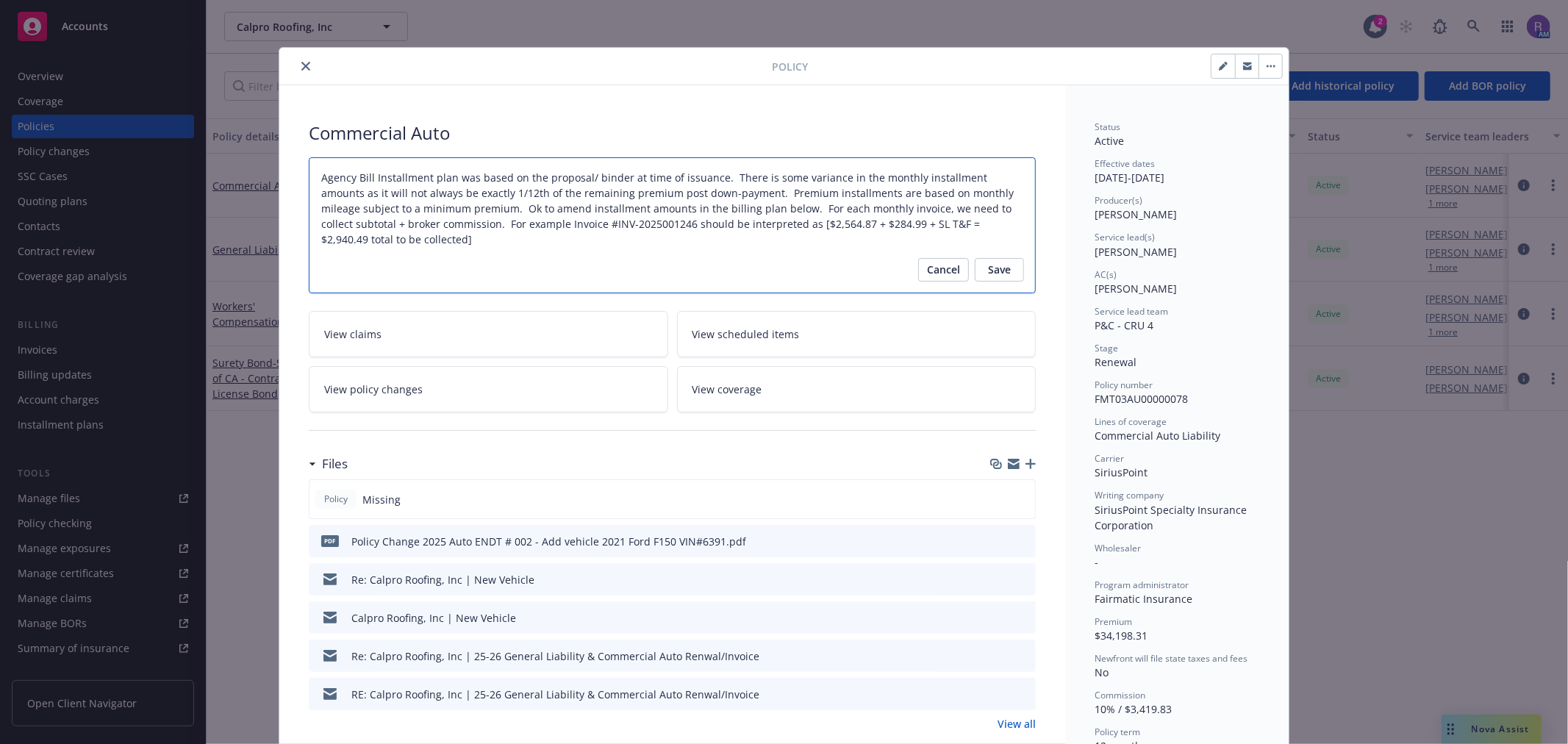
click at [405, 228] on textarea "Agency Bill Installment plan was based on the proposal/ binder at time of issua…" at bounding box center [672, 225] width 727 height 136
click at [624, 210] on textarea "Agency Bill Installment plan was based on the proposal/ binder at time of issua…" at bounding box center [672, 225] width 727 height 136
click at [995, 266] on span "Save" at bounding box center [999, 270] width 23 height 24
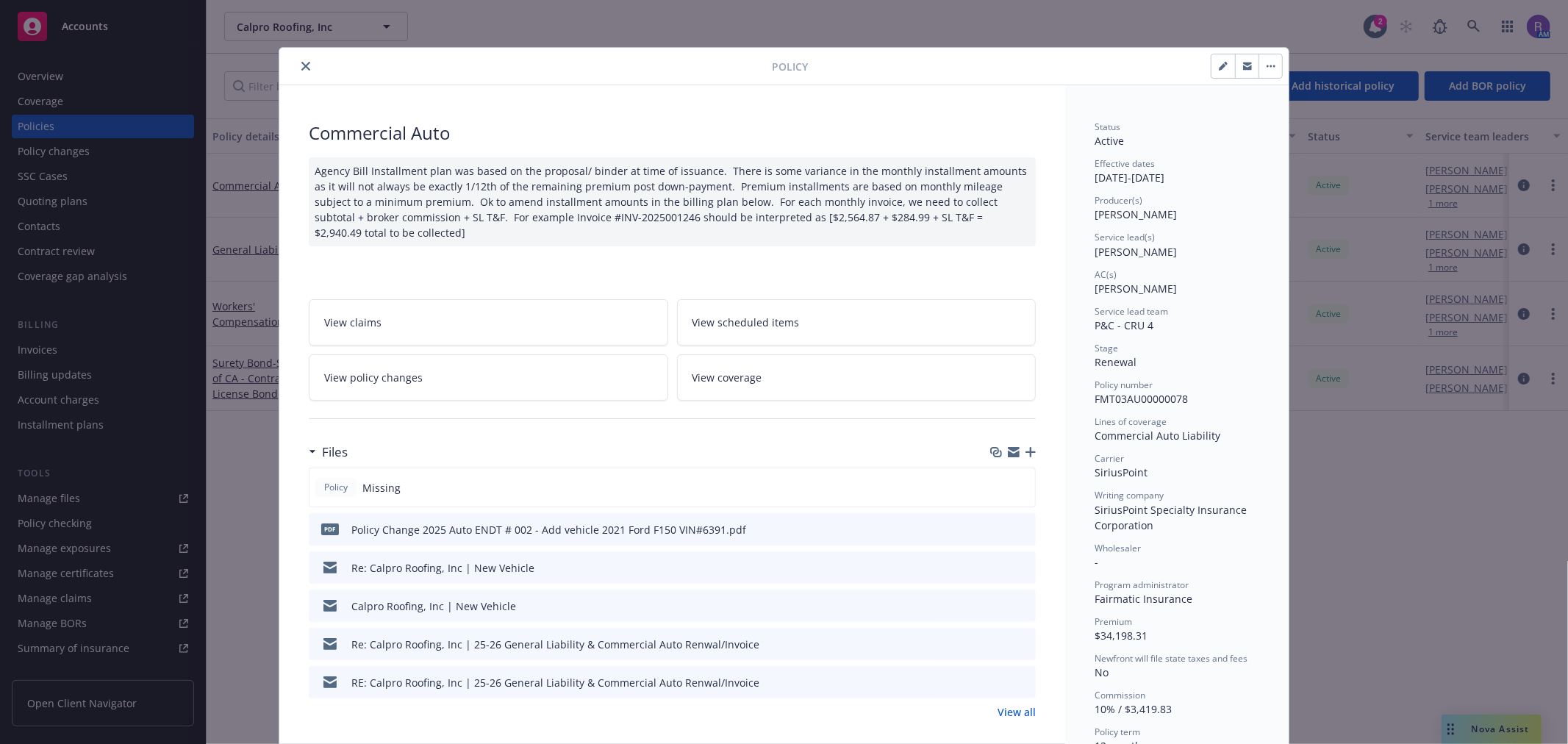
click at [302, 64] on icon "close" at bounding box center [306, 65] width 9 height 9
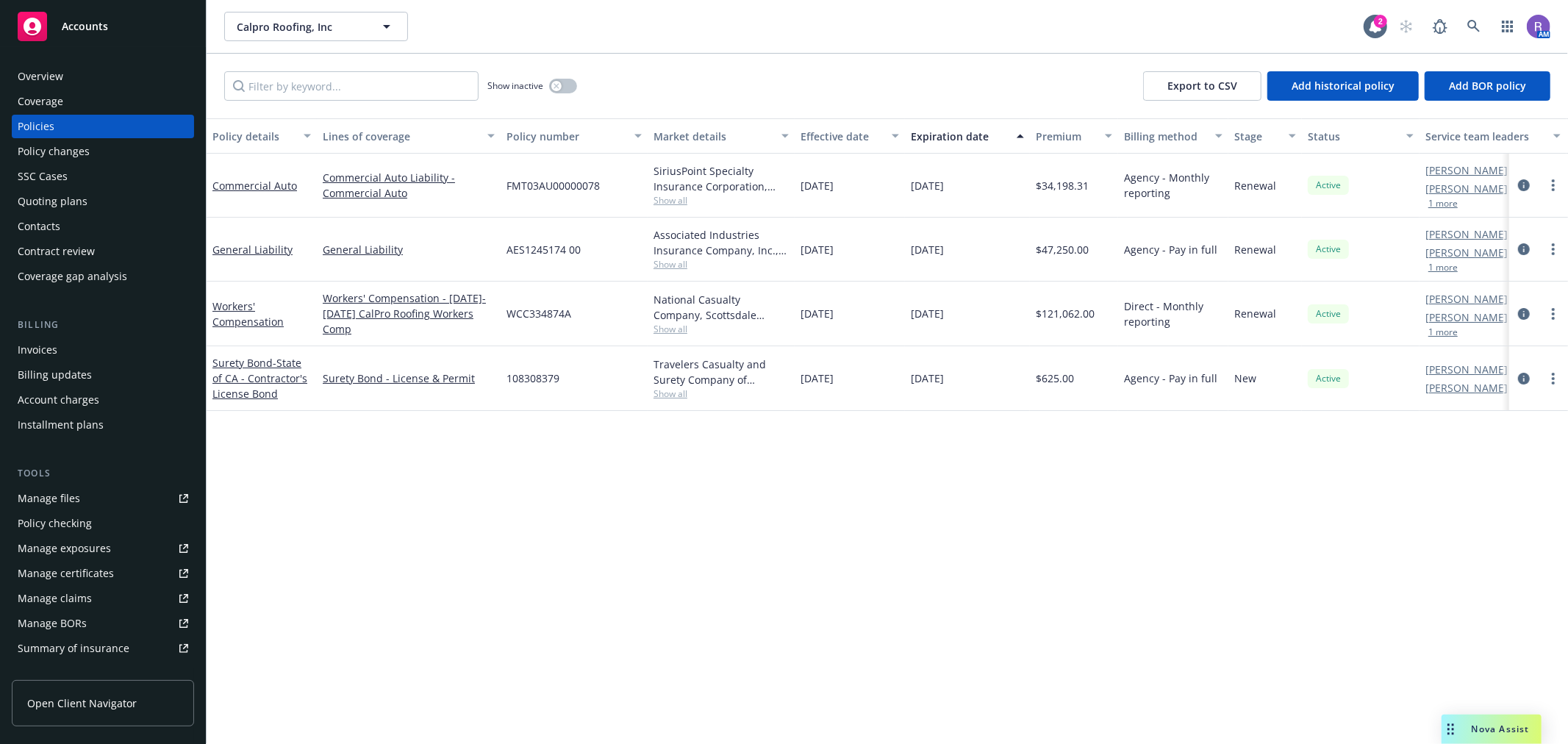
click at [707, 527] on div "Policy details Lines of coverage Policy number Market details Effective date Ex…" at bounding box center [887, 431] width 1361 height 625
click at [72, 349] on div "Invoices" at bounding box center [103, 349] width 171 height 24
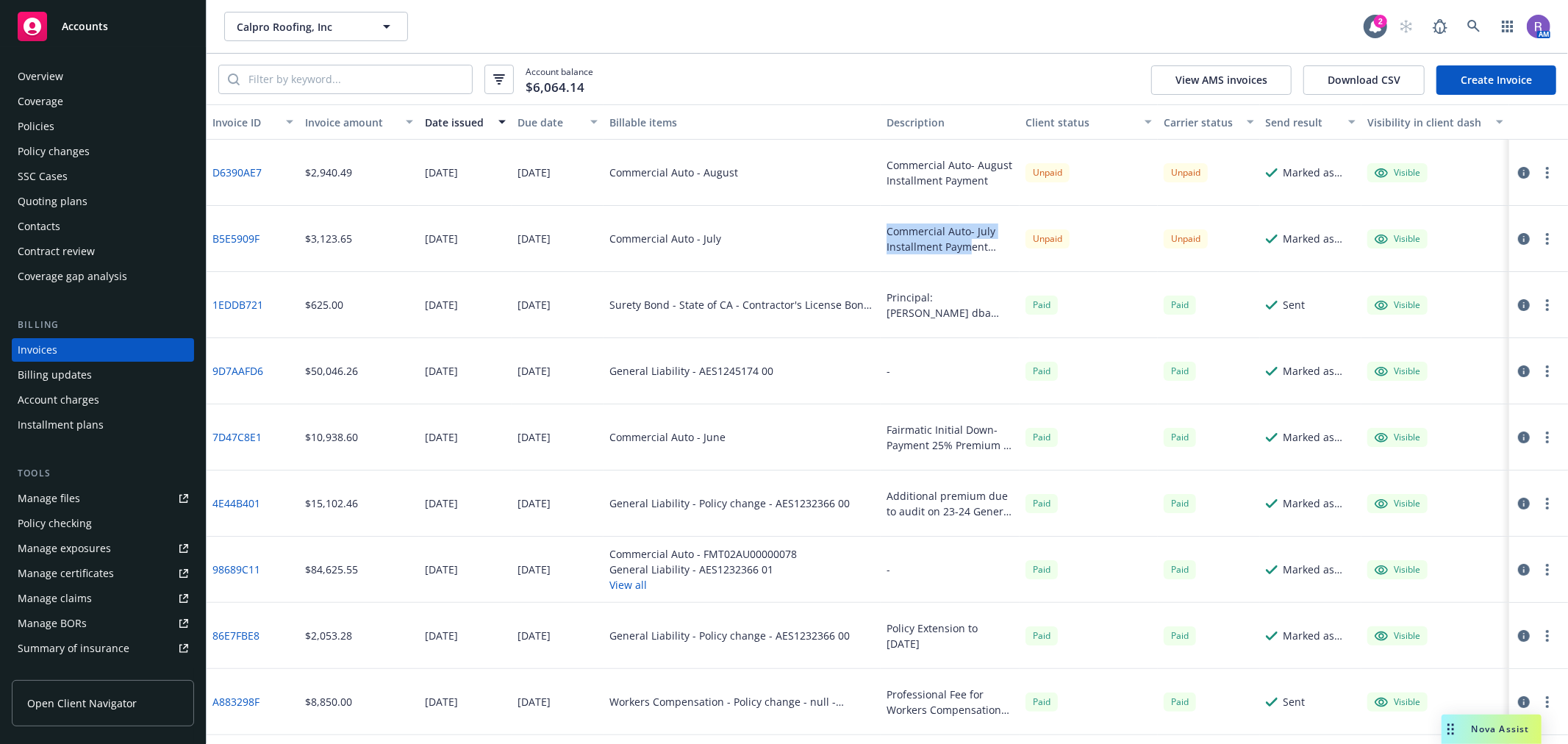
drag, startPoint x: 879, startPoint y: 232, endPoint x: 964, endPoint y: 239, distance: 85.3
click at [964, 239] on div "Commercial Auto- July Installment Payment Please make payment before 10/12/2025…" at bounding box center [950, 239] width 139 height 66
click at [966, 239] on div "Commercial Auto- July Installment Payment Please make payment before 10/12/2025…" at bounding box center [950, 238] width 127 height 31
click at [1518, 175] on icon "button" at bounding box center [1523, 173] width 11 height 11
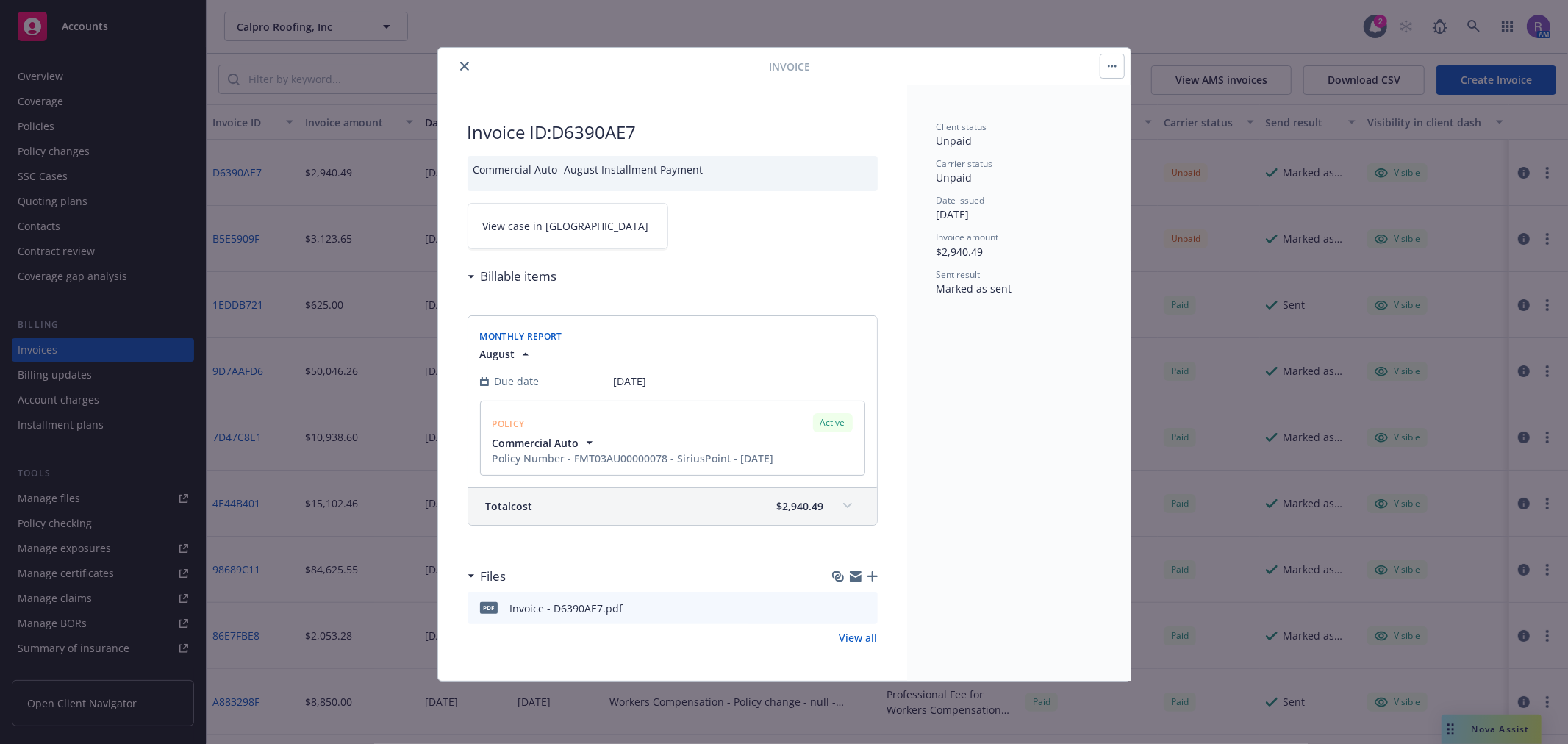
click at [849, 504] on icon at bounding box center [847, 505] width 9 height 5
click at [464, 70] on icon "close" at bounding box center [464, 65] width 9 height 9
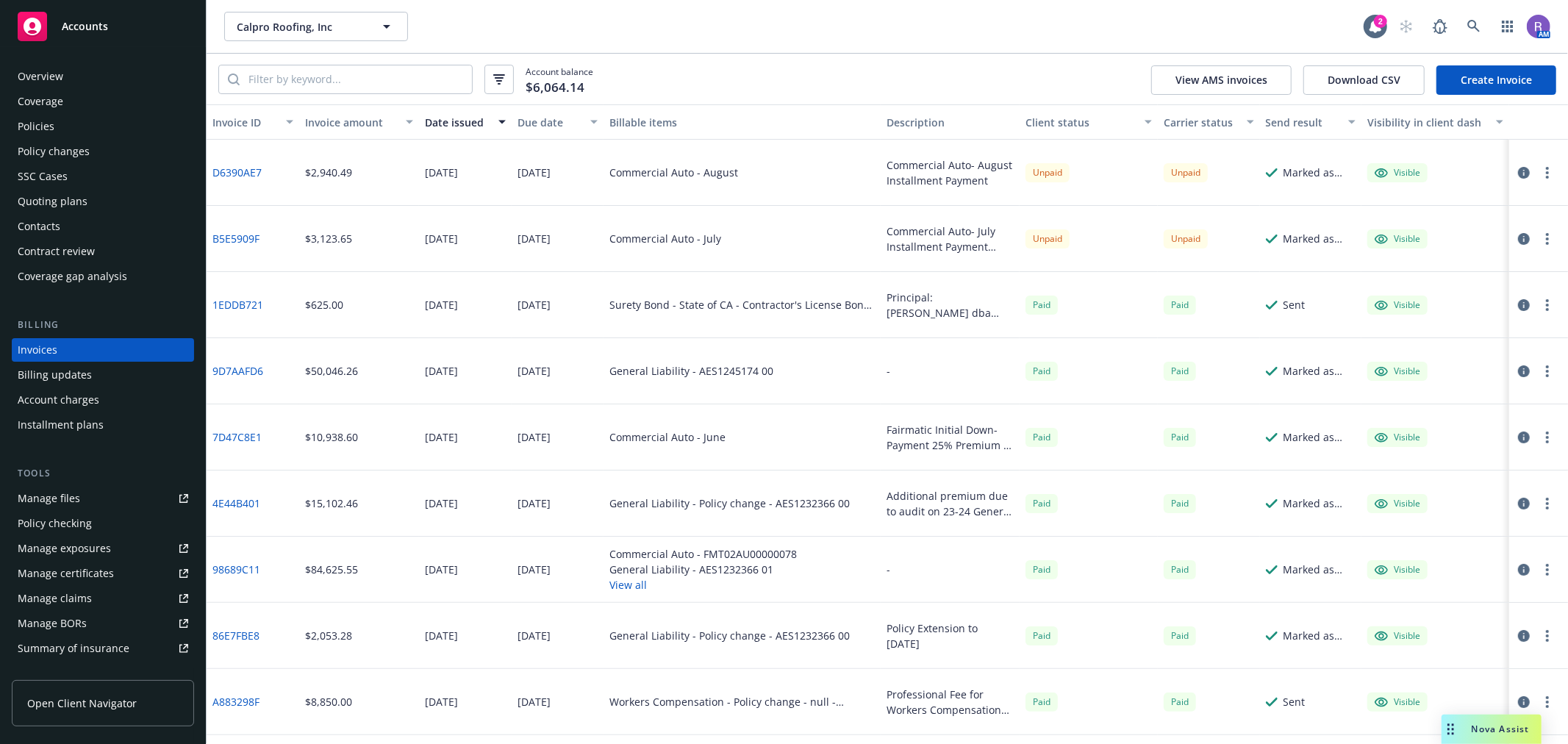
click at [927, 171] on div "Commercial Auto- August Installment Payment" at bounding box center [950, 173] width 127 height 31
click at [78, 123] on div "Policies" at bounding box center [103, 126] width 171 height 24
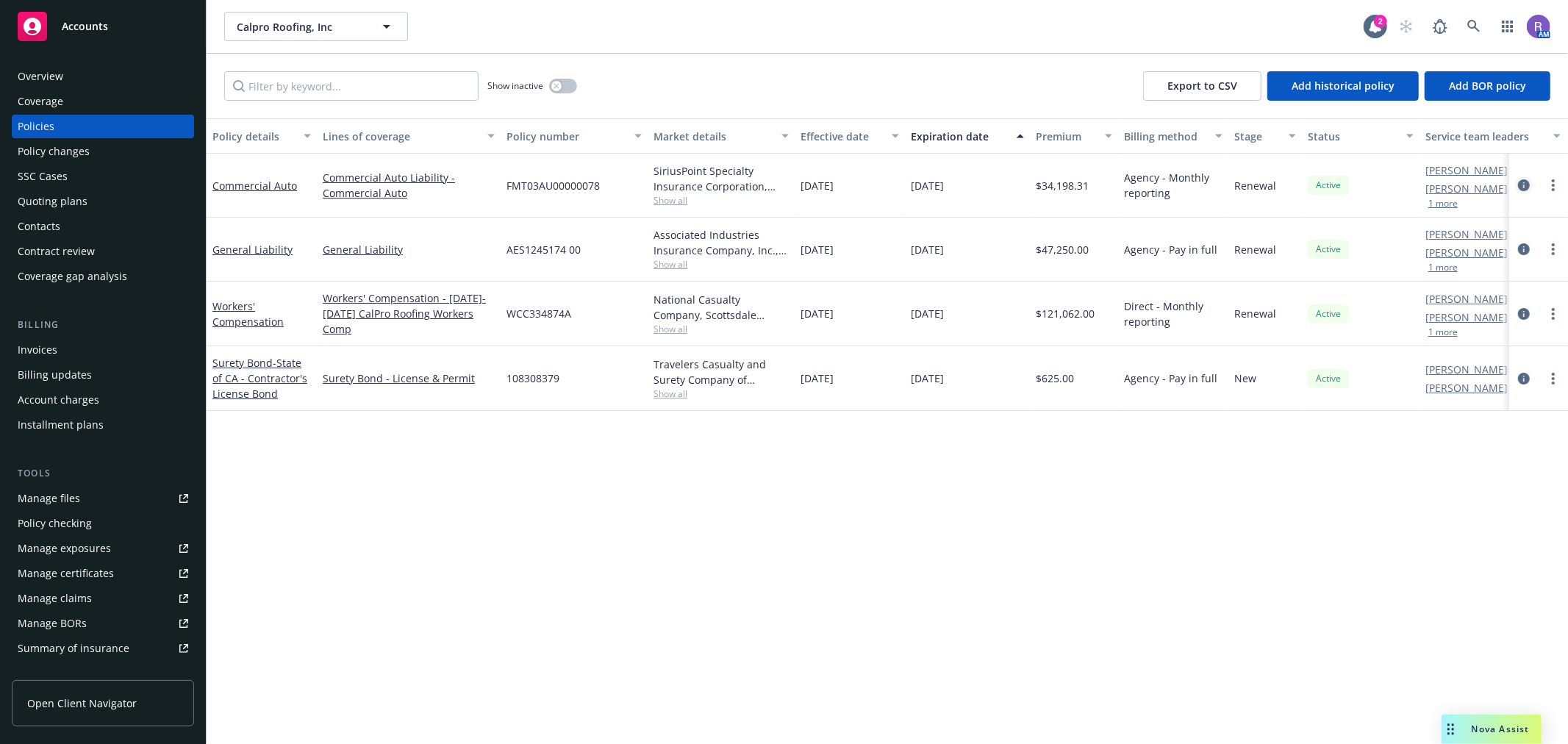
click at [1518, 189] on icon "circleInformation" at bounding box center [1523, 185] width 11 height 11
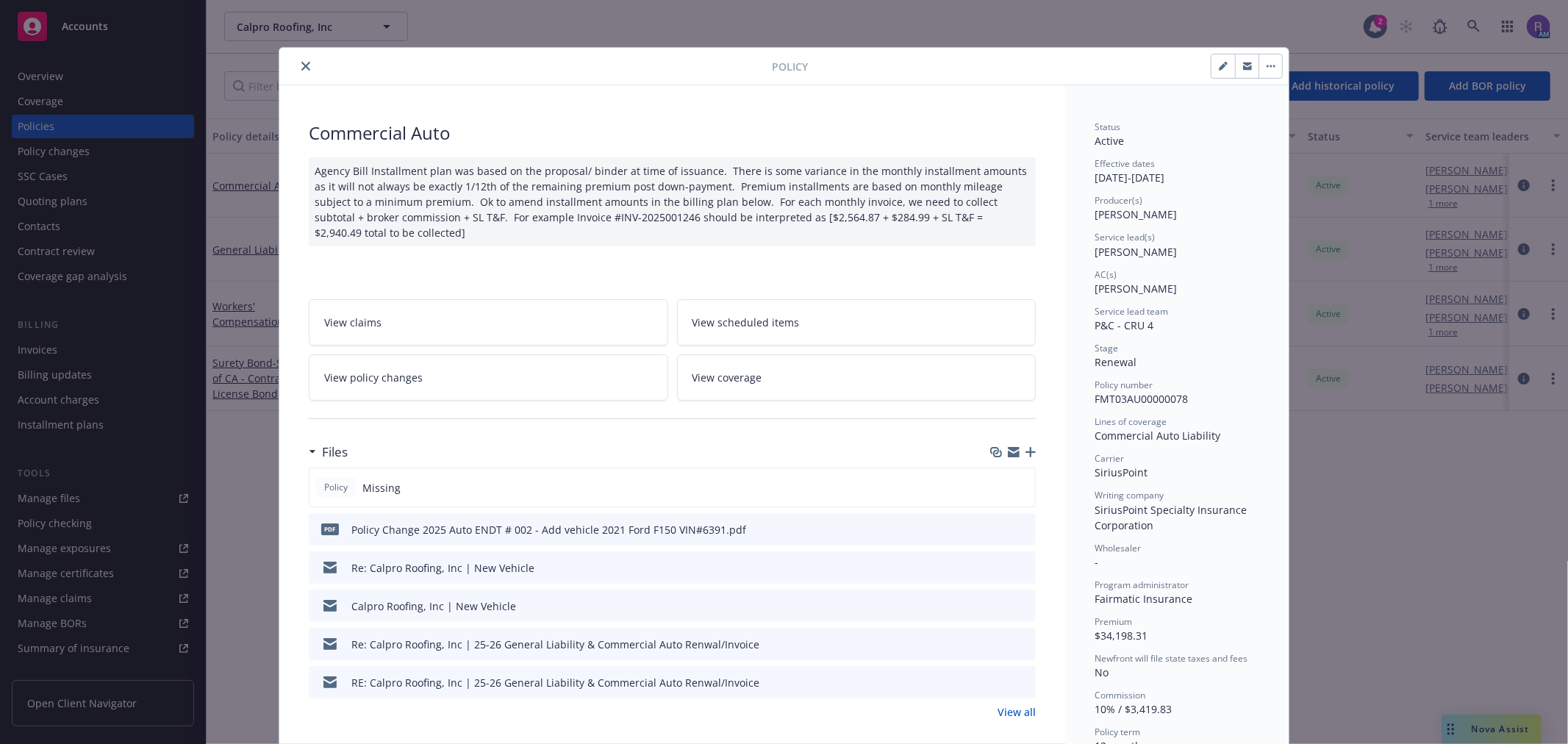
scroll to position [44, 0]
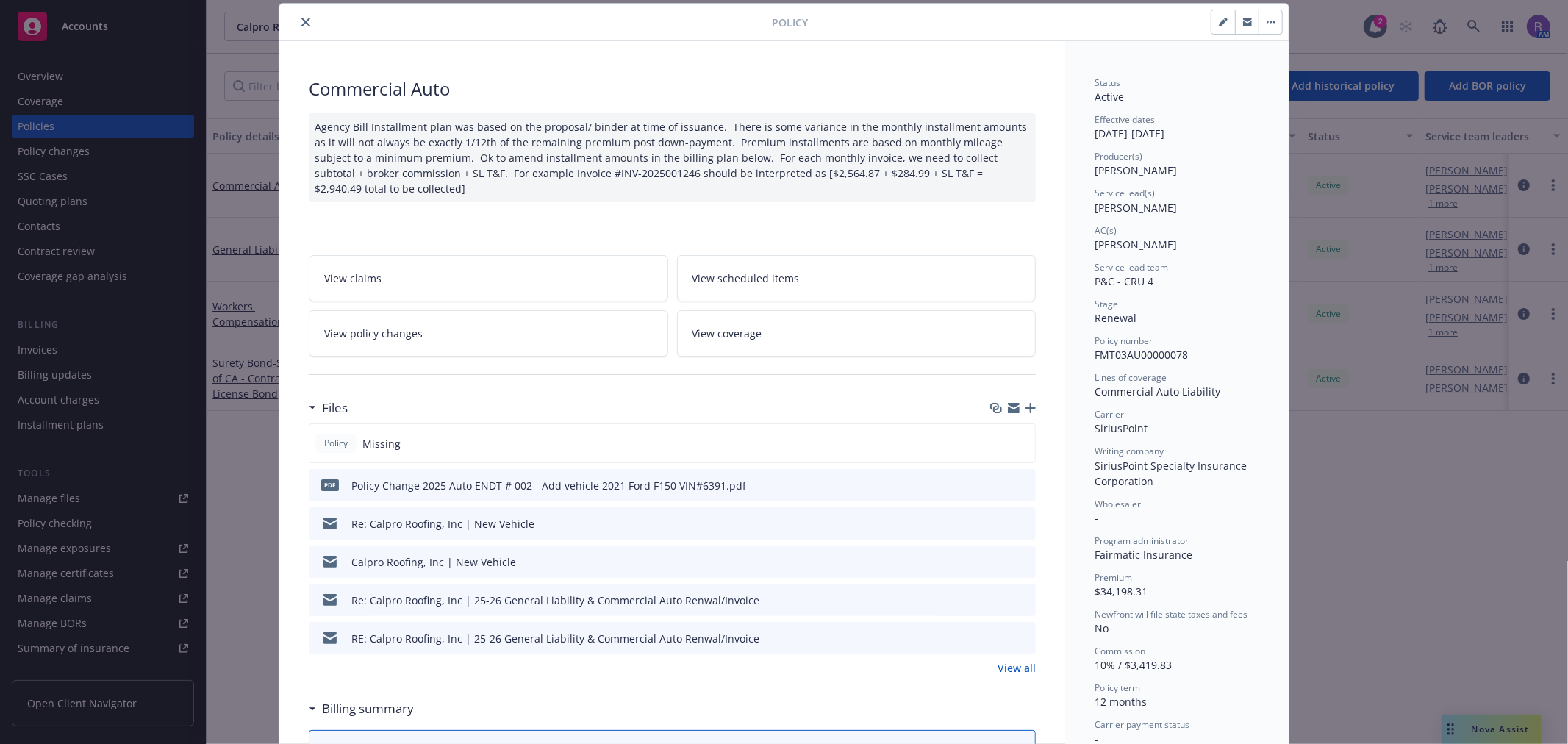
click at [849, 187] on div "Agency Bill Installment plan was based on the proposal/ binder at time of issua…" at bounding box center [672, 158] width 727 height 89
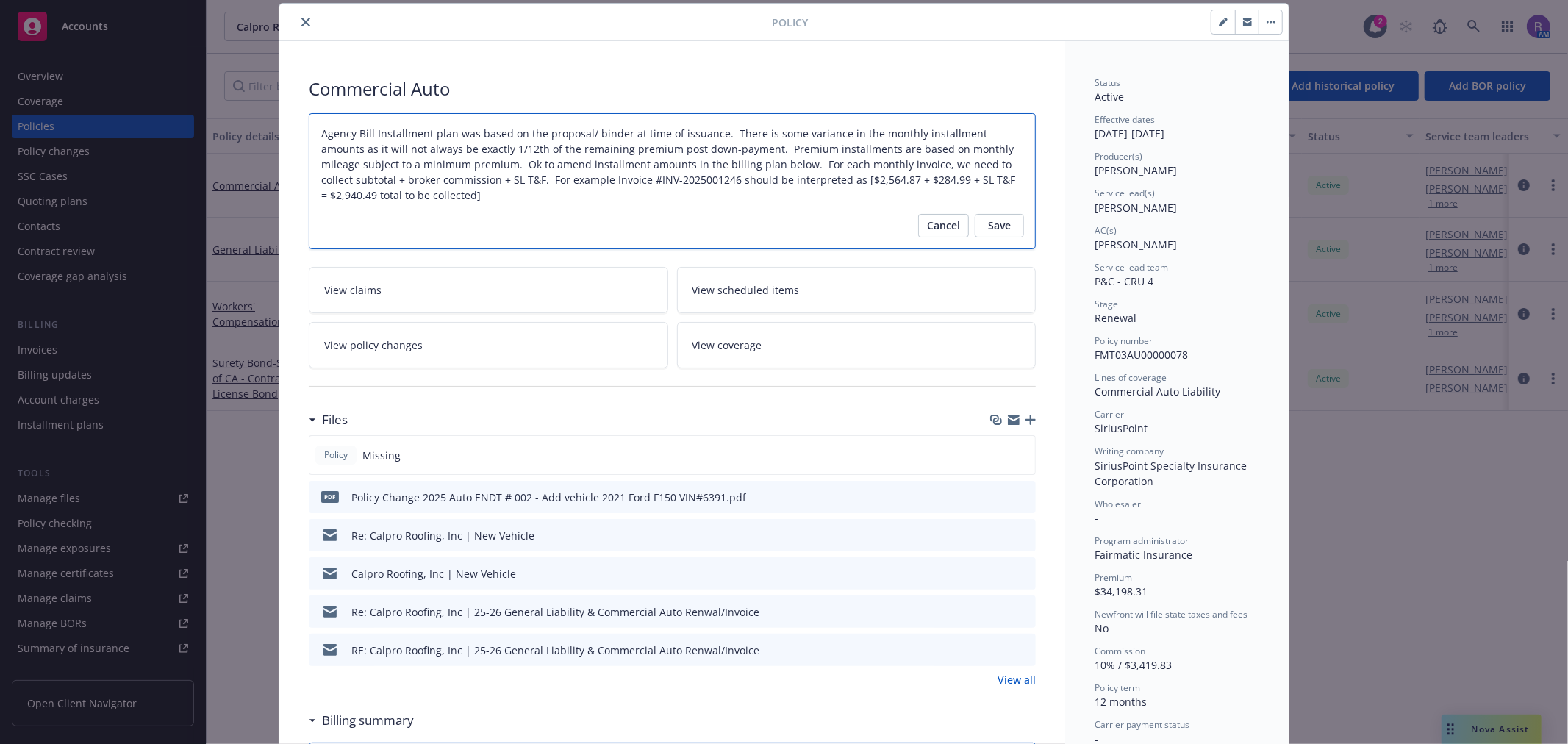
click at [681, 194] on textarea "Agency Bill Installment plan was based on the proposal/ binder at time of issua…" at bounding box center [672, 180] width 727 height 136
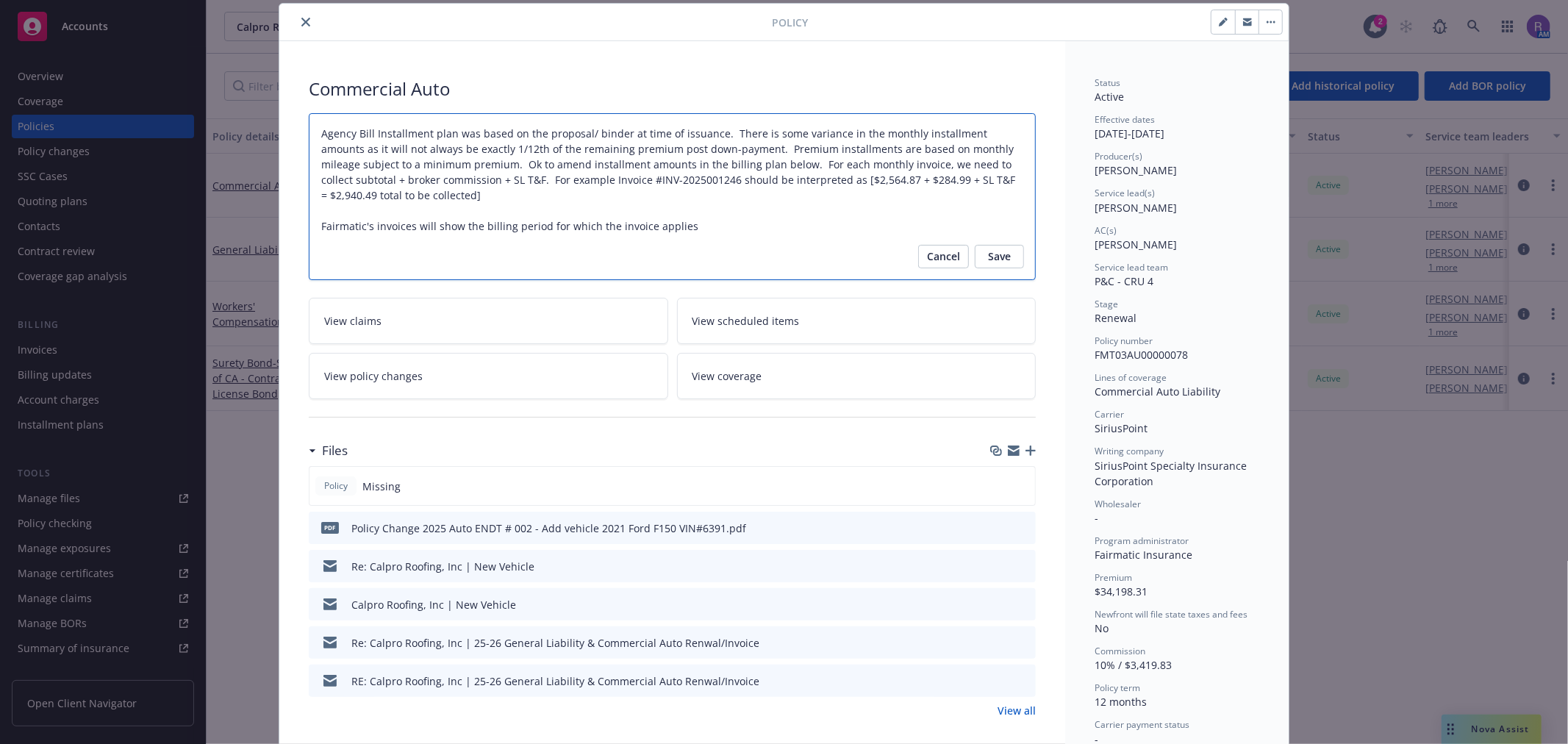
click at [731, 230] on textarea "Agency Bill Installment plan was based on the proposal/ binder at time of issua…" at bounding box center [672, 196] width 727 height 167
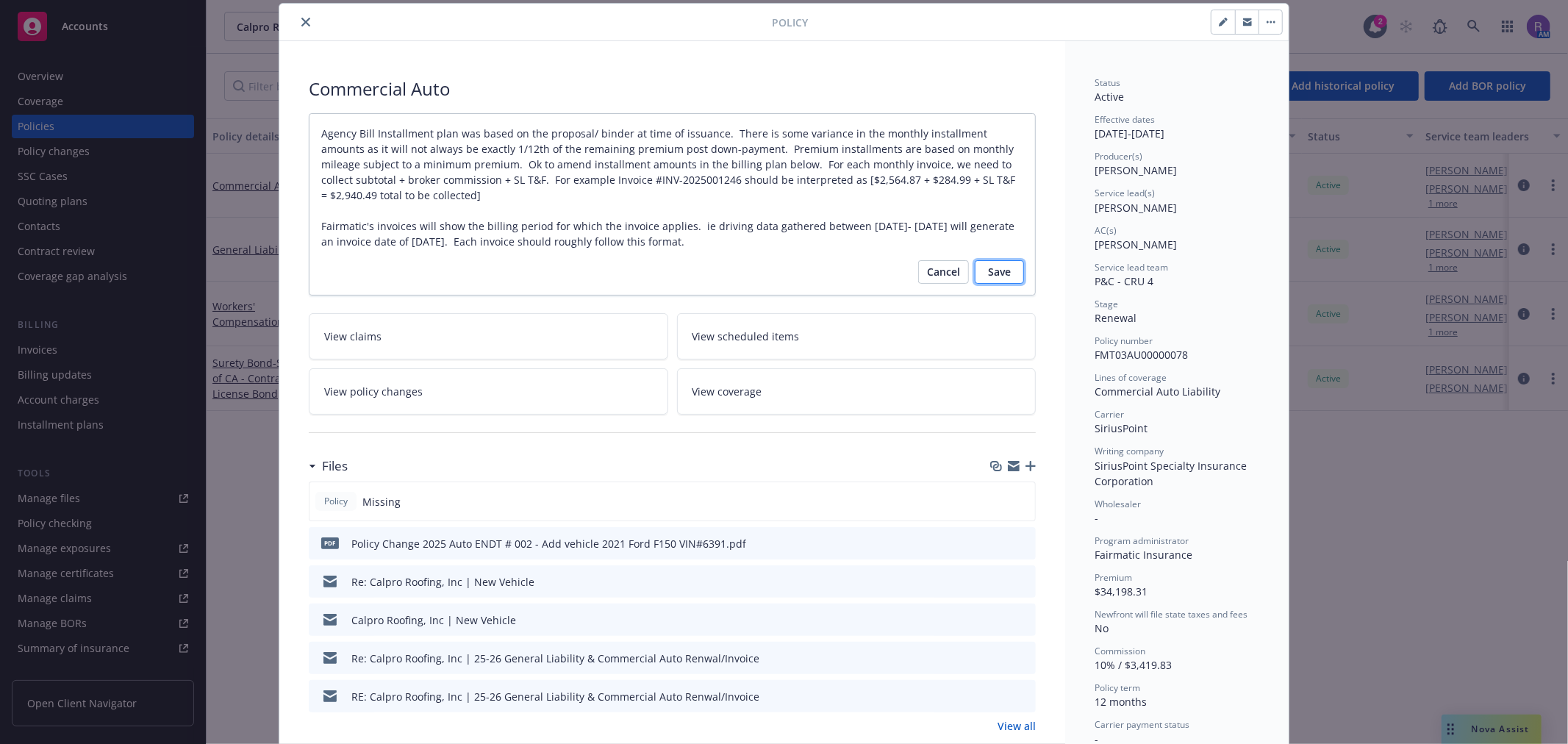
click at [992, 270] on span "Save" at bounding box center [999, 271] width 23 height 24
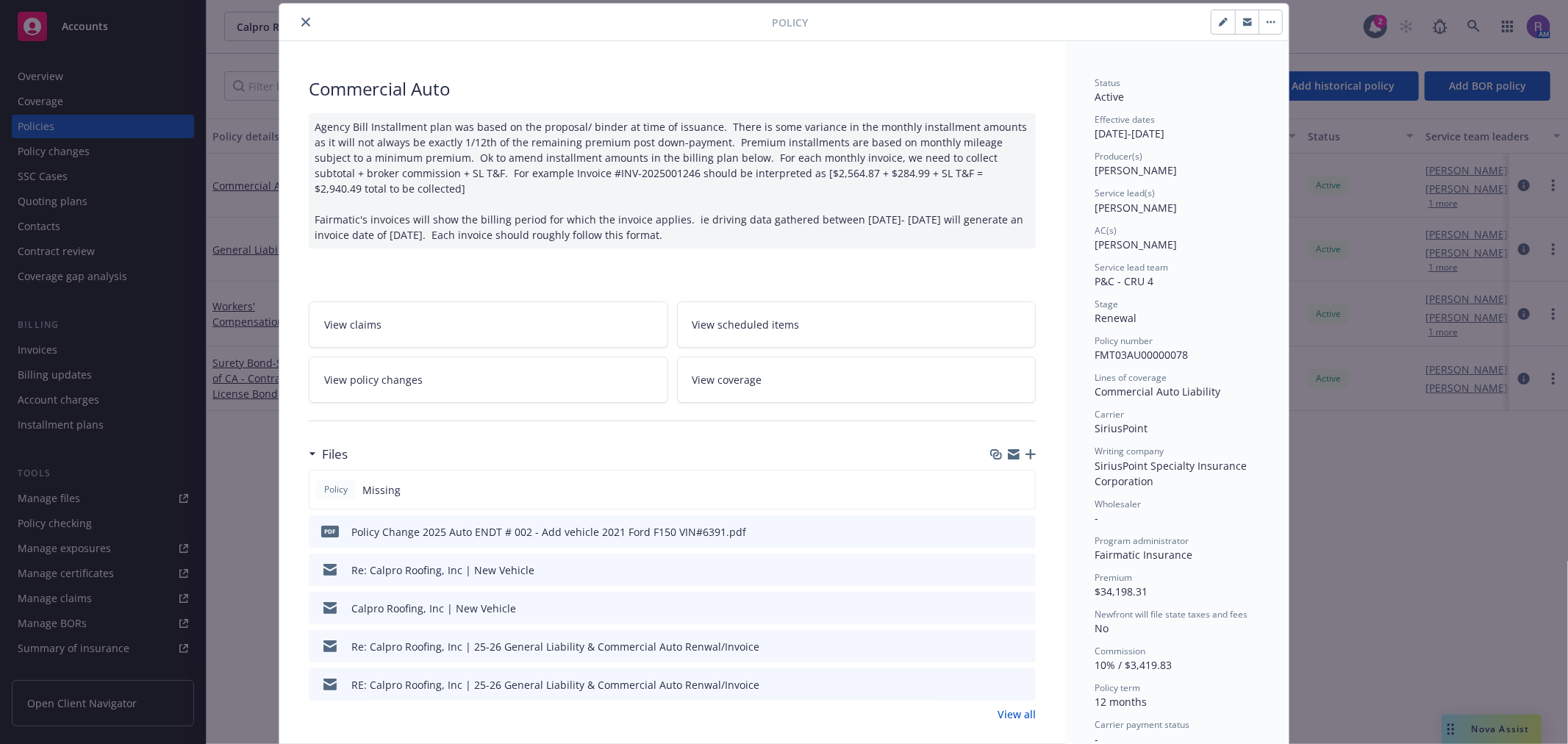
click at [302, 20] on icon "close" at bounding box center [306, 22] width 9 height 9
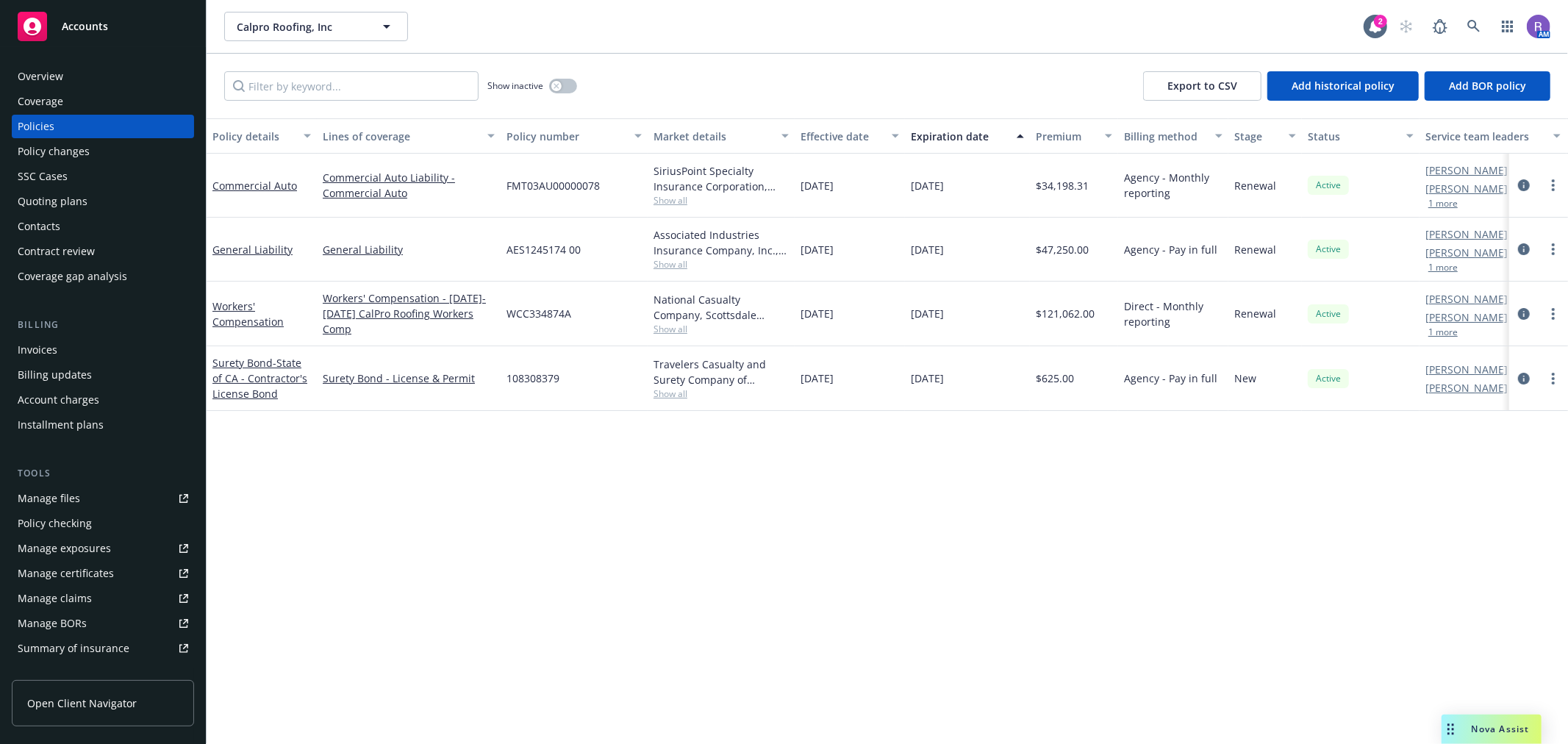
click at [19, 349] on div "Invoices" at bounding box center [38, 349] width 40 height 24
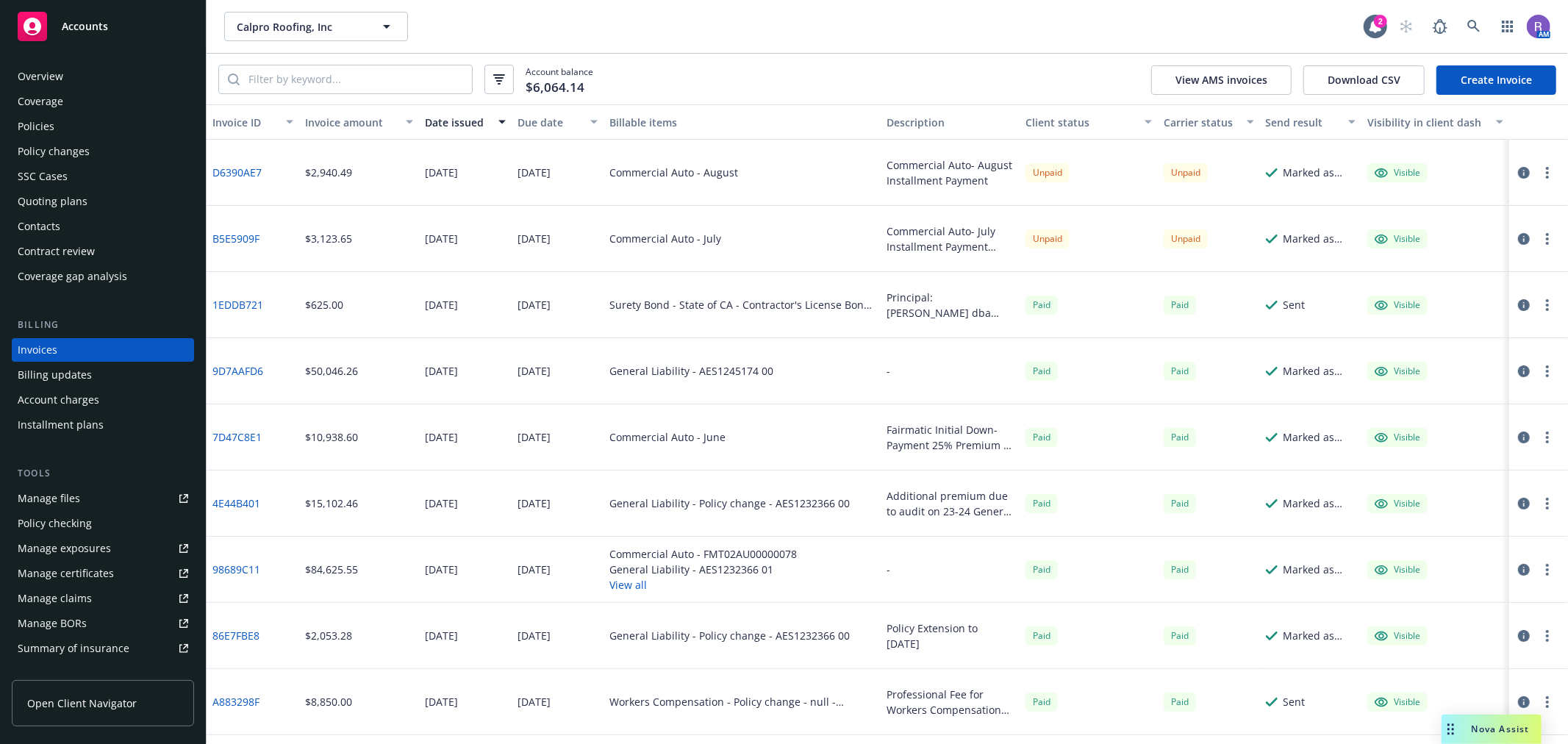
click at [1518, 239] on icon "button" at bounding box center [1523, 238] width 11 height 11
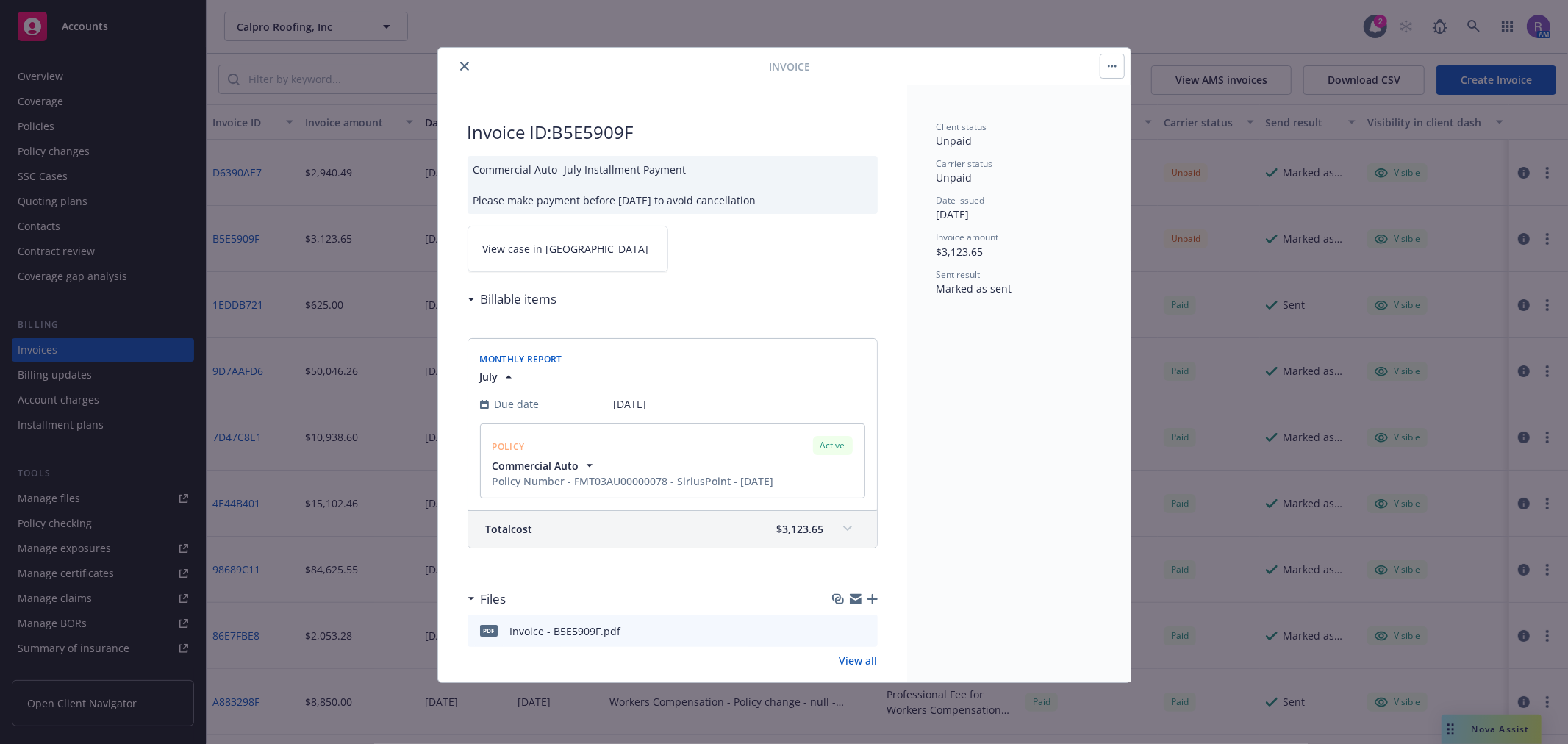
scroll to position [21, 0]
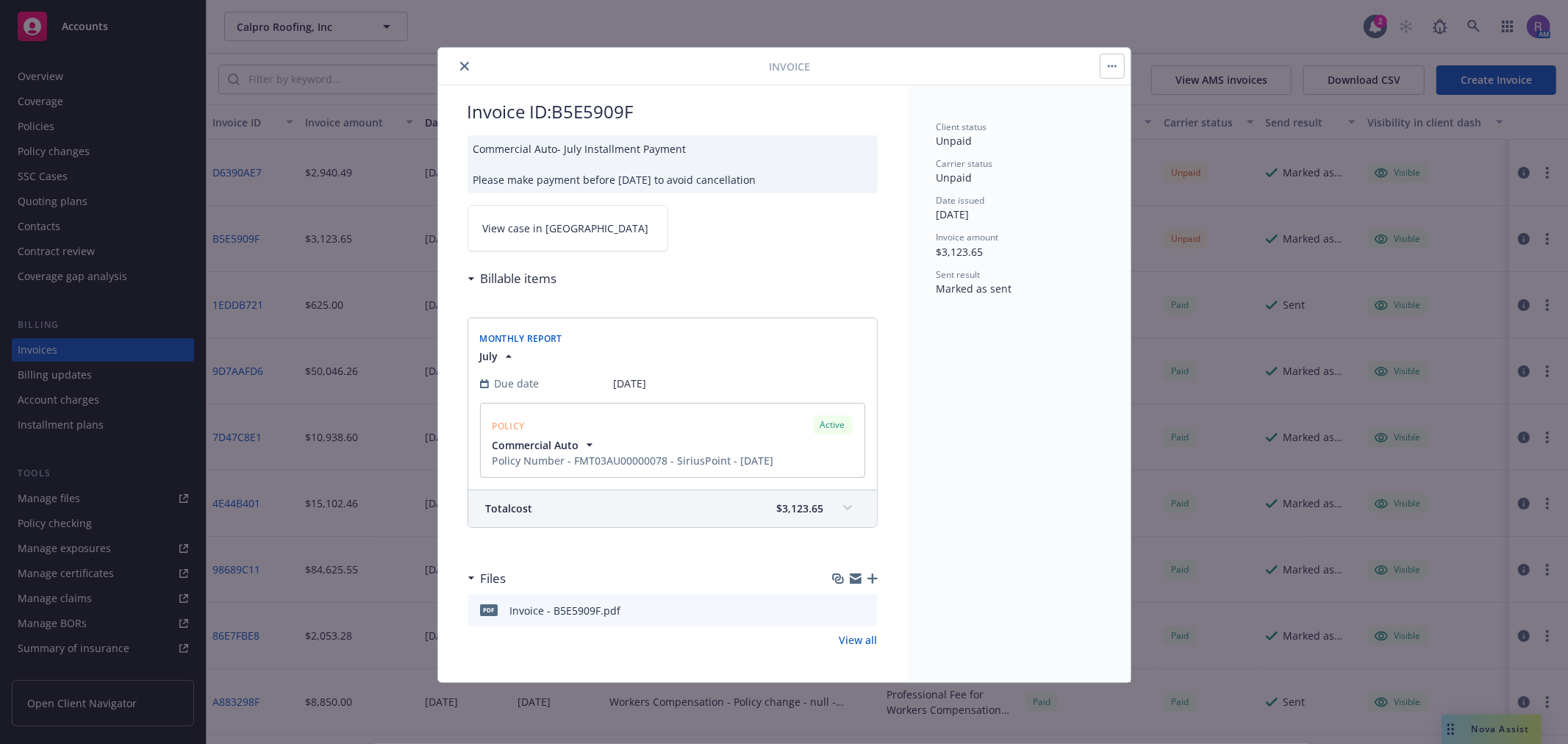
click at [466, 69] on icon "close" at bounding box center [464, 65] width 9 height 9
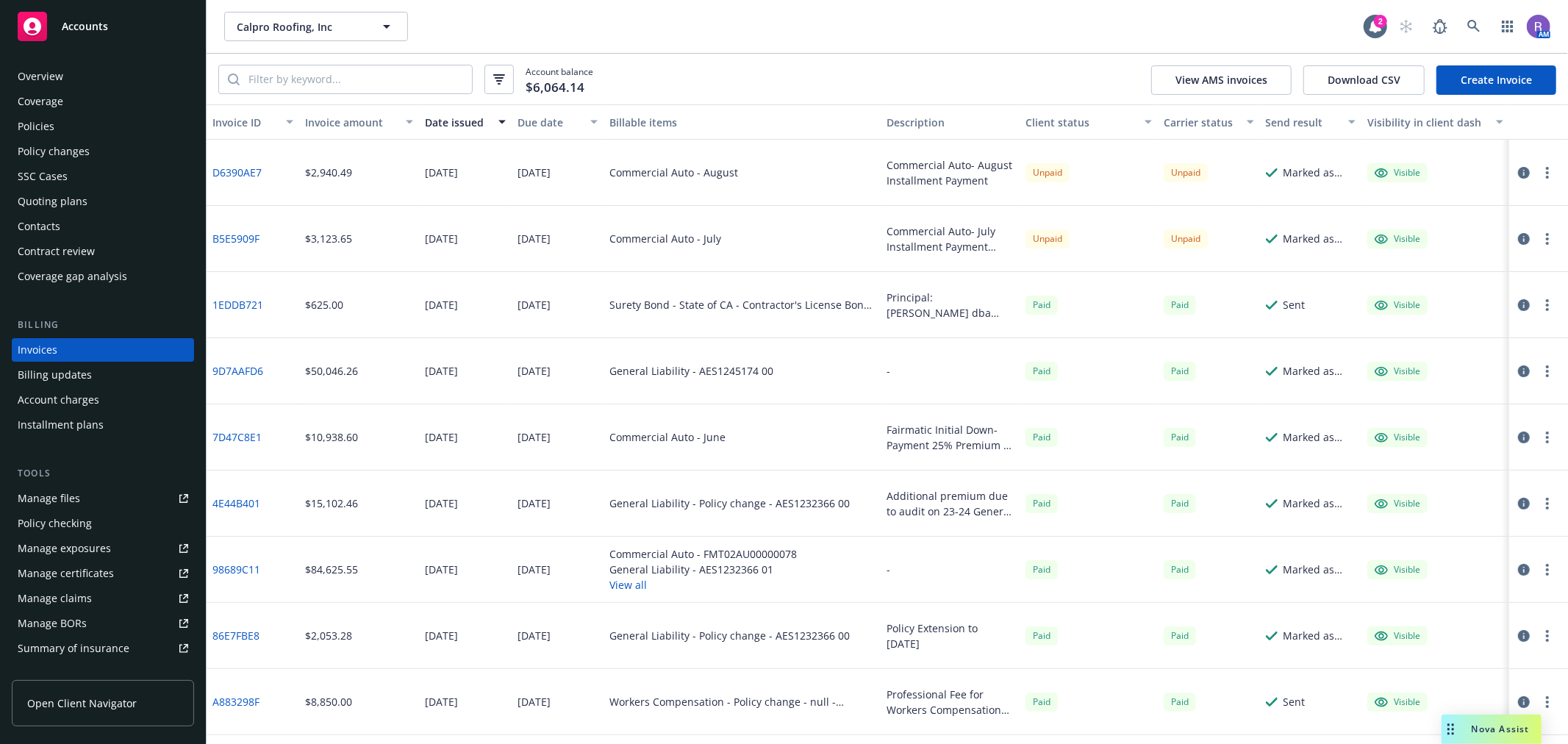
click at [669, 236] on div "Commercial Auto - July" at bounding box center [665, 238] width 112 height 15
click at [737, 246] on div "Commercial Auto - July" at bounding box center [742, 239] width 277 height 66
click at [55, 208] on div "Quoting plans" at bounding box center [53, 201] width 70 height 24
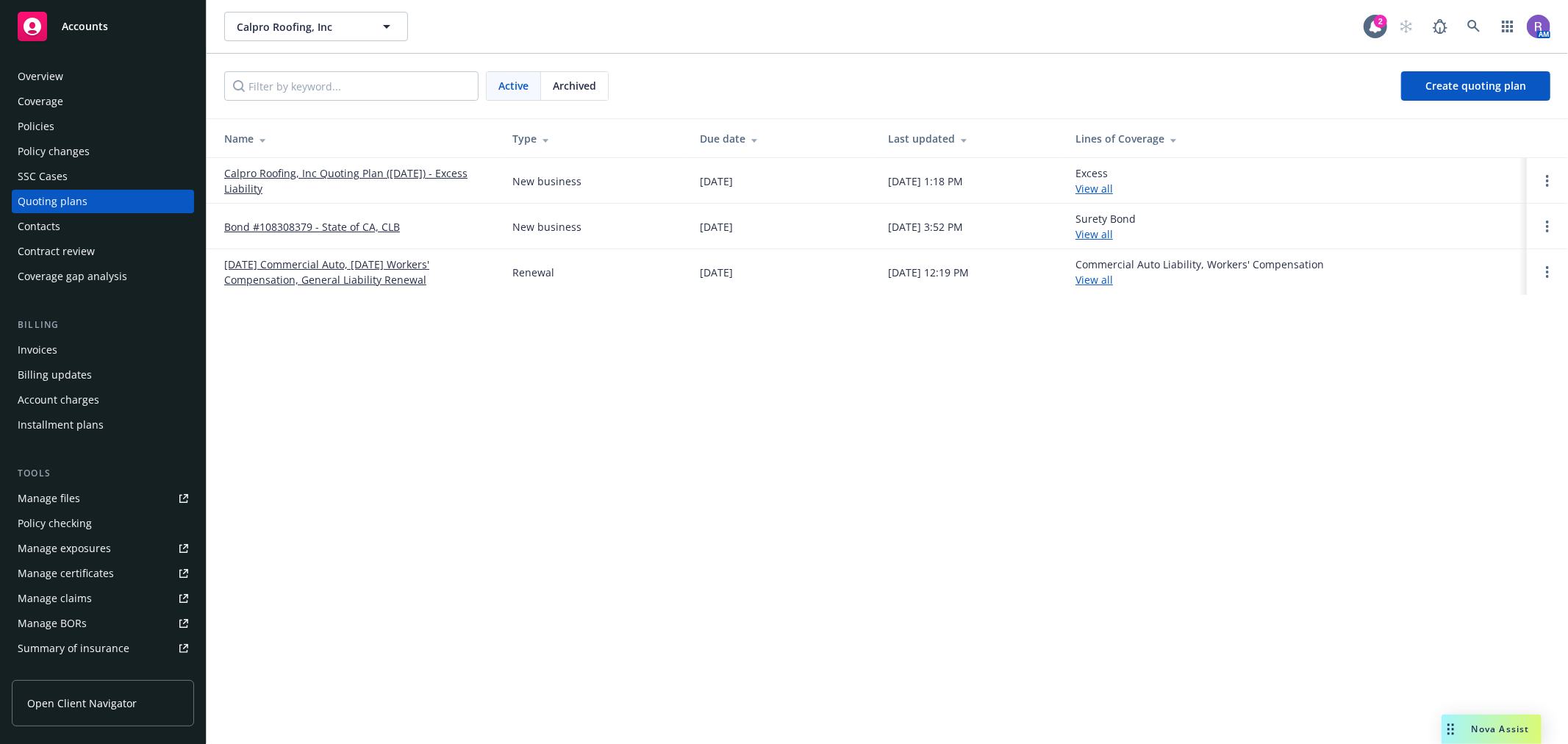
click at [402, 272] on link "[DATE] Commercial Auto, [DATE] Workers' Compensation, General Liability Renewal" at bounding box center [356, 271] width 265 height 31
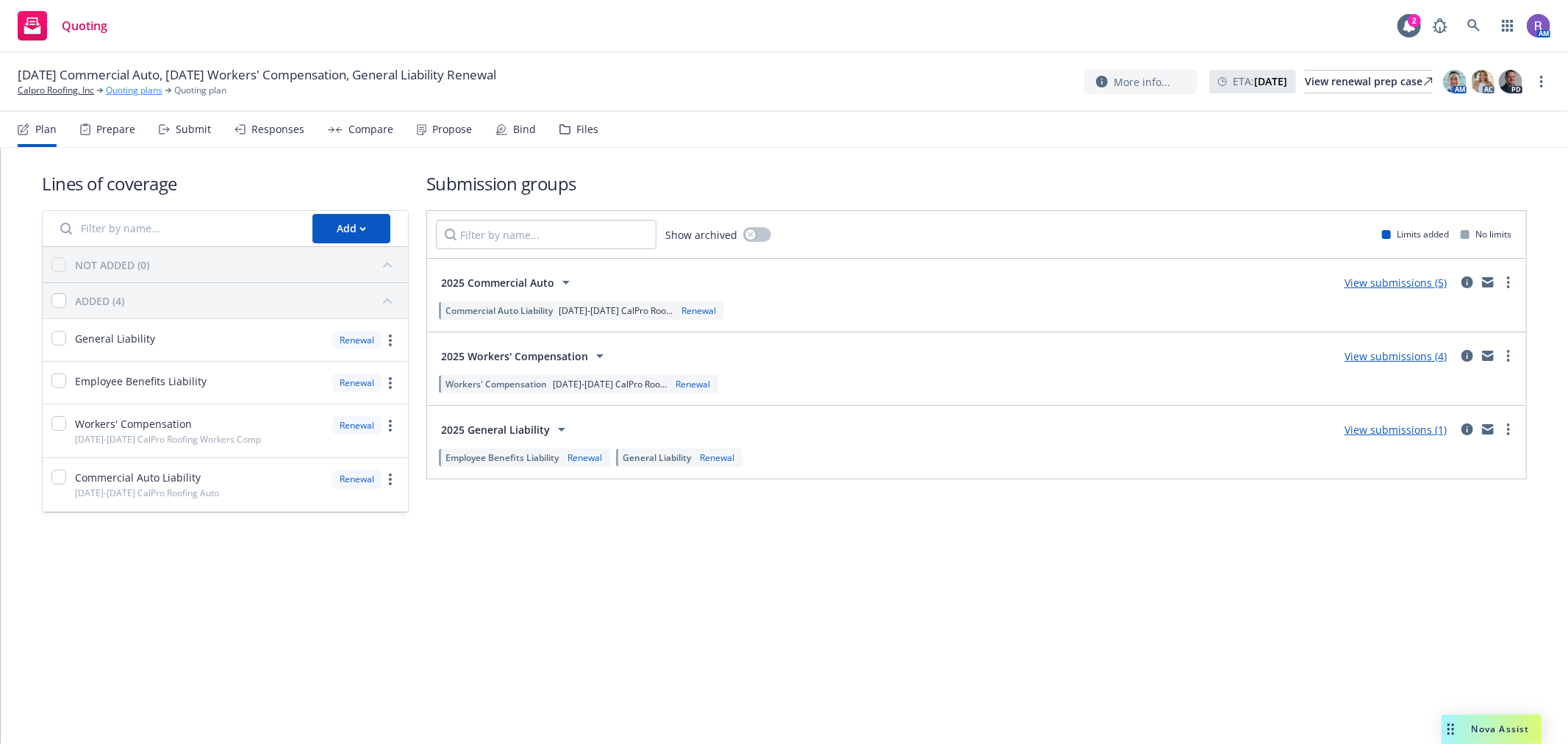
click at [122, 91] on link "Quoting plans" at bounding box center [135, 90] width 57 height 13
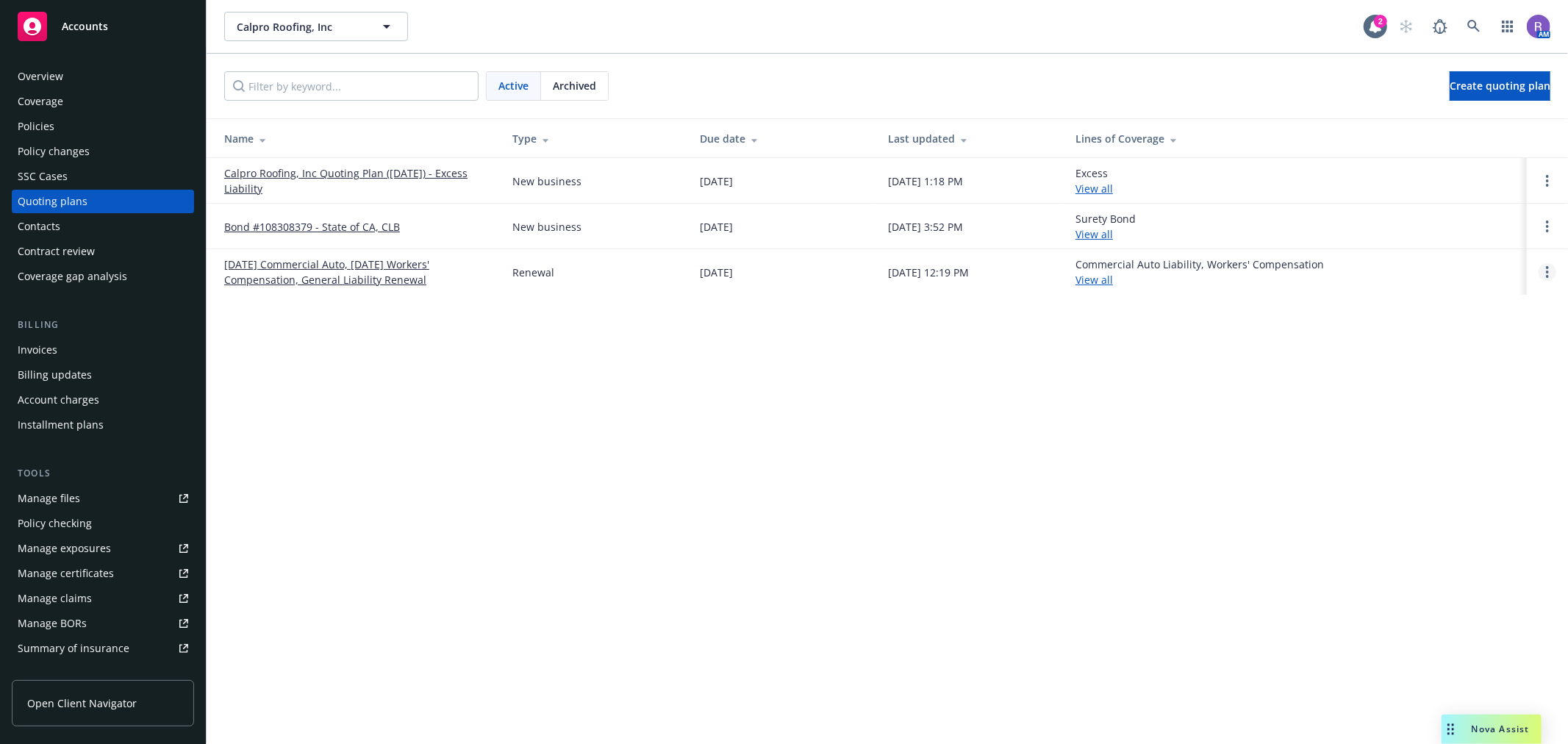
click at [1551, 274] on link "Open options" at bounding box center [1547, 271] width 18 height 18
click at [369, 277] on link "[DATE] Commercial Auto, [DATE] Workers' Compensation, General Liability Renewal" at bounding box center [356, 271] width 265 height 31
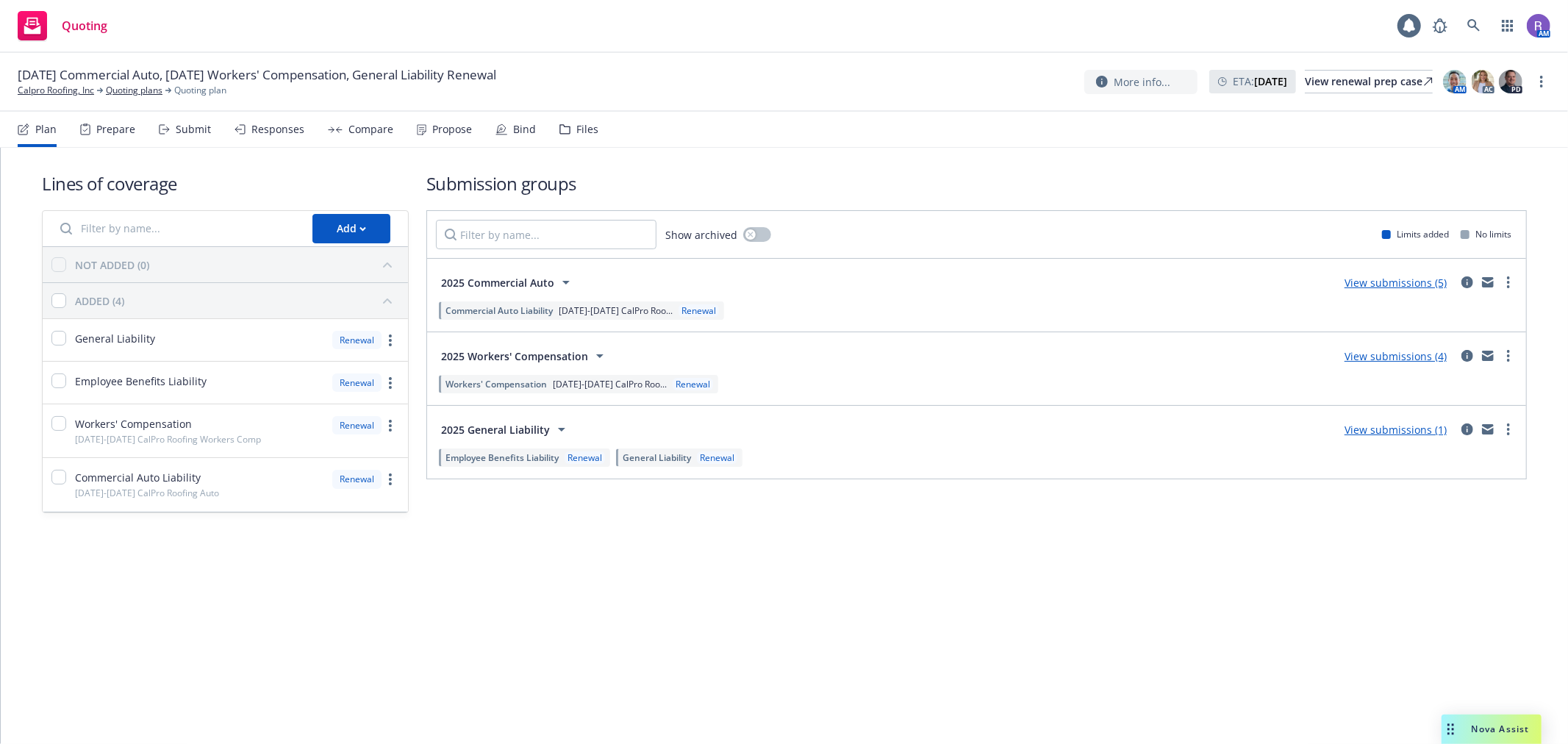
click at [275, 132] on div "Responses" at bounding box center [278, 129] width 53 height 11
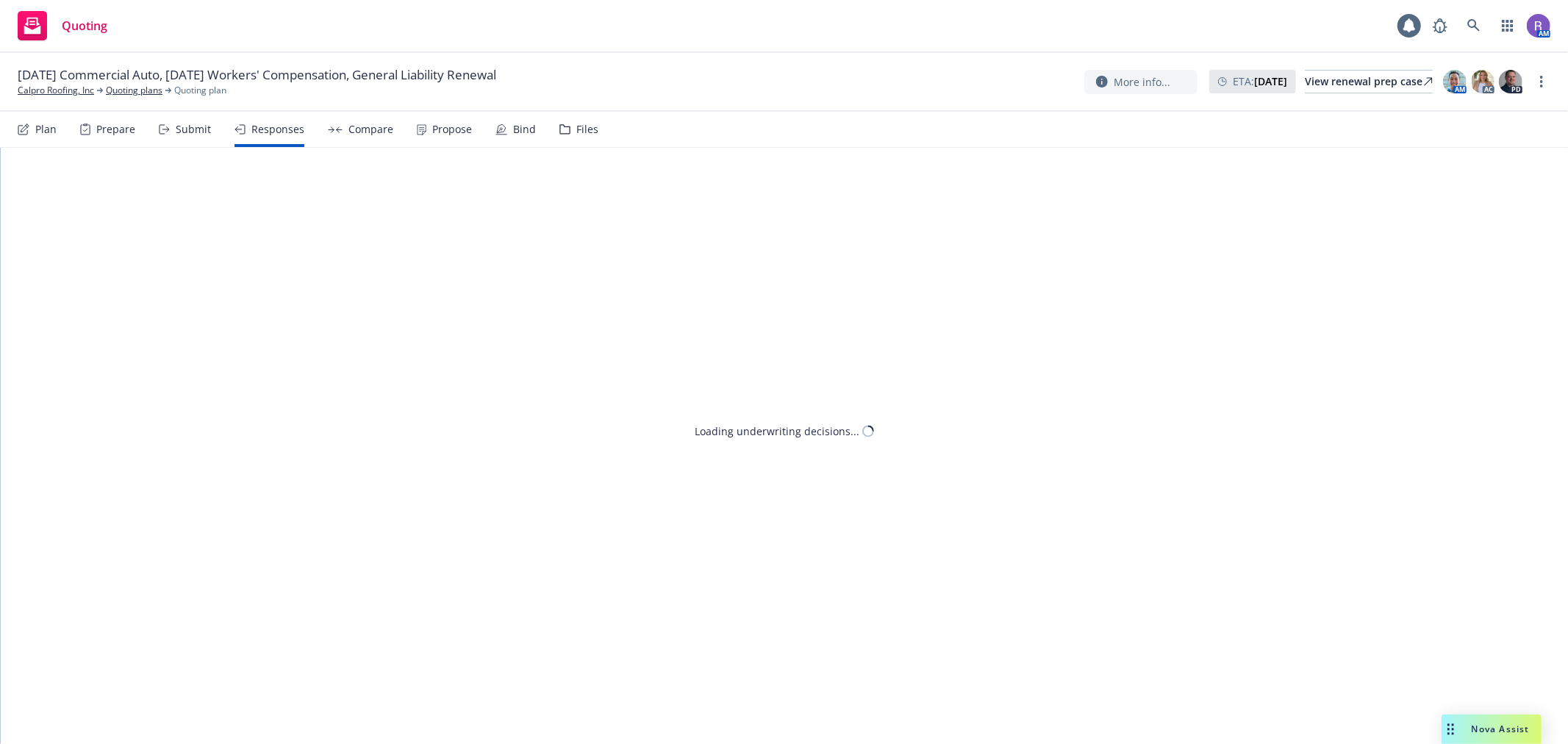
click at [202, 132] on div "Submit" at bounding box center [193, 129] width 35 height 11
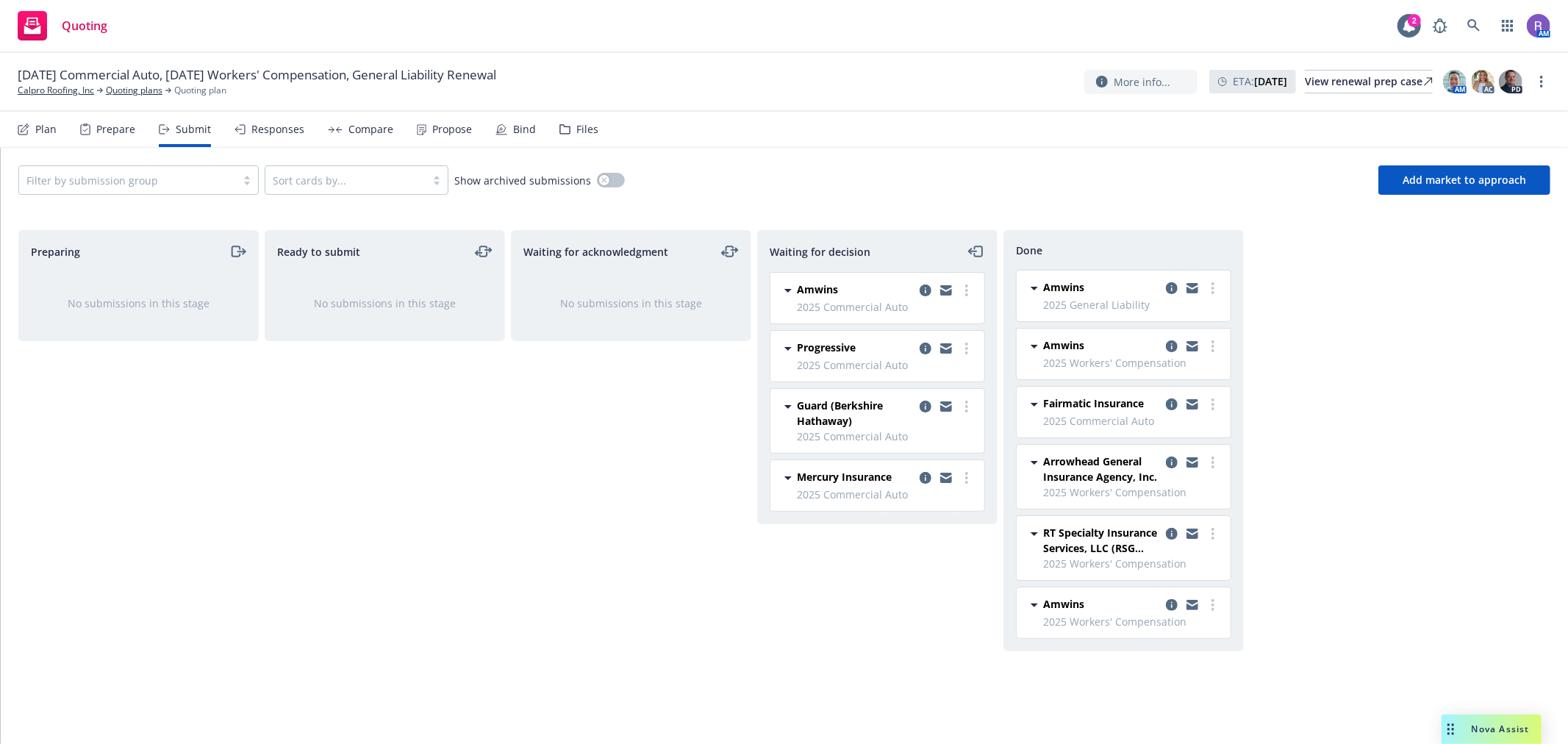
click at [288, 115] on div "Responses" at bounding box center [270, 129] width 70 height 35
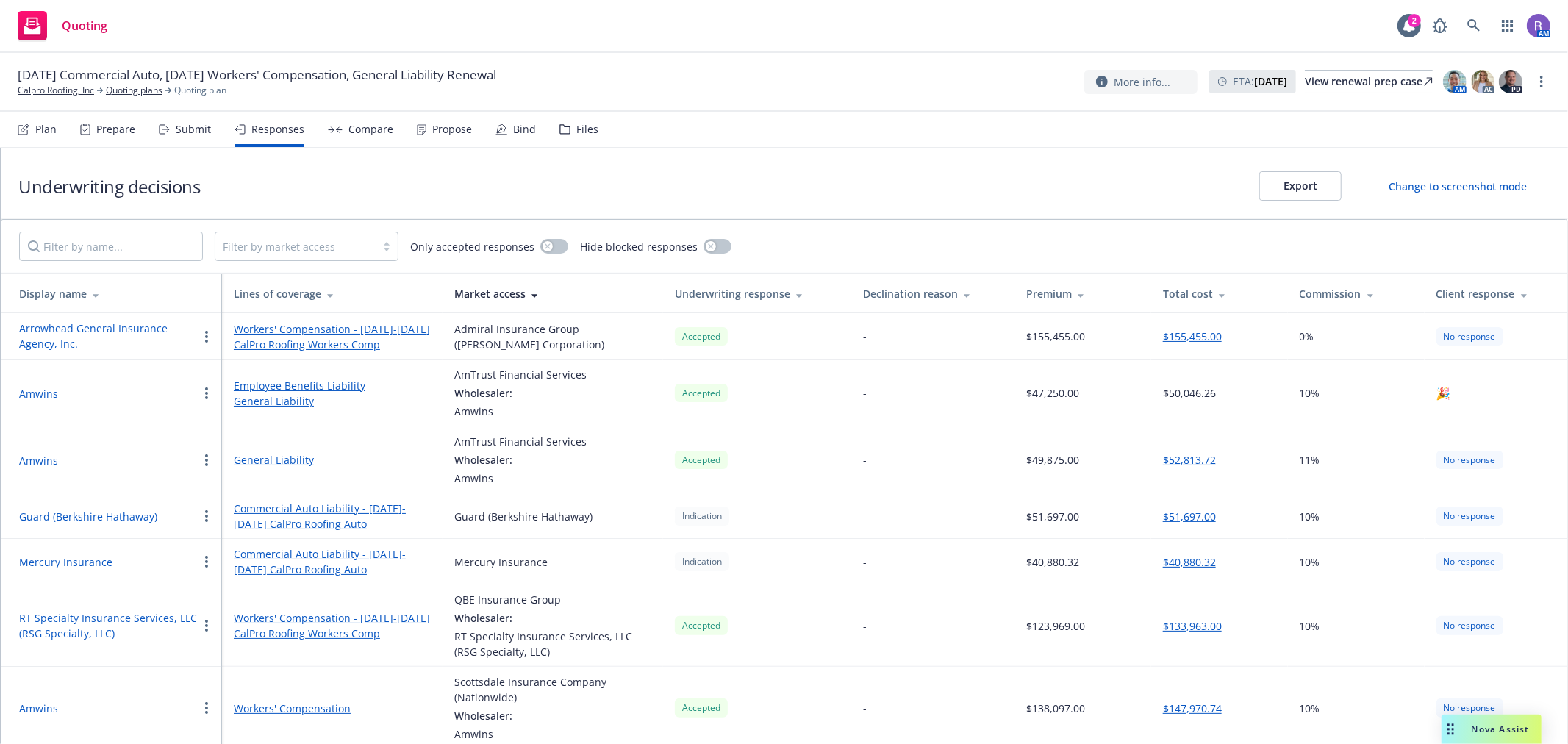
click at [204, 139] on div "Submit" at bounding box center [184, 129] width 52 height 35
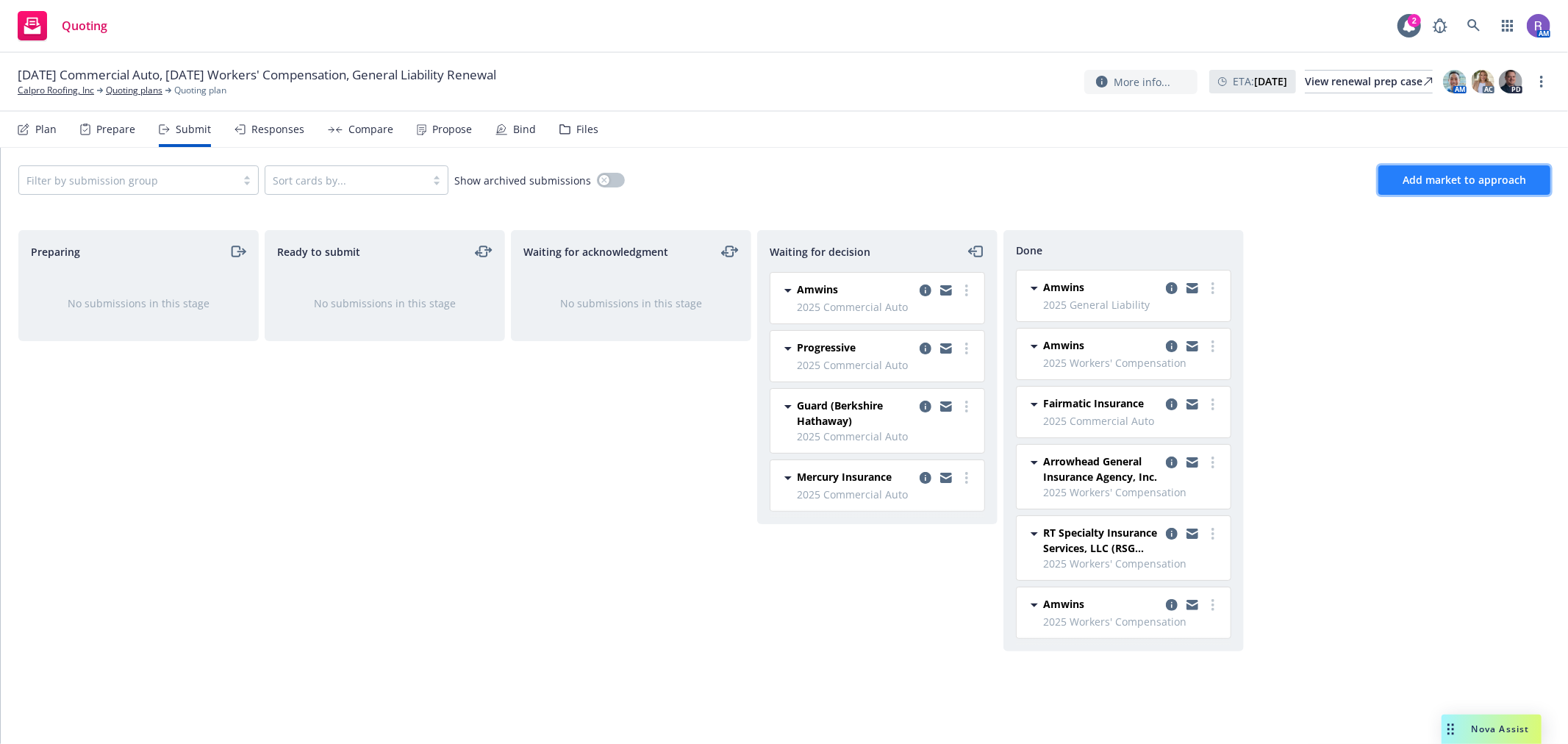
click at [1453, 189] on button "Add market to approach" at bounding box center [1464, 179] width 172 height 29
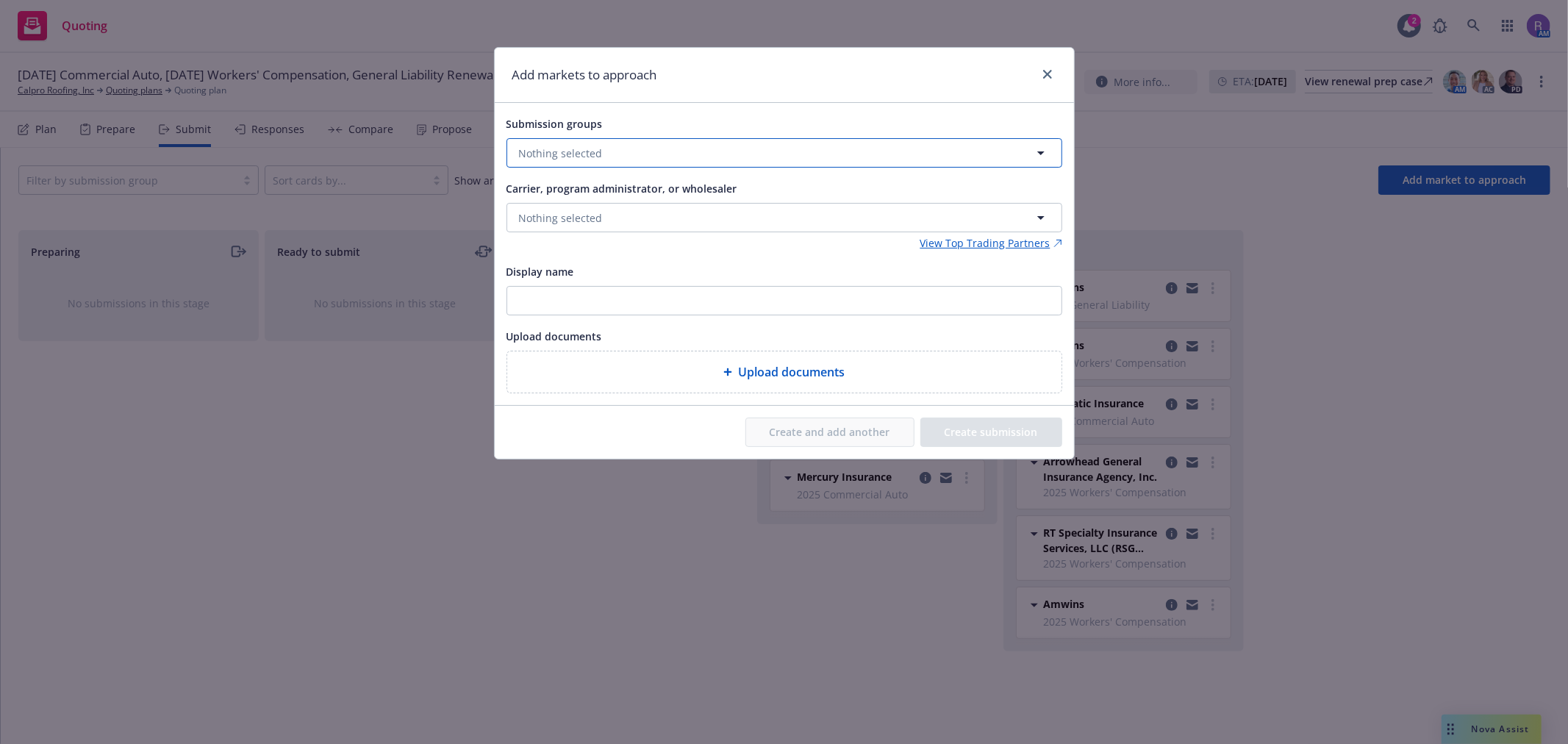
click at [624, 141] on button "Nothing selected" at bounding box center [784, 153] width 555 height 29
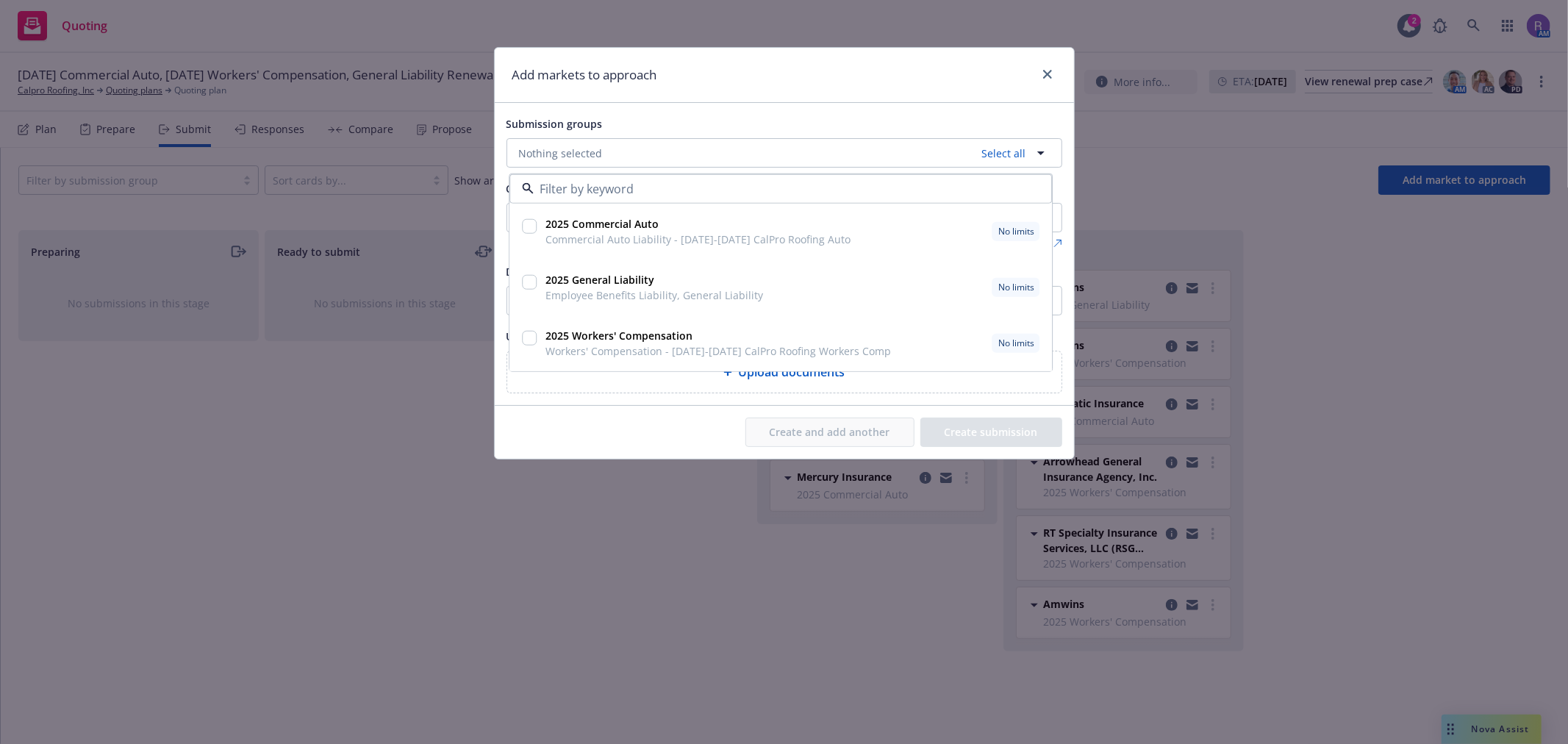
click at [607, 237] on span "Commercial Auto Liability - [DATE]-[DATE] CalPro Roofing Auto" at bounding box center [698, 239] width 305 height 15
checkbox input "true"
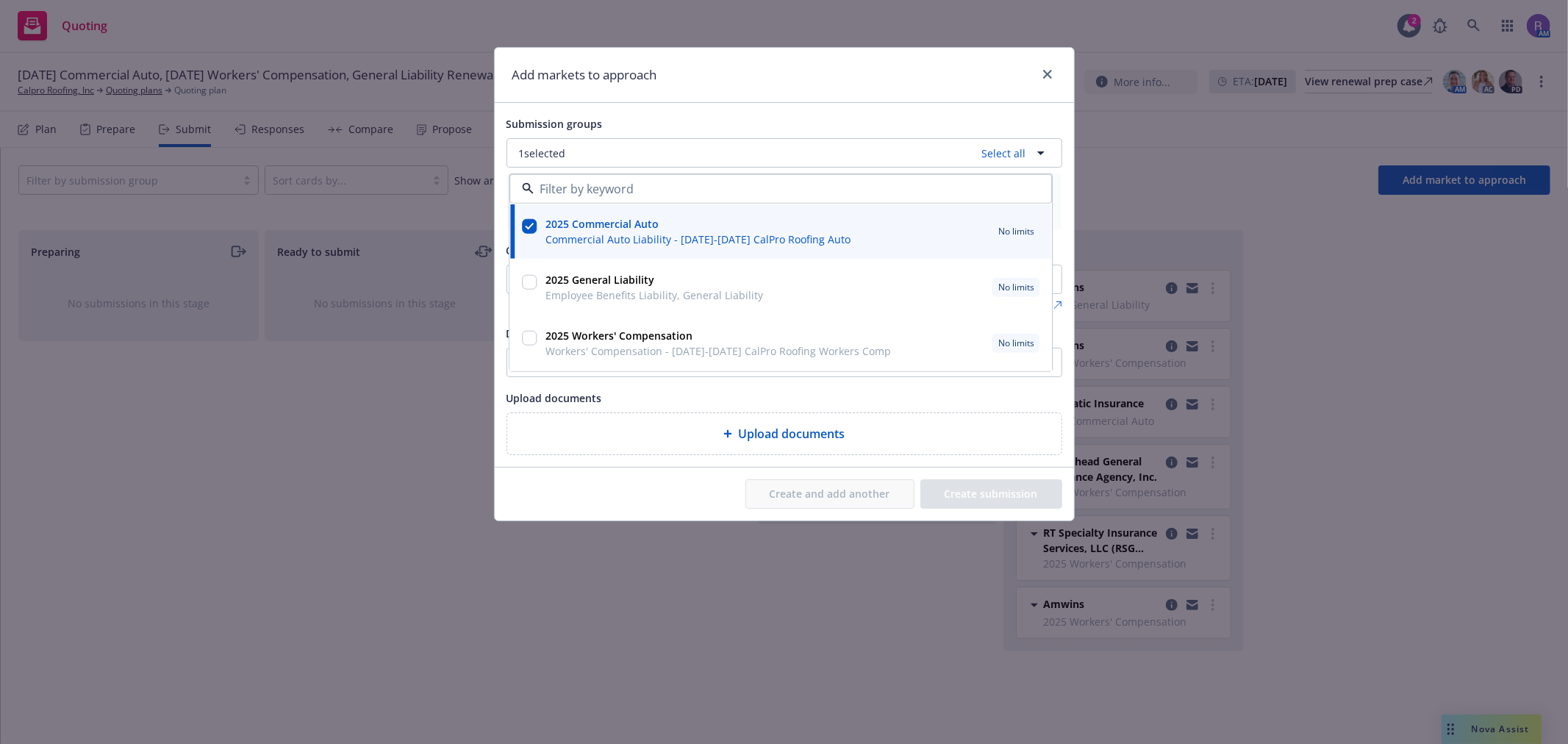
click at [704, 112] on div "Submission groups 1 selected Select all 2025 Commercial Auto Commercial Auto Li…" at bounding box center [784, 284] width 579 height 363
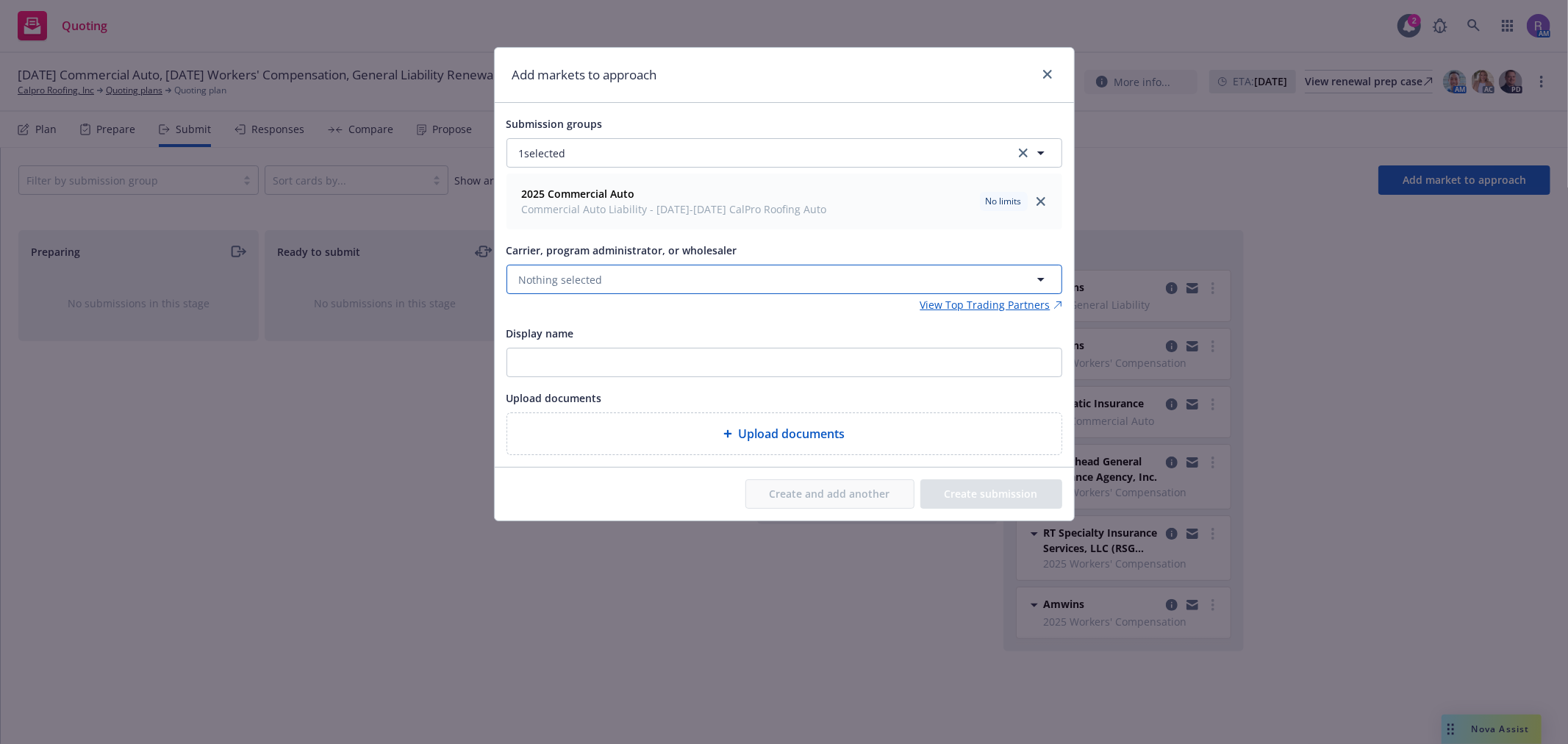
click at [604, 276] on button "Nothing selected" at bounding box center [784, 279] width 555 height 29
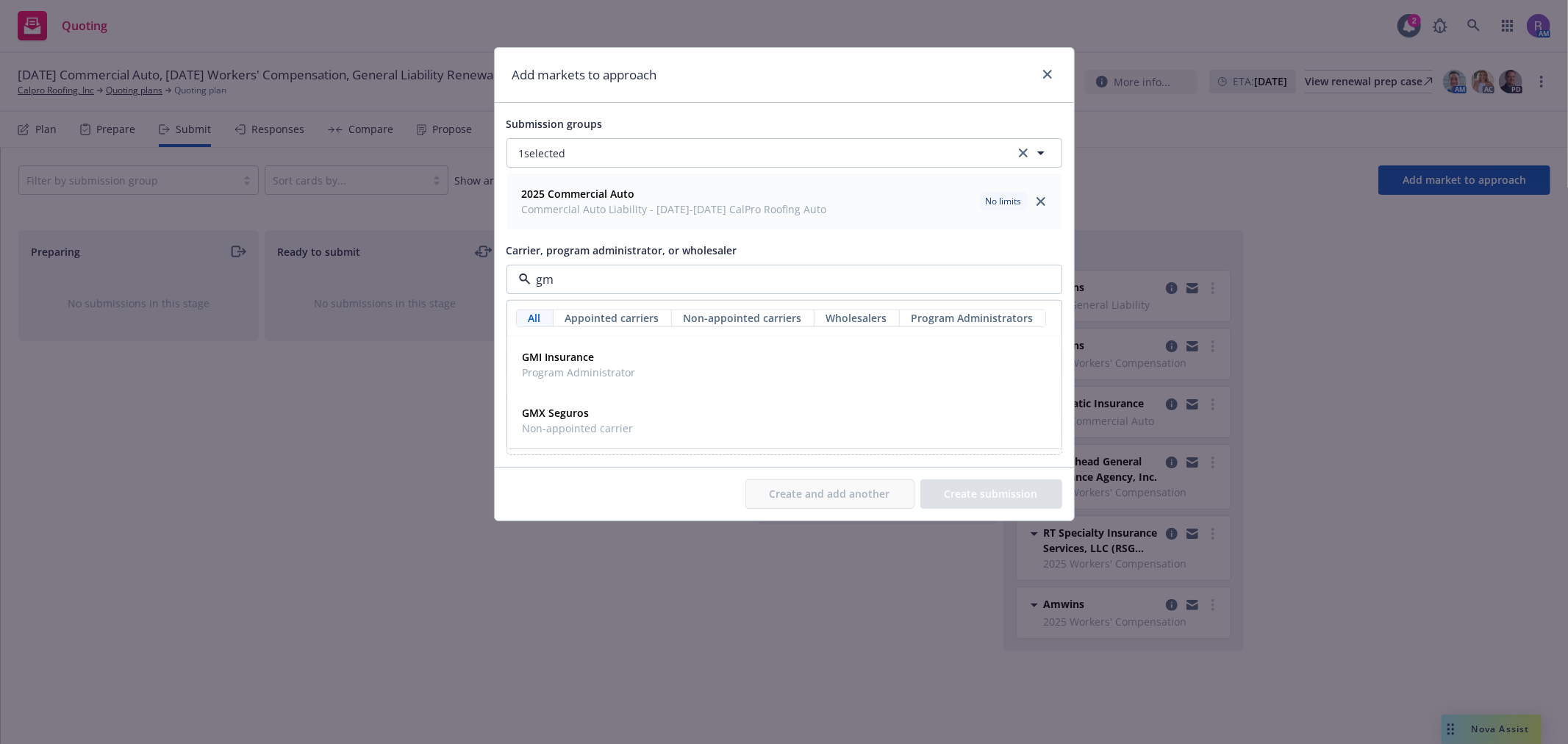
type input "gmi"
drag, startPoint x: 570, startPoint y: 360, endPoint x: 582, endPoint y: 363, distance: 12.4
click at [571, 360] on strong "GMI Insurance" at bounding box center [559, 357] width 72 height 14
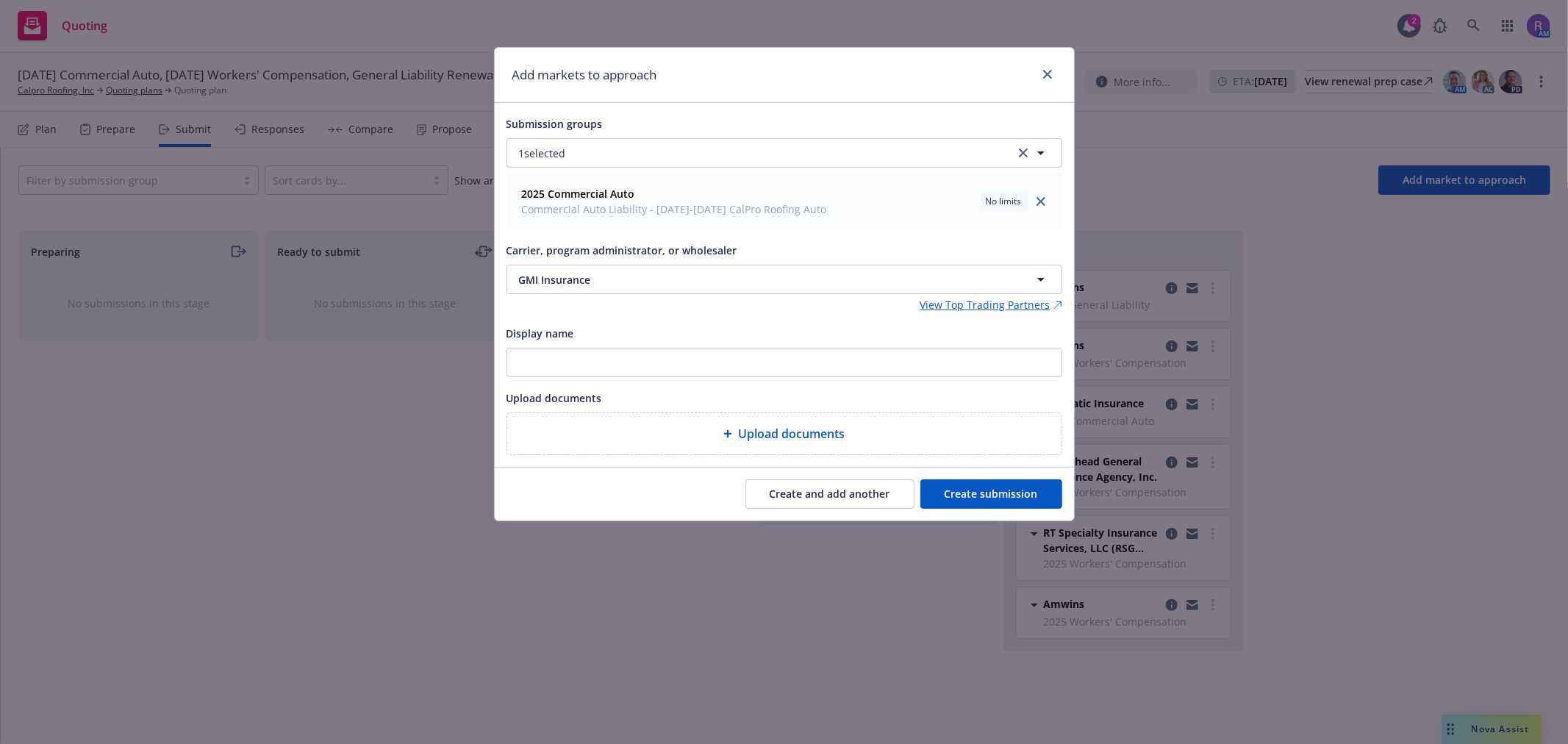
click at [987, 498] on button "Create submission" at bounding box center [991, 493] width 141 height 29
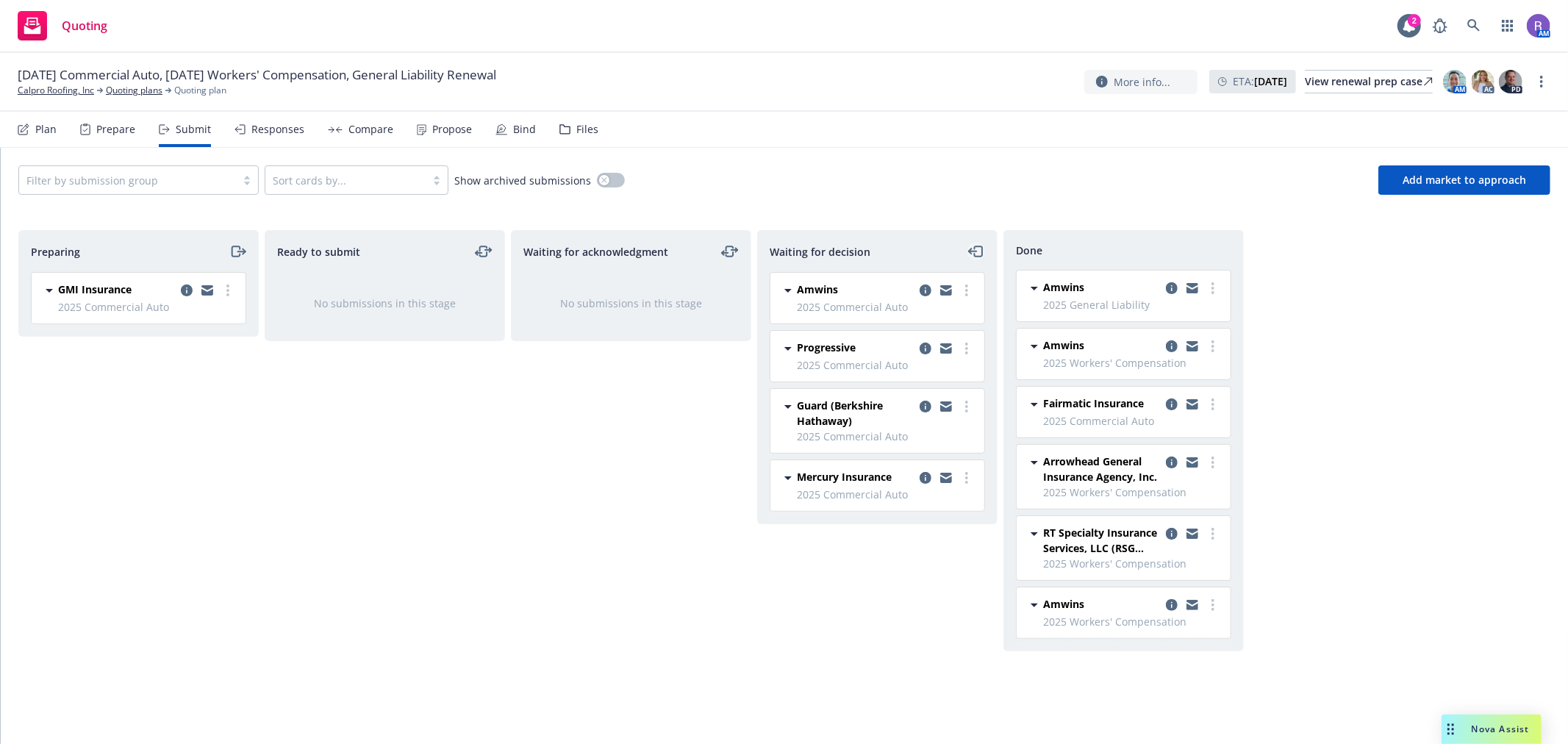
click at [982, 252] on icon "moveLeft" at bounding box center [977, 251] width 17 height 18
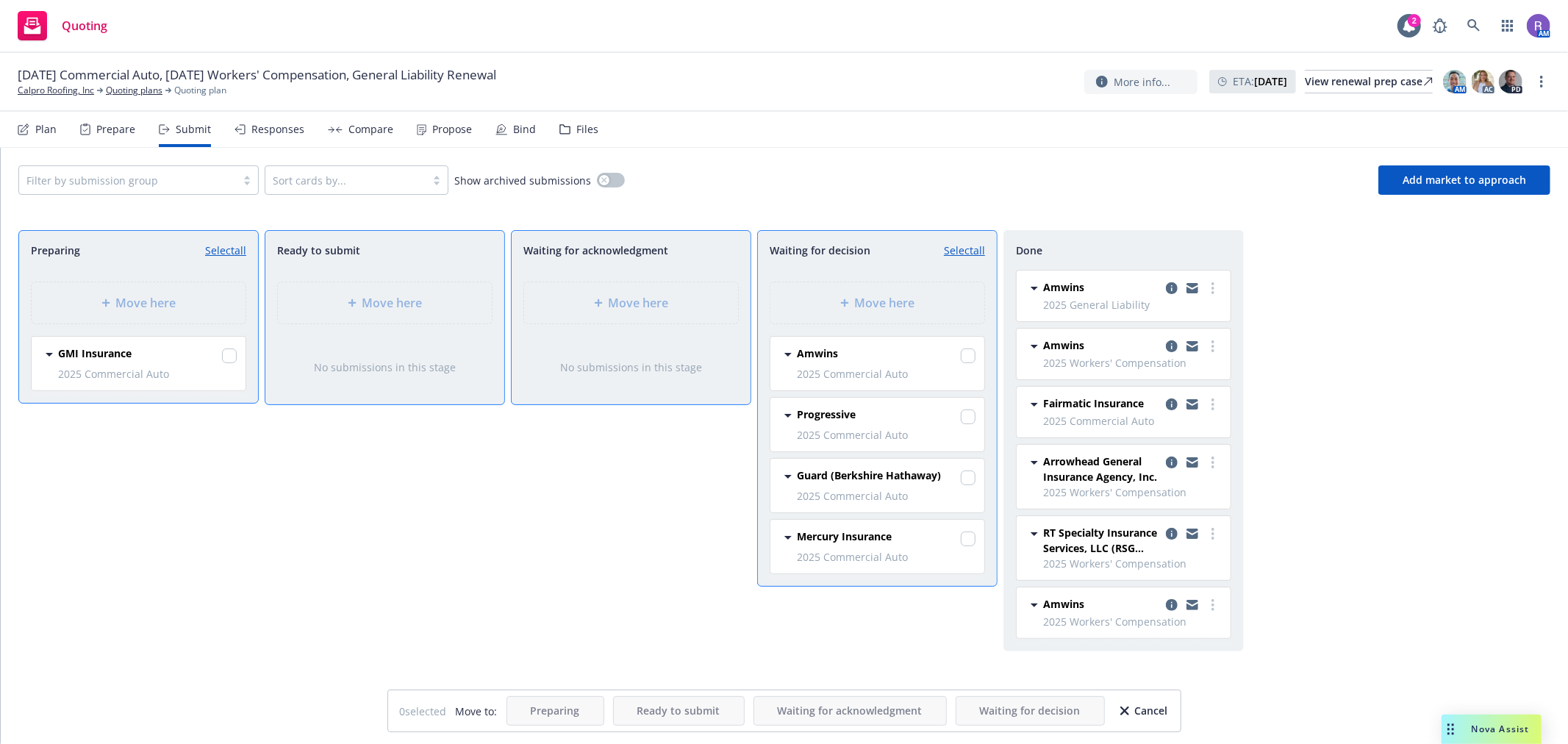
click at [627, 297] on div "Move here" at bounding box center [631, 303] width 239 height 66
click at [230, 355] on input "checkbox" at bounding box center [229, 355] width 14 height 14
checkbox input "true"
click at [634, 295] on span "Move here" at bounding box center [639, 303] width 61 height 18
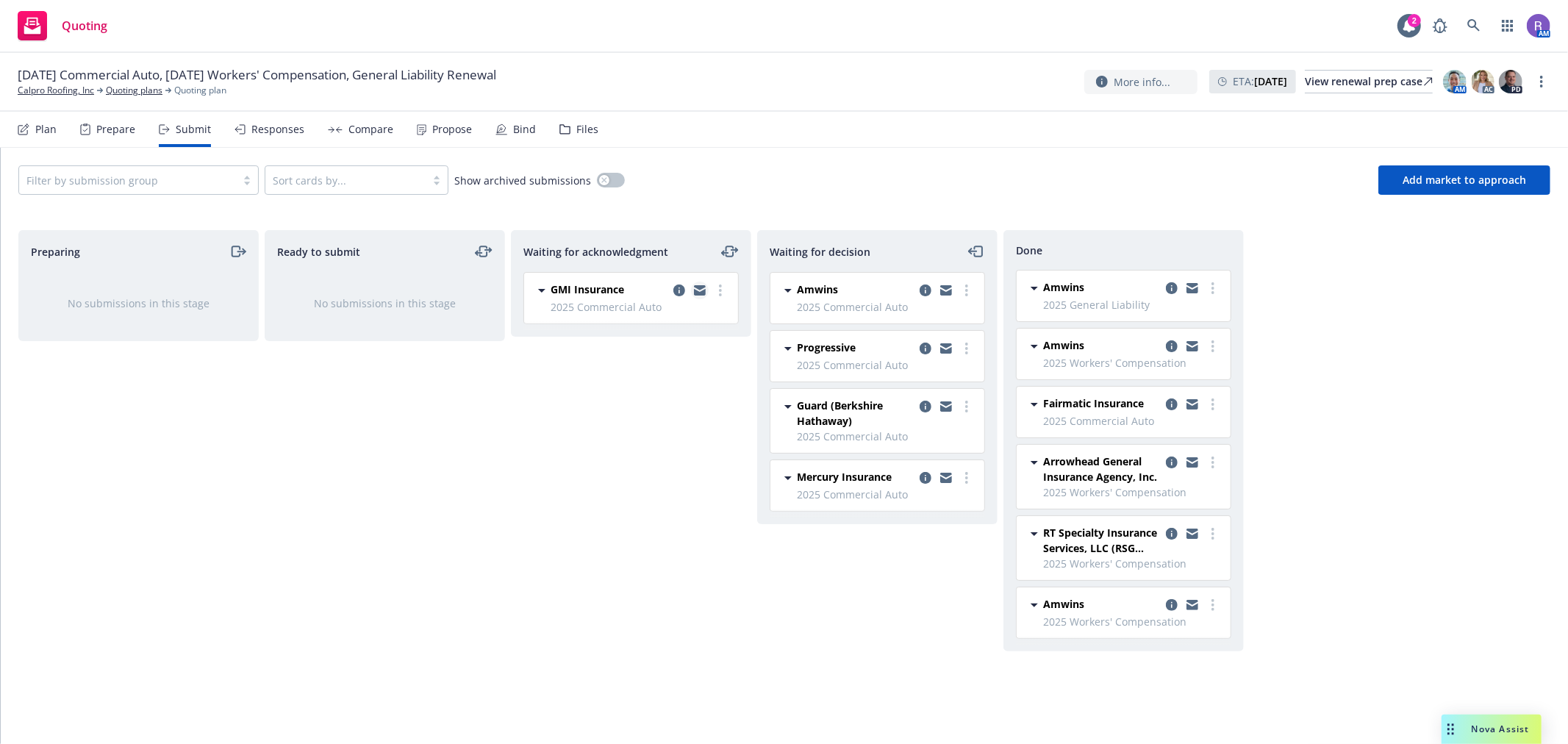
click at [704, 291] on icon "copy logging email" at bounding box center [700, 291] width 11 height 7
